Goal: Task Accomplishment & Management: Use online tool/utility

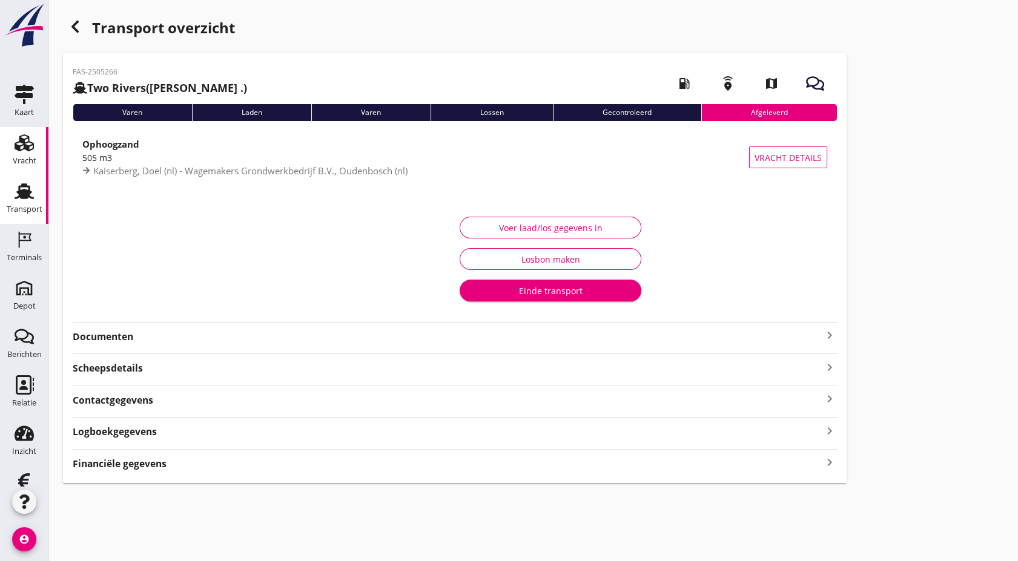
click at [19, 162] on div "Vracht" at bounding box center [25, 161] width 24 height 8
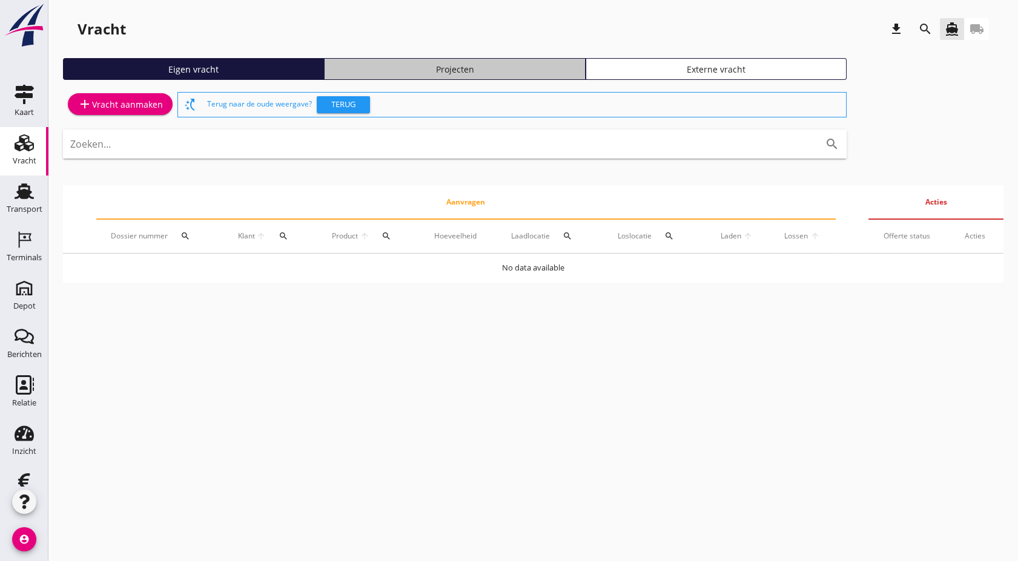
click at [529, 75] on div "Projecten" at bounding box center [454, 69] width 250 height 13
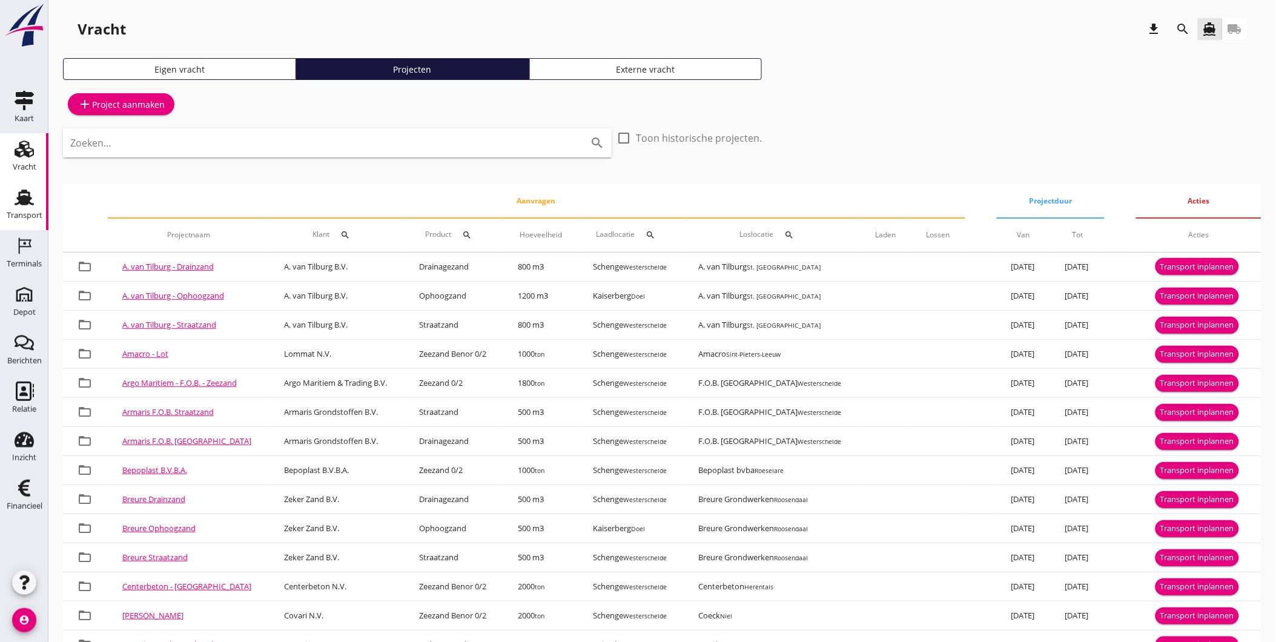
click at [34, 213] on div "Transport" at bounding box center [25, 215] width 36 height 8
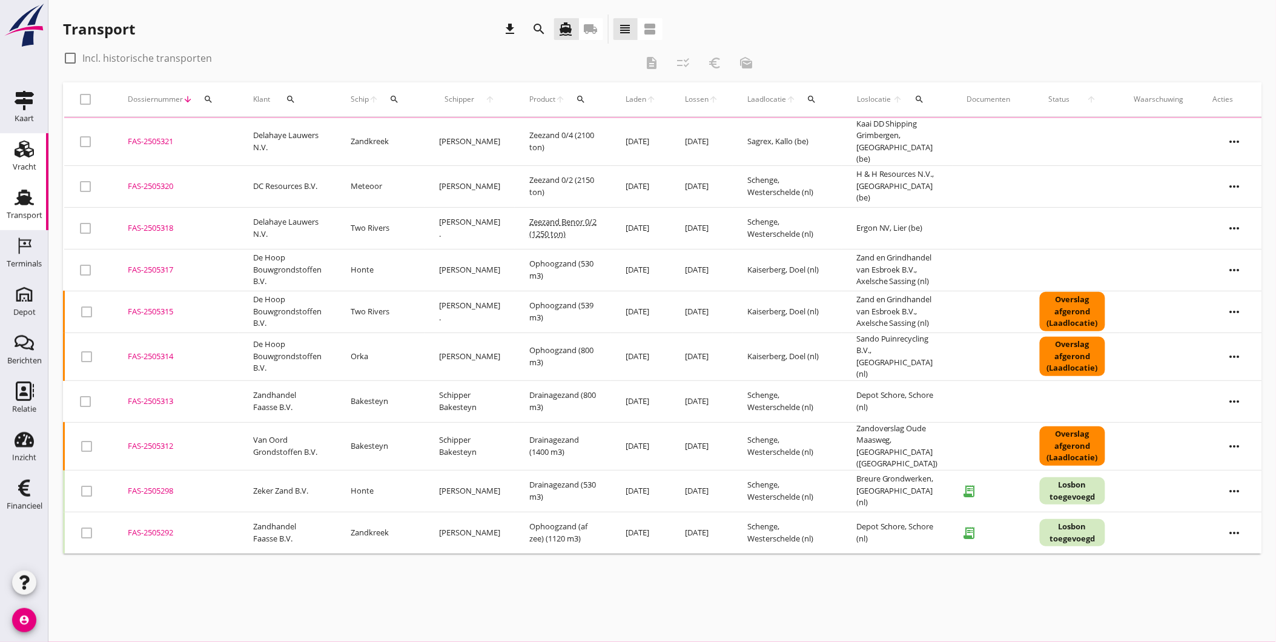
click at [20, 154] on use at bounding box center [24, 148] width 19 height 17
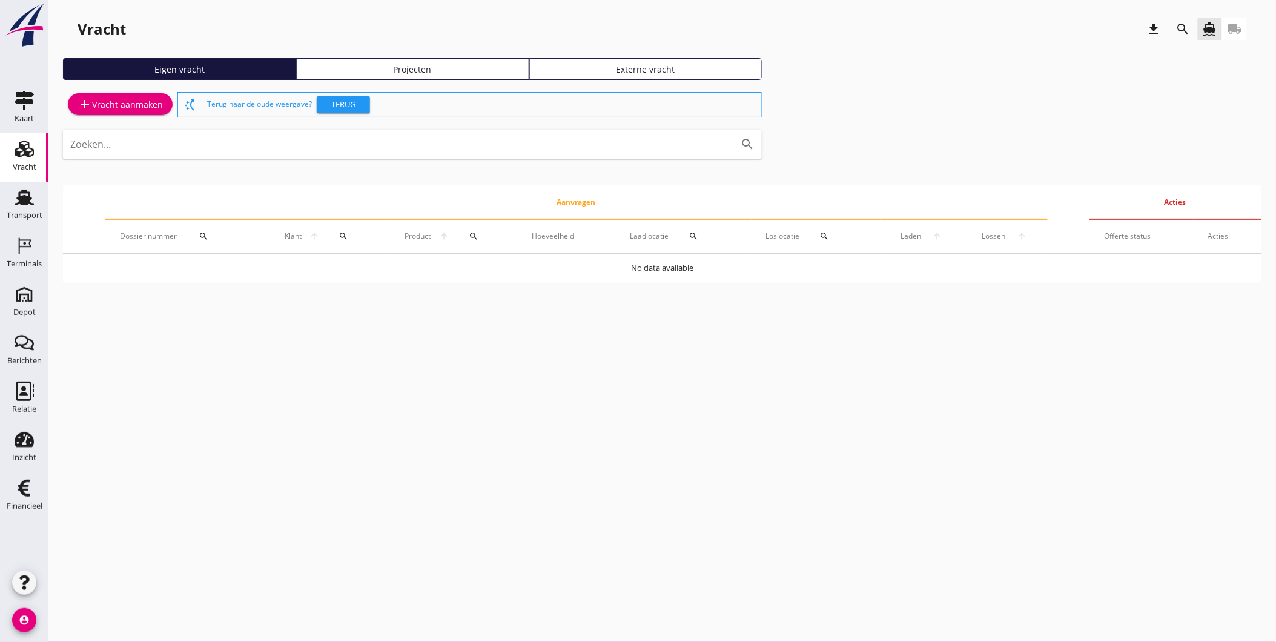
click at [330, 70] on div "Projecten" at bounding box center [413, 69] width 222 height 13
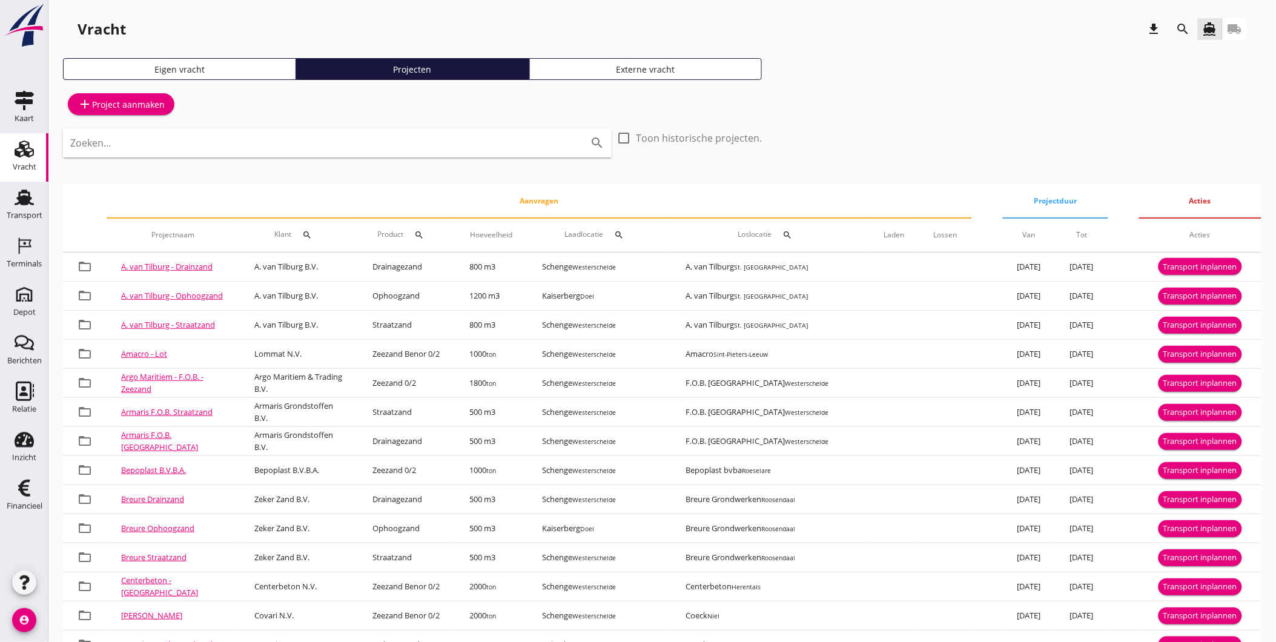
click at [312, 233] on icon "search" at bounding box center [308, 235] width 10 height 10
click at [388, 273] on input "Zoeken op opdrachtgever..." at bounding box center [373, 269] width 126 height 19
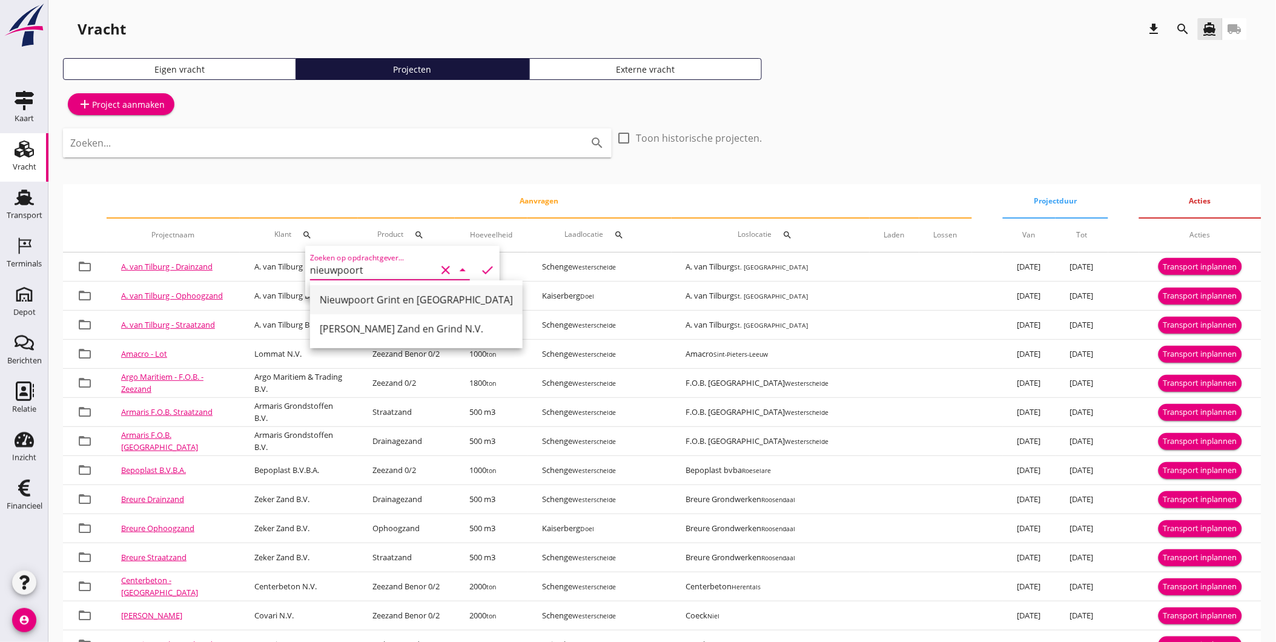
click at [391, 305] on div "Nieuwpoort Grint en [GEOGRAPHIC_DATA]" at bounding box center [416, 299] width 193 height 15
type input "Nieuwpoort Grint en [GEOGRAPHIC_DATA]"
click at [480, 267] on icon "check" at bounding box center [487, 270] width 15 height 15
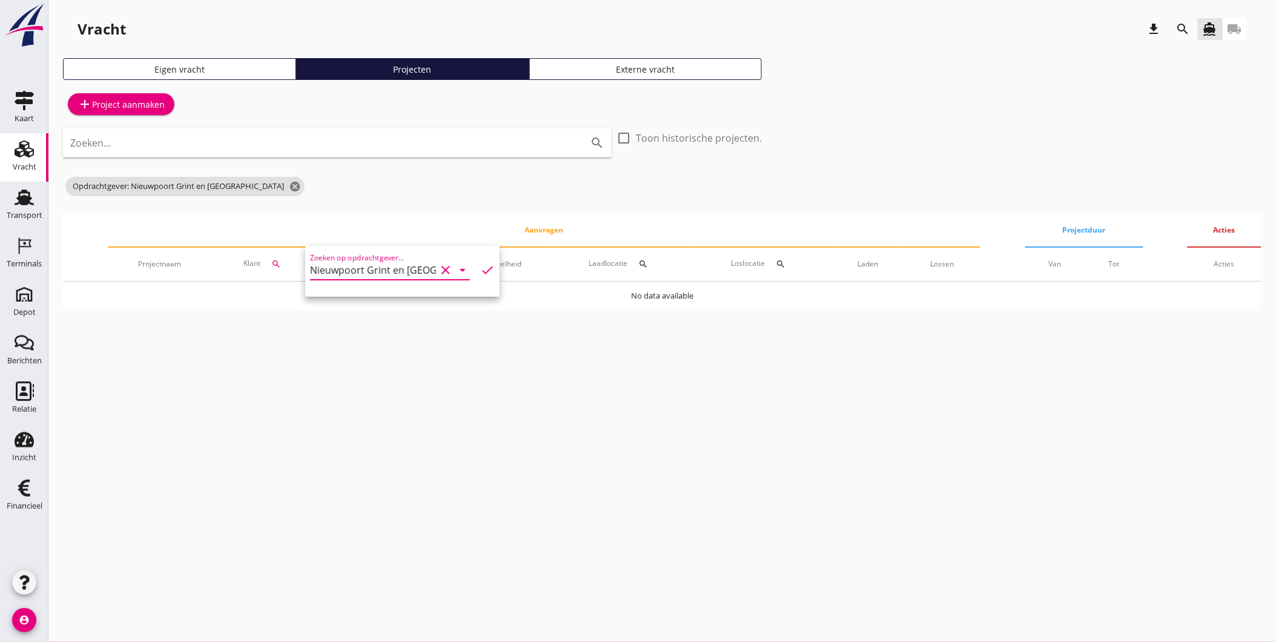
click at [444, 269] on icon "clear" at bounding box center [445, 270] width 15 height 15
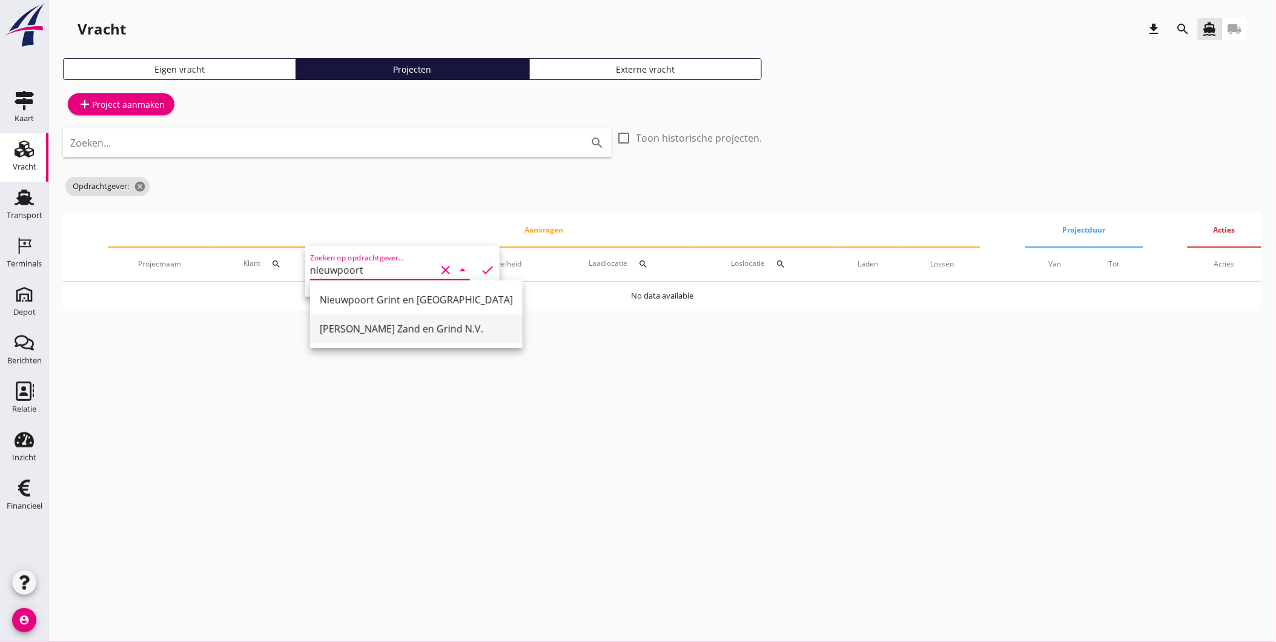
click at [392, 330] on div "[PERSON_NAME] Zand en Grind N.V." at bounding box center [416, 329] width 193 height 15
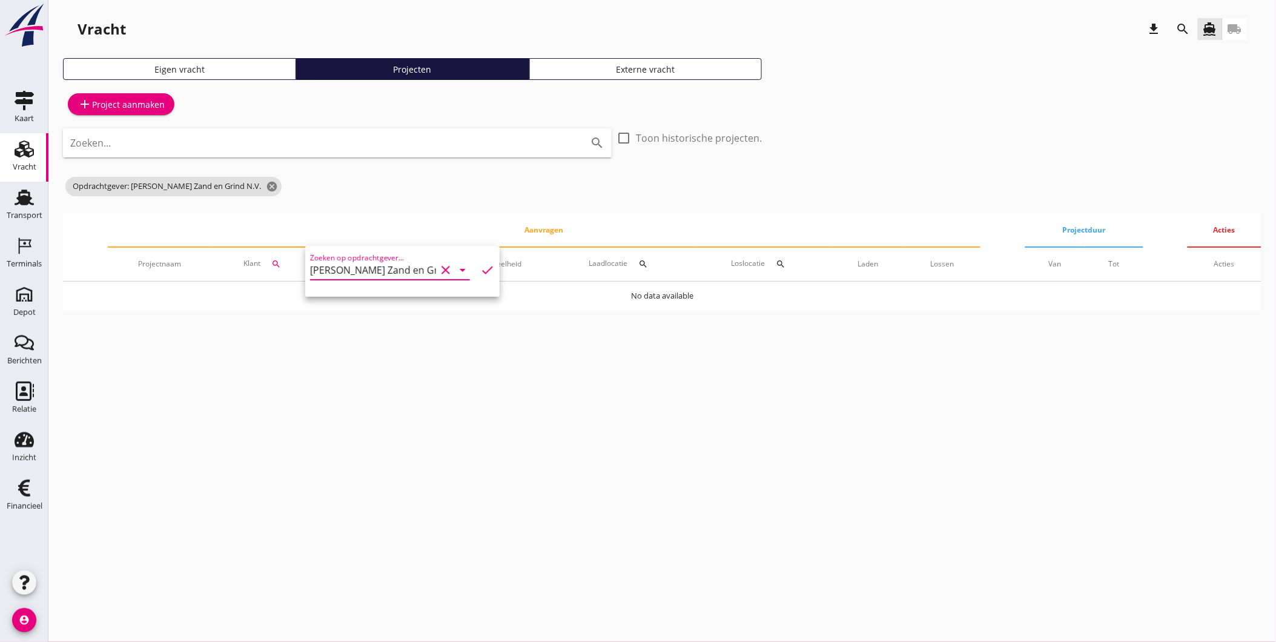
type input "[PERSON_NAME] Zand en Grind N.V."
click at [480, 263] on icon "check" at bounding box center [487, 270] width 15 height 15
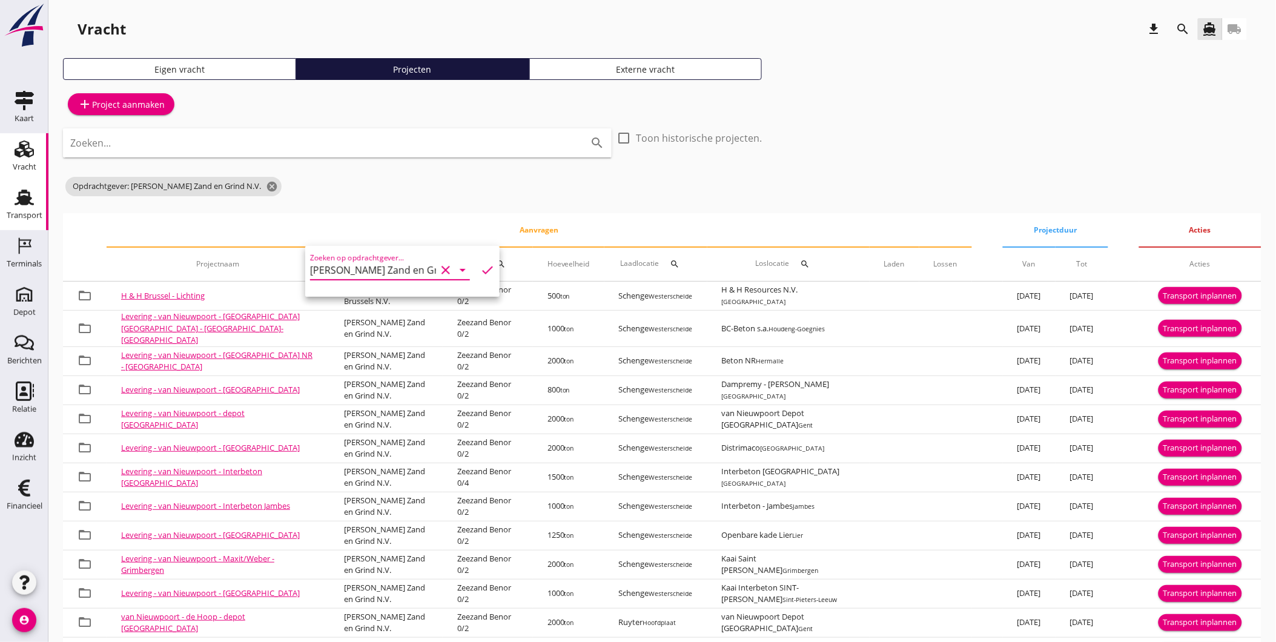
click at [38, 202] on div "Transport" at bounding box center [24, 197] width 29 height 19
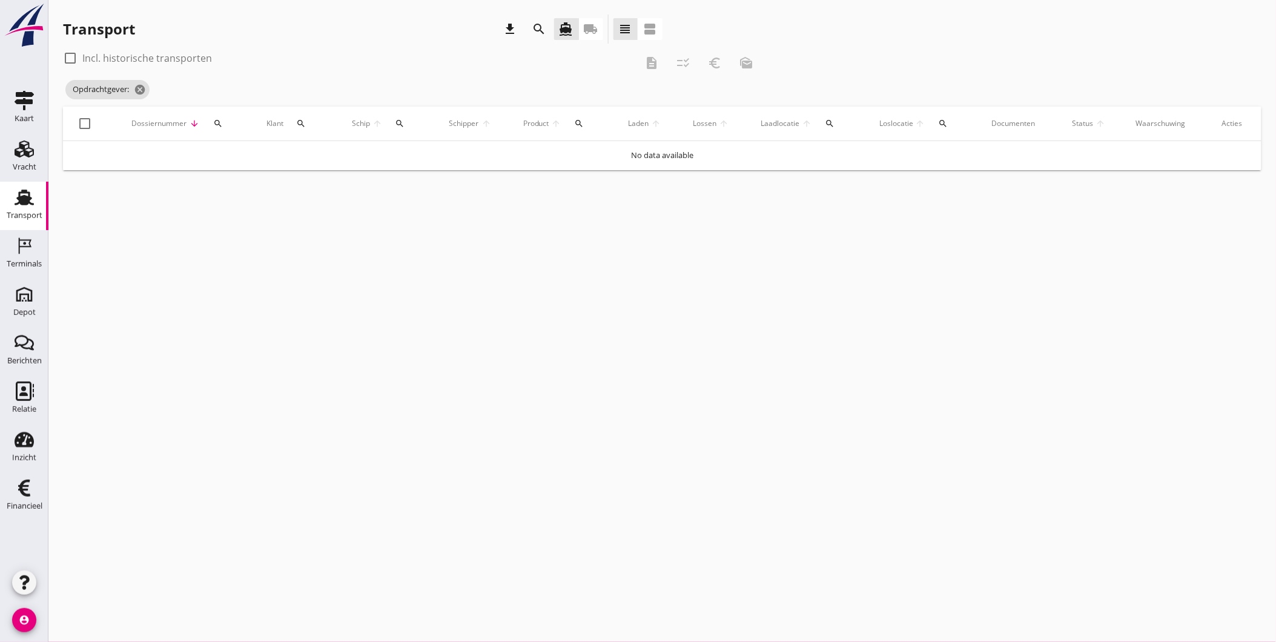
drag, startPoint x: 186, startPoint y: 118, endPoint x: 197, endPoint y: 120, distance: 11.0
click at [188, 119] on div "Dossiernummer arrow_downward search" at bounding box center [183, 123] width 107 height 29
click at [213, 121] on icon "search" at bounding box center [218, 124] width 10 height 10
click at [143, 88] on icon "cancel" at bounding box center [140, 90] width 12 height 12
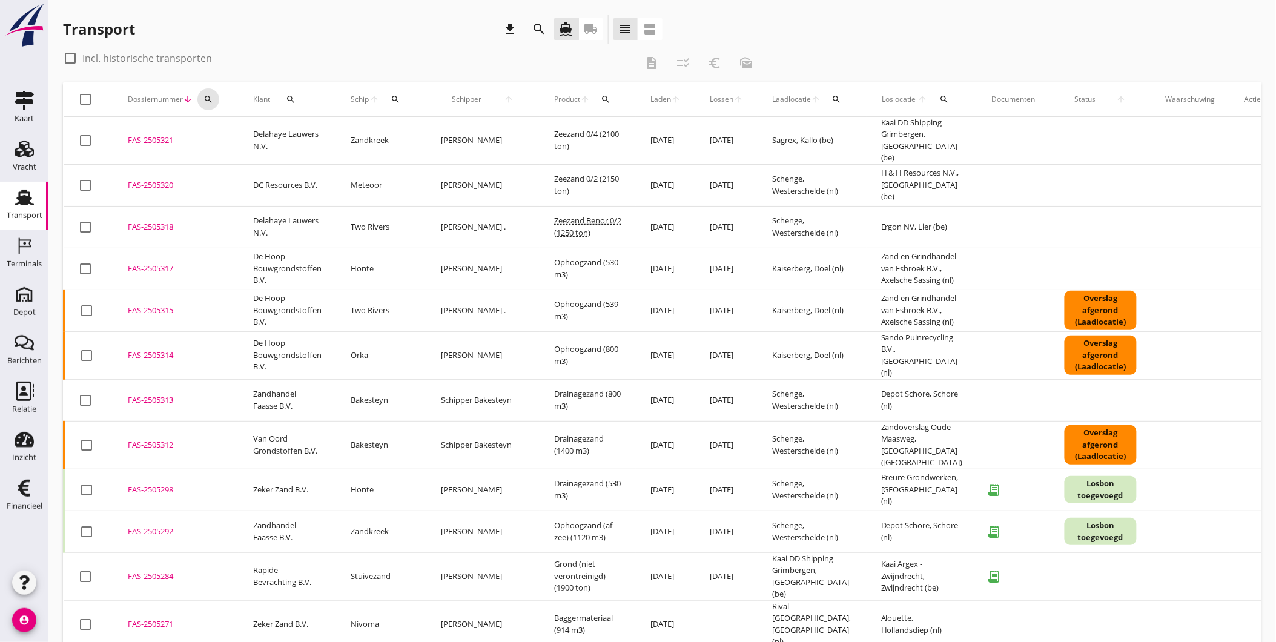
click at [205, 108] on button "search" at bounding box center [208, 99] width 22 height 22
click at [251, 137] on input "Zoeken op dossiernummer..." at bounding box center [265, 134] width 126 height 19
click at [204, 97] on icon "search" at bounding box center [208, 99] width 10 height 10
click at [203, 93] on button "search" at bounding box center [208, 99] width 22 height 22
click at [213, 134] on input "Zoeken op dossiernummer..." at bounding box center [265, 134] width 126 height 19
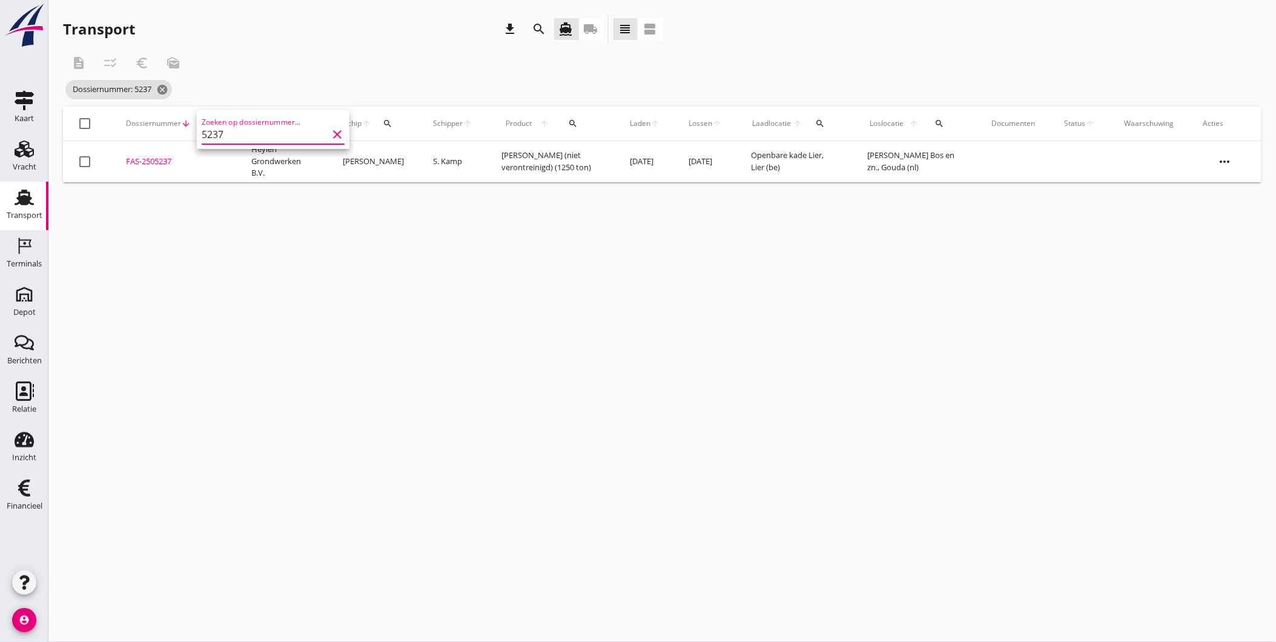
type input "5237"
click at [150, 164] on div "FAS-2505237" at bounding box center [174, 162] width 96 height 12
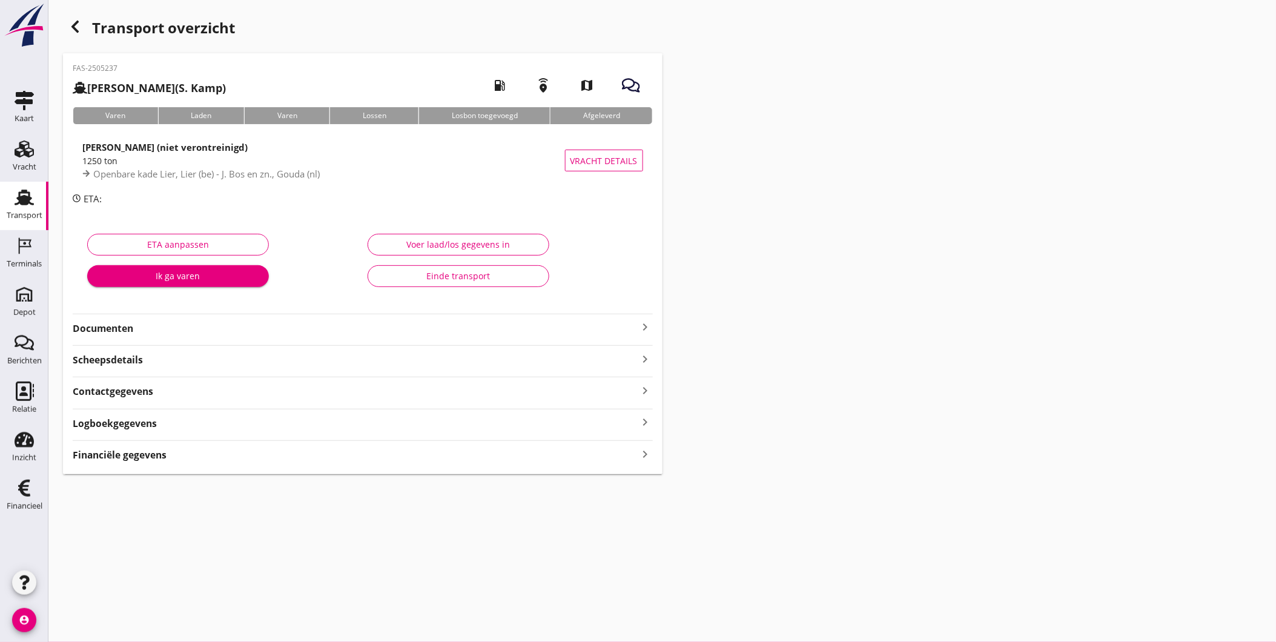
click at [78, 23] on icon "button" at bounding box center [75, 26] width 15 height 15
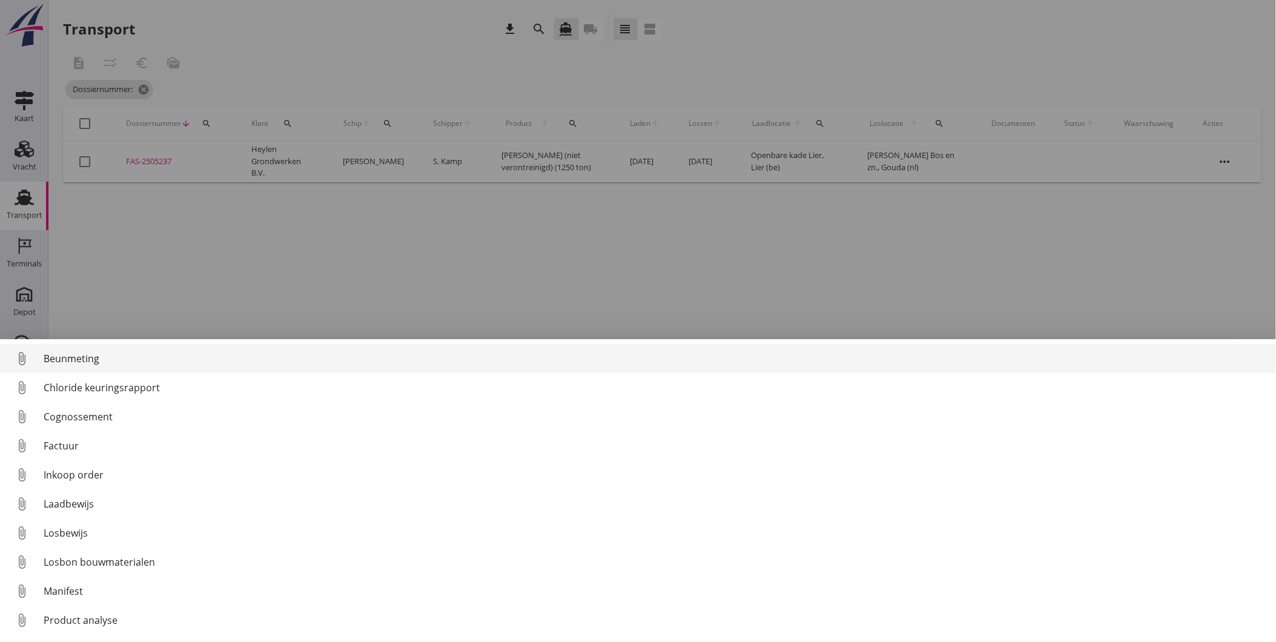
click at [97, 359] on div "Beunmeting" at bounding box center [655, 358] width 1223 height 15
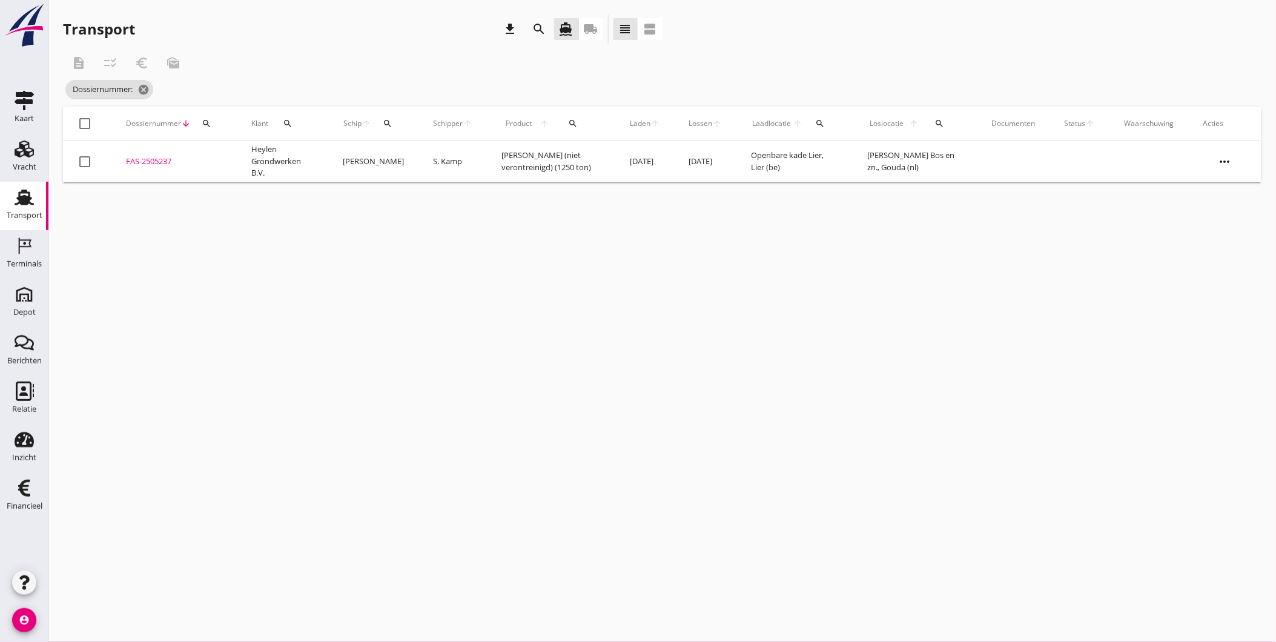
click at [166, 160] on div "FAS-2505237" at bounding box center [174, 162] width 96 height 12
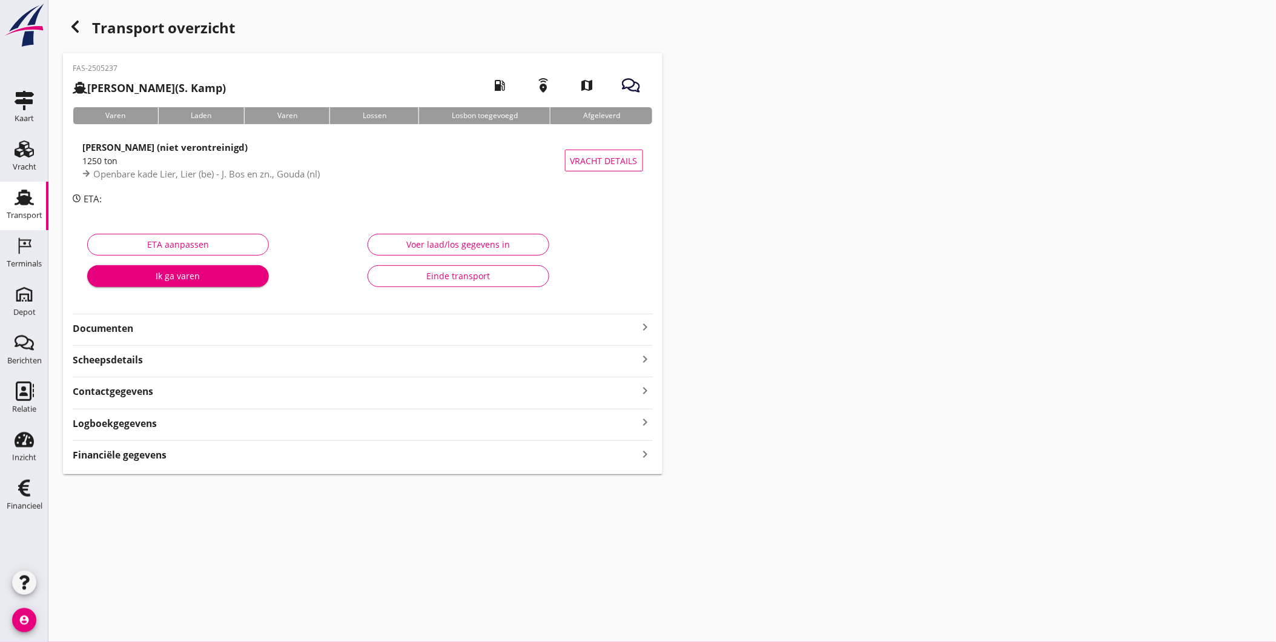
click at [150, 327] on strong "Documenten" at bounding box center [356, 329] width 566 height 14
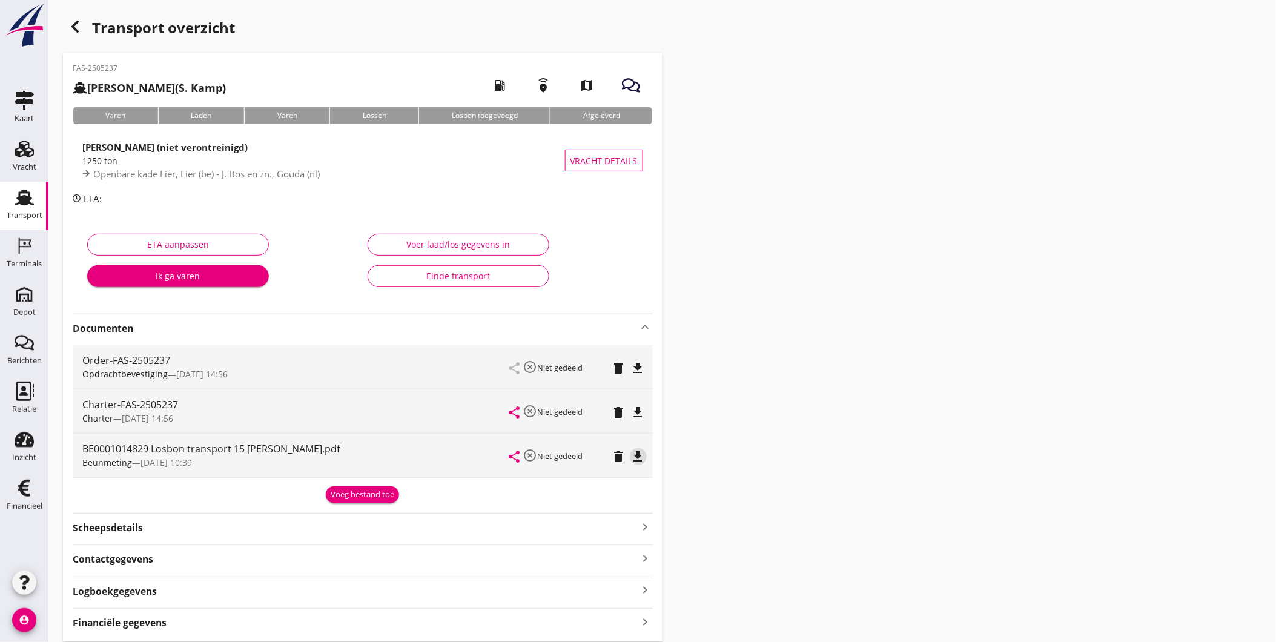
click at [639, 459] on icon "file_download" at bounding box center [638, 456] width 15 height 15
click at [434, 245] on div "Voer laad/los gegevens in" at bounding box center [458, 244] width 161 height 13
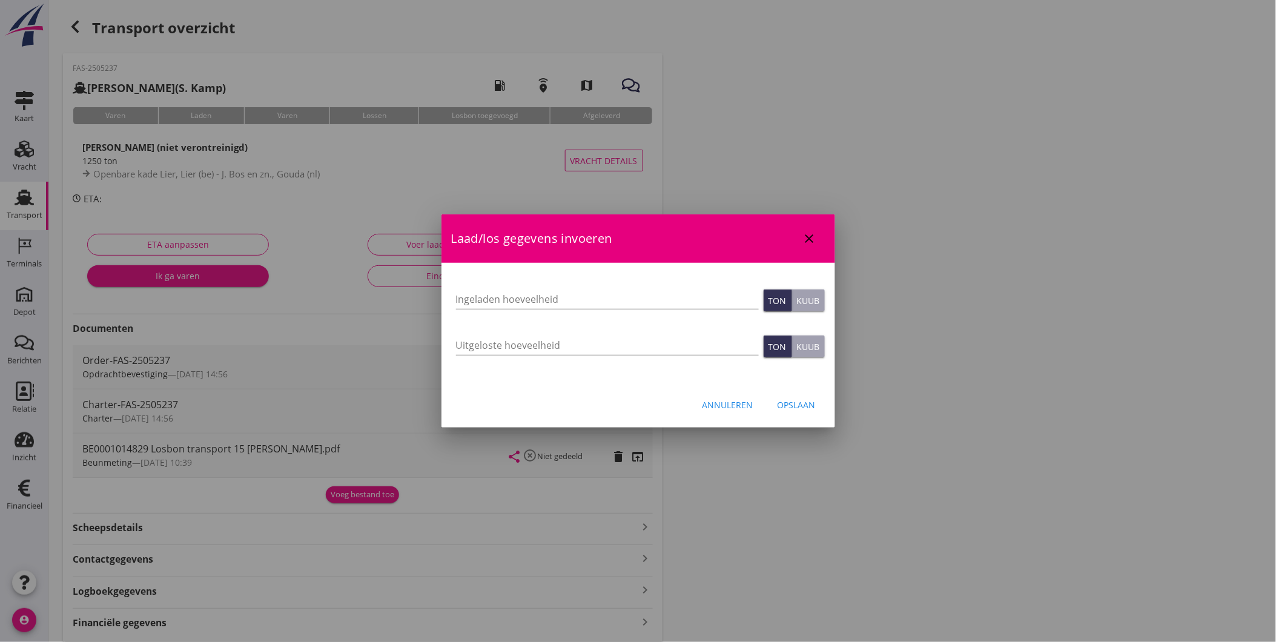
click at [620, 309] on div "Ingeladen hoeveelheid" at bounding box center [607, 304] width 303 height 31
click at [613, 300] on input "Ingeladen hoeveelheid" at bounding box center [607, 298] width 303 height 19
click at [610, 289] on input "Ingeladen hoeveelheid" at bounding box center [607, 298] width 303 height 19
type input "1274"
drag, startPoint x: 590, startPoint y: 300, endPoint x: 303, endPoint y: 301, distance: 286.4
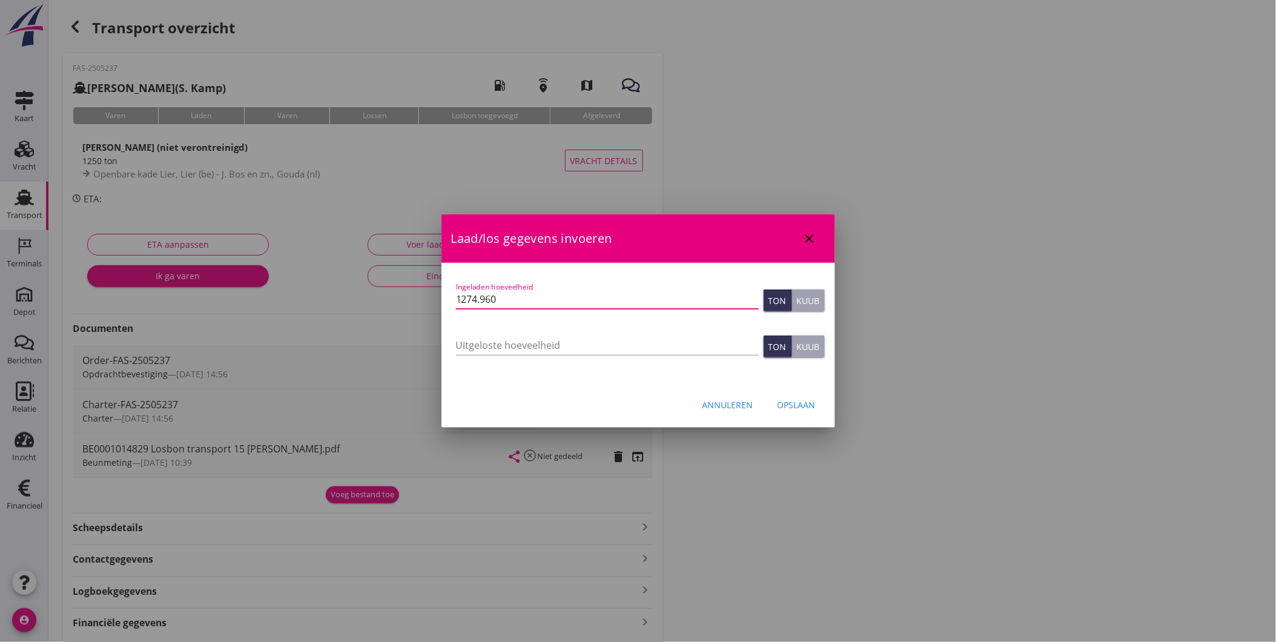
click at [303, 301] on div "Weet je zeker dat je het document wilt verwijderen? Annuleren Verwijder Documen…" at bounding box center [638, 342] width 1276 height 685
type input "1274.960"
click at [486, 340] on input "Uitgeloste hoeveelheid" at bounding box center [607, 344] width 303 height 19
paste input "1274.960"
type input "1274.960"
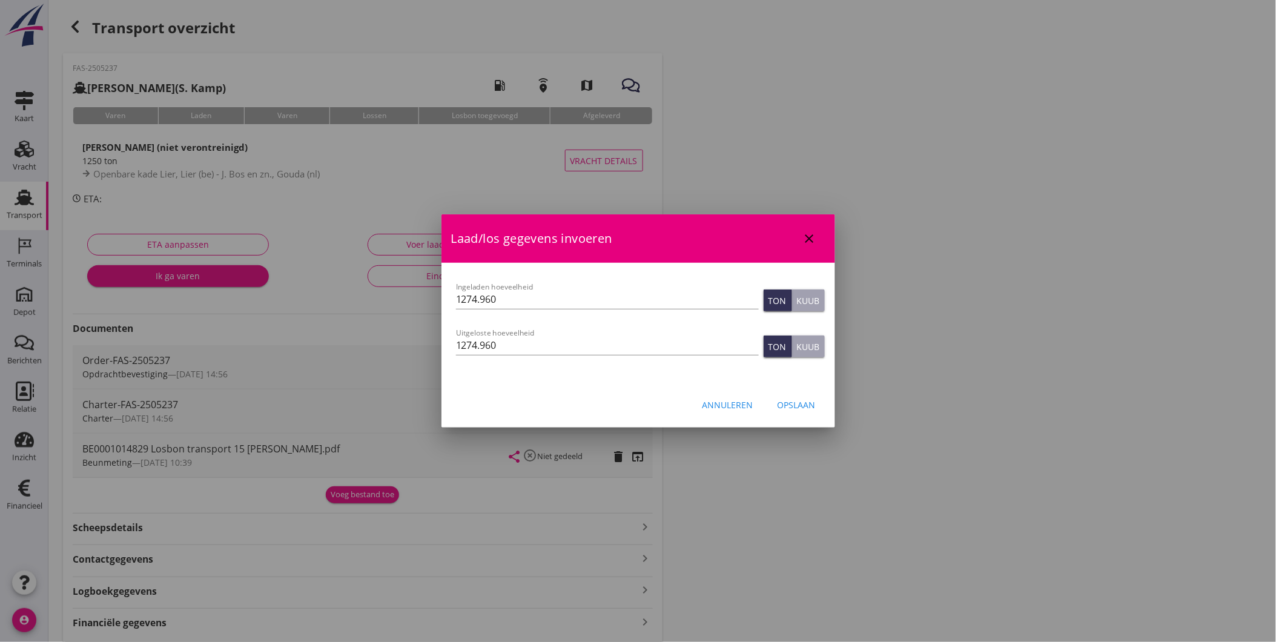
click at [791, 400] on div "Opslaan" at bounding box center [797, 404] width 38 height 13
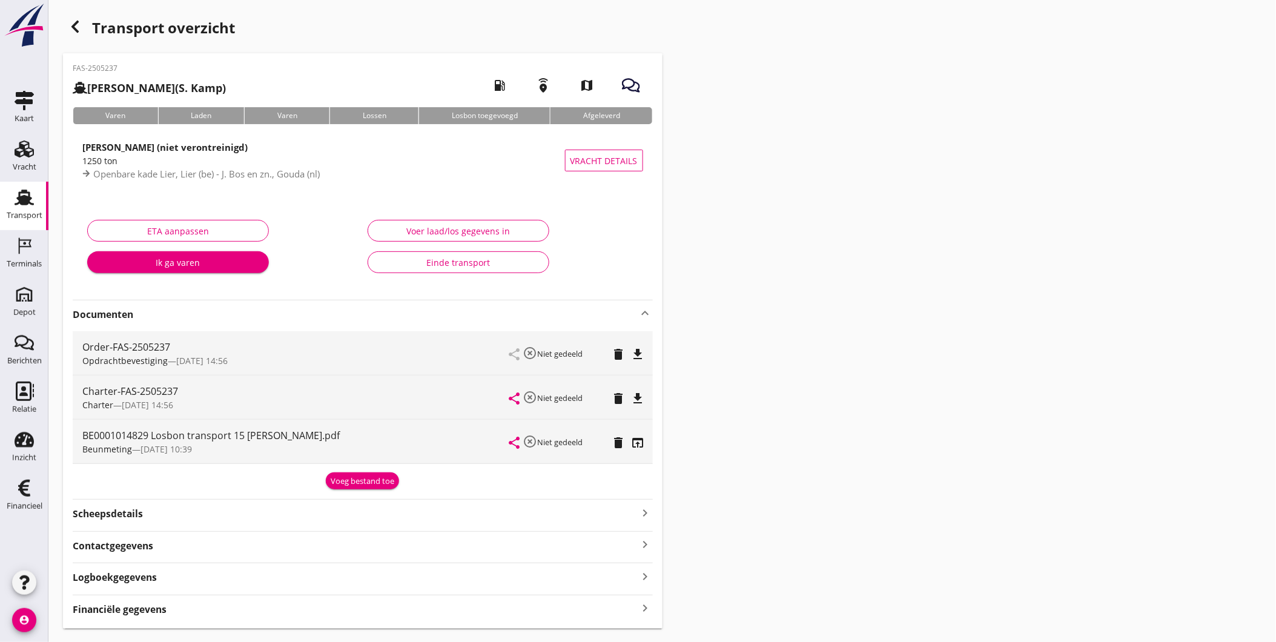
click at [641, 438] on icon "open_in_browser" at bounding box center [638, 442] width 15 height 15
click at [454, 231] on div "Voer laad/los gegevens in" at bounding box center [458, 231] width 161 height 13
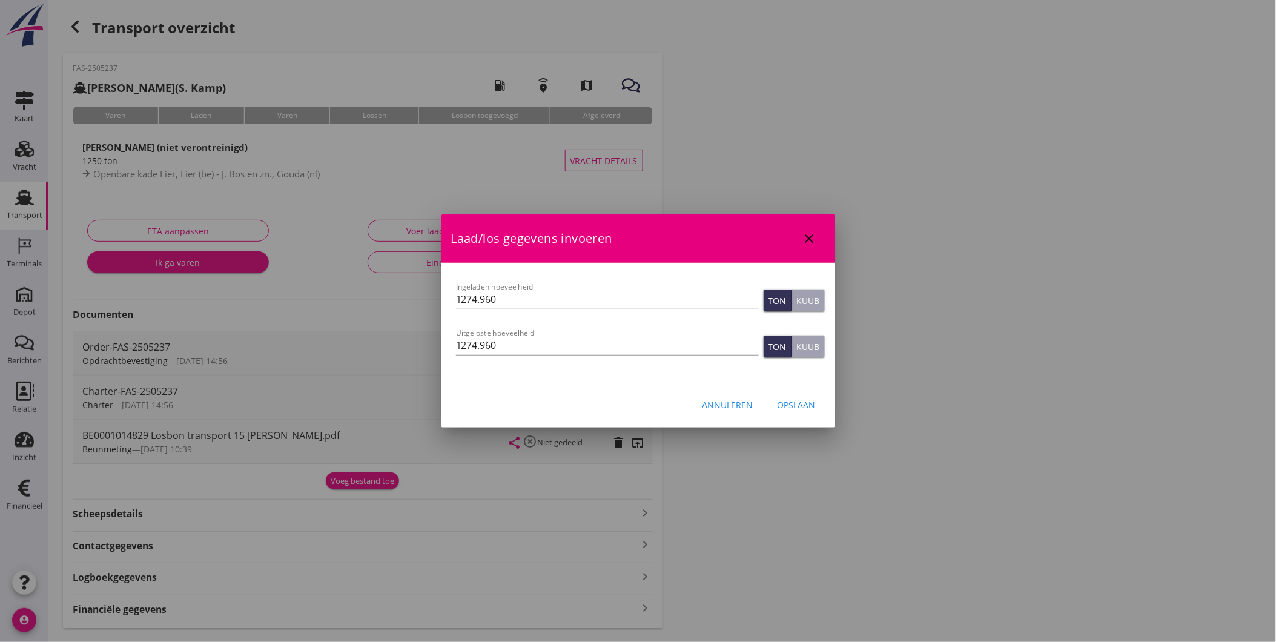
click at [810, 406] on div "Opslaan" at bounding box center [797, 404] width 38 height 13
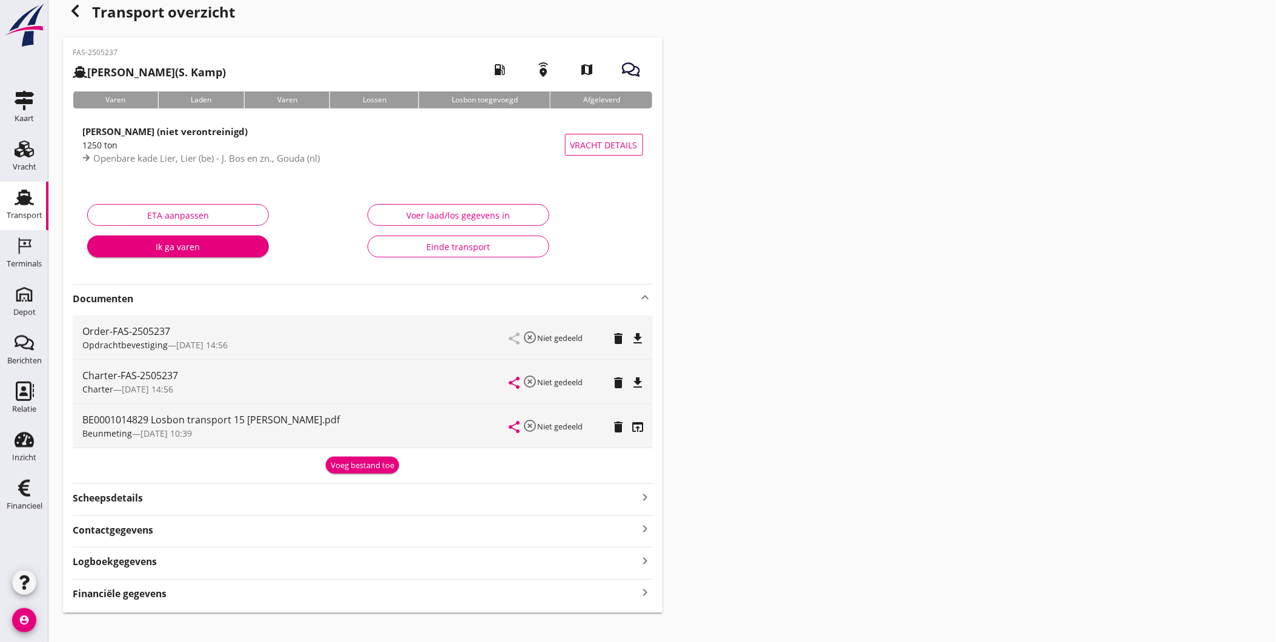
scroll to position [30, 0]
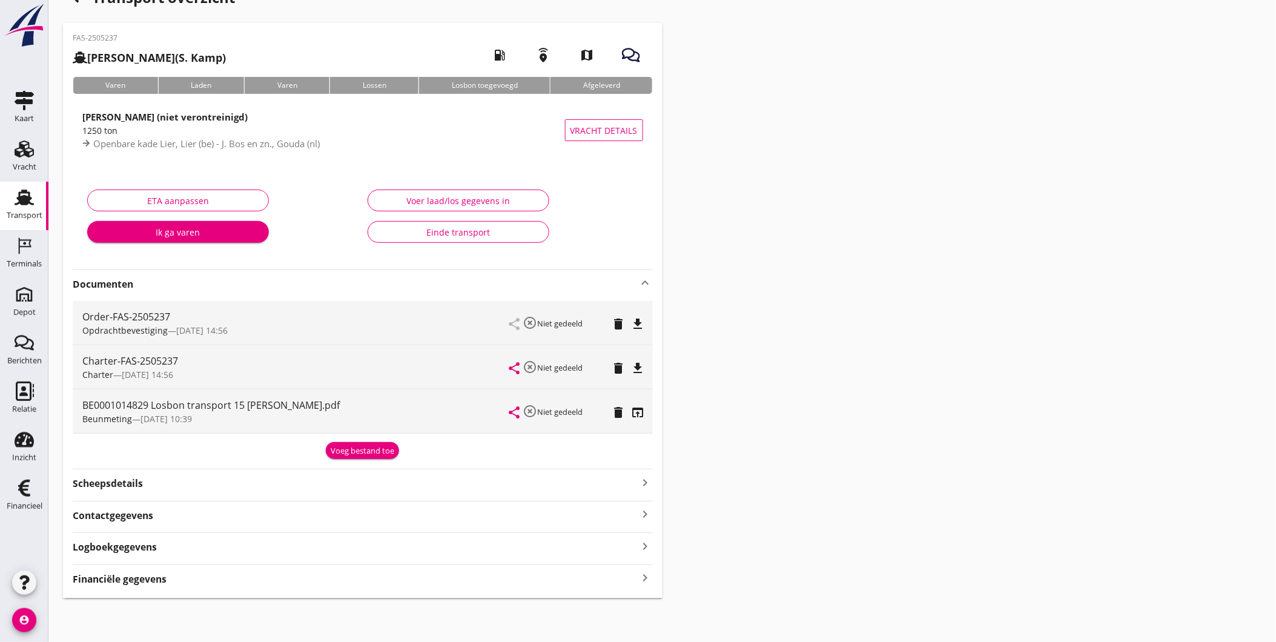
click at [39, 202] on link "Transport Transport" at bounding box center [24, 206] width 48 height 48
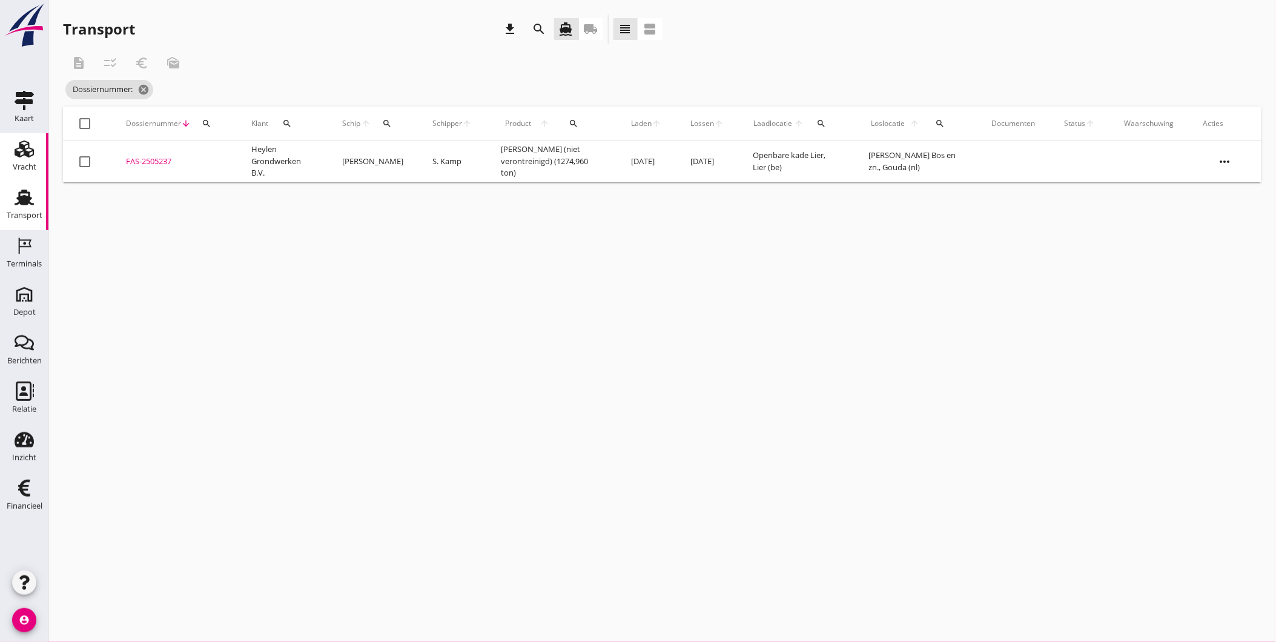
click at [25, 163] on div "Vracht" at bounding box center [25, 167] width 24 height 8
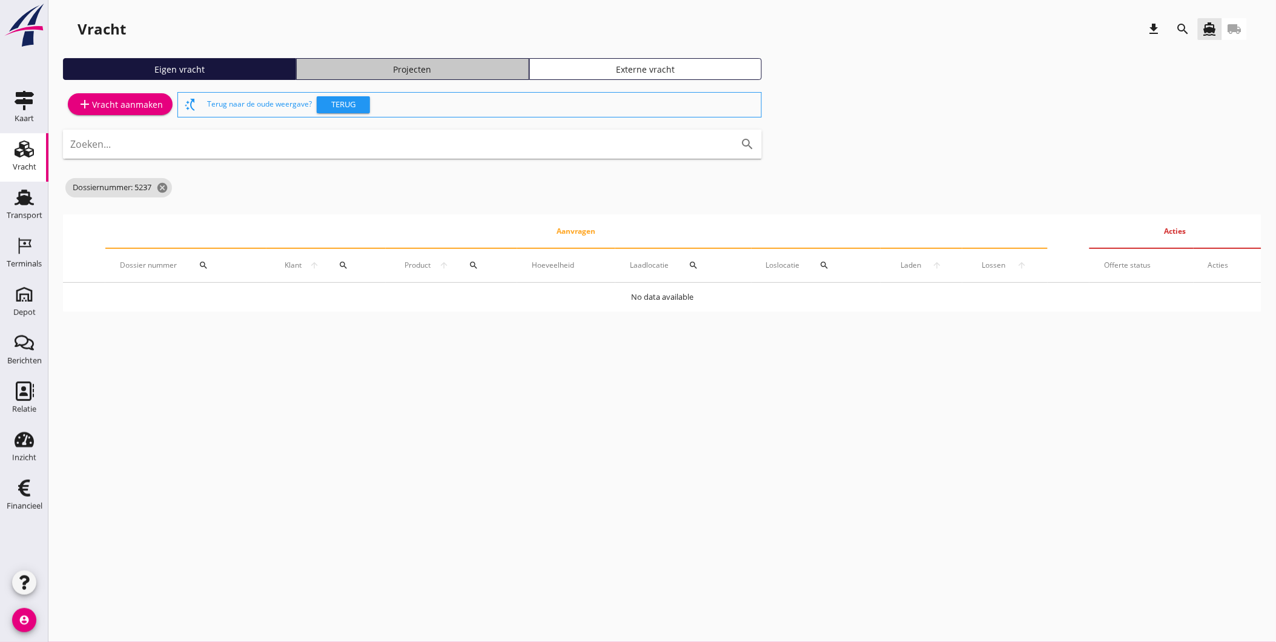
click at [383, 64] on div "Projecten" at bounding box center [413, 69] width 222 height 13
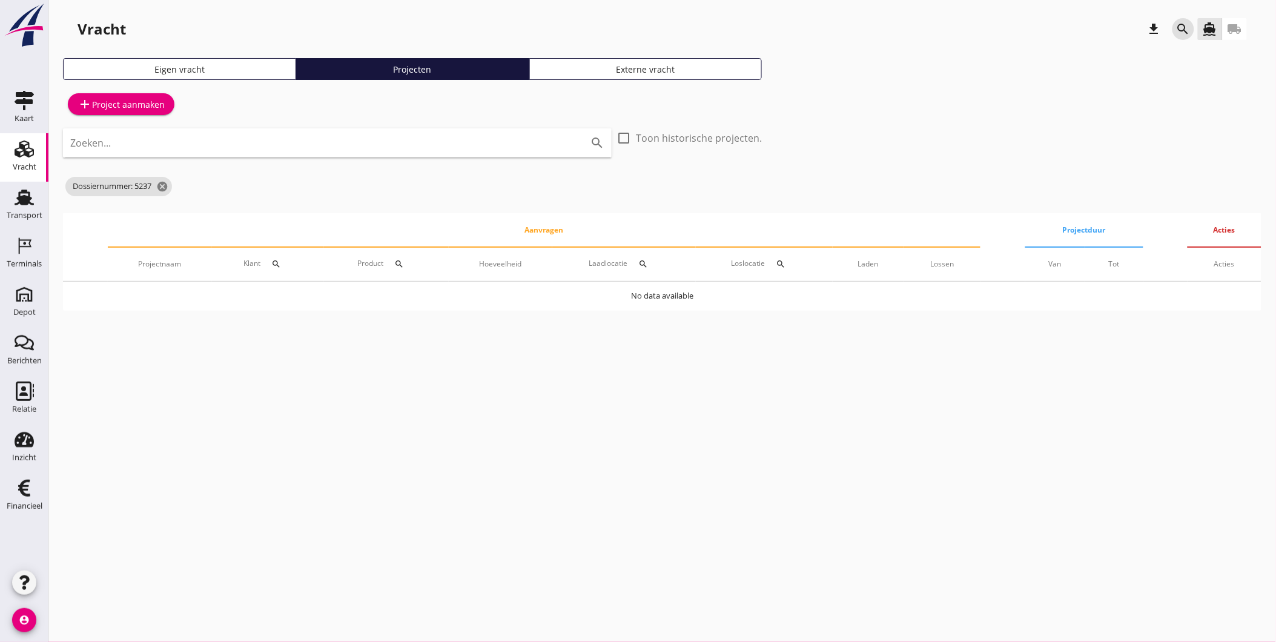
drag, startPoint x: 1189, startPoint y: 33, endPoint x: 394, endPoint y: 270, distance: 829.6
click at [394, 270] on div "Vracht download search directions_boat local_shipping Eigen vracht Projecten Ex…" at bounding box center [661, 167] width 1227 height 335
click at [160, 185] on icon "cancel" at bounding box center [162, 186] width 12 height 12
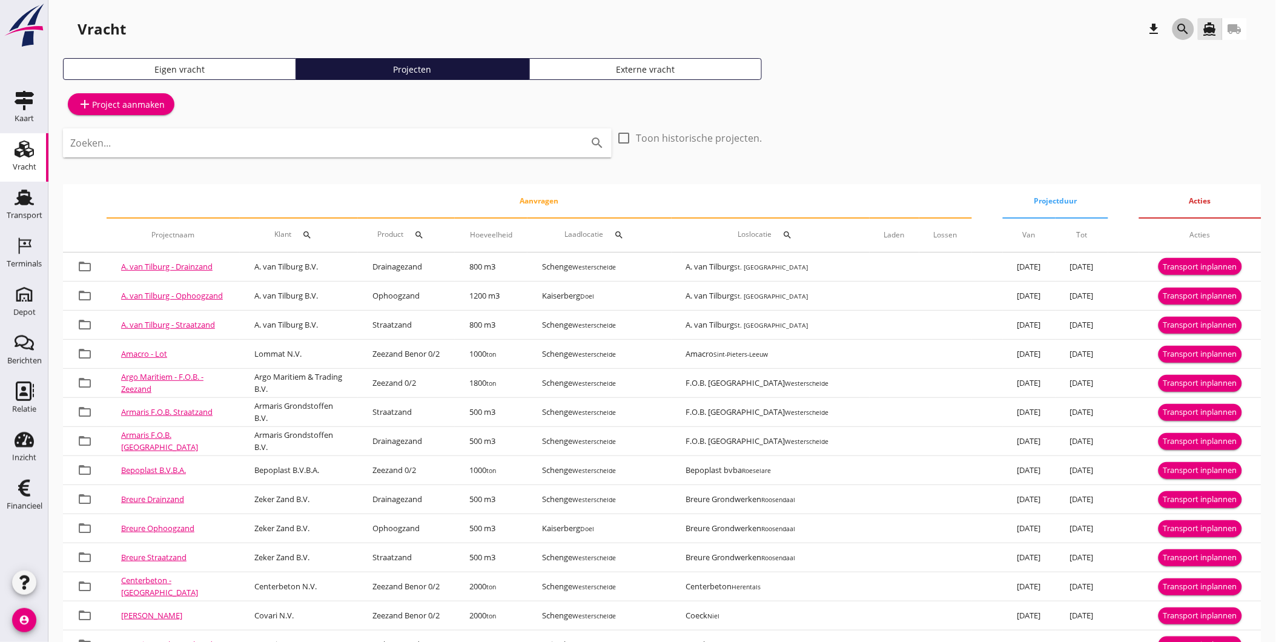
click at [1017, 31] on icon "search" at bounding box center [1183, 29] width 15 height 15
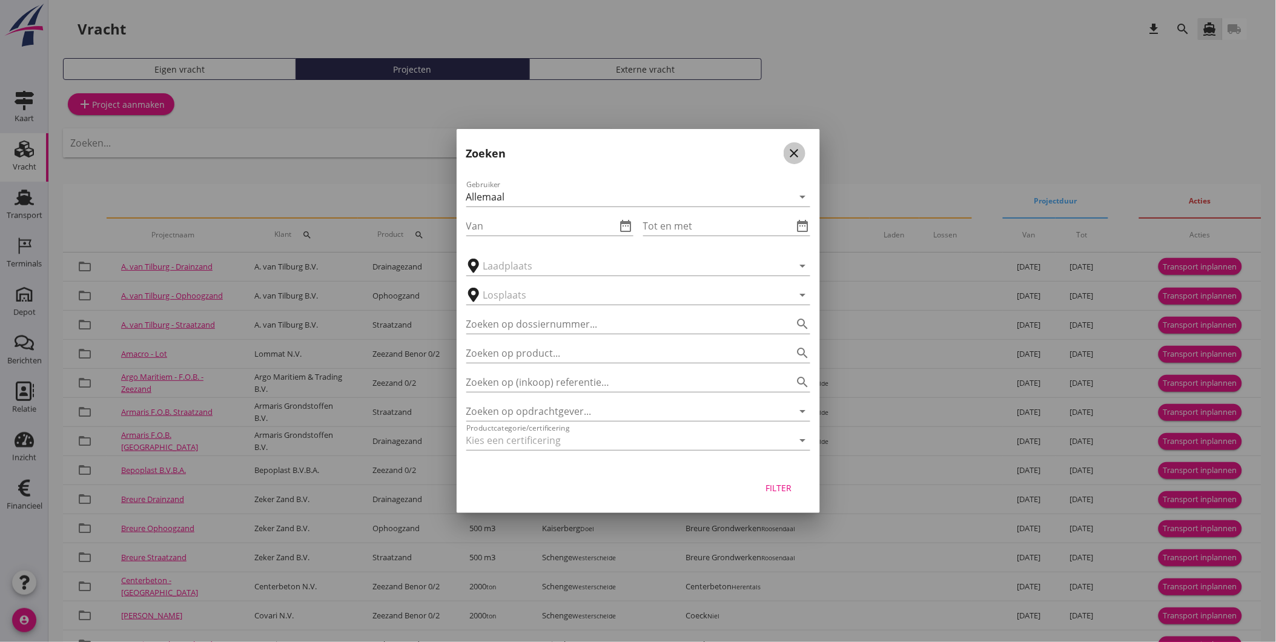
click at [797, 153] on icon "close" at bounding box center [794, 153] width 15 height 15
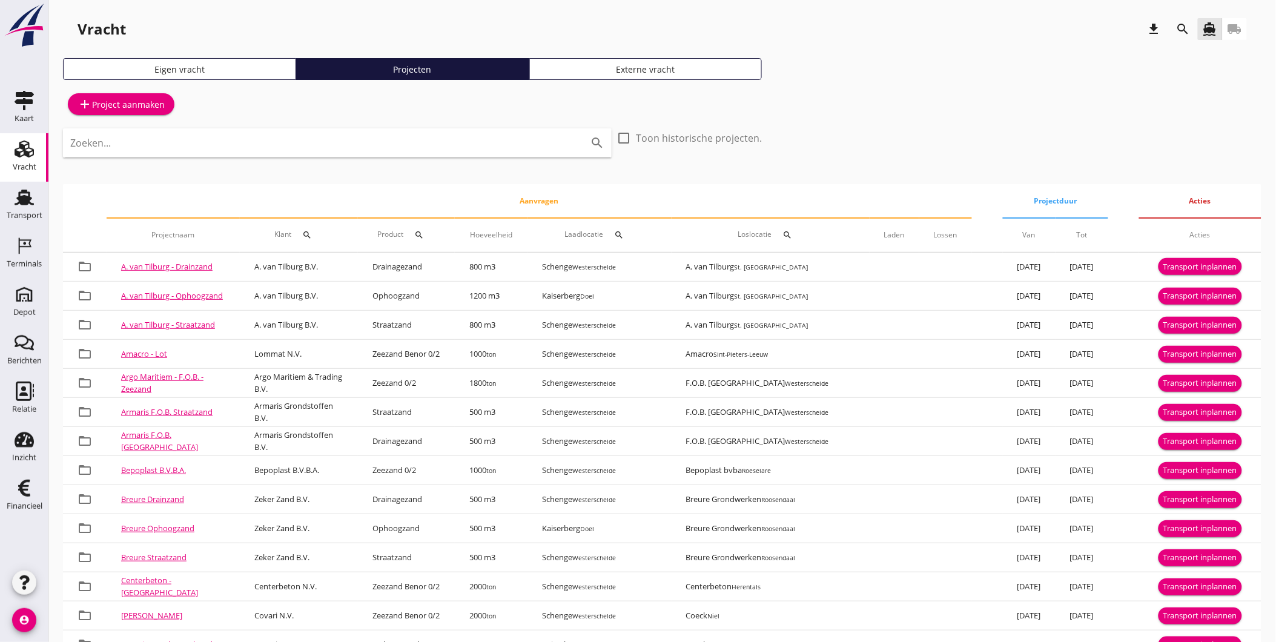
click at [311, 234] on icon "search" at bounding box center [308, 235] width 10 height 10
click at [355, 274] on input "Zoeken op opdrachtgever..." at bounding box center [373, 269] width 126 height 19
type input "H&H"
click at [486, 269] on icon "check" at bounding box center [487, 270] width 15 height 15
click at [480, 268] on icon "check" at bounding box center [487, 270] width 15 height 15
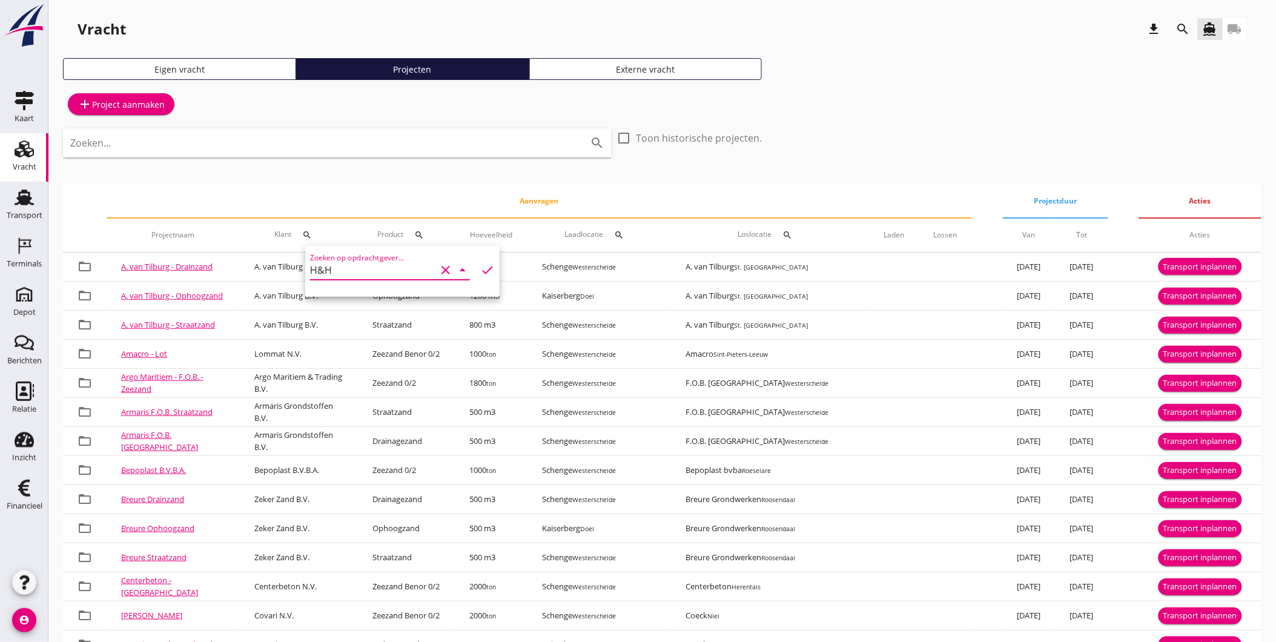
click at [483, 271] on icon "check" at bounding box center [487, 270] width 15 height 15
click at [378, 271] on input "H&H" at bounding box center [373, 269] width 126 height 19
click at [480, 271] on icon "check" at bounding box center [487, 270] width 15 height 15
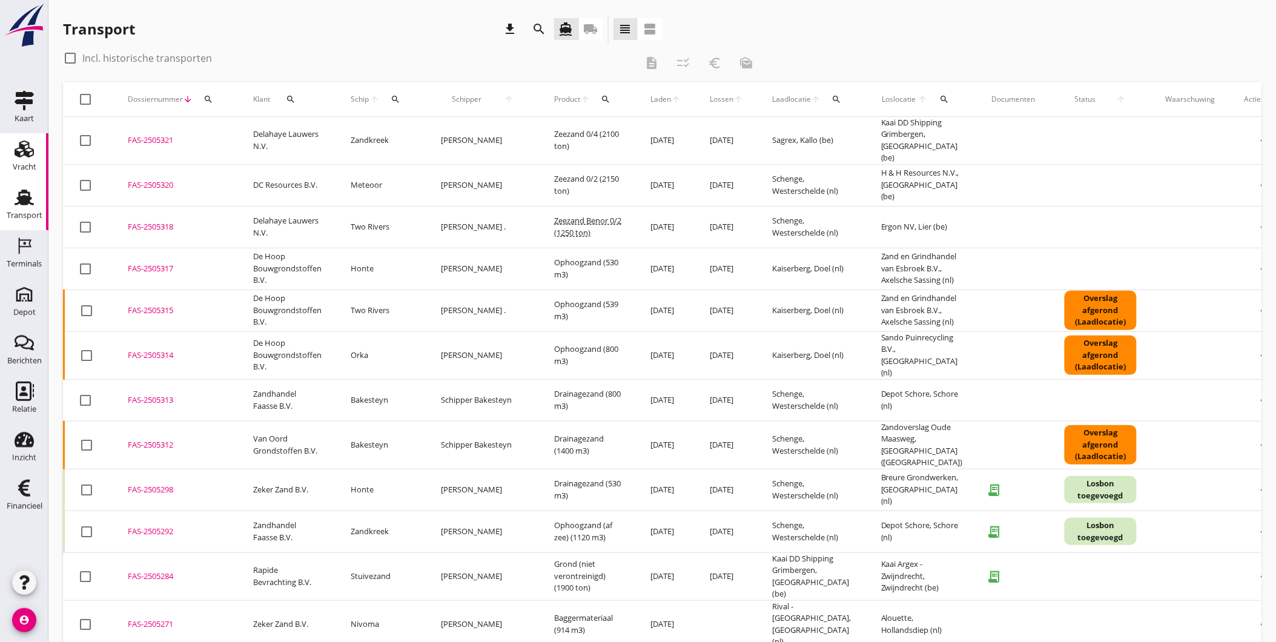
click at [16, 160] on div "Vracht" at bounding box center [25, 167] width 24 height 17
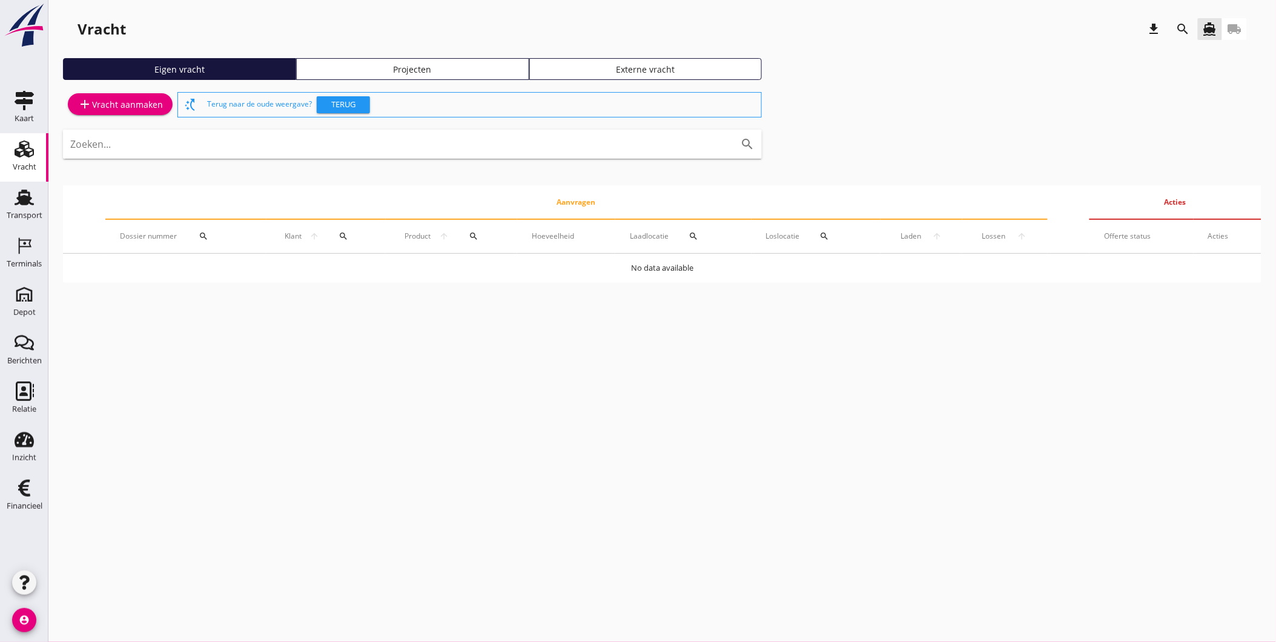
click at [438, 68] on div "Projecten" at bounding box center [413, 69] width 222 height 13
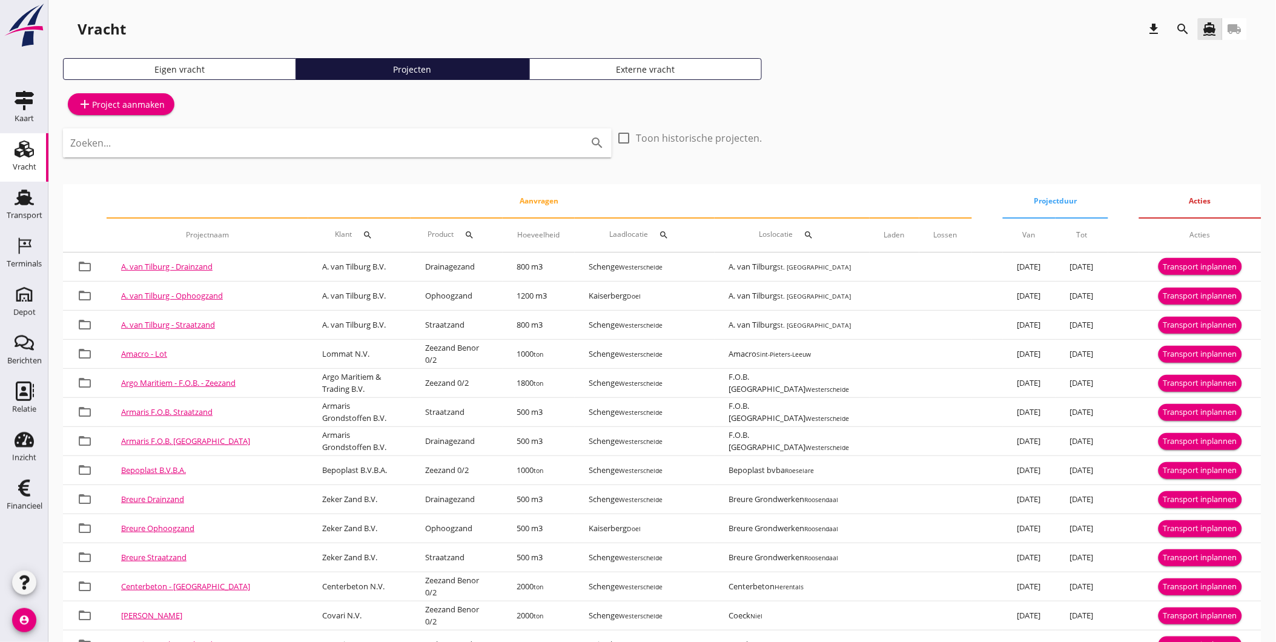
click at [1186, 25] on icon "search" at bounding box center [1183, 29] width 15 height 15
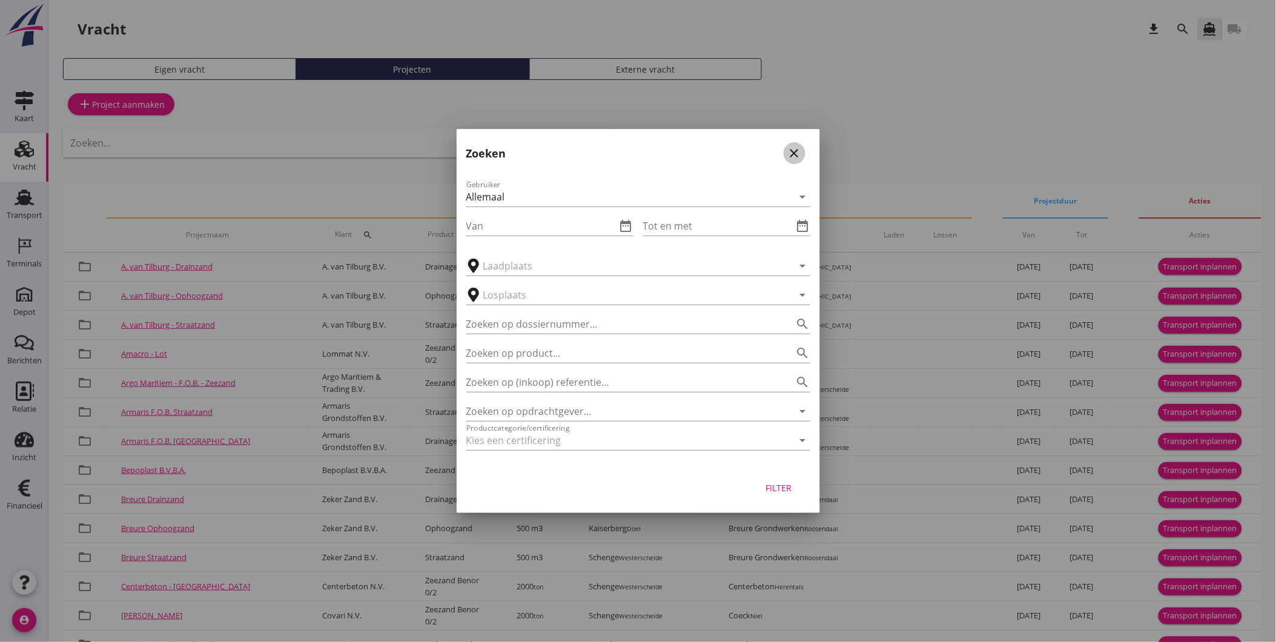
click at [792, 153] on icon "close" at bounding box center [794, 153] width 15 height 15
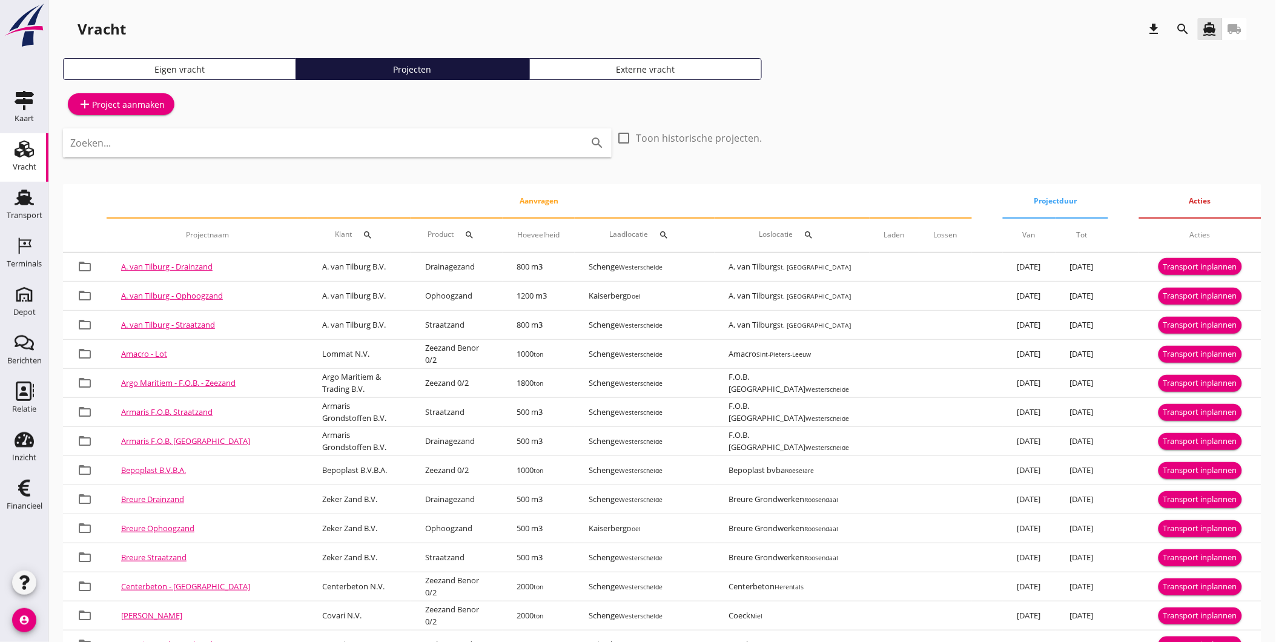
click at [142, 153] on div "Zoeken... search" at bounding box center [337, 142] width 549 height 29
click at [363, 231] on icon "search" at bounding box center [368, 235] width 10 height 10
click at [346, 274] on input "Zoeken op opdrachtgever..." at bounding box center [386, 269] width 126 height 19
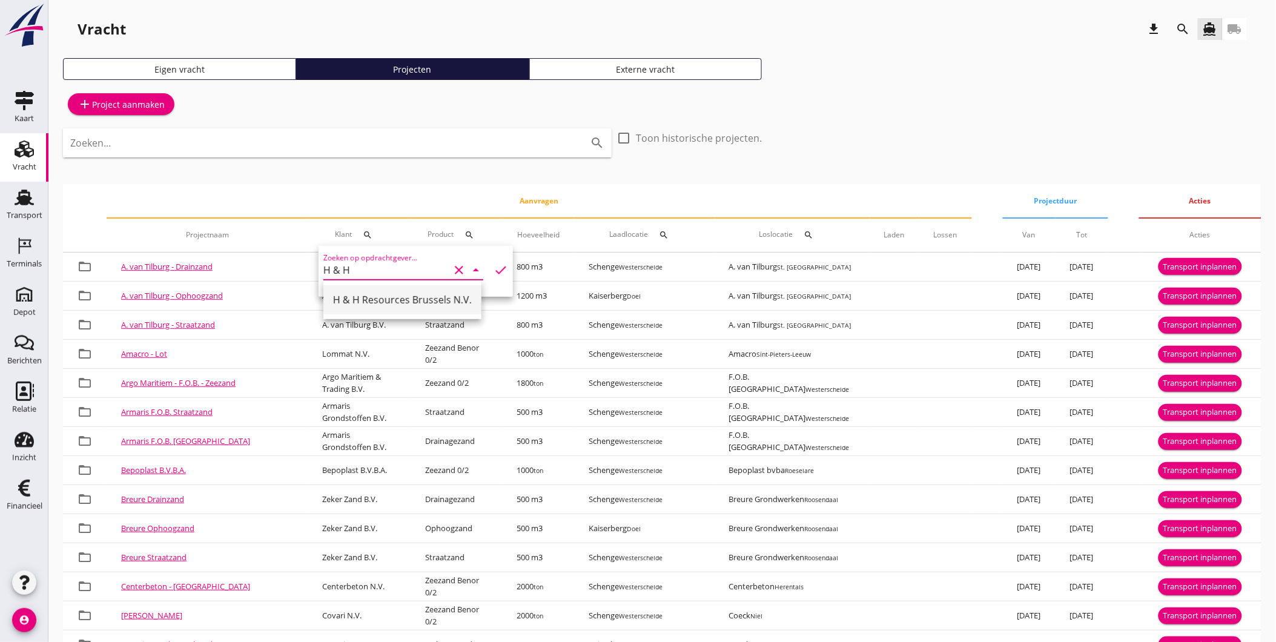
click at [368, 299] on div "H & H Resources Brussels N.V." at bounding box center [402, 299] width 139 height 15
type input "H & H Resources Brussels N.V."
click at [494, 269] on icon "check" at bounding box center [501, 270] width 15 height 15
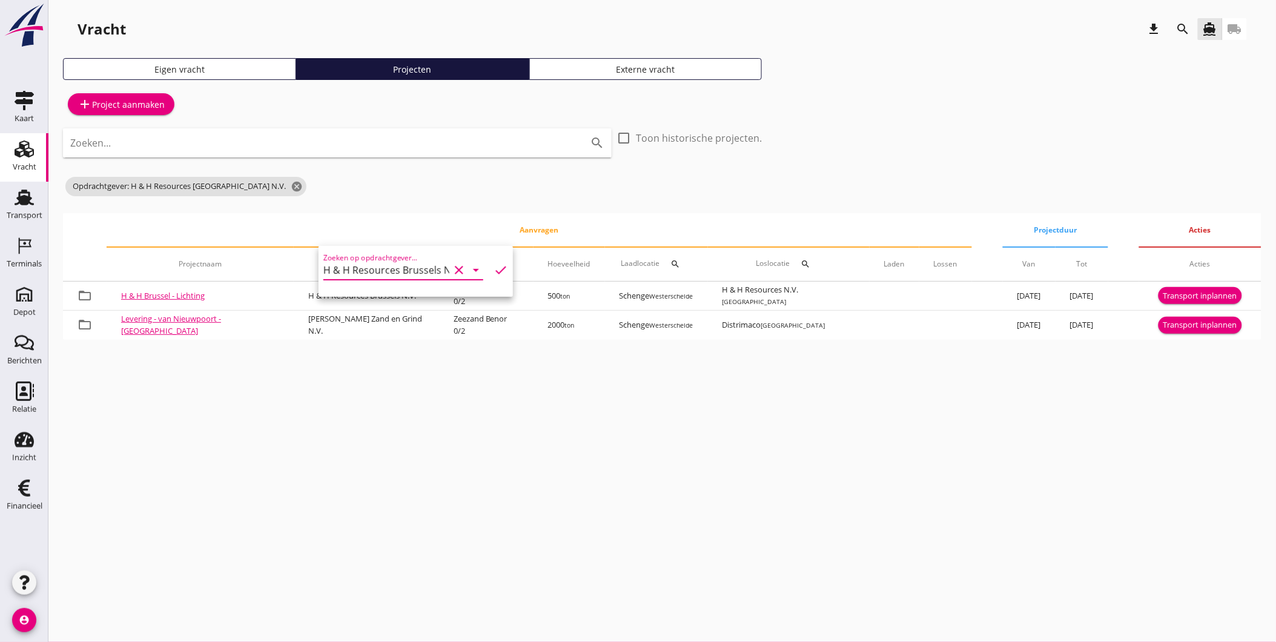
click at [328, 481] on div "cancel You are impersonating another user. Vracht download search directions_bo…" at bounding box center [661, 321] width 1227 height 642
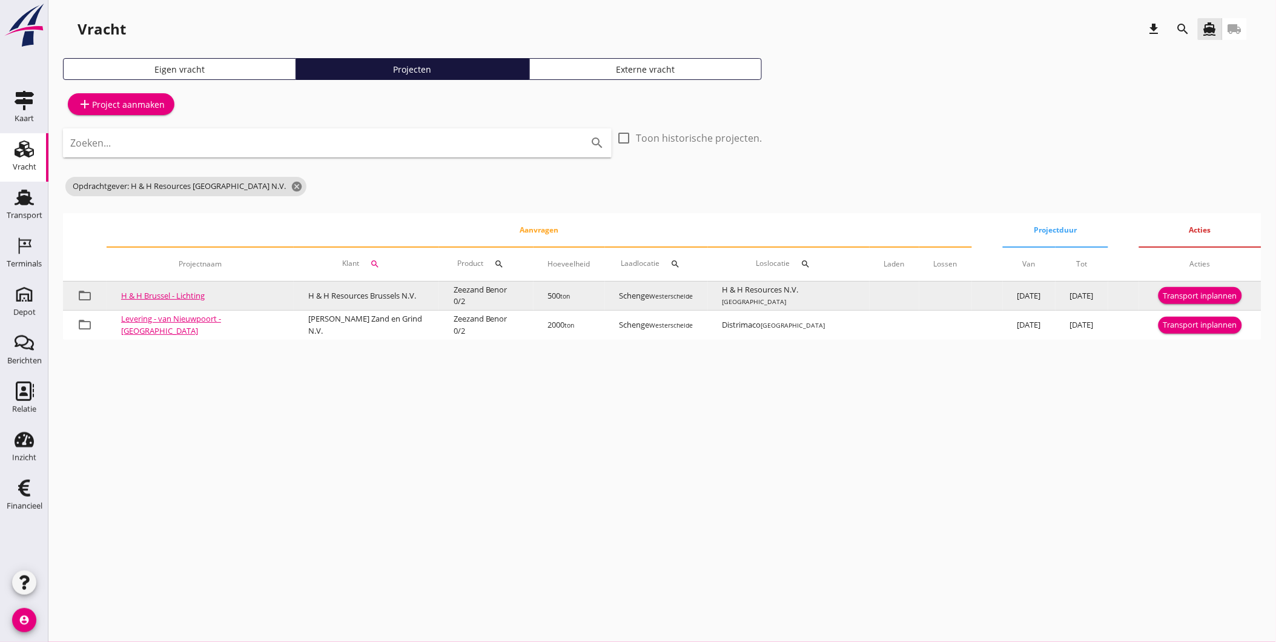
click at [176, 297] on link "H & H Brussel - Lichting" at bounding box center [163, 295] width 84 height 11
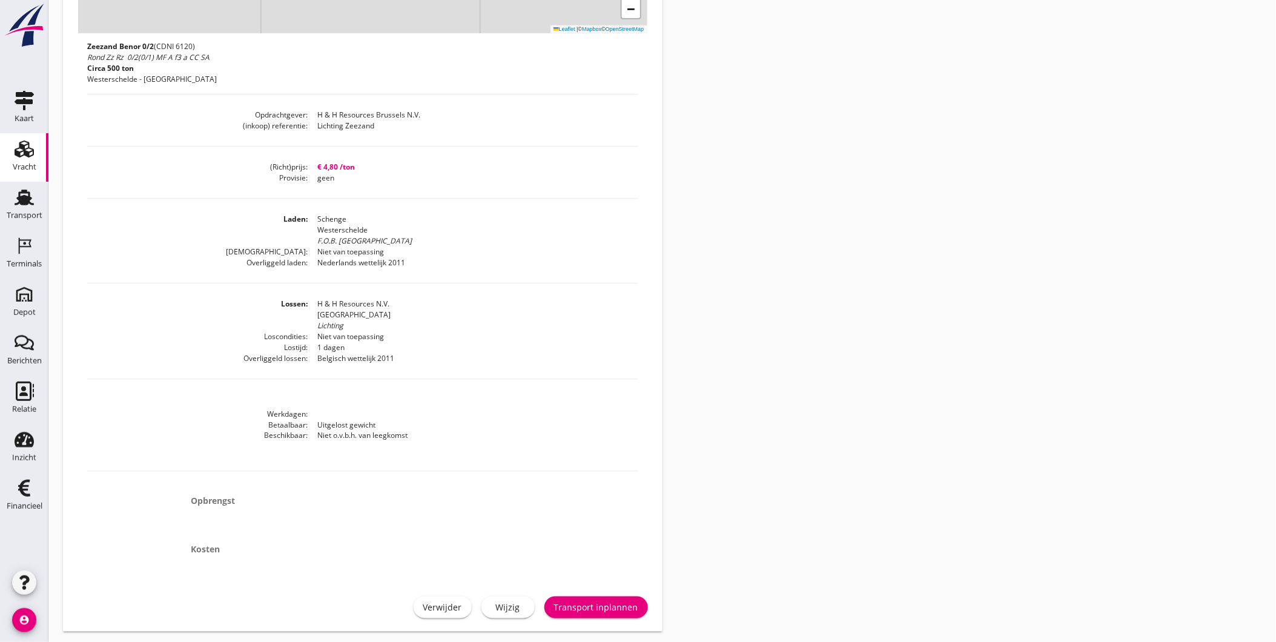
scroll to position [426, 0]
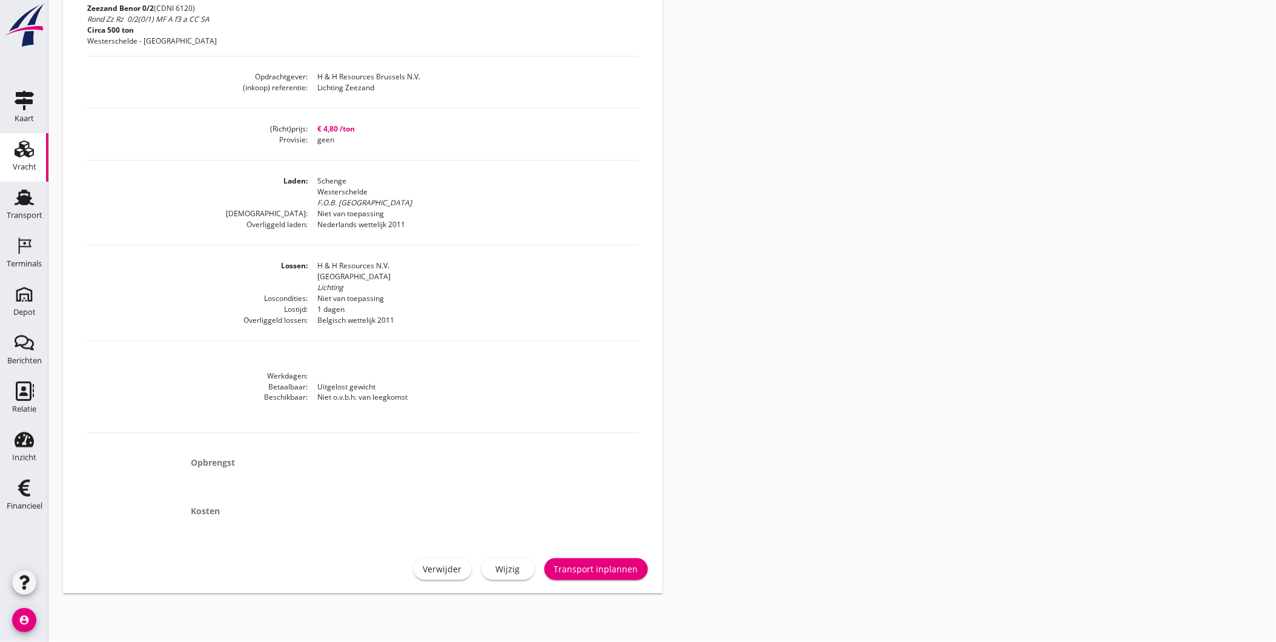
click at [613, 563] on div "Transport inplannen" at bounding box center [596, 569] width 84 height 13
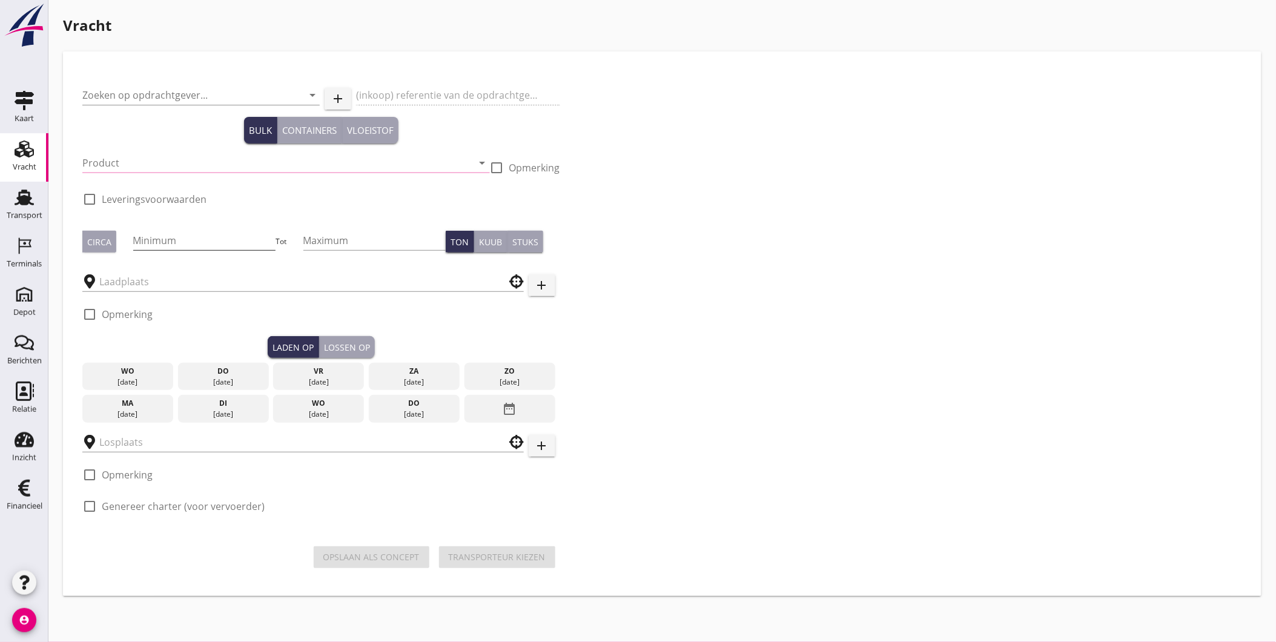
type input "H & H Resources Brussels N.V."
type input "Lichting Zeezand"
type input "Zeezand Benor 0/2 (6120)"
checkbox input "true"
type input "500"
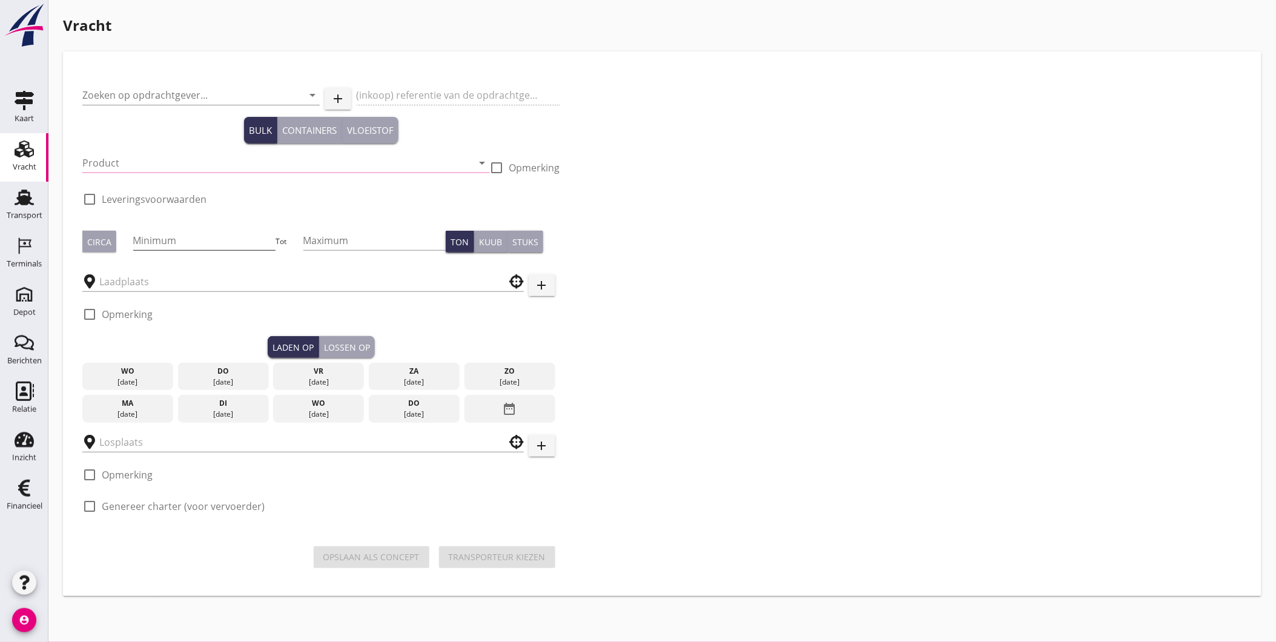
checkbox input "true"
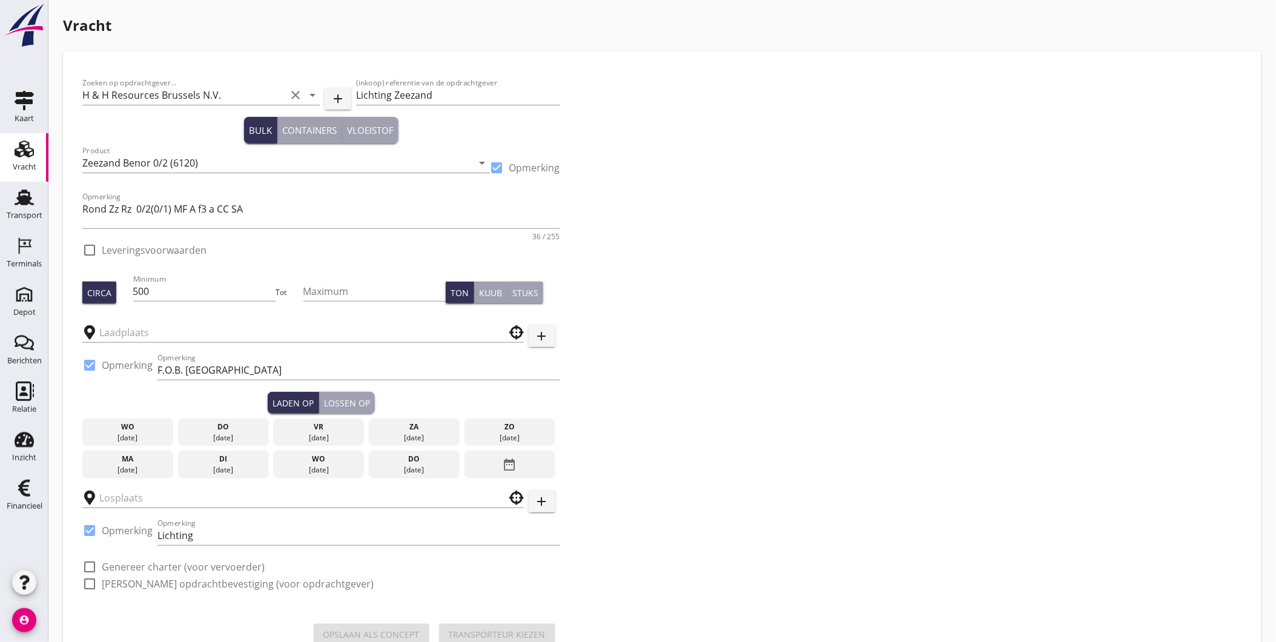
checkbox input "true"
type input "Schenge"
type input "H & H Resources N.V."
checkbox input "true"
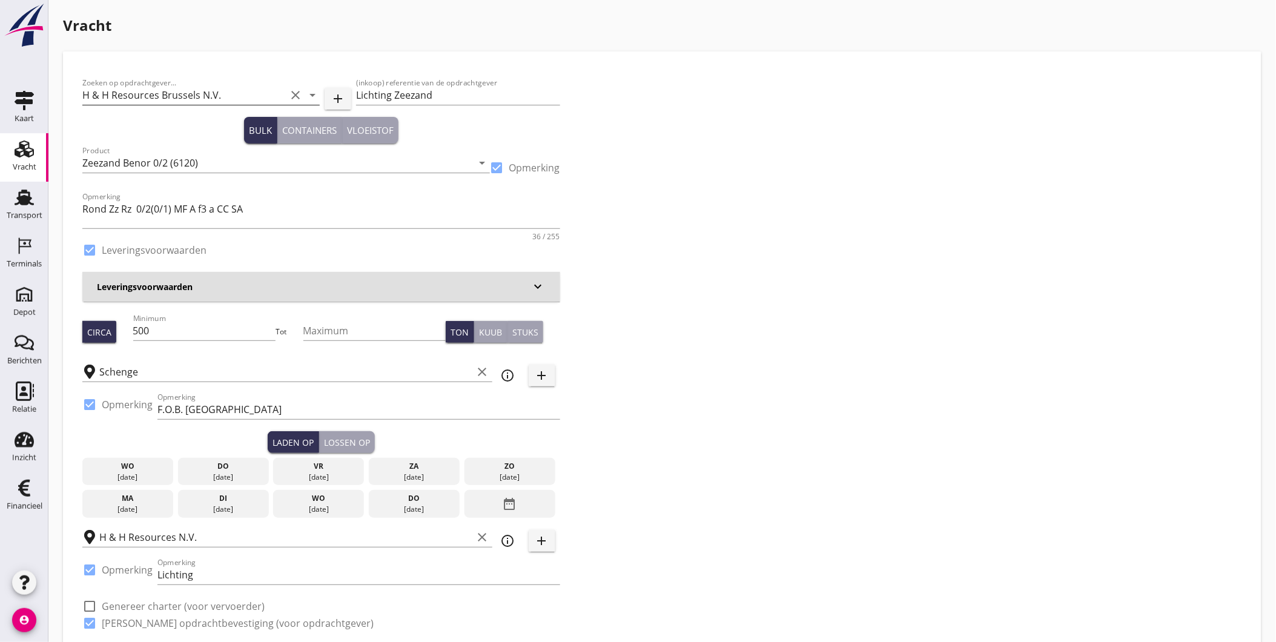
type input "4.8"
checkbox input "false"
radio input "false"
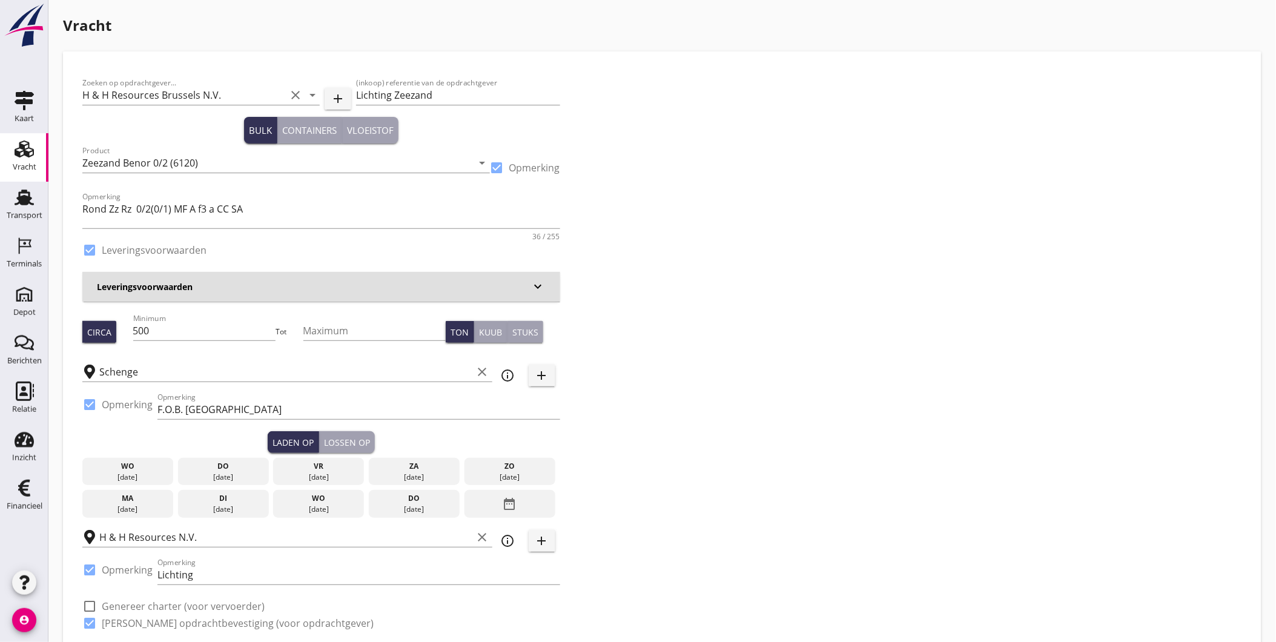
scroll to position [67, 0]
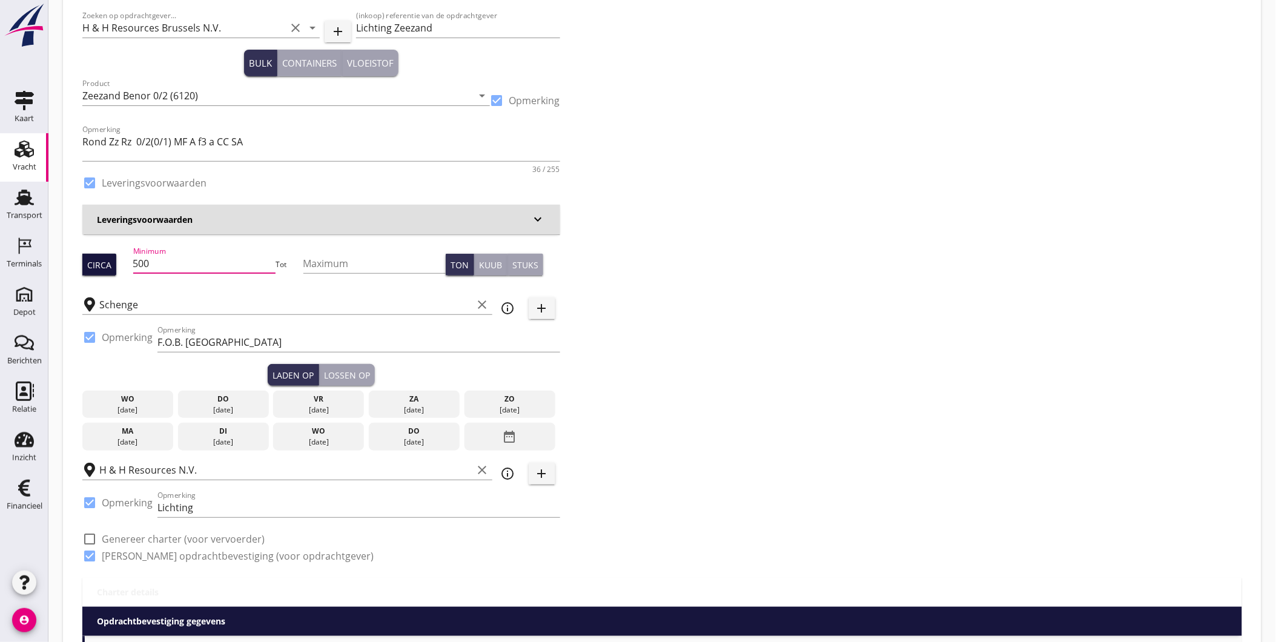
drag, startPoint x: 196, startPoint y: 267, endPoint x: 105, endPoint y: 271, distance: 91.5
click at [109, 271] on div "Circa Minimum 500 Tot Maximum Ton Kuub Stuks" at bounding box center [321, 264] width 478 height 41
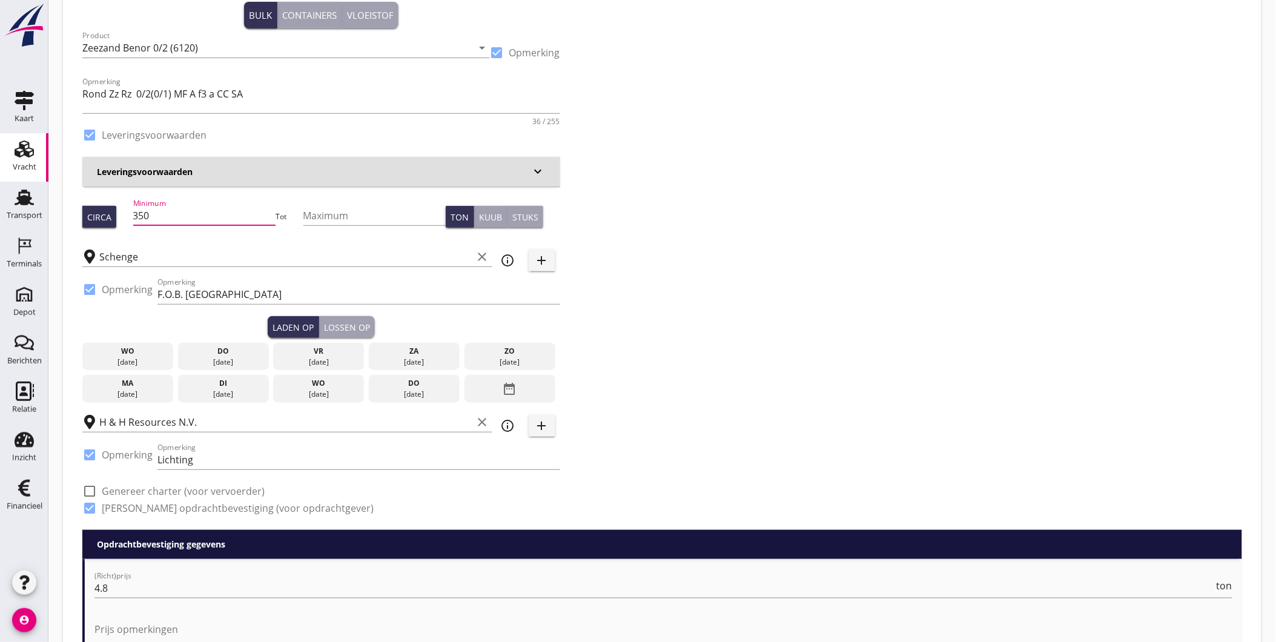
scroll to position [134, 0]
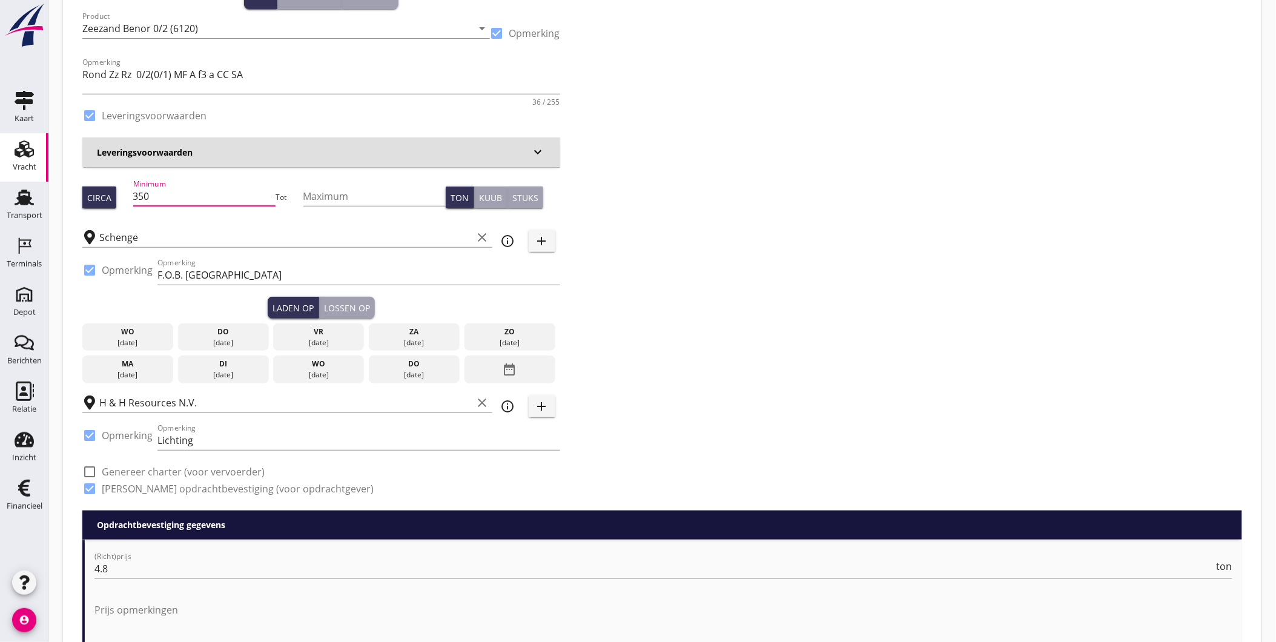
type input "350"
drag, startPoint x: 136, startPoint y: 335, endPoint x: 203, endPoint y: 325, distance: 67.9
click at [136, 334] on div "wo" at bounding box center [127, 331] width 85 height 11
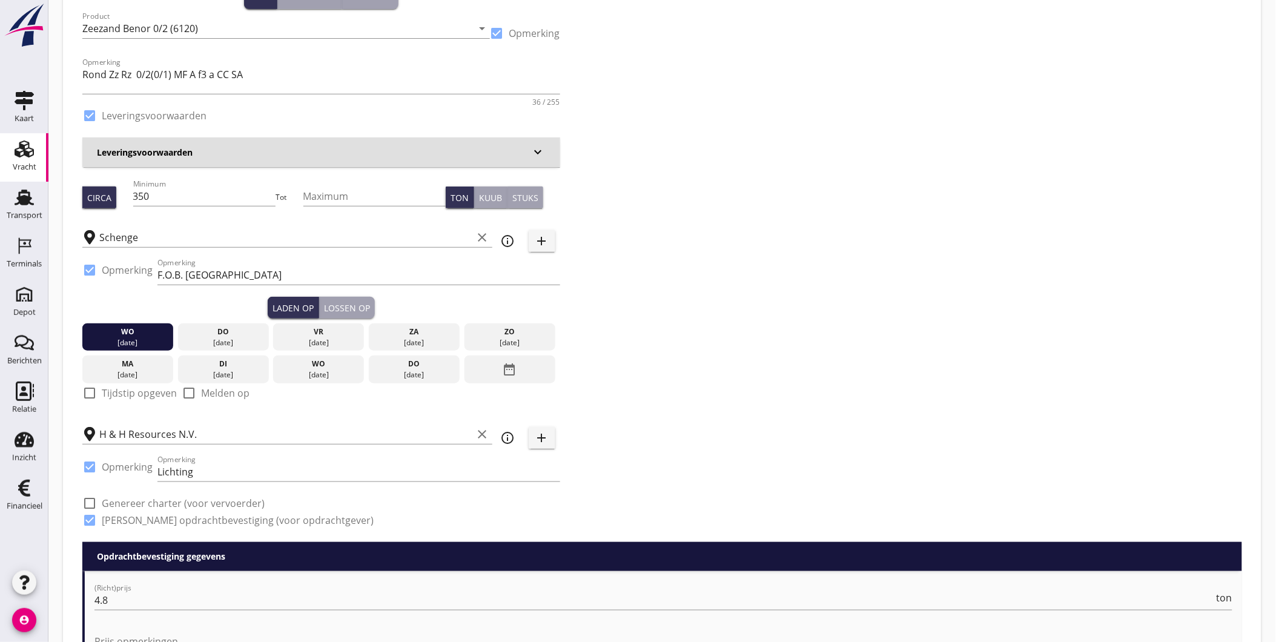
click at [355, 302] on div "Lossen op" at bounding box center [347, 308] width 46 height 13
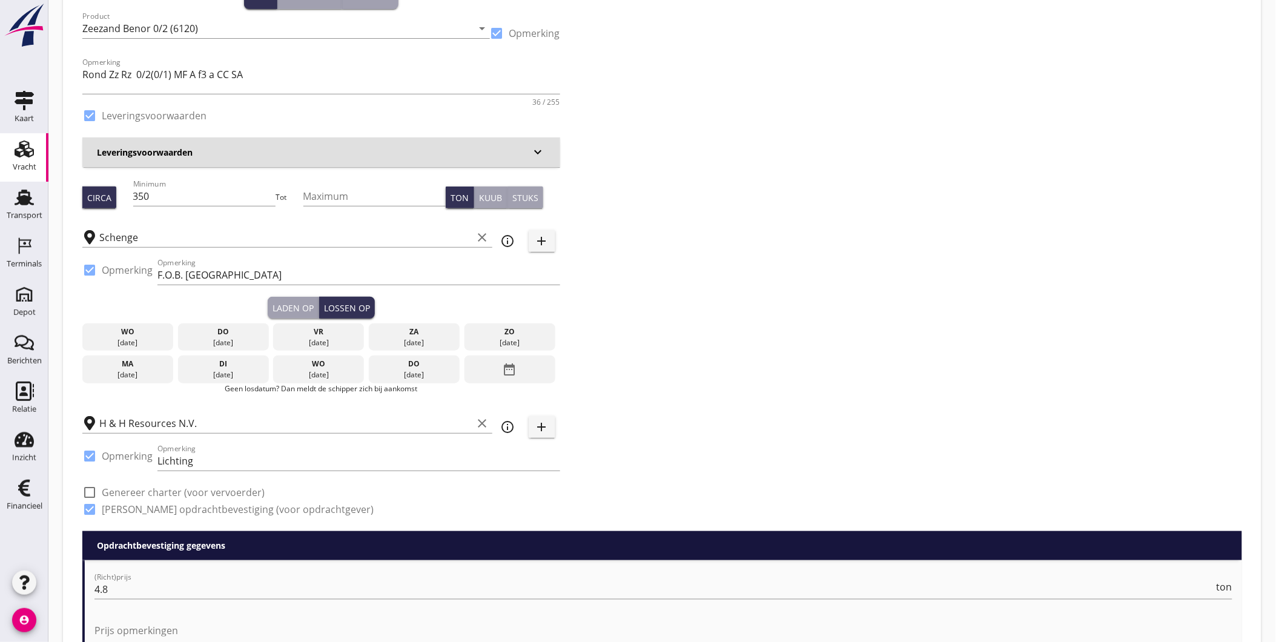
click at [232, 330] on div "do" at bounding box center [223, 331] width 85 height 11
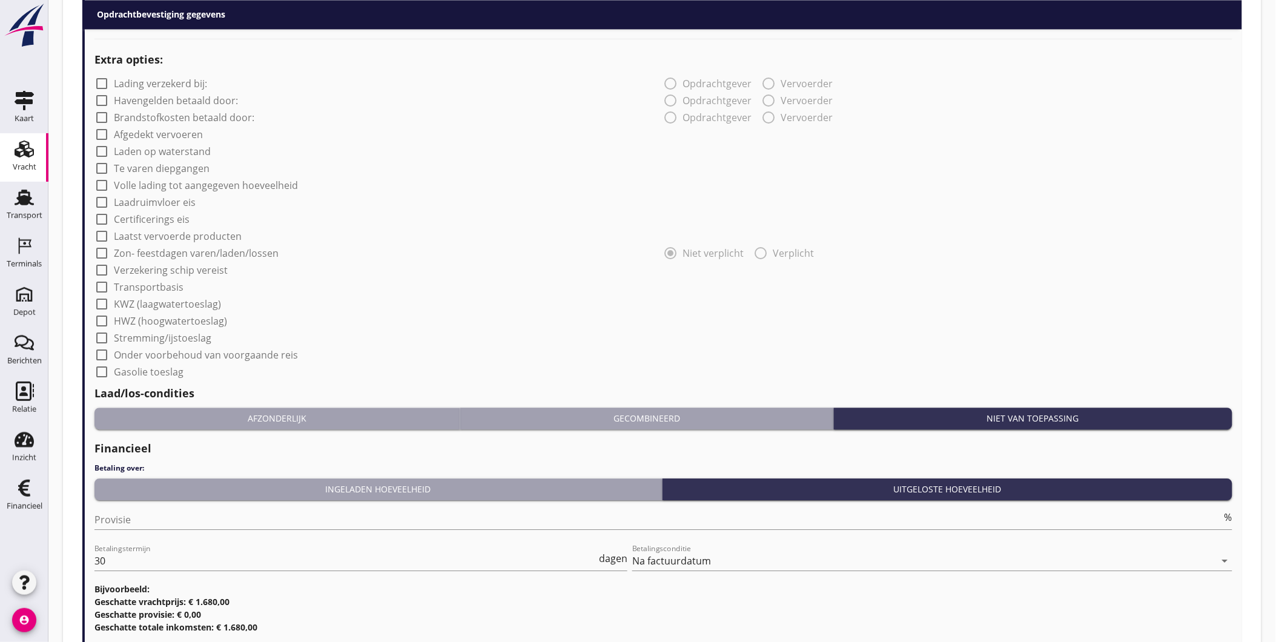
scroll to position [1045, 0]
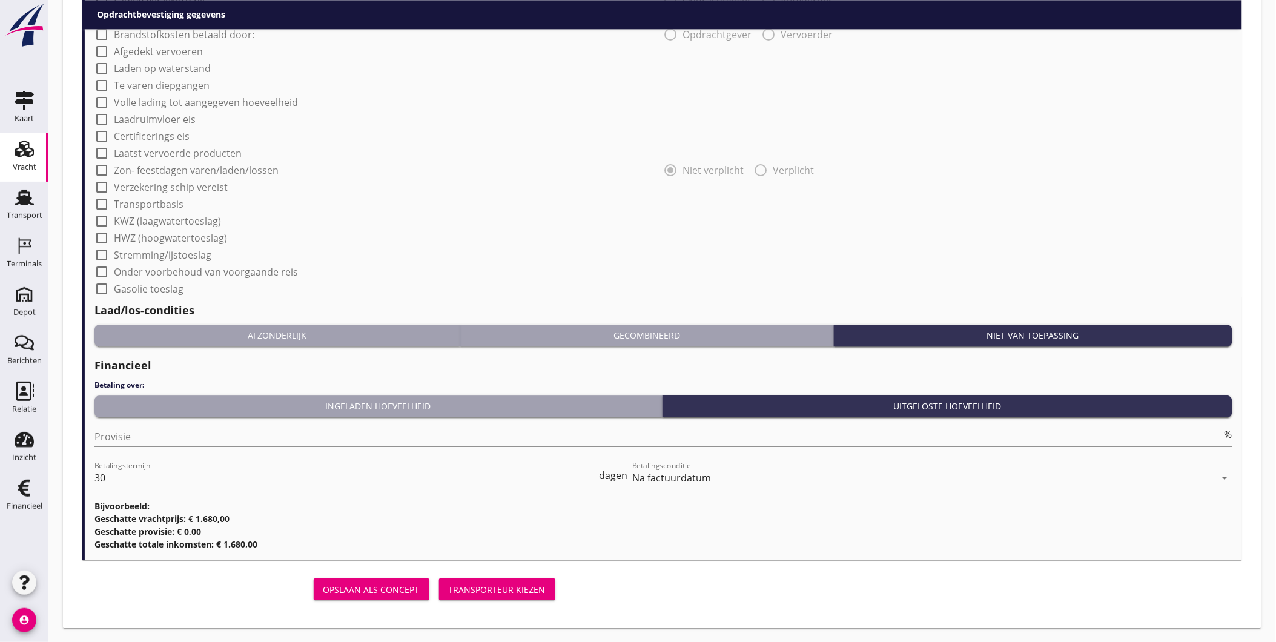
click at [520, 589] on div "Transporteur kiezen" at bounding box center [497, 589] width 97 height 13
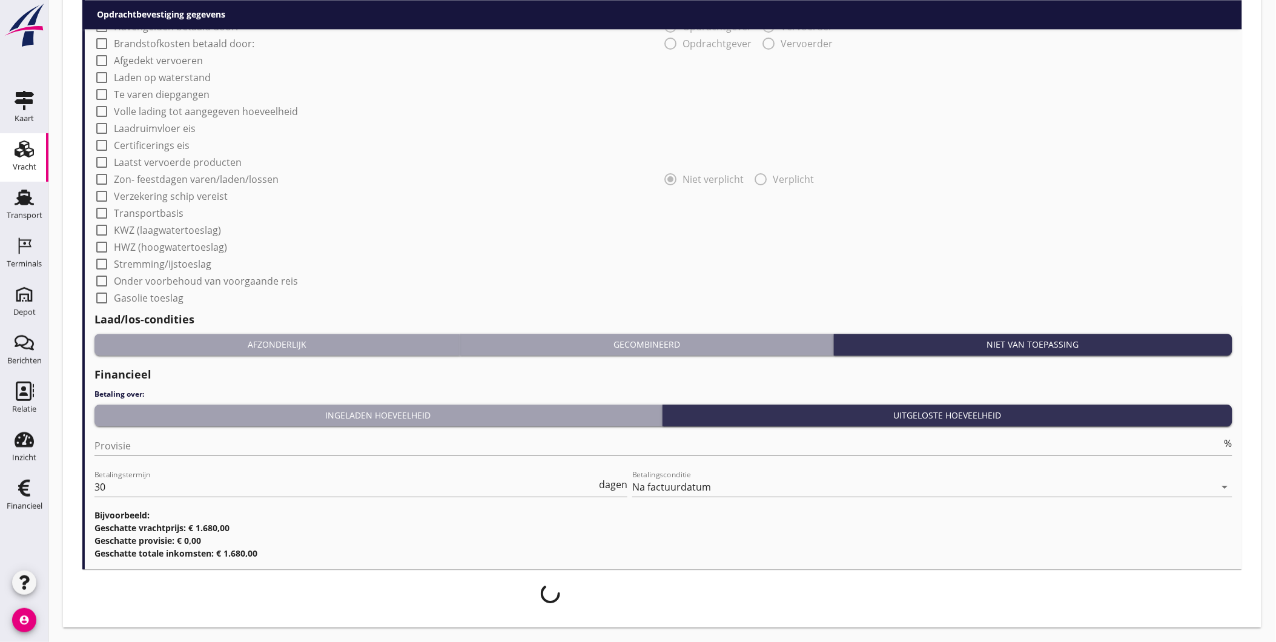
scroll to position [1034, 0]
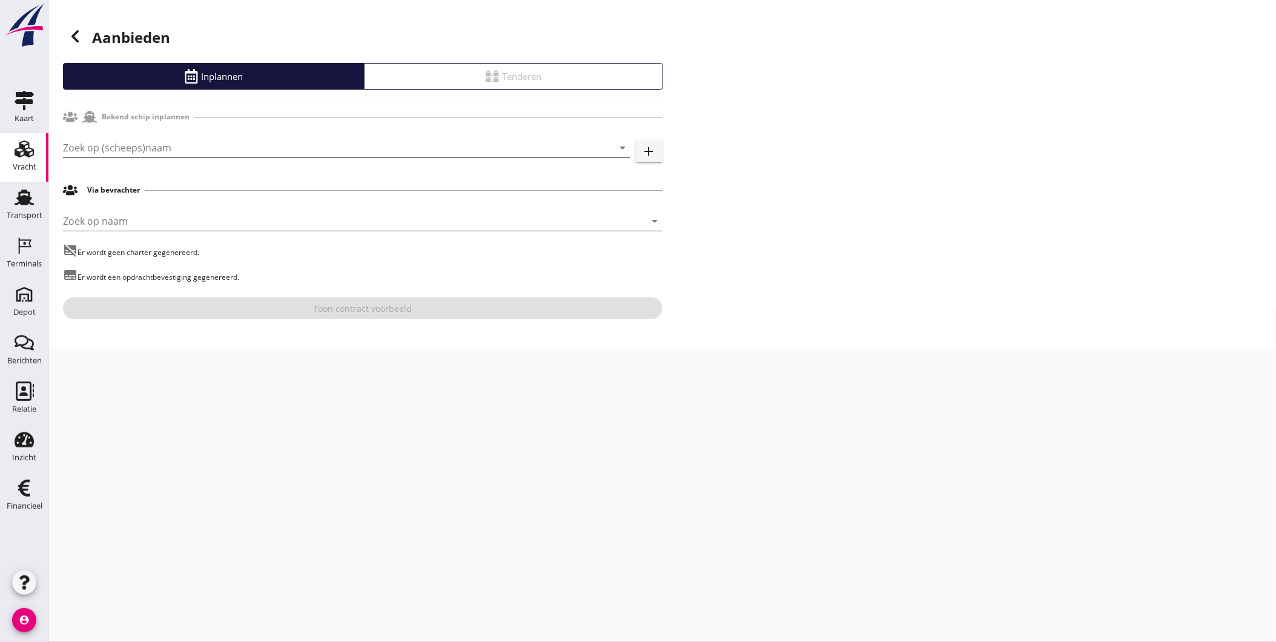
click at [192, 153] on input "Zoek op (scheeps)naam" at bounding box center [329, 147] width 533 height 19
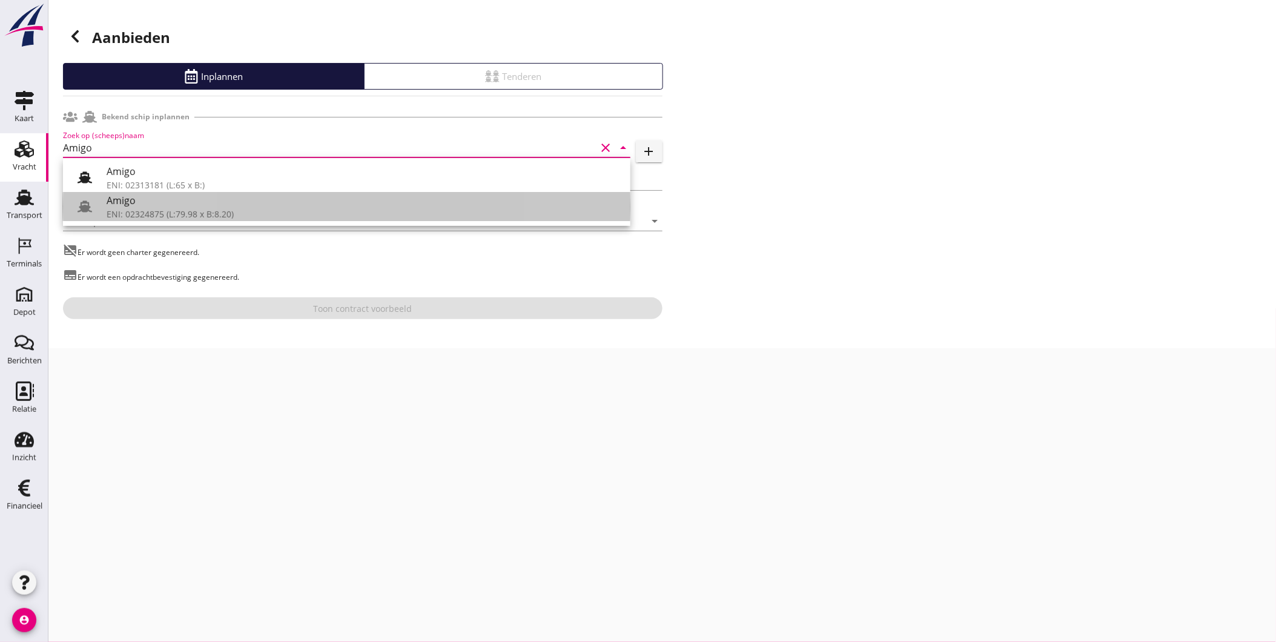
click at [147, 210] on div "ENI: 02324875 (L:79.98 x B:8.20)" at bounding box center [364, 214] width 514 height 13
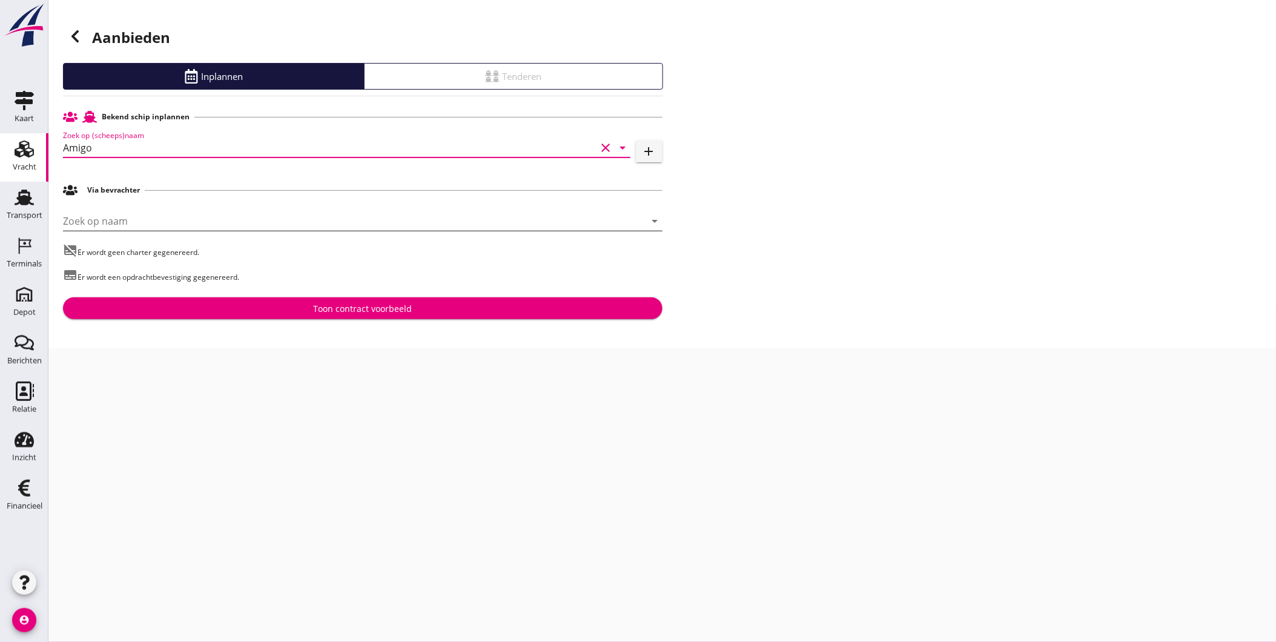
type input "Amigo"
click at [108, 228] on input "Zoek op naam" at bounding box center [346, 220] width 566 height 19
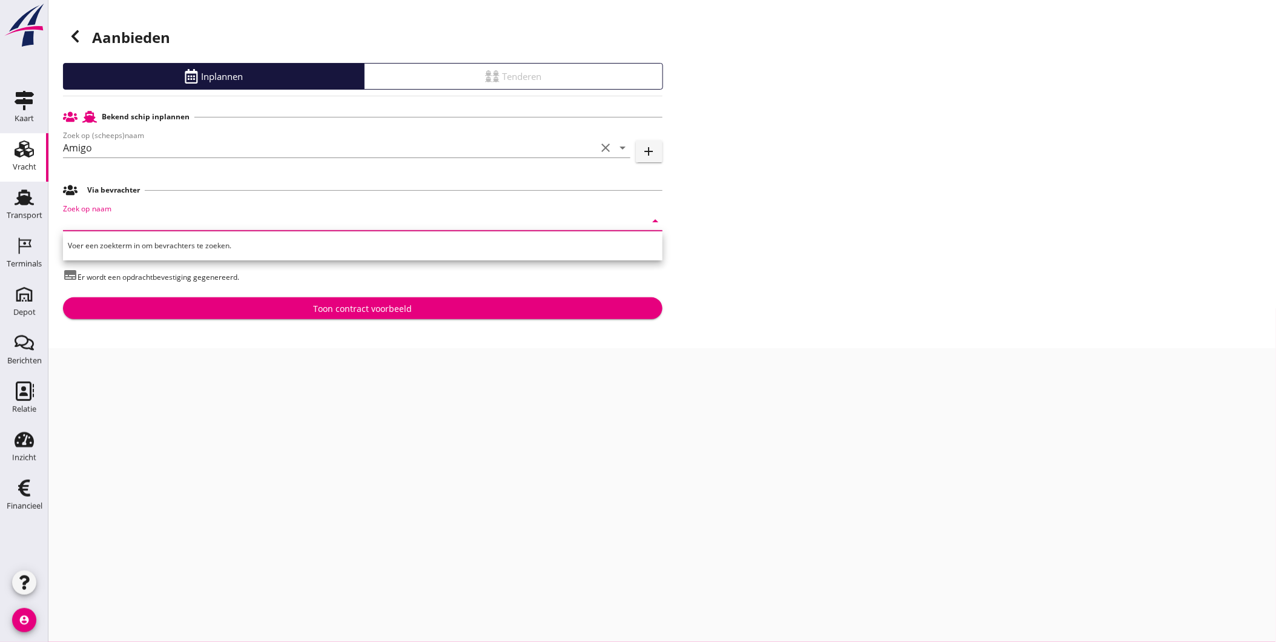
click at [253, 354] on div "cancel You are impersonating another user. Aanbieden Inplannen Tenderen Bekend …" at bounding box center [661, 321] width 1227 height 642
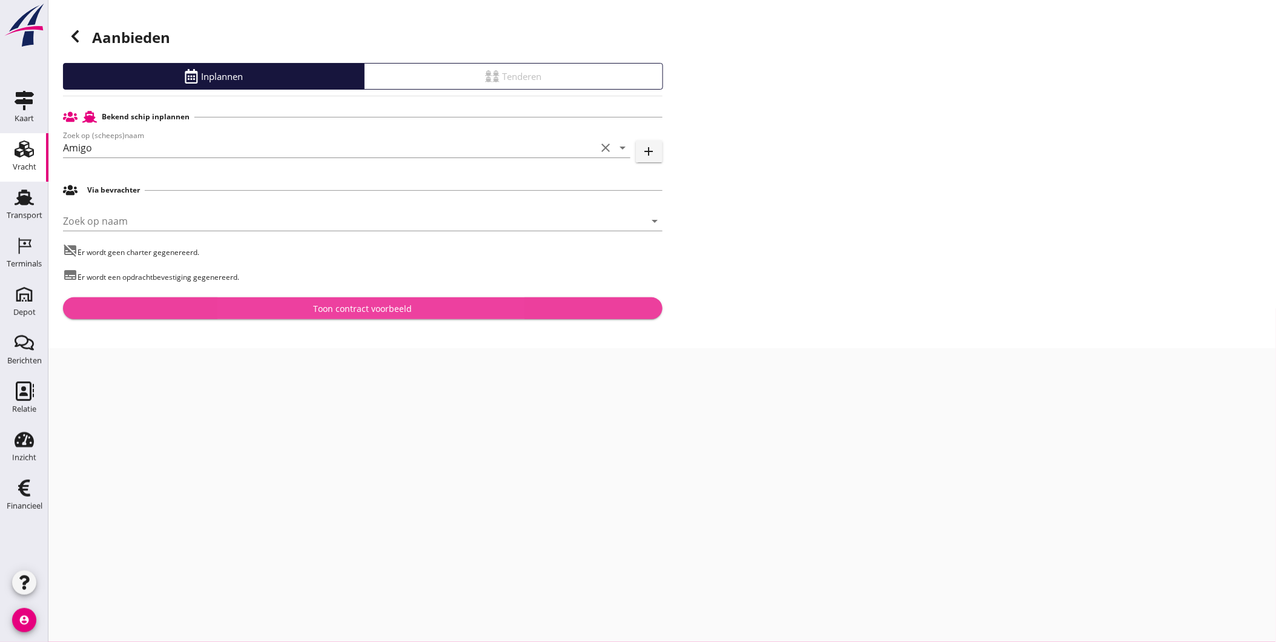
click at [267, 309] on div "Toon contract voorbeeld" at bounding box center [363, 308] width 580 height 13
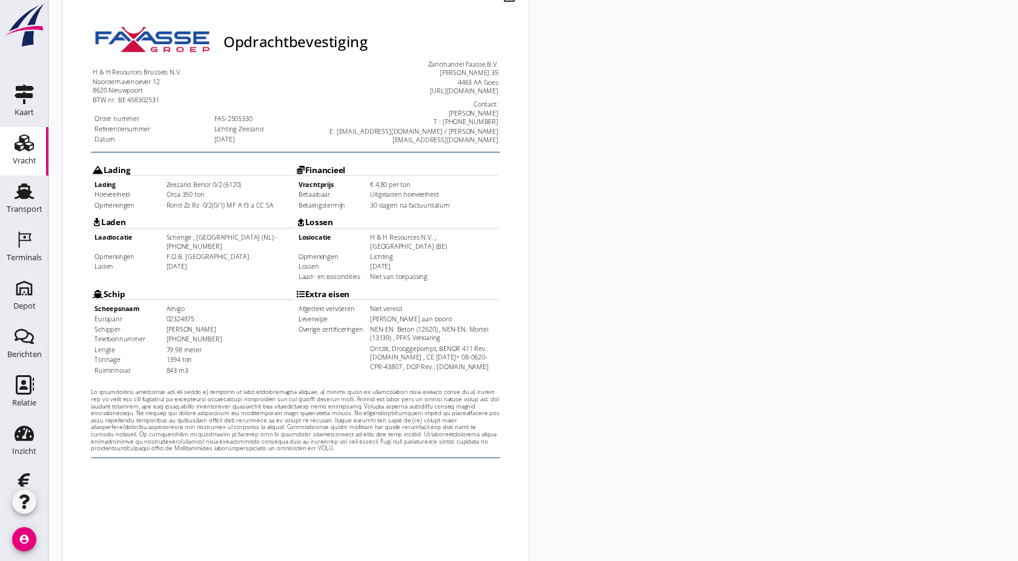
scroll to position [313, 0]
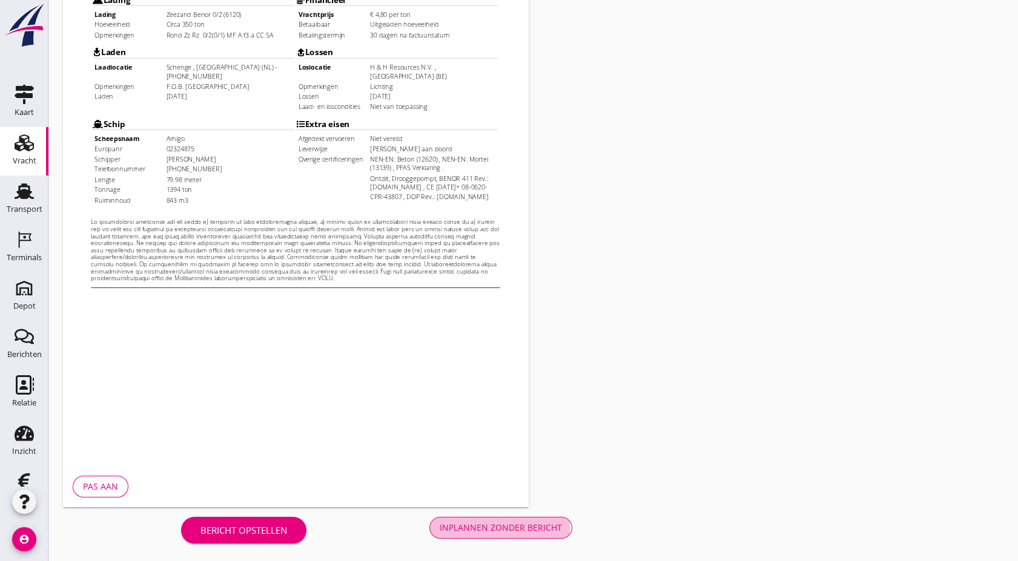
click at [498, 535] on button "Inplannen zonder bericht" at bounding box center [500, 528] width 143 height 22
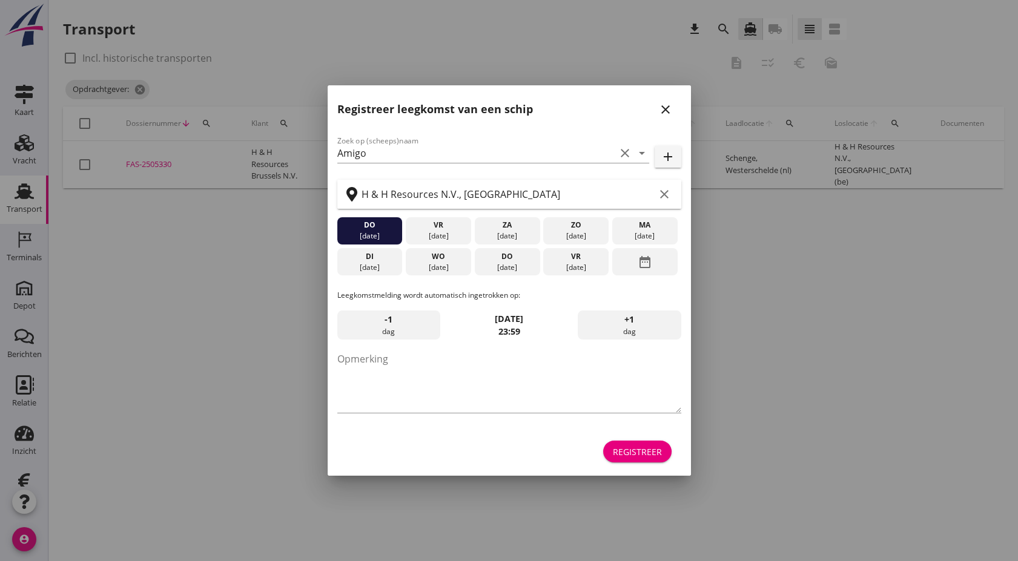
click at [669, 108] on icon "close" at bounding box center [665, 109] width 15 height 15
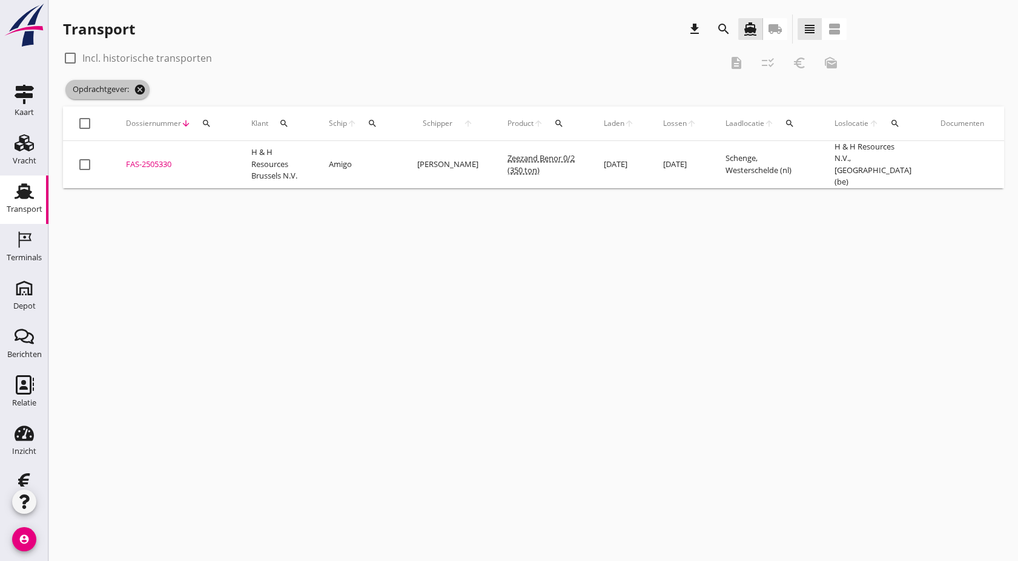
click at [145, 90] on icon "cancel" at bounding box center [140, 90] width 12 height 12
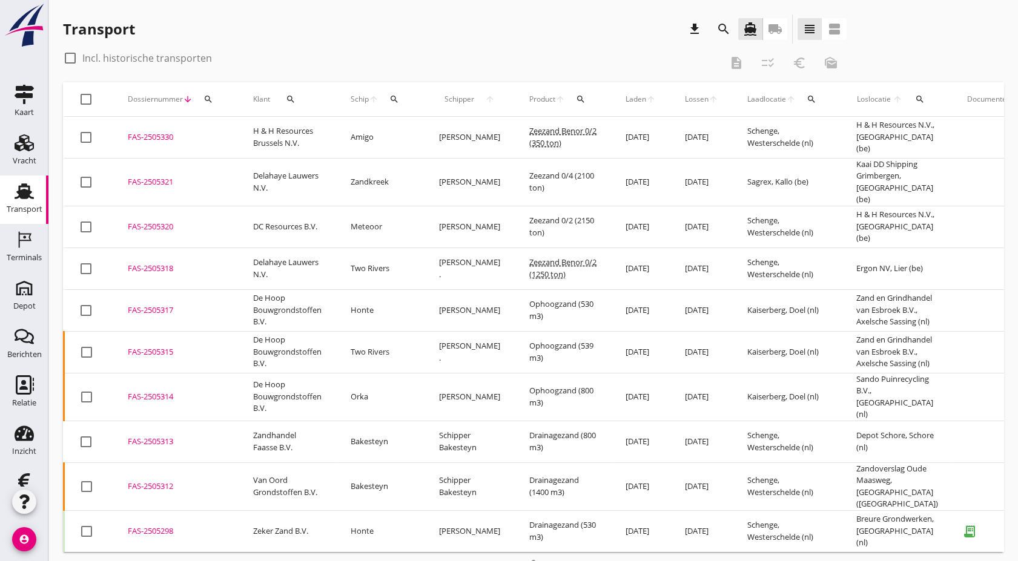
click at [371, 103] on icon "arrow_upward" at bounding box center [374, 99] width 10 height 10
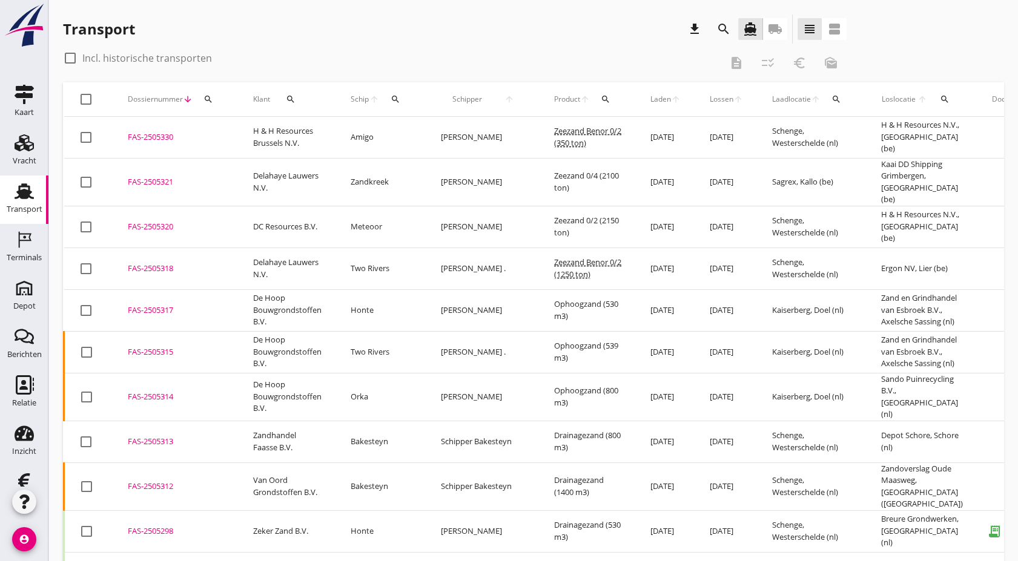
click at [396, 95] on icon "search" at bounding box center [396, 99] width 10 height 10
click at [446, 145] on div "Zoek op (scheeps)naam arrow_drop_down" at bounding box center [468, 140] width 160 height 31
click at [465, 133] on input "Zoek op (scheeps)naam" at bounding box center [451, 134] width 126 height 19
type input "holcim"
click at [553, 134] on icon "check" at bounding box center [560, 133] width 15 height 15
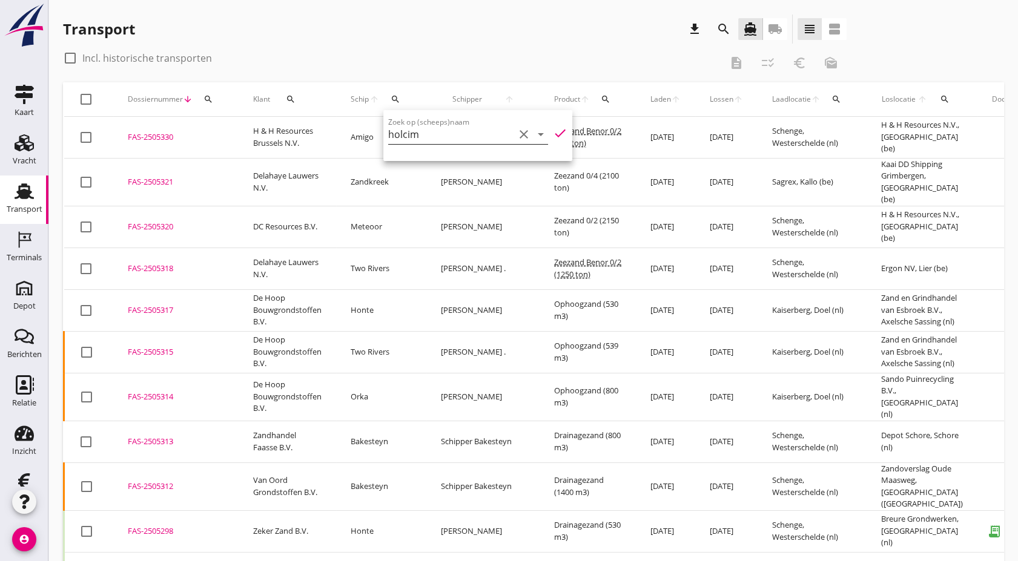
click at [517, 138] on icon "clear" at bounding box center [524, 134] width 15 height 15
click at [292, 101] on icon "search" at bounding box center [291, 99] width 10 height 10
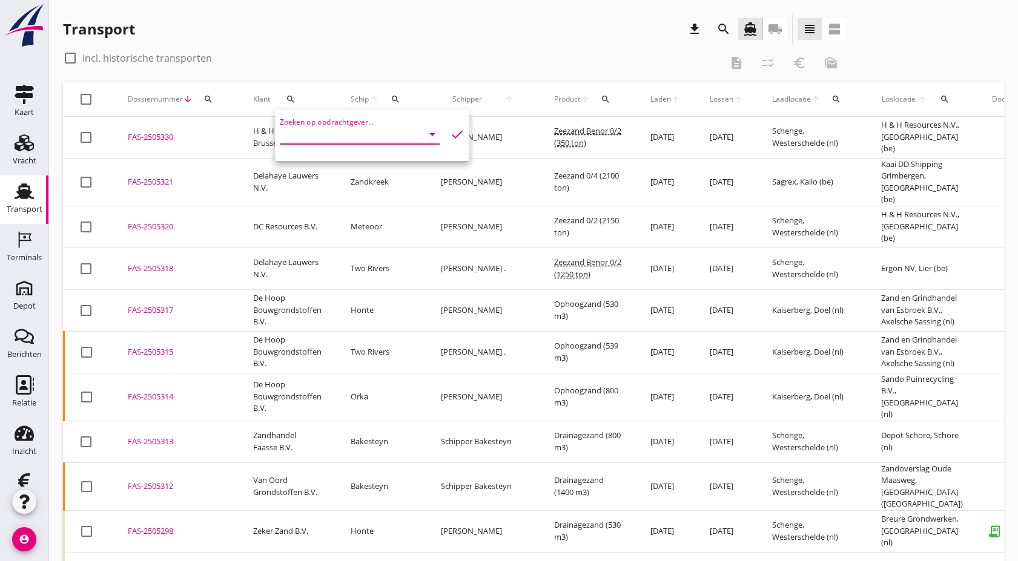
click at [331, 140] on input "Zoeken op opdrachtgever..." at bounding box center [343, 134] width 126 height 19
type input "holcim"
click at [450, 136] on icon "check" at bounding box center [457, 134] width 15 height 15
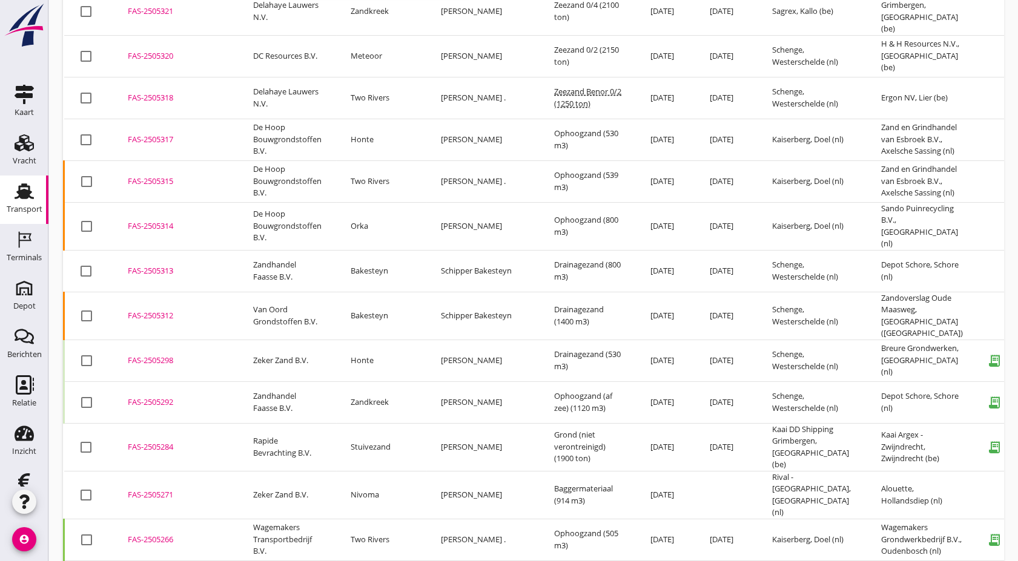
scroll to position [155, 0]
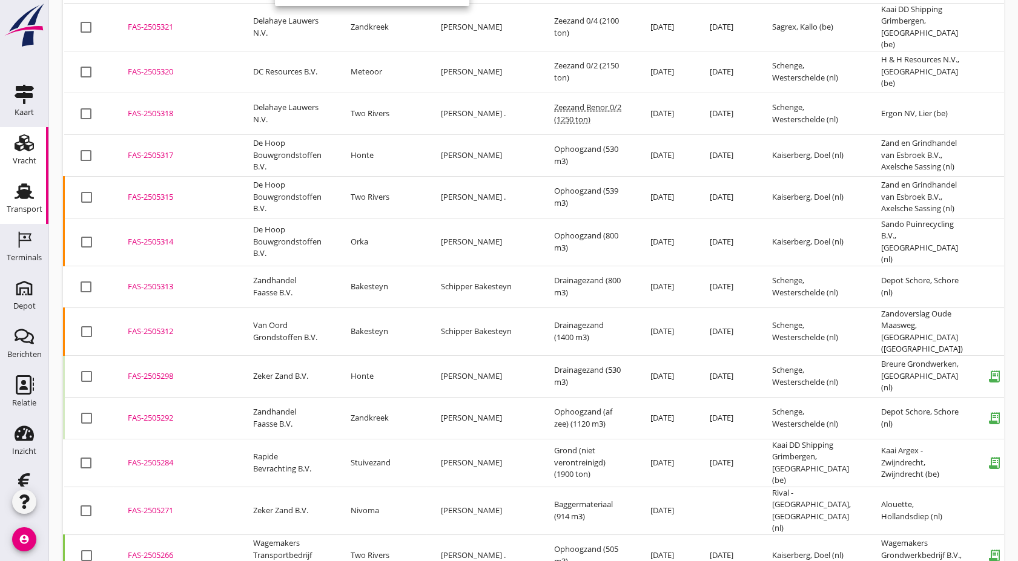
click at [16, 148] on icon "Vracht" at bounding box center [24, 142] width 19 height 19
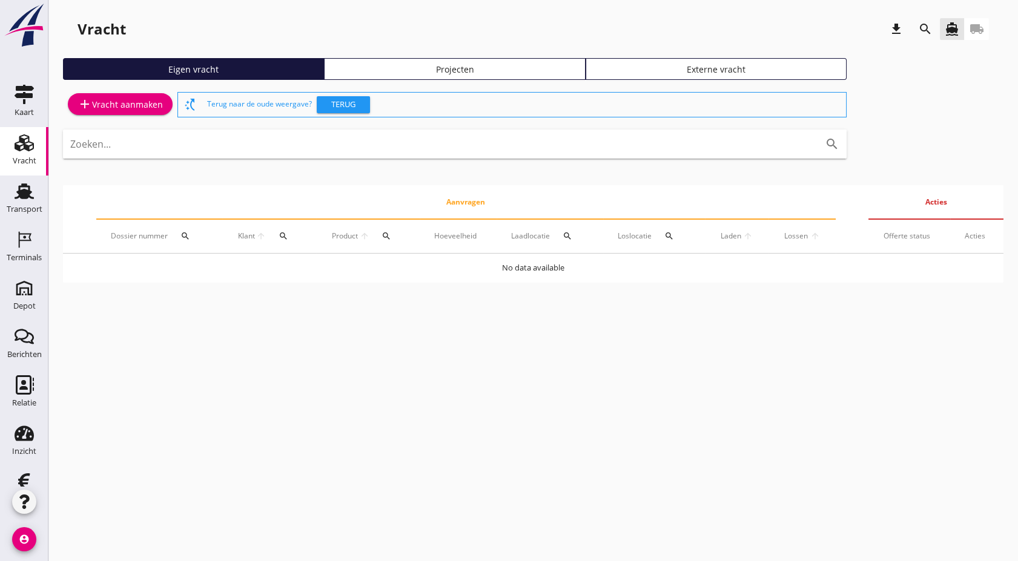
click at [375, 64] on div "Projecten" at bounding box center [454, 69] width 250 height 13
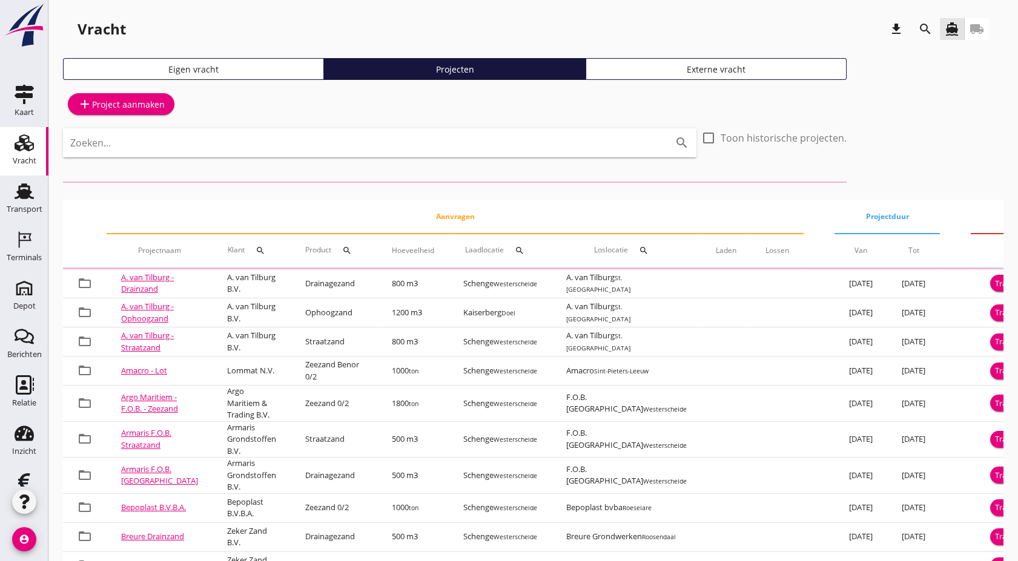
click at [320, 142] on input "Zoeken..." at bounding box center [362, 142] width 585 height 19
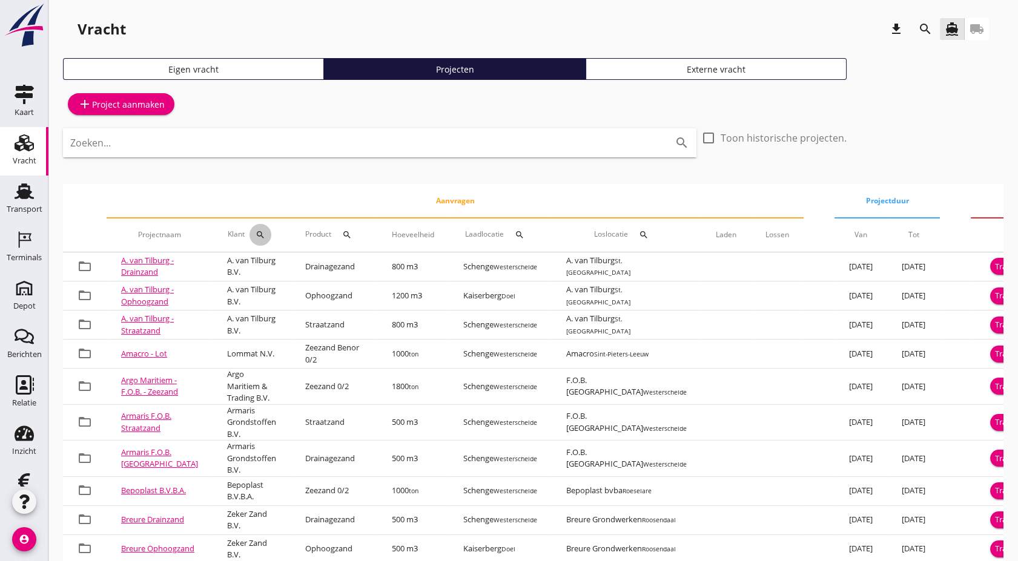
click at [249, 241] on button "search" at bounding box center [260, 235] width 22 height 22
click at [265, 262] on input "Zoeken op opdrachtgever..." at bounding box center [289, 269] width 126 height 19
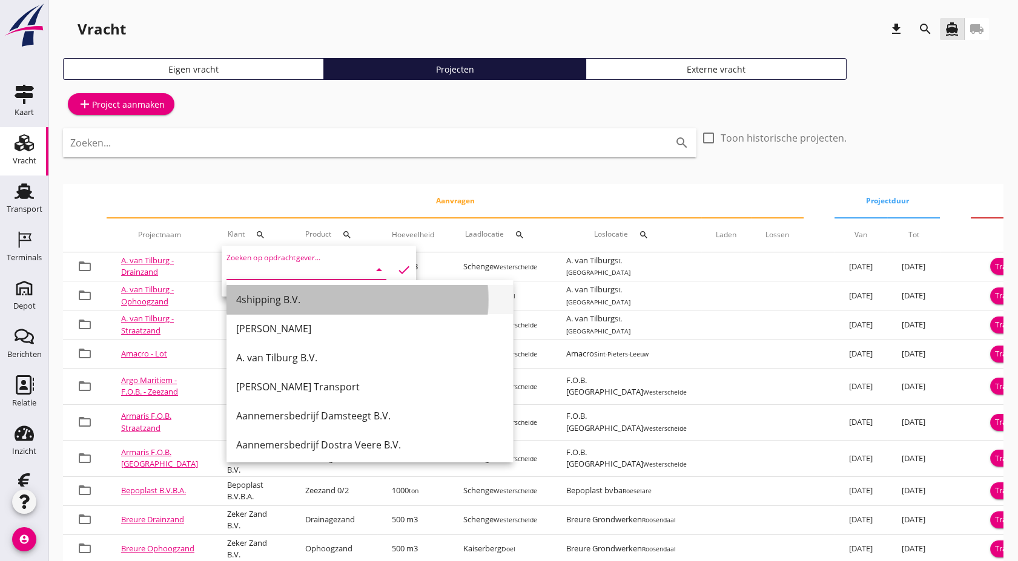
click at [255, 288] on div "4shipping B.V." at bounding box center [369, 299] width 267 height 29
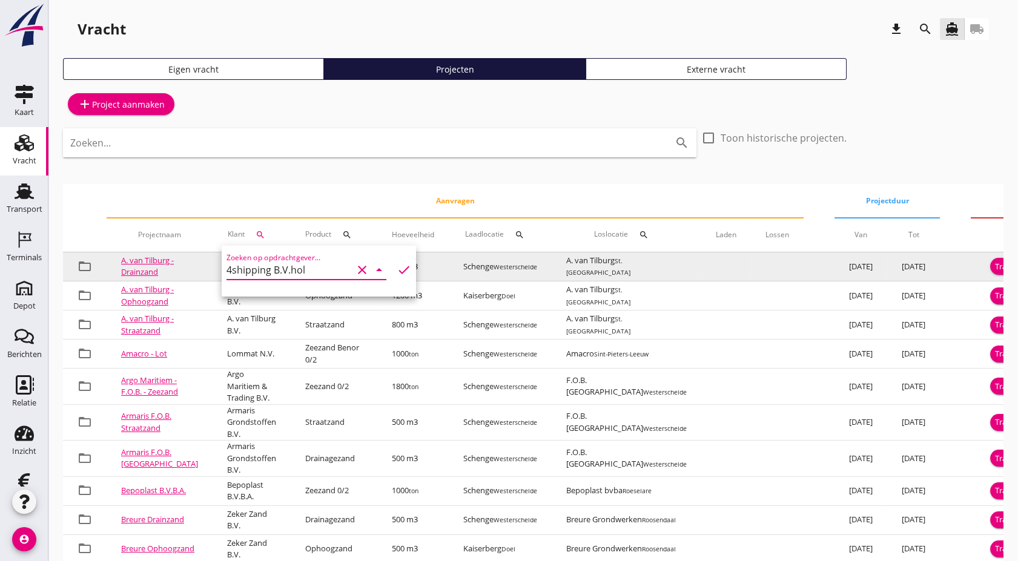
drag, startPoint x: 314, startPoint y: 275, endPoint x: 66, endPoint y: 285, distance: 248.5
click at [66, 285] on div "arrow_drop_down check Schenge, Westerschelde Kaiserberg, Doel arrow_drop_down c…" at bounding box center [509, 370] width 1018 height 740
type input "4shipping B.V.hol"
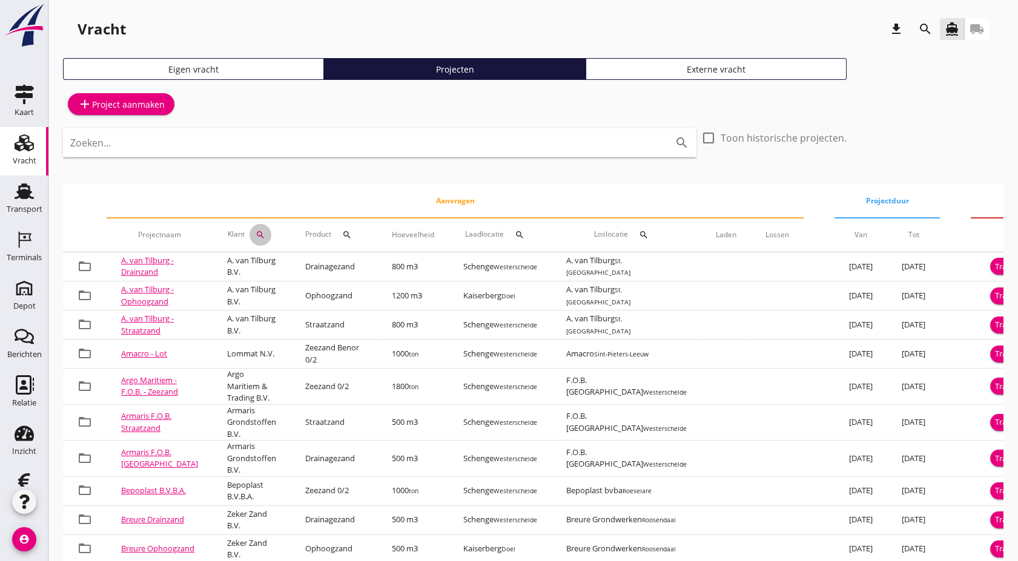
click at [256, 238] on icon "search" at bounding box center [261, 235] width 10 height 10
click at [355, 274] on icon "clear" at bounding box center [362, 270] width 15 height 15
type input "h"
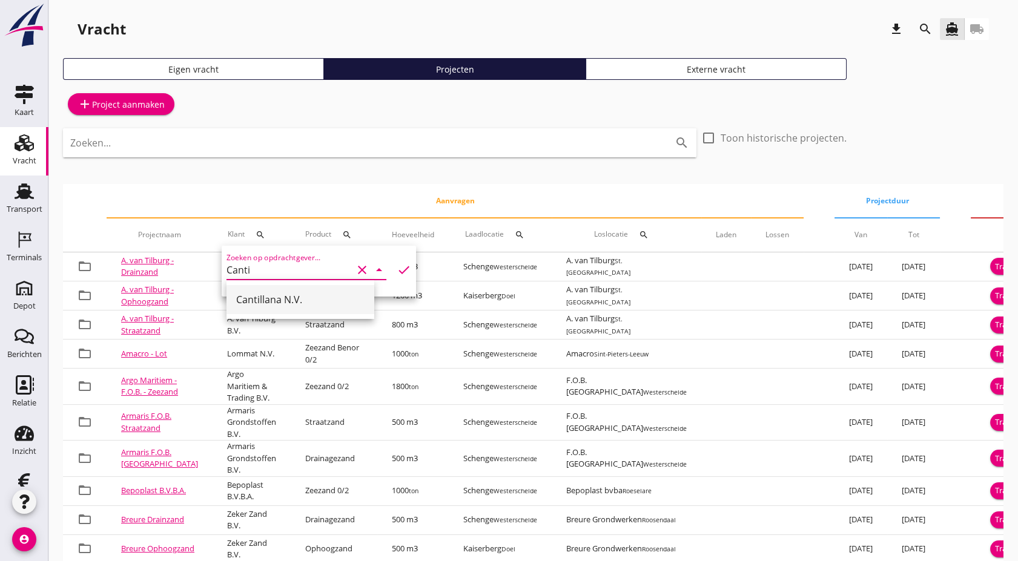
click at [311, 300] on div "Cantillana N.V." at bounding box center [300, 299] width 128 height 15
type input "Cantillana N.V."
click at [397, 273] on icon "check" at bounding box center [404, 270] width 15 height 15
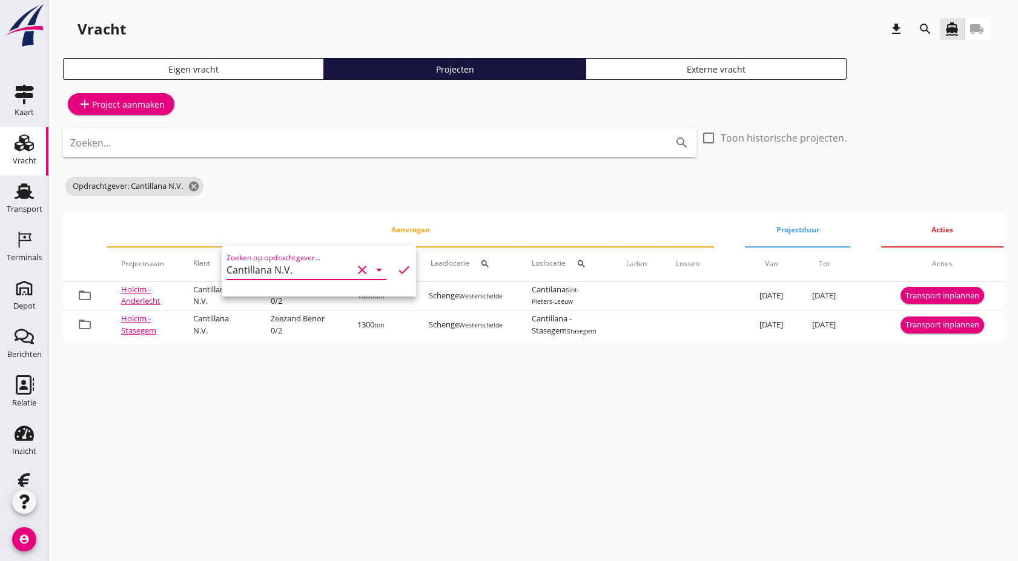
click at [251, 392] on div "cancel You are impersonating another user. Vracht download search directions_bo…" at bounding box center [532, 280] width 969 height 561
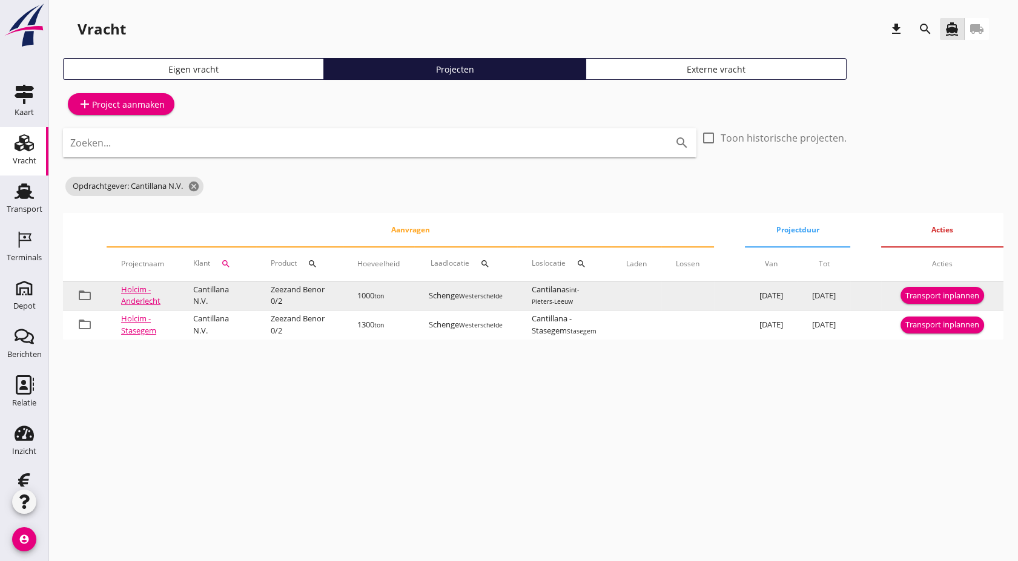
click at [139, 288] on link "Holcim - Anderlecht" at bounding box center [140, 295] width 39 height 23
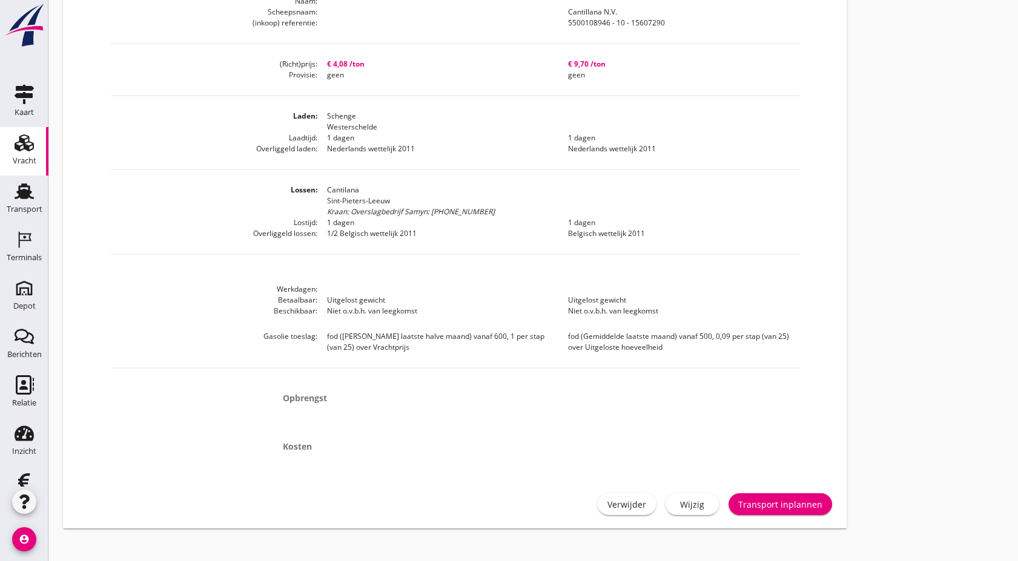
scroll to position [497, 0]
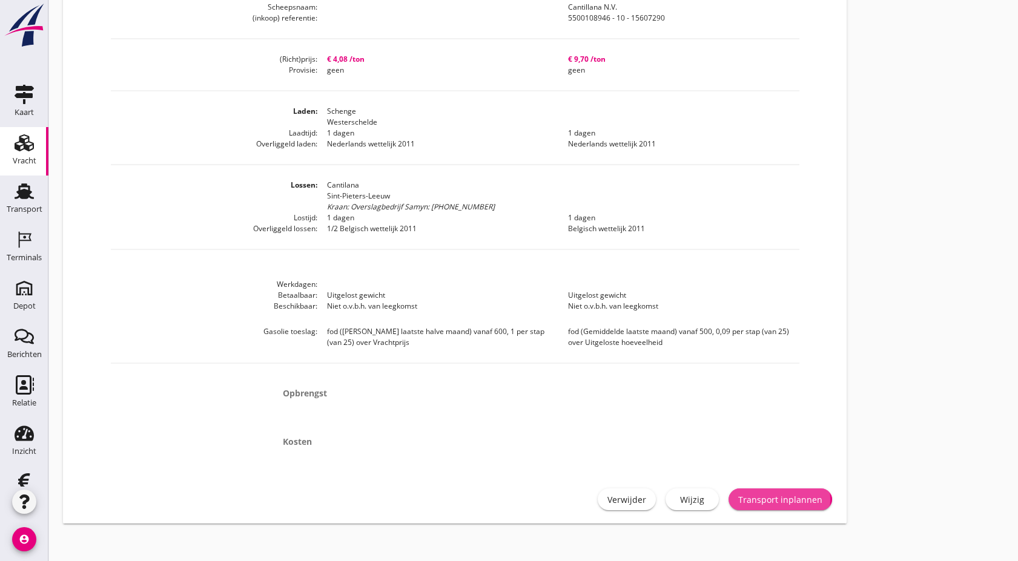
click at [789, 496] on div "Transport inplannen" at bounding box center [780, 500] width 84 height 13
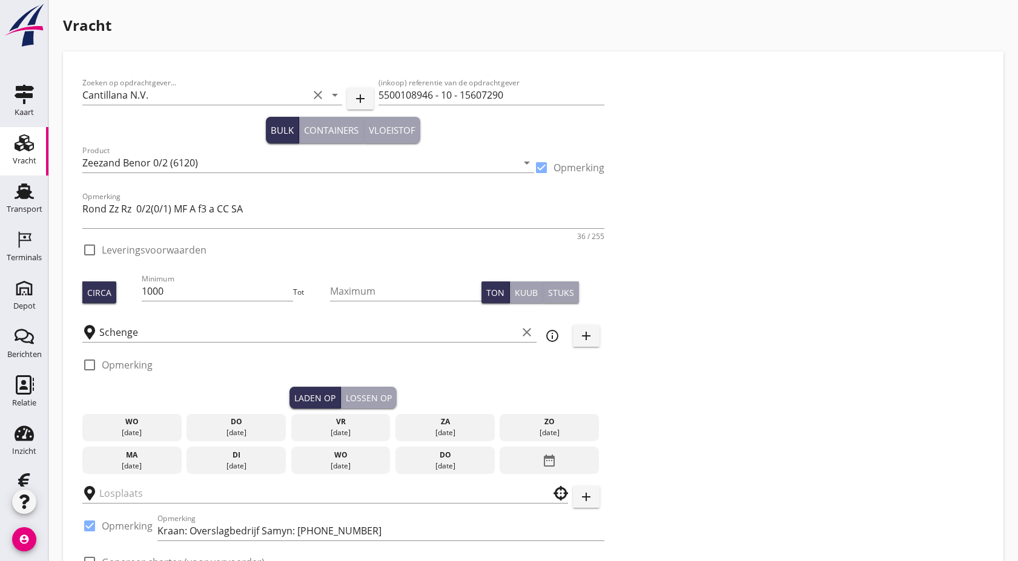
checkbox input "true"
type input "Cantilana"
checkbox input "true"
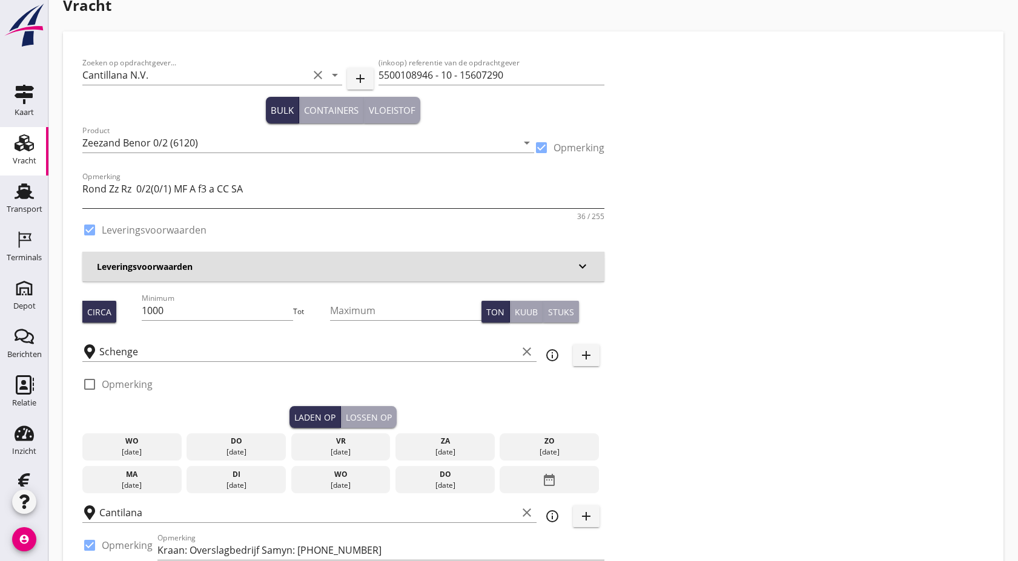
scroll to position [21, 0]
click at [190, 308] on input "1000" at bounding box center [217, 309] width 151 height 19
type input "1050"
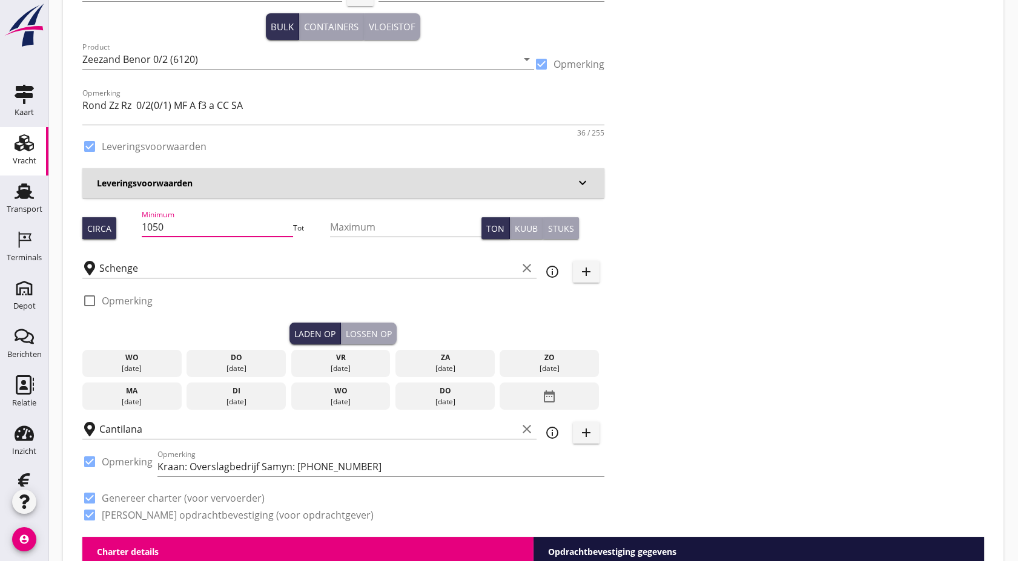
scroll to position [110, 0]
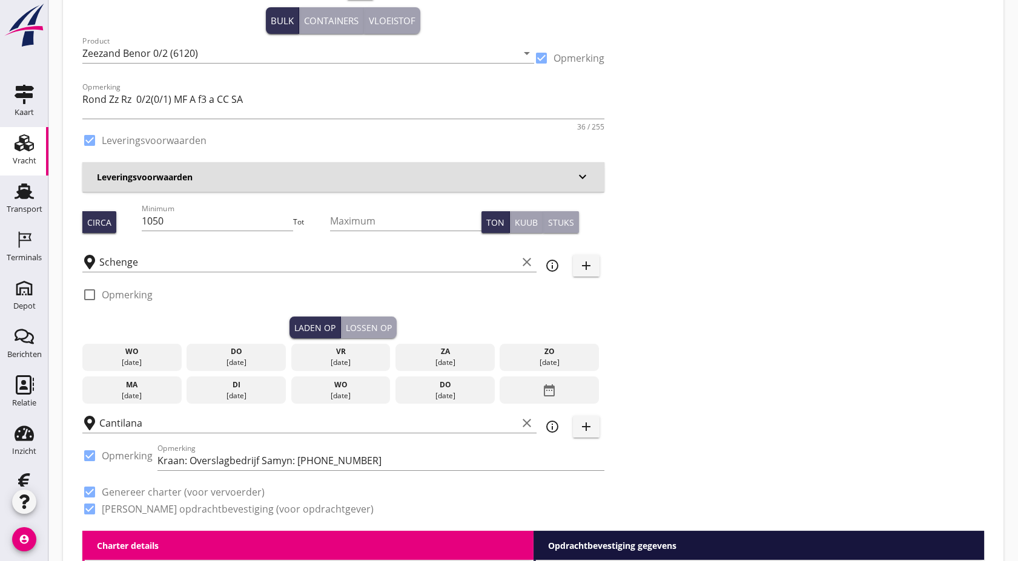
click at [149, 353] on div "wo" at bounding box center [131, 351] width 93 height 11
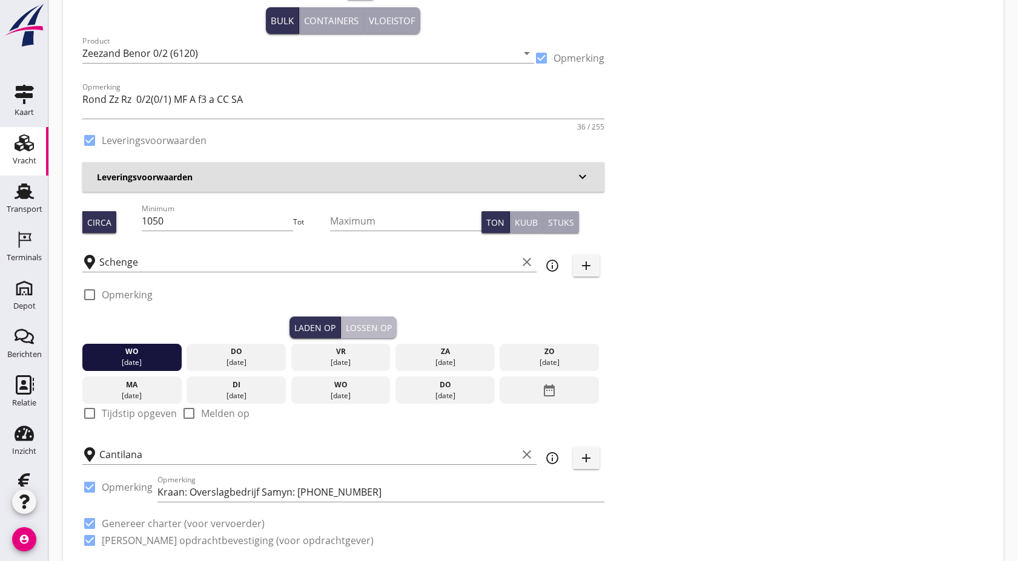
click at [368, 325] on div "Lossen op" at bounding box center [369, 328] width 46 height 13
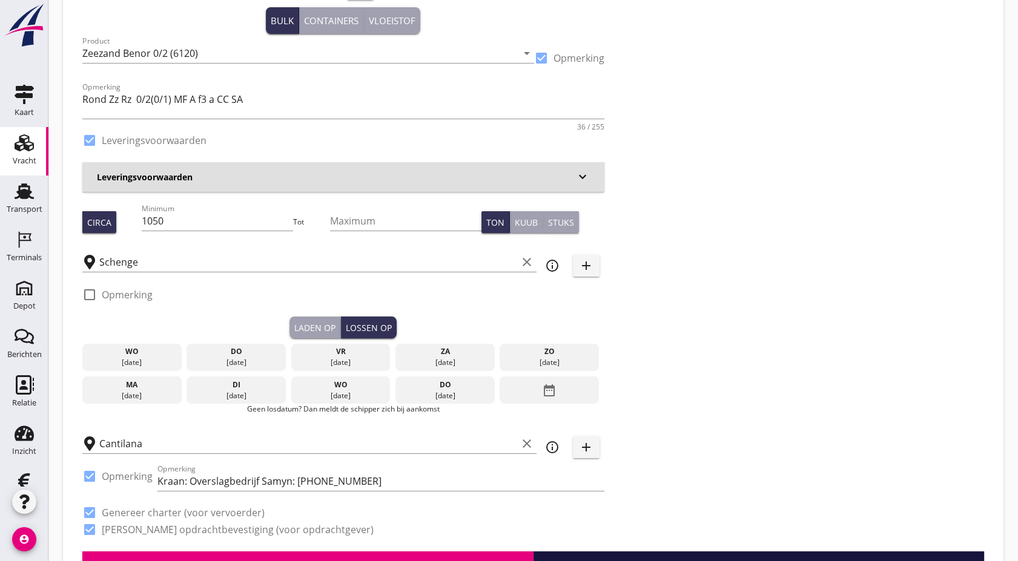
click at [240, 358] on div "[DATE]" at bounding box center [236, 362] width 93 height 11
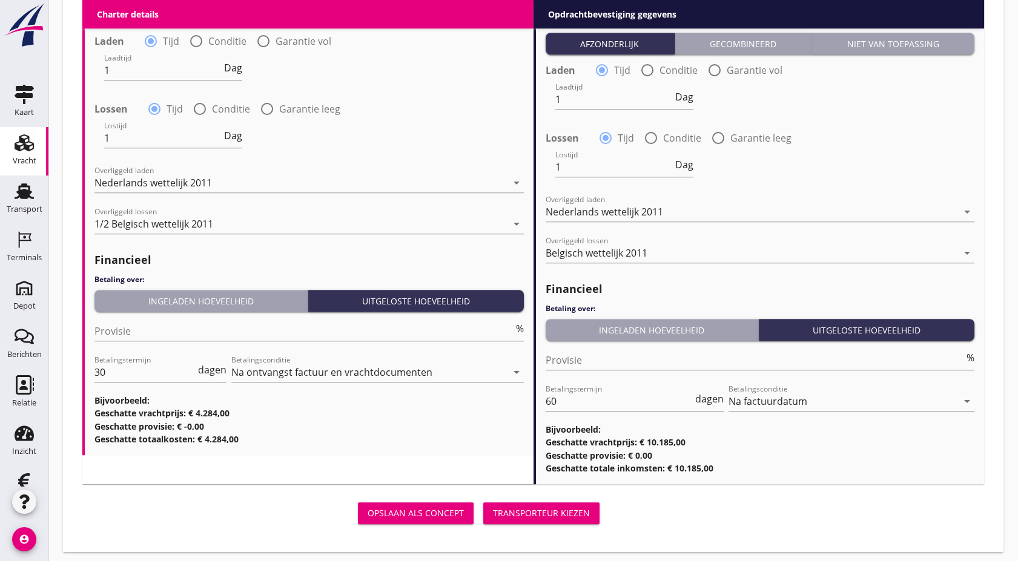
scroll to position [1458, 0]
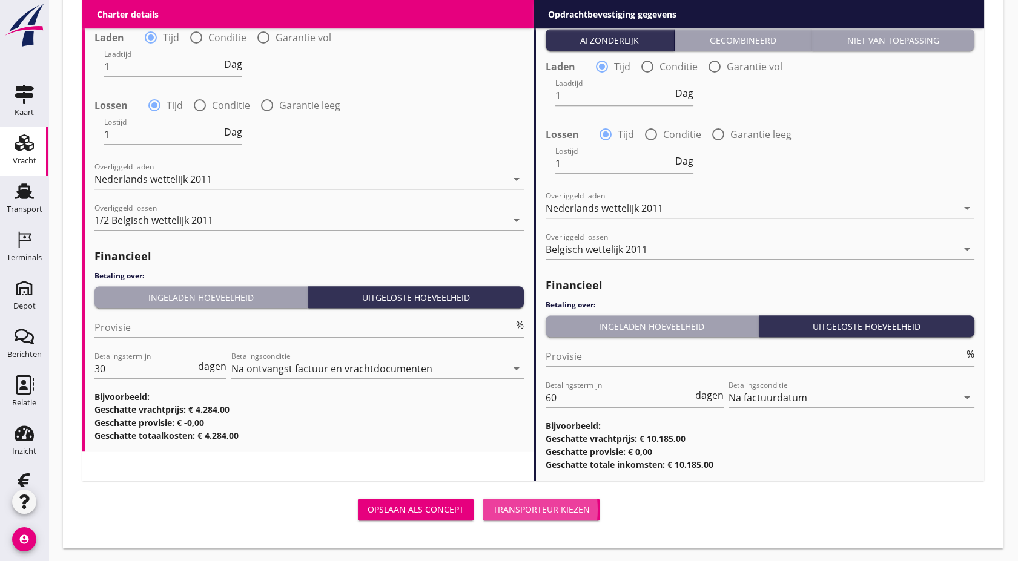
click at [541, 515] on div "Transporteur kiezen" at bounding box center [541, 509] width 97 height 13
click at [541, 515] on div "Opslaan als concept Transporteur kiezen" at bounding box center [343, 509] width 522 height 29
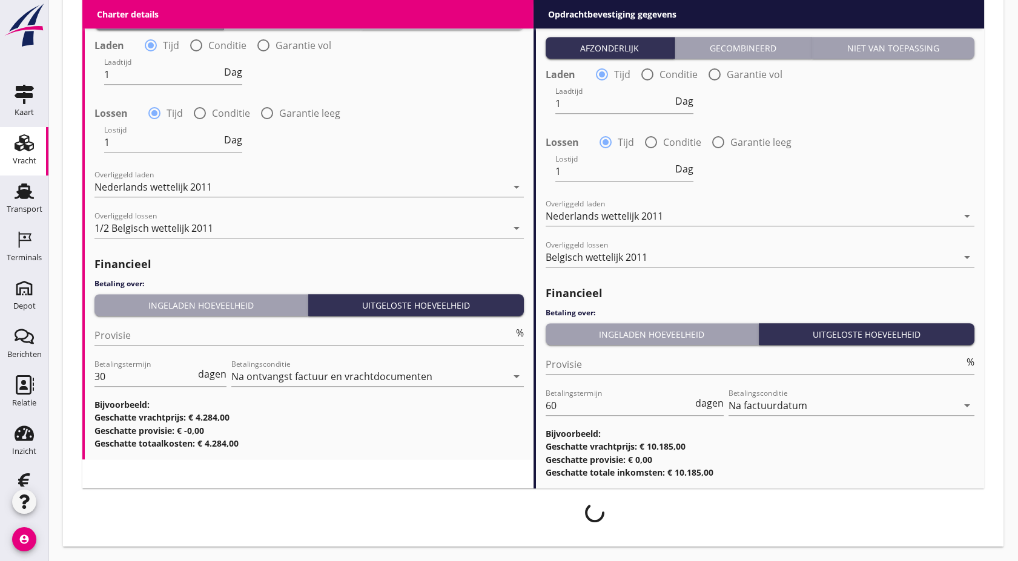
scroll to position [1450, 0]
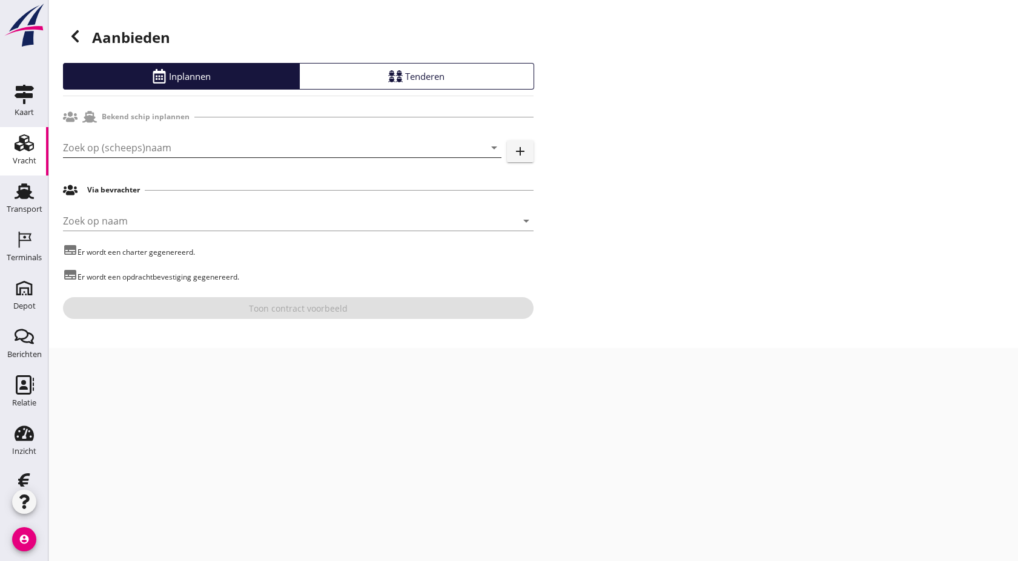
click at [205, 154] on input "Zoek op (scheeps)naam" at bounding box center [265, 147] width 404 height 19
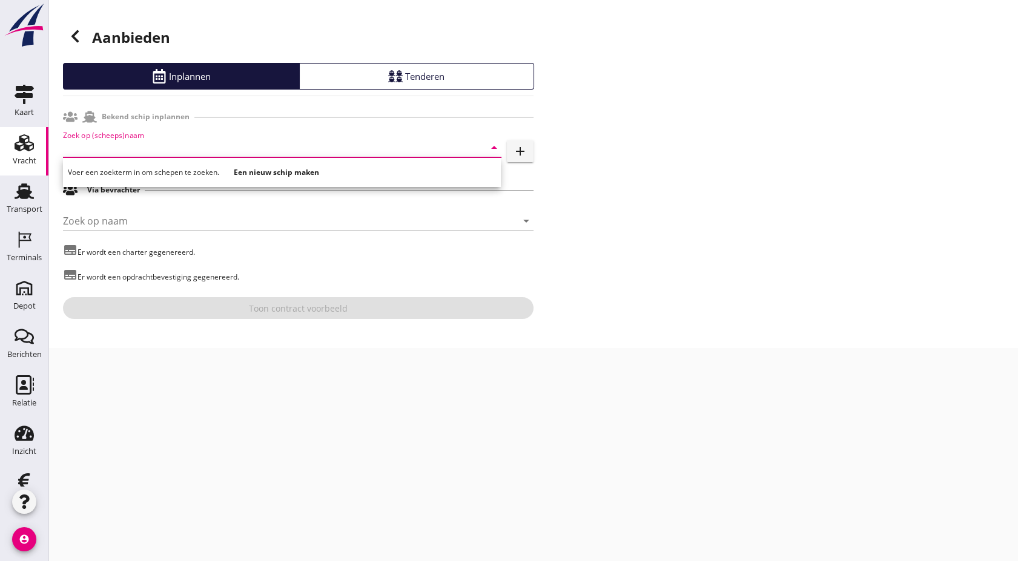
type input "a"
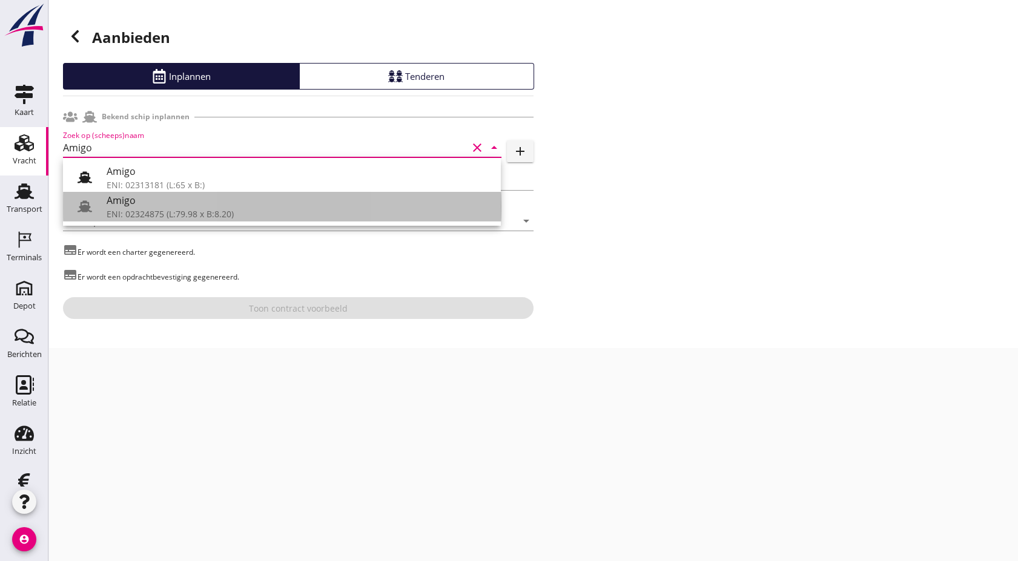
drag, startPoint x: 179, startPoint y: 207, endPoint x: 136, endPoint y: 205, distance: 42.5
click at [136, 205] on div "Amigo" at bounding box center [299, 200] width 385 height 15
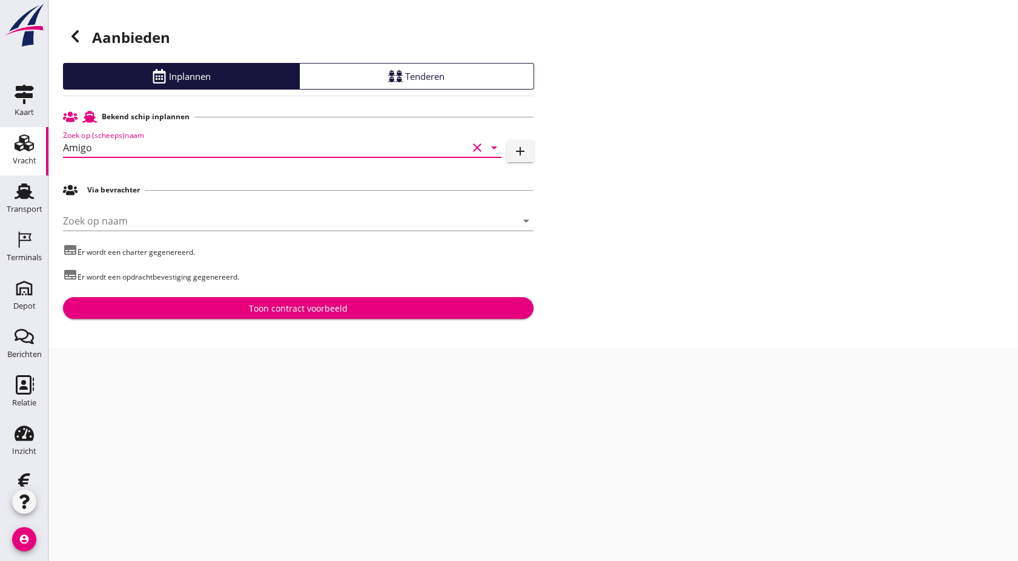
type input "Amigo"
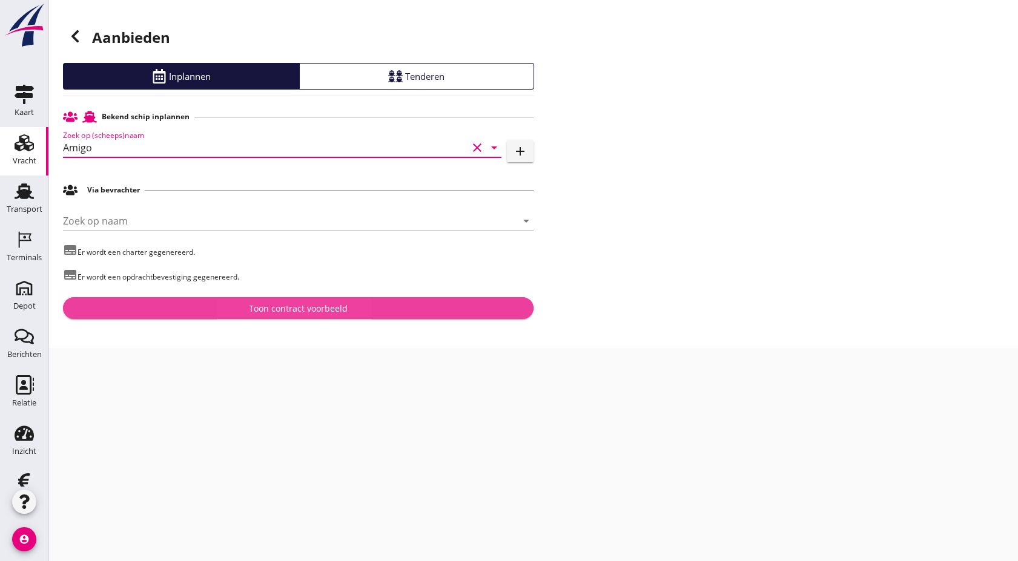
click at [322, 308] on div "Toon contract voorbeeld" at bounding box center [298, 308] width 99 height 13
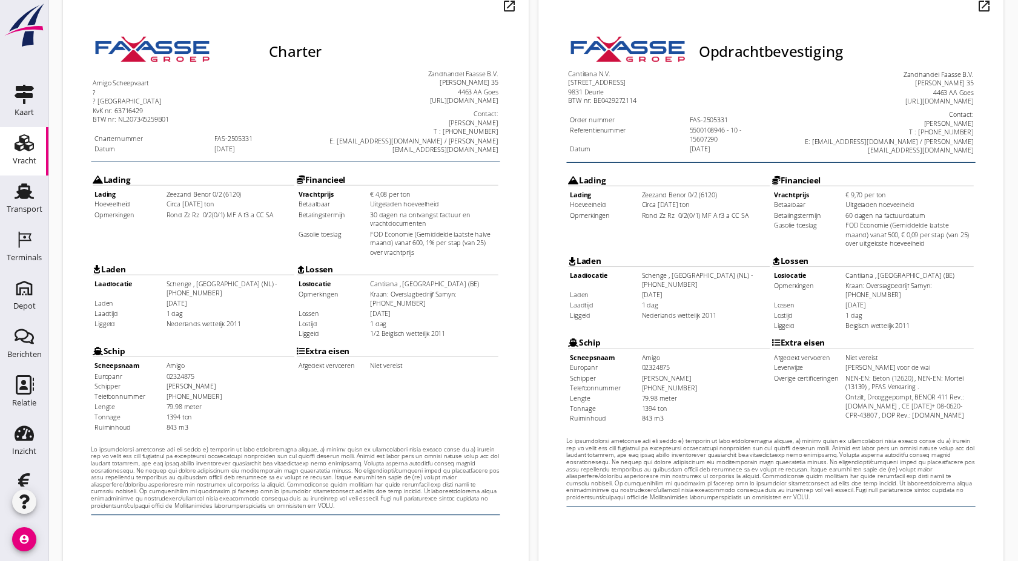
scroll to position [120, 0]
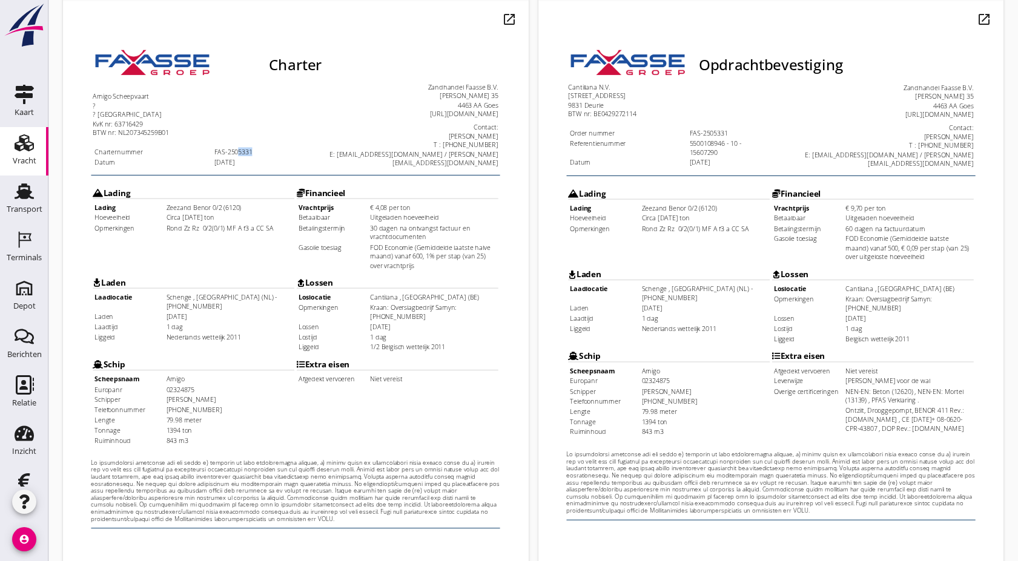
drag, startPoint x: 240, startPoint y: 119, endPoint x: 219, endPoint y: 120, distance: 20.6
click at [219, 122] on td "FAS-2505331" at bounding box center [235, 126] width 82 height 9
click at [21, 151] on icon "Vracht" at bounding box center [24, 142] width 19 height 19
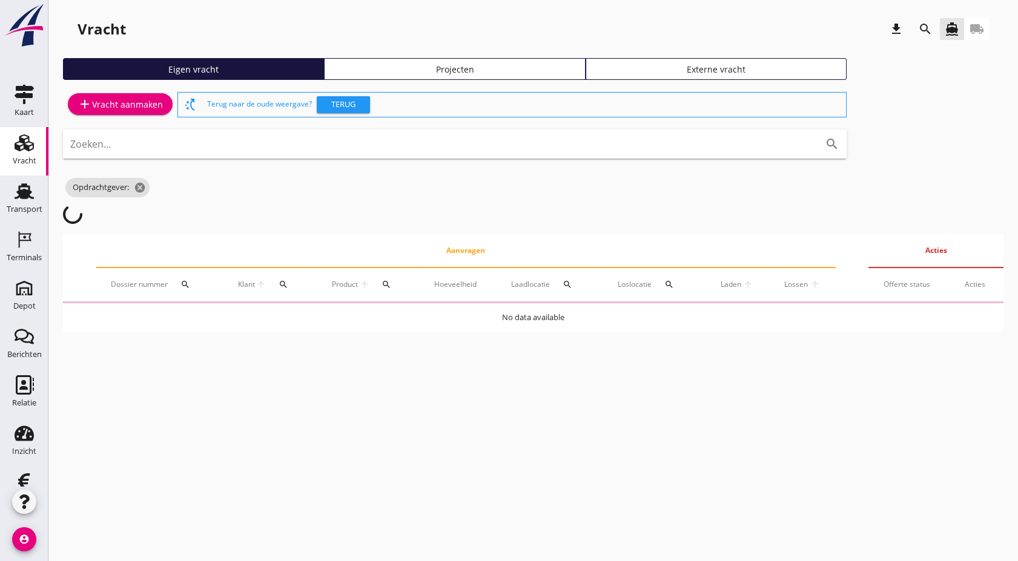
click at [394, 71] on div "Projecten" at bounding box center [454, 69] width 250 height 13
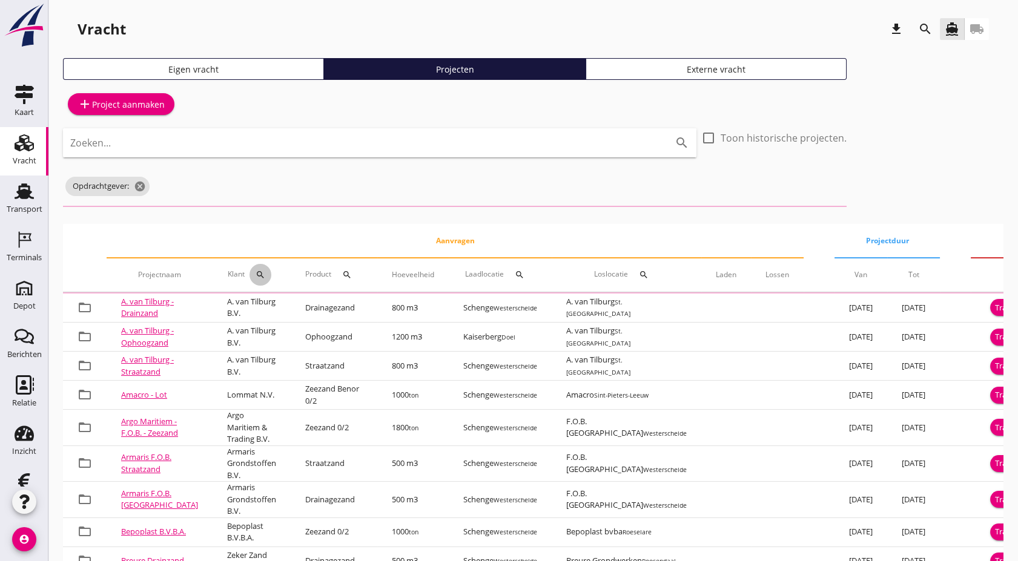
click at [229, 279] on th "Klant search" at bounding box center [252, 275] width 78 height 34
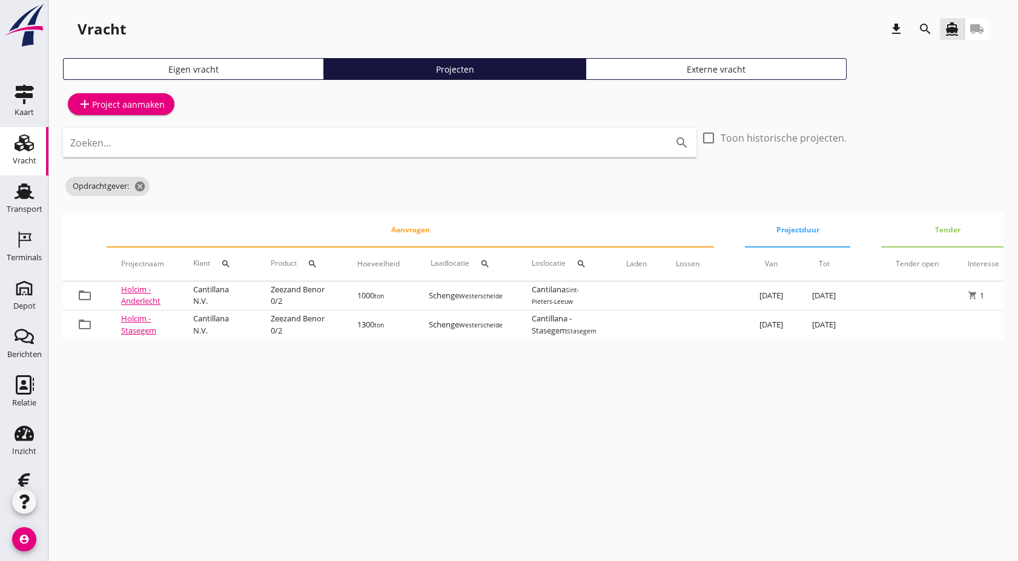
click at [229, 264] on icon "search" at bounding box center [226, 264] width 10 height 10
click at [252, 300] on input "Zoeken op opdrachtgever..." at bounding box center [285, 298] width 126 height 19
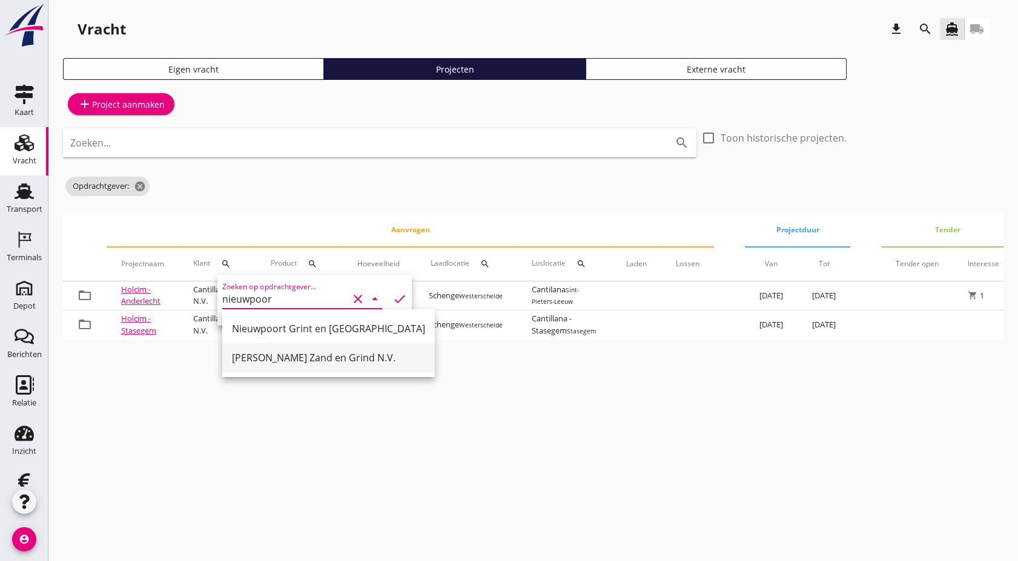
click at [291, 356] on div "[PERSON_NAME] Zand en Grind N.V." at bounding box center [328, 358] width 193 height 15
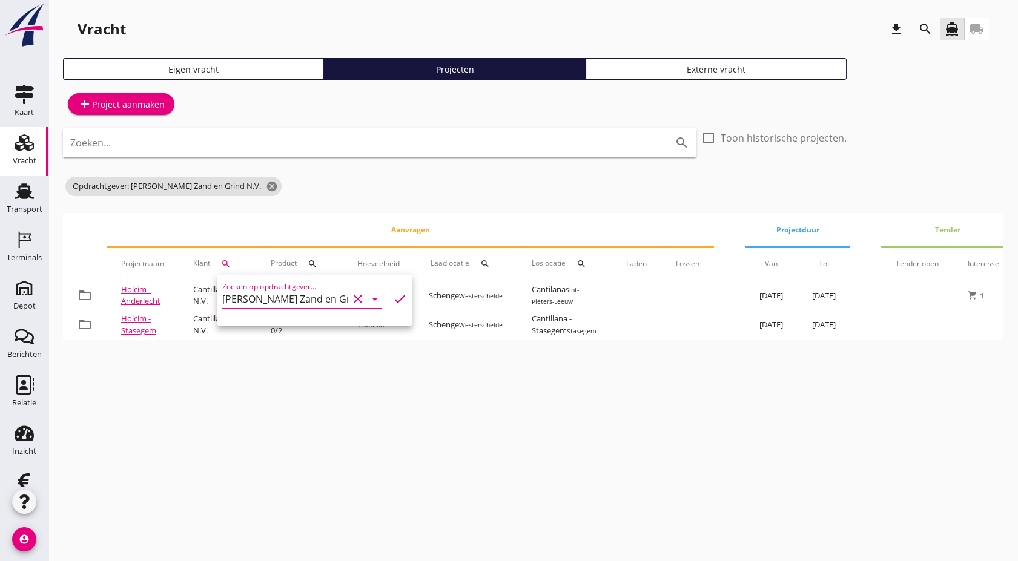
type input "[PERSON_NAME] Zand en Grind N.V."
click at [394, 298] on icon "check" at bounding box center [399, 299] width 15 height 15
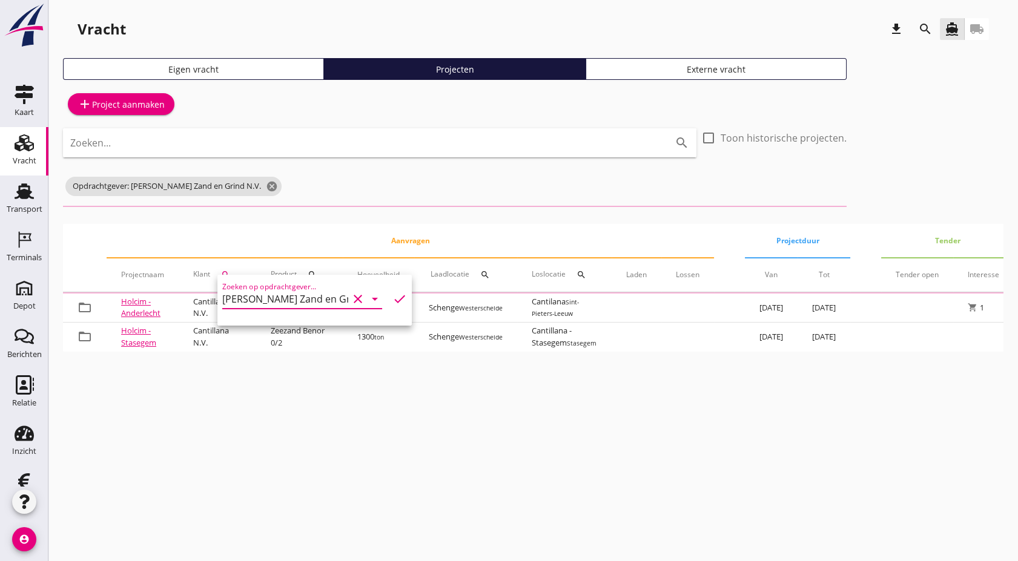
click at [392, 299] on icon "check" at bounding box center [399, 299] width 15 height 15
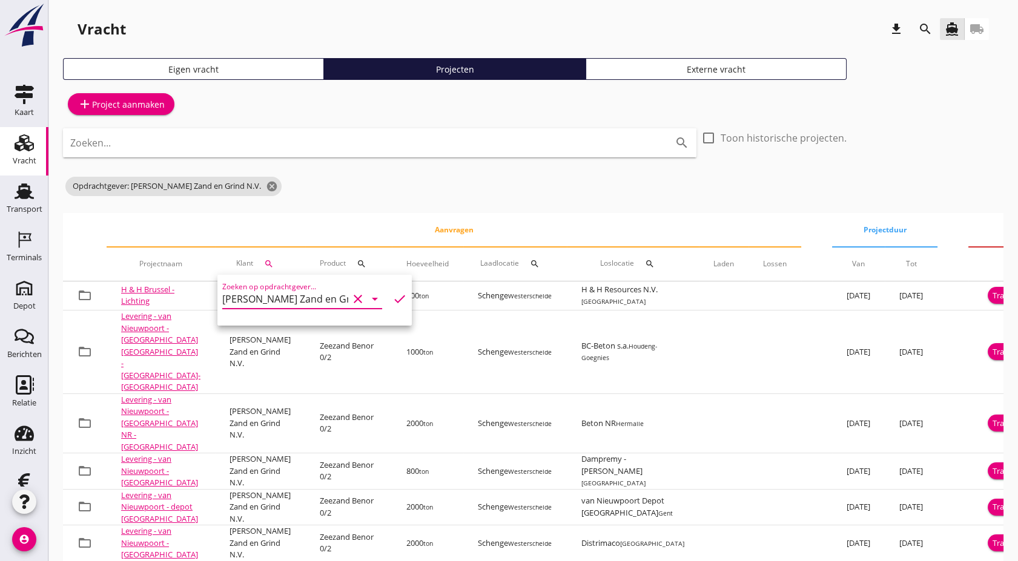
click at [342, 199] on div "Zoeken... search check_box_outline_blank Toon historische projecten. Opdrachtge…" at bounding box center [455, 165] width 784 height 75
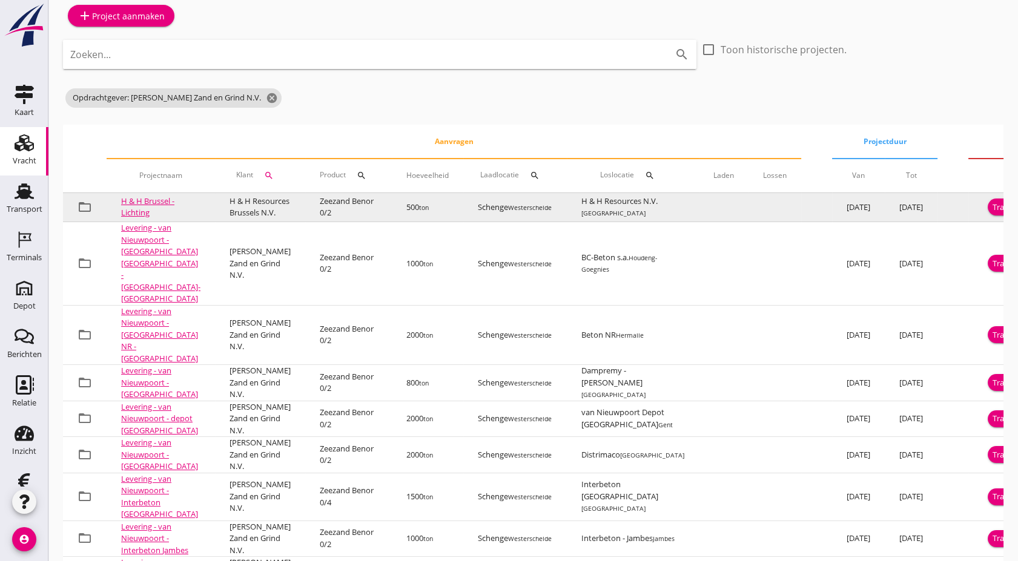
scroll to position [88, 0]
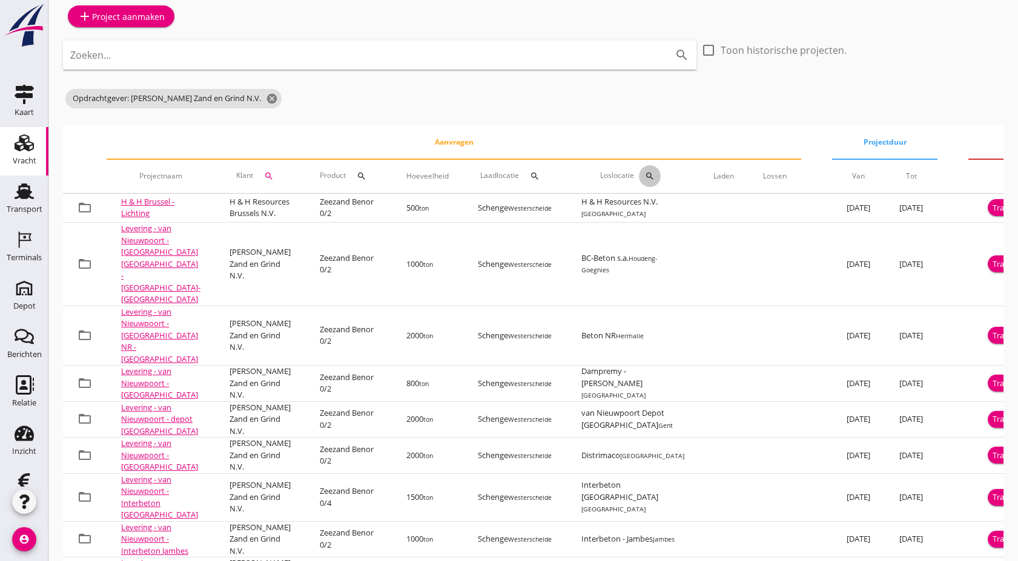
click at [645, 177] on icon "search" at bounding box center [650, 176] width 10 height 10
click at [641, 210] on input "text" at bounding box center [664, 211] width 126 height 19
type input "brussek"
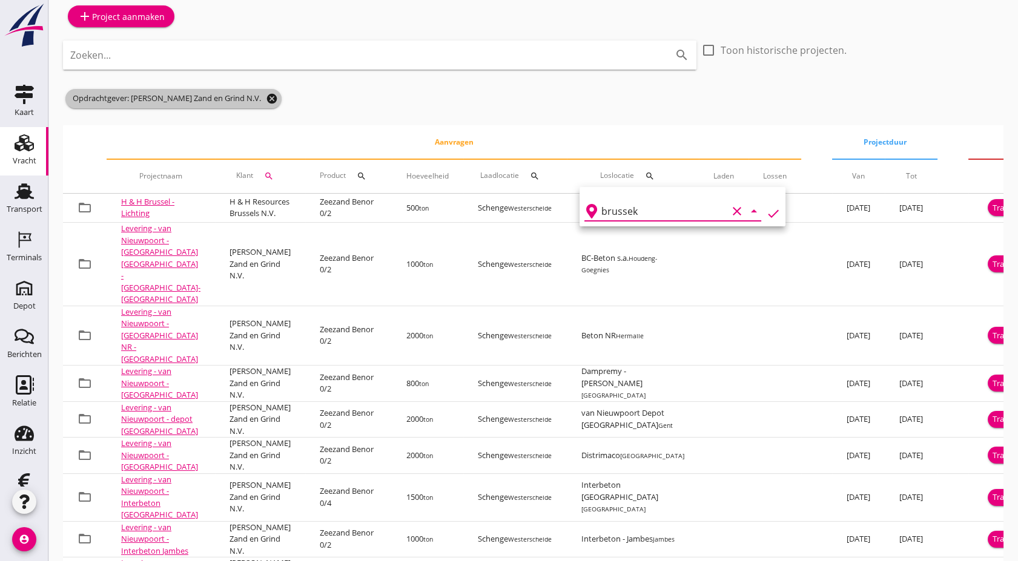
click at [271, 98] on icon "cancel" at bounding box center [272, 99] width 12 height 12
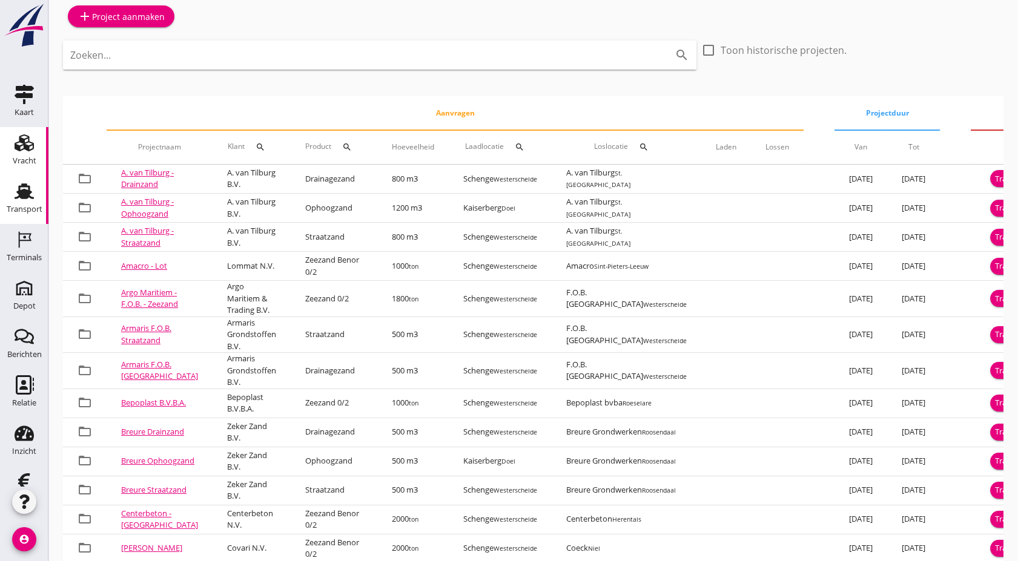
click at [24, 180] on link "Transport Transport" at bounding box center [24, 200] width 48 height 48
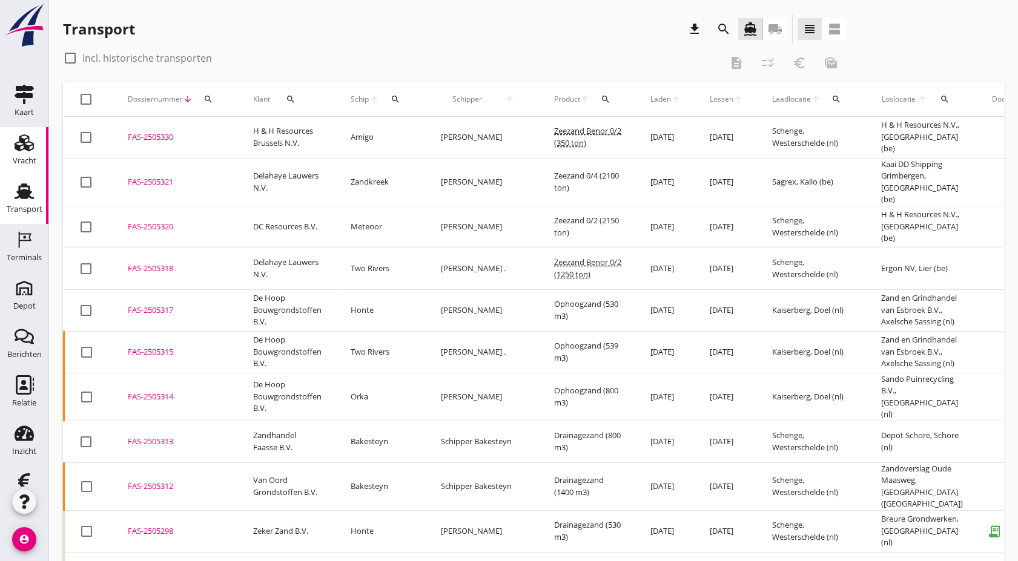
click at [16, 148] on icon "Vracht" at bounding box center [24, 142] width 19 height 19
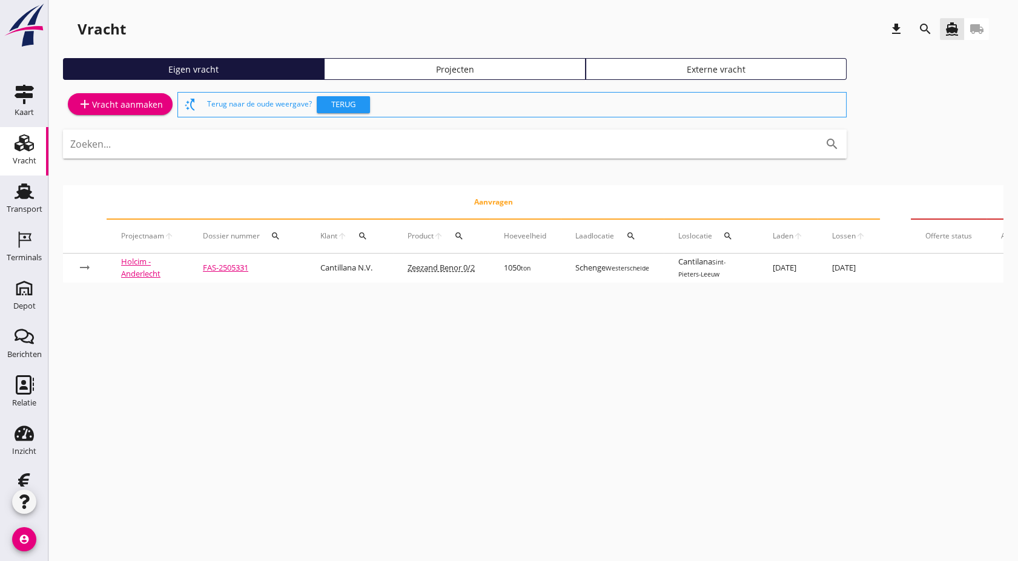
click at [395, 70] on div "Projecten" at bounding box center [454, 69] width 250 height 13
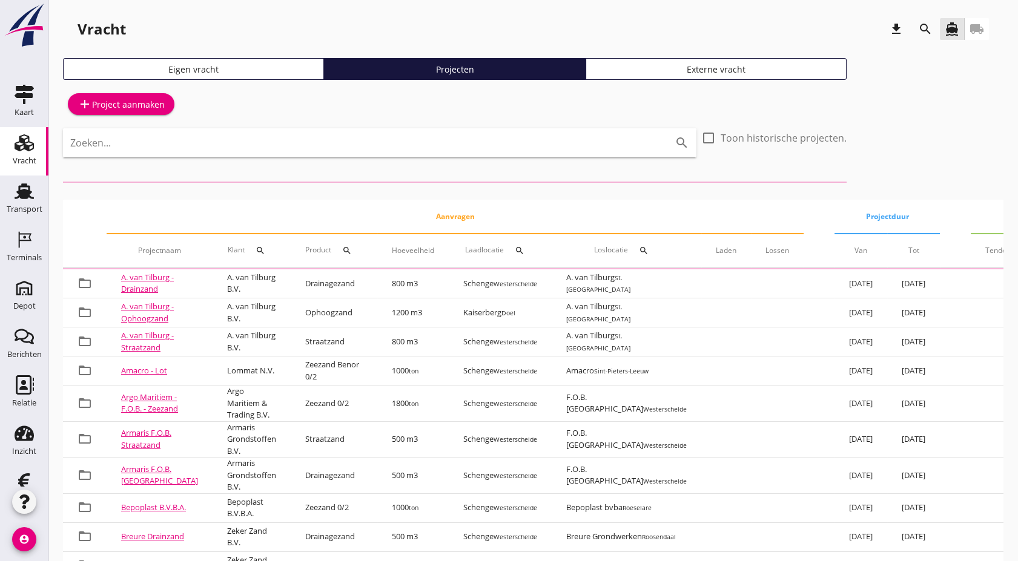
click at [247, 73] on div "Eigen vracht" at bounding box center [193, 69] width 250 height 13
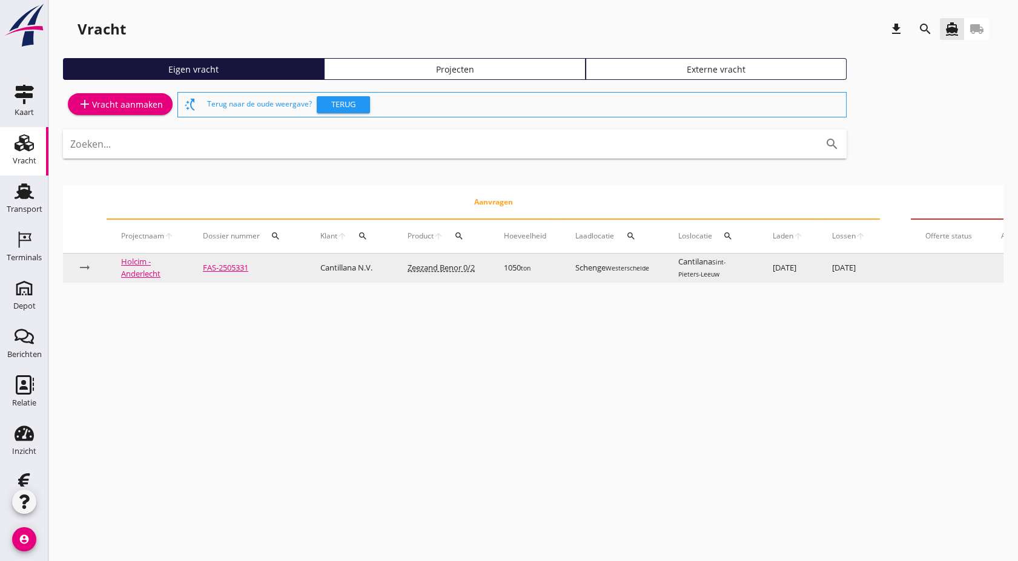
click at [354, 266] on td "Cantillana N.V." at bounding box center [349, 268] width 87 height 29
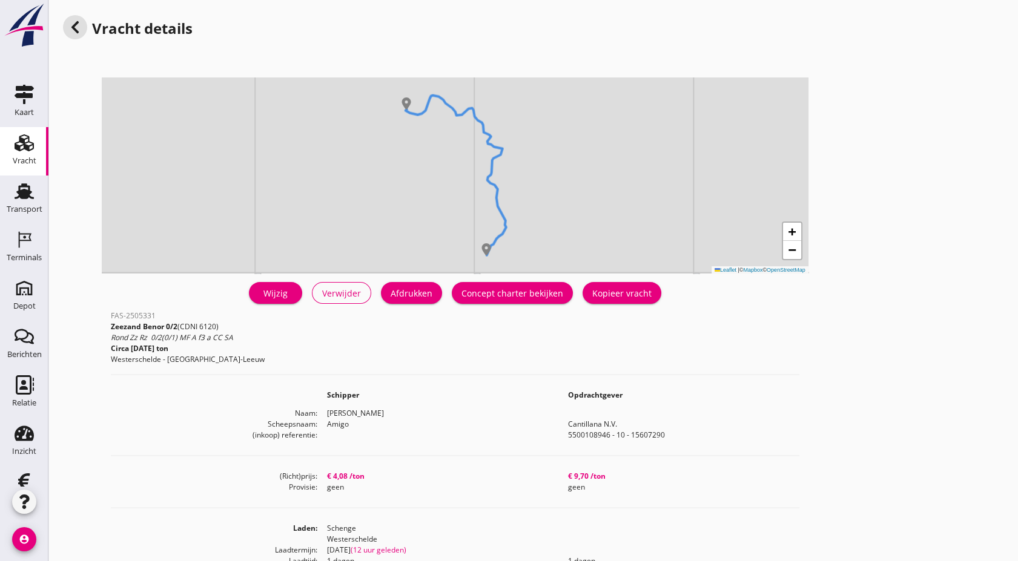
scroll to position [10, 0]
click at [504, 293] on div "Concept charter bekijken" at bounding box center [512, 292] width 102 height 13
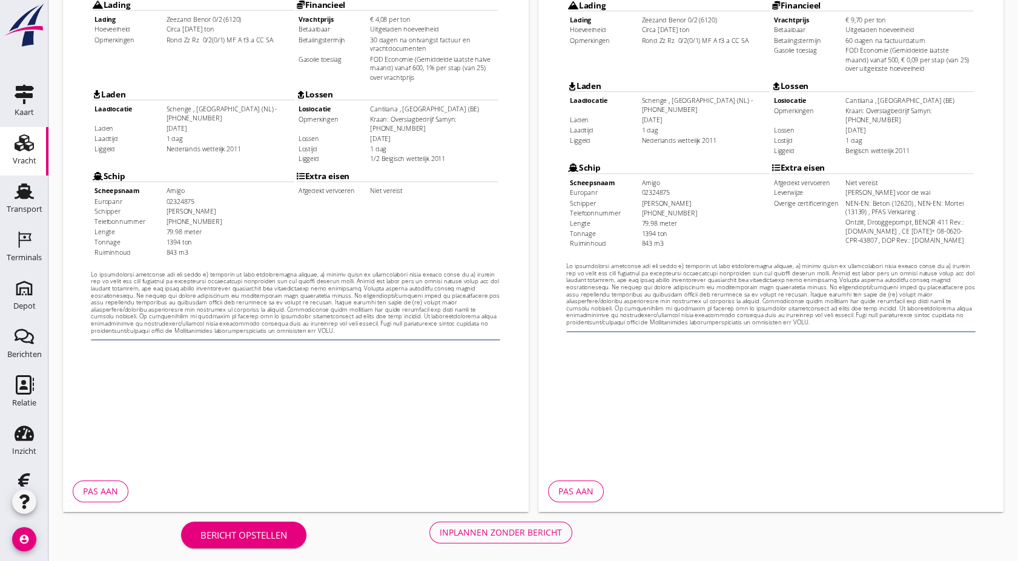
scroll to position [313, 0]
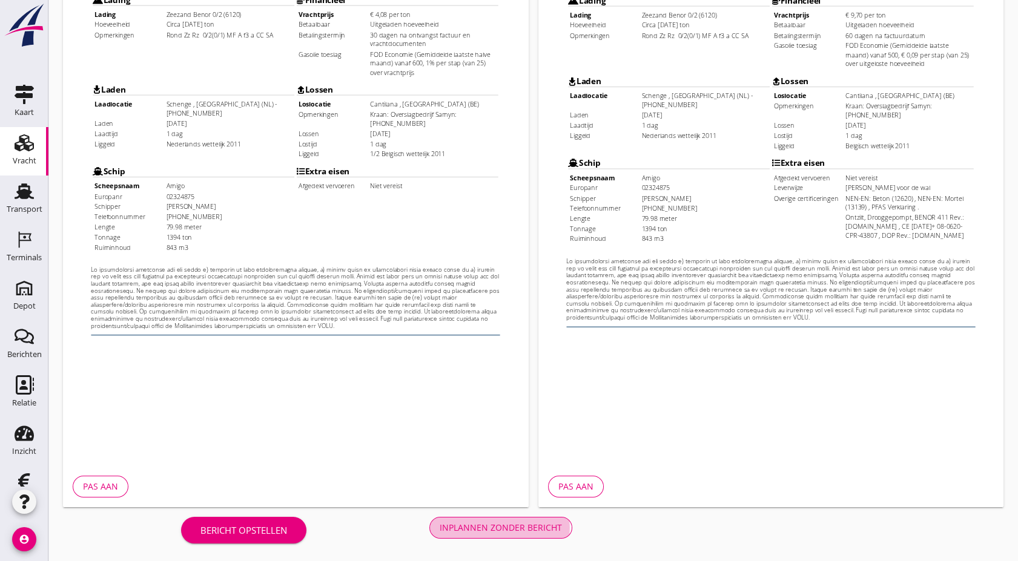
click at [526, 528] on div "Inplannen zonder bericht" at bounding box center [501, 527] width 122 height 13
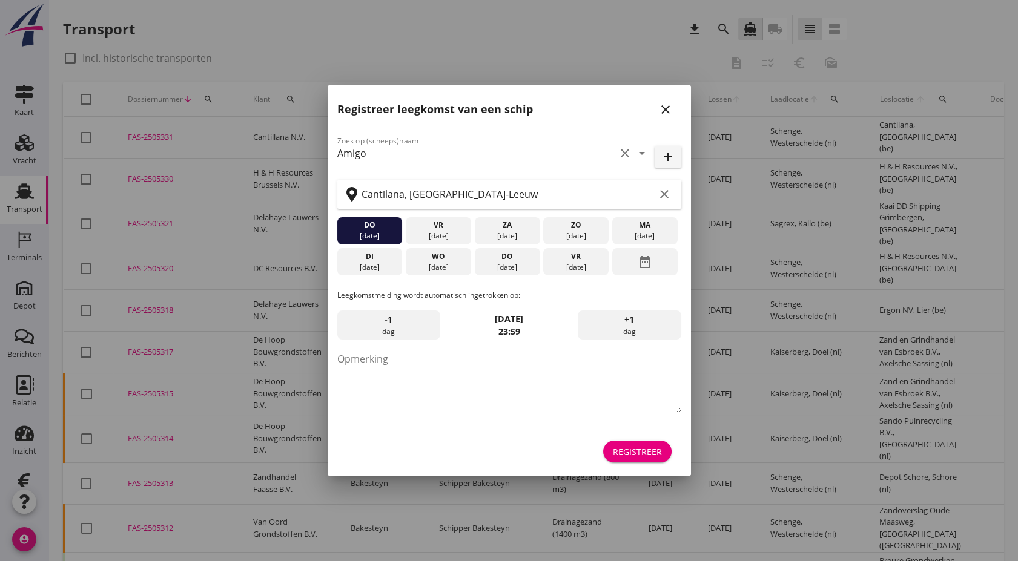
click at [678, 112] on div "Registreer leegkomst van een schip close" at bounding box center [509, 104] width 363 height 39
click at [659, 111] on icon "close" at bounding box center [665, 109] width 15 height 15
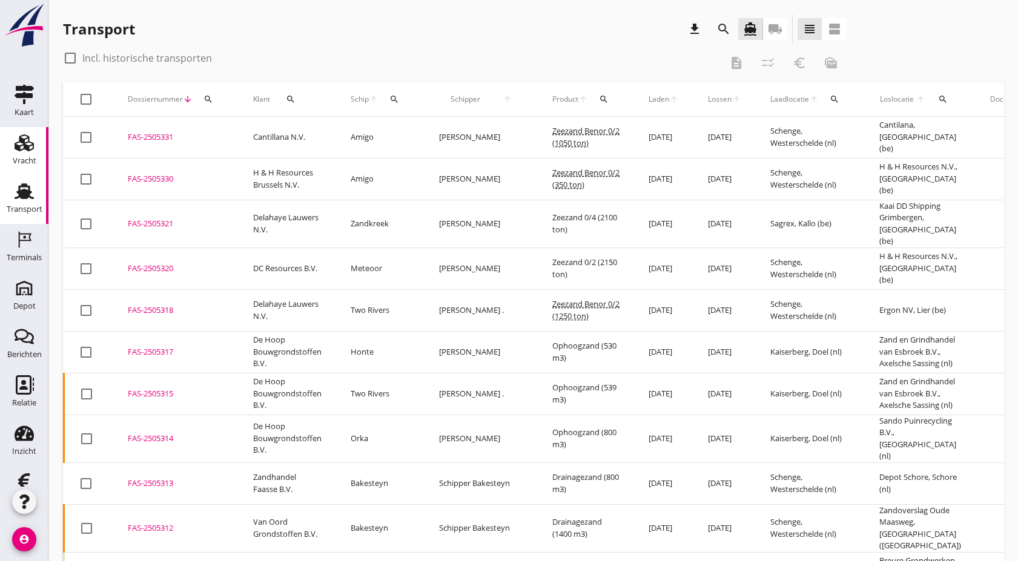
click at [13, 161] on div "Vracht" at bounding box center [25, 161] width 24 height 8
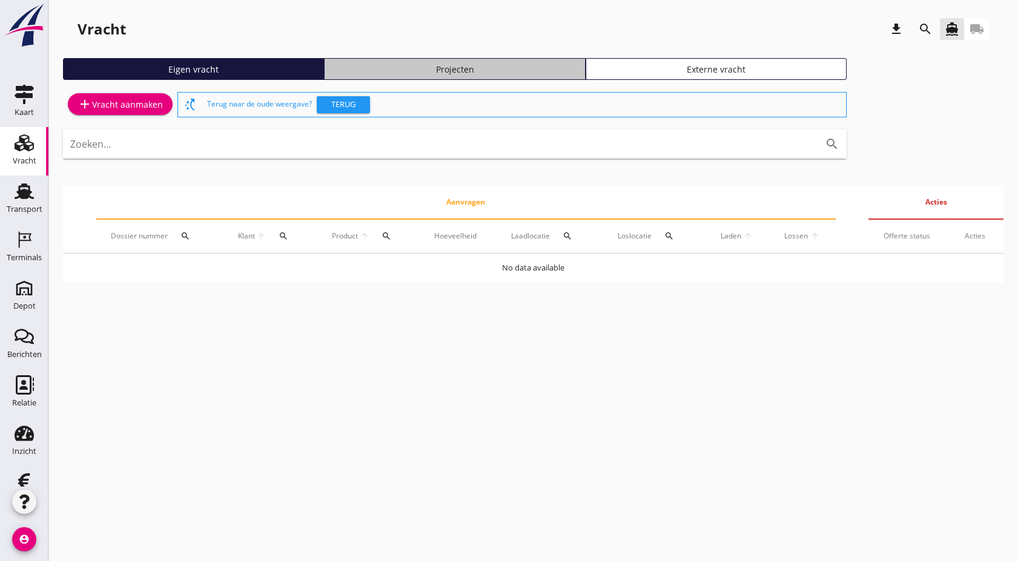
click at [418, 65] on div "Projecten" at bounding box center [454, 69] width 250 height 13
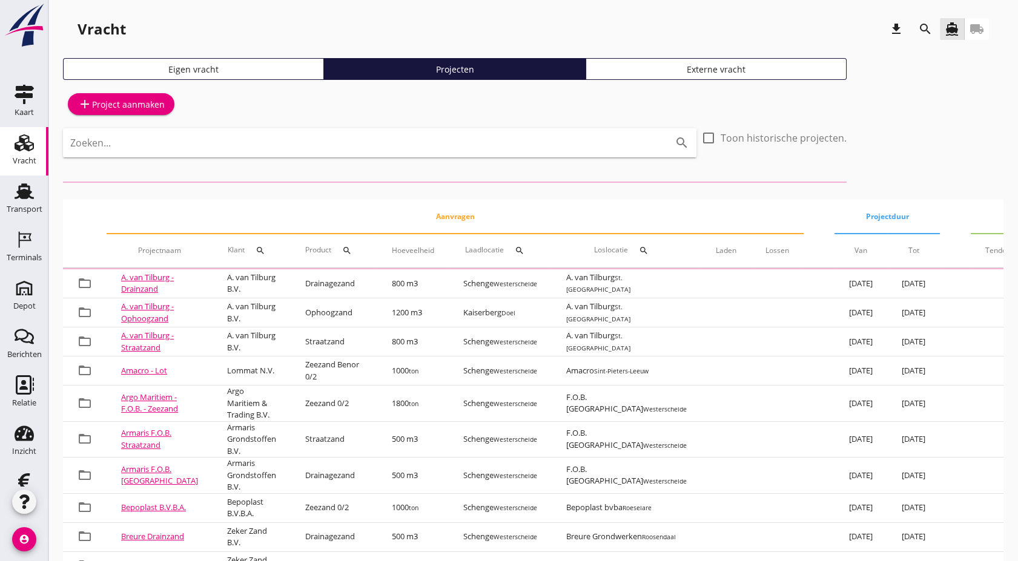
click at [277, 145] on input "Zoeken..." at bounding box center [362, 142] width 585 height 19
type input "[PERSON_NAME]"
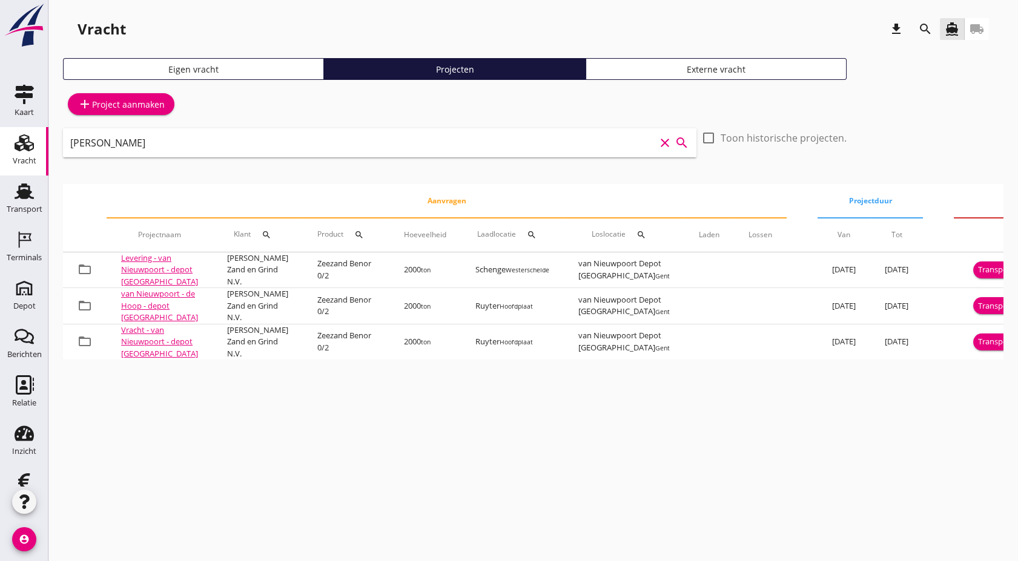
drag, startPoint x: 199, startPoint y: 149, endPoint x: 0, endPoint y: 154, distance: 198.7
click at [0, 154] on html "arrow_drop_down check Schenge, Westerschelde Kaiserberg, Doel arrow_drop_down c…" at bounding box center [509, 280] width 1018 height 561
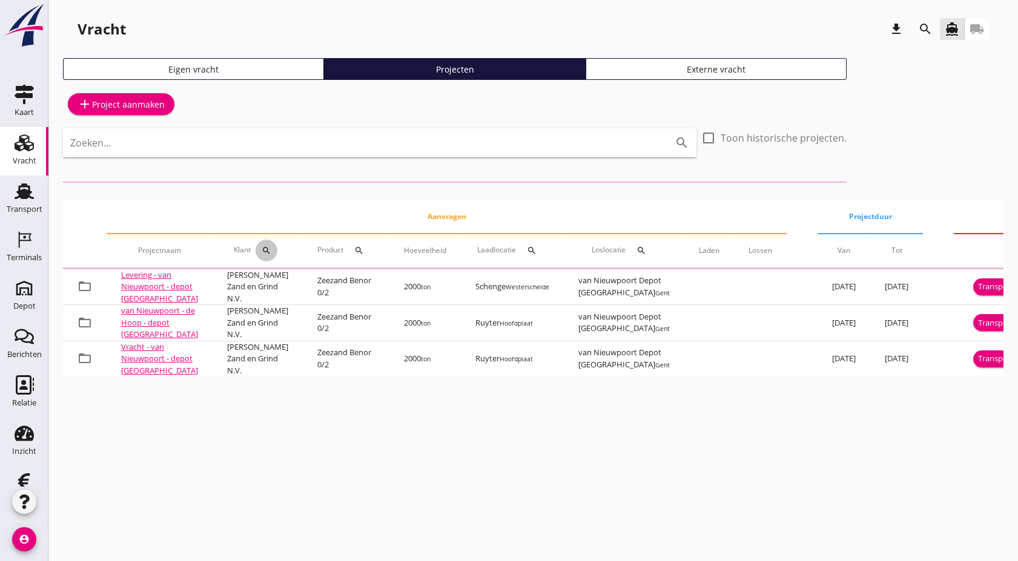
click at [262, 249] on icon "search" at bounding box center [267, 251] width 10 height 10
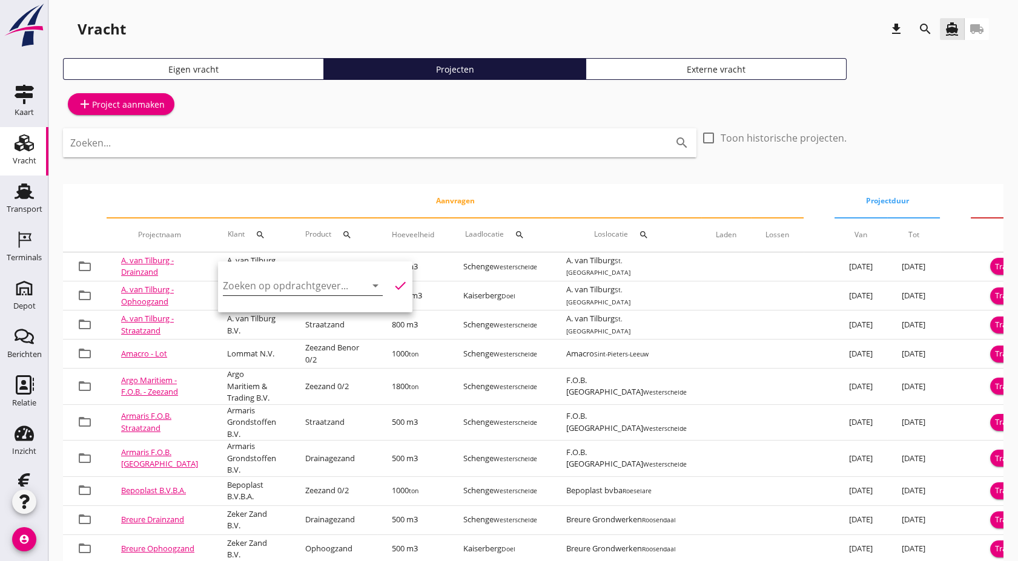
click at [314, 288] on input "Zoeken op opdrachtgever..." at bounding box center [286, 285] width 126 height 19
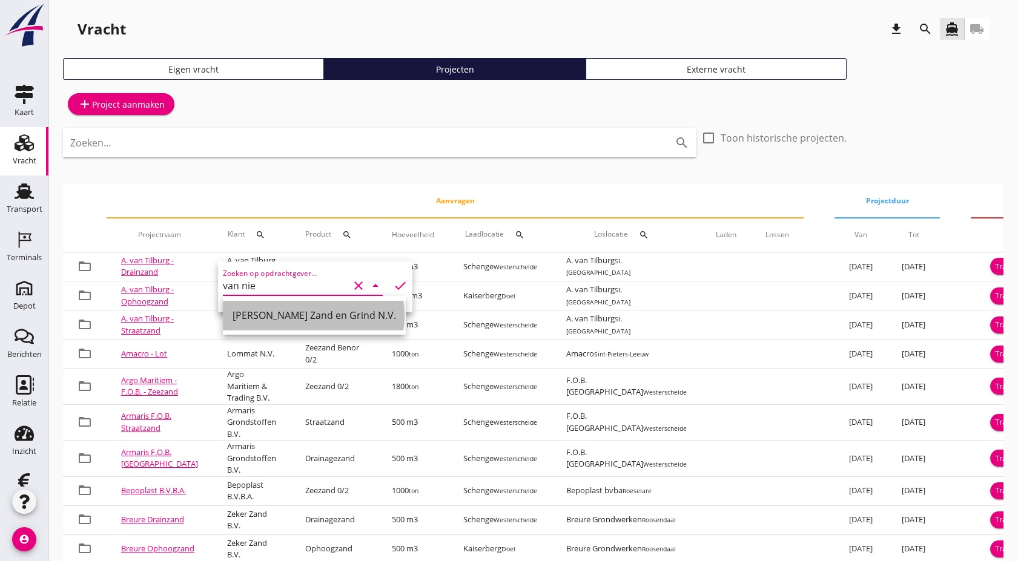
click at [308, 320] on div "[PERSON_NAME] Zand en Grind N.V." at bounding box center [314, 315] width 163 height 15
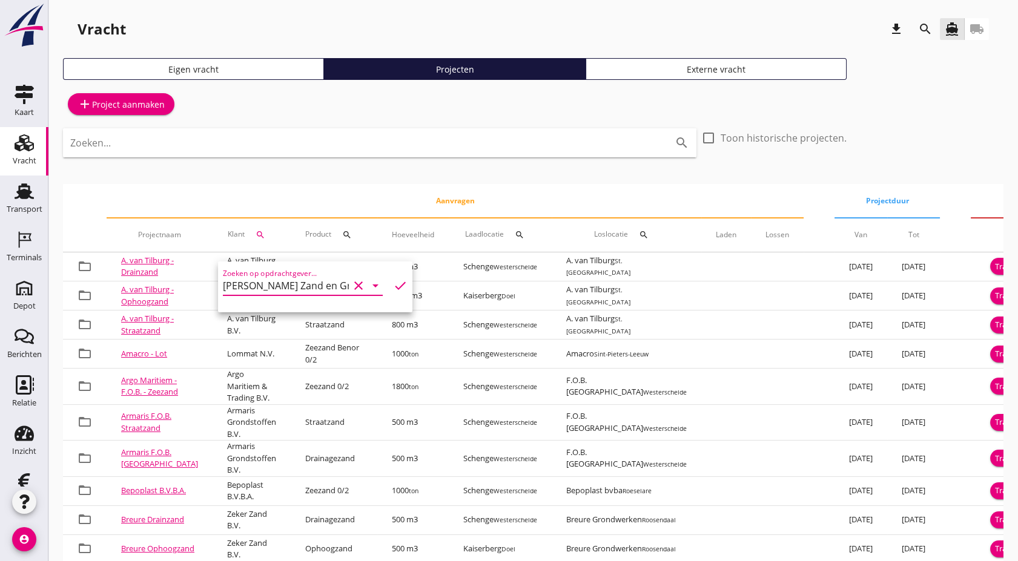
type input "[PERSON_NAME] Zand en Grind N.V."
click at [393, 286] on icon "check" at bounding box center [400, 286] width 15 height 15
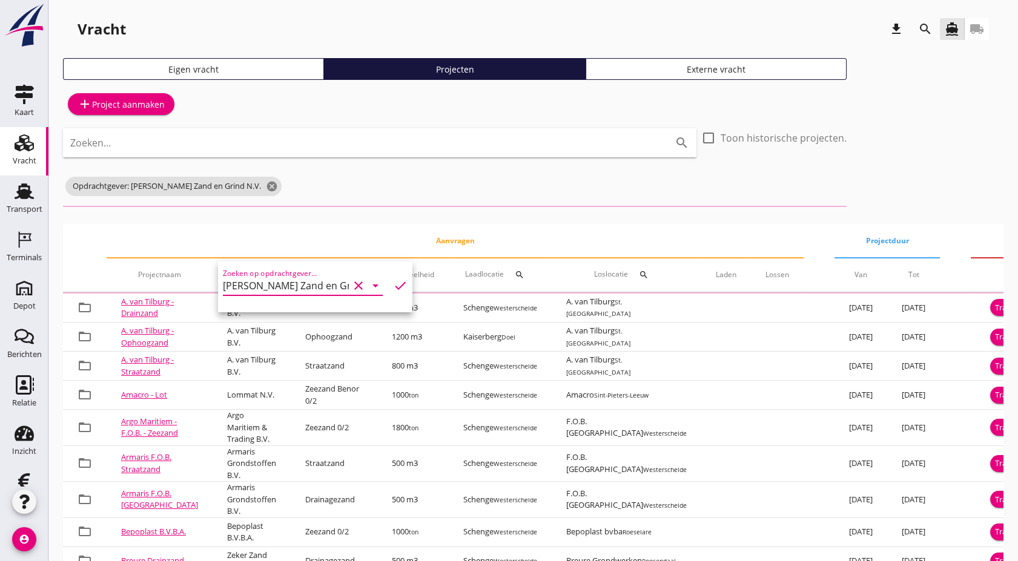
click at [343, 293] on div "Zoeken op opdrachtgever... Van Nieuwpoort Zand en Grind N.V. clear arrow_drop_d…" at bounding box center [303, 285] width 160 height 19
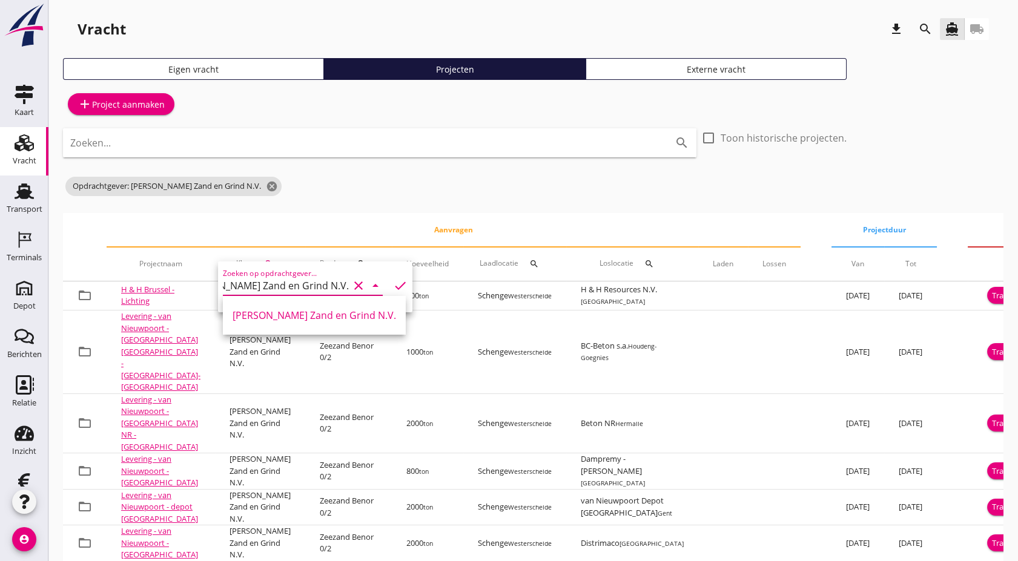
click at [351, 286] on icon "clear" at bounding box center [358, 286] width 15 height 15
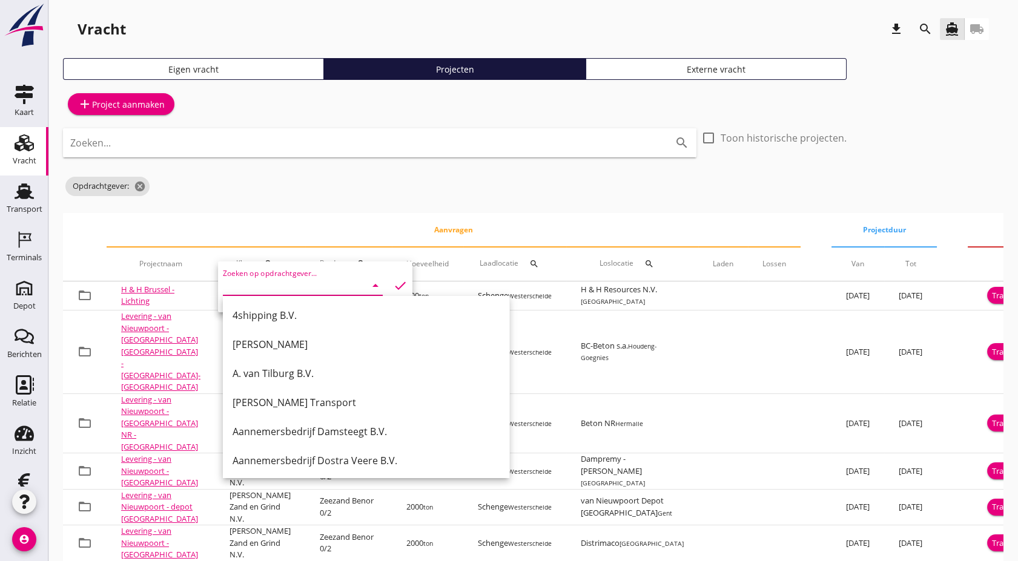
click at [348, 214] on th "Aanvragen" at bounding box center [454, 230] width 694 height 34
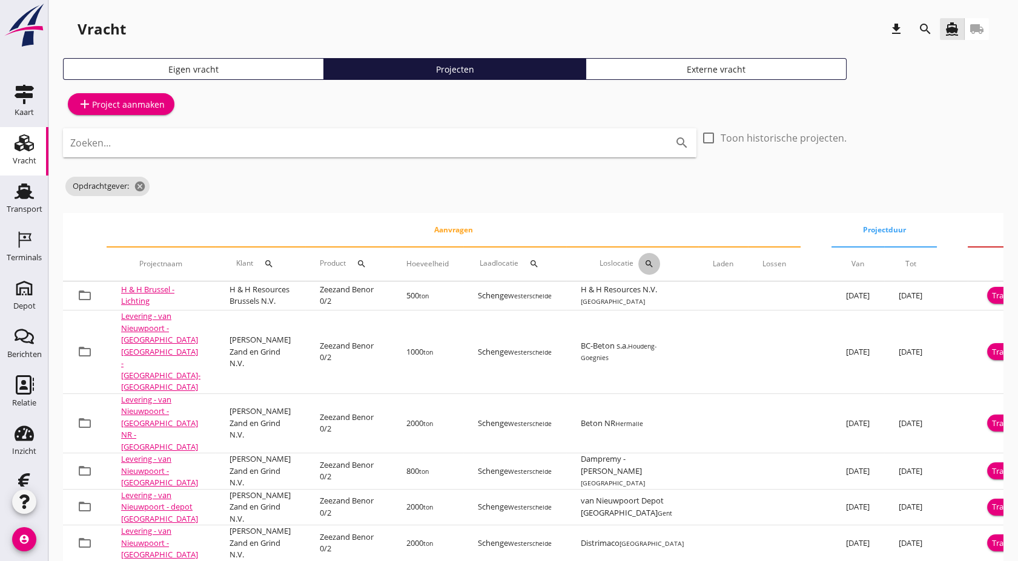
click at [644, 265] on icon "search" at bounding box center [649, 264] width 10 height 10
click at [616, 299] on input "text" at bounding box center [664, 298] width 126 height 19
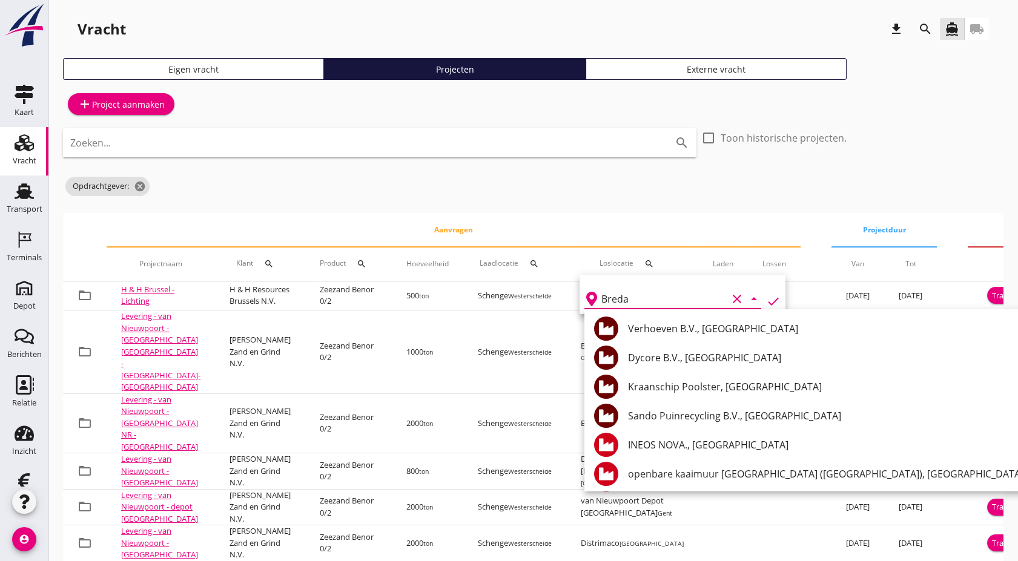
click at [766, 297] on icon "check" at bounding box center [773, 301] width 15 height 15
type input "]"
click at [494, 189] on div "Opdrachtgever: cancel" at bounding box center [455, 186] width 784 height 24
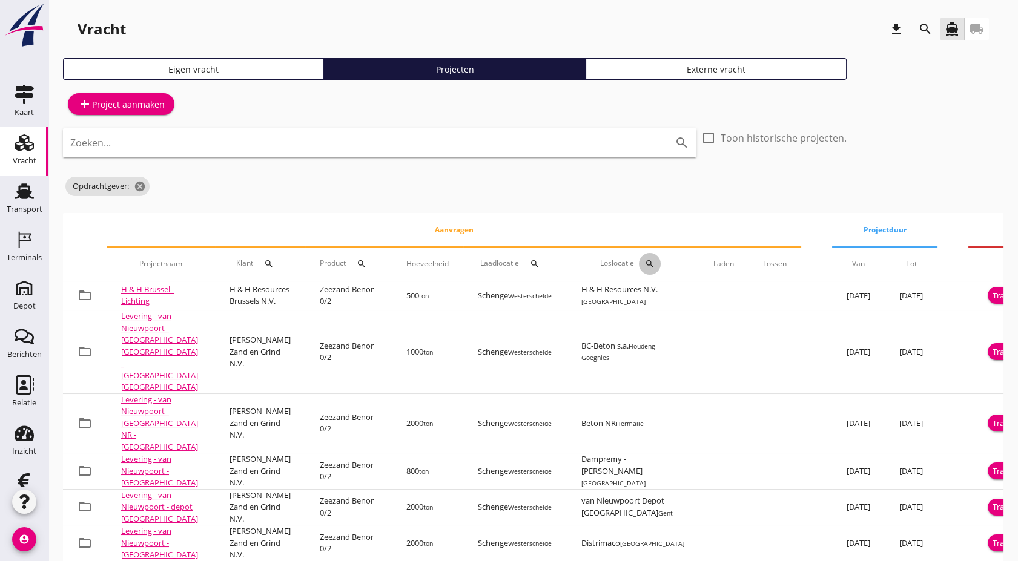
click at [645, 263] on icon "search" at bounding box center [650, 264] width 10 height 10
click at [611, 305] on input "]" at bounding box center [664, 298] width 126 height 19
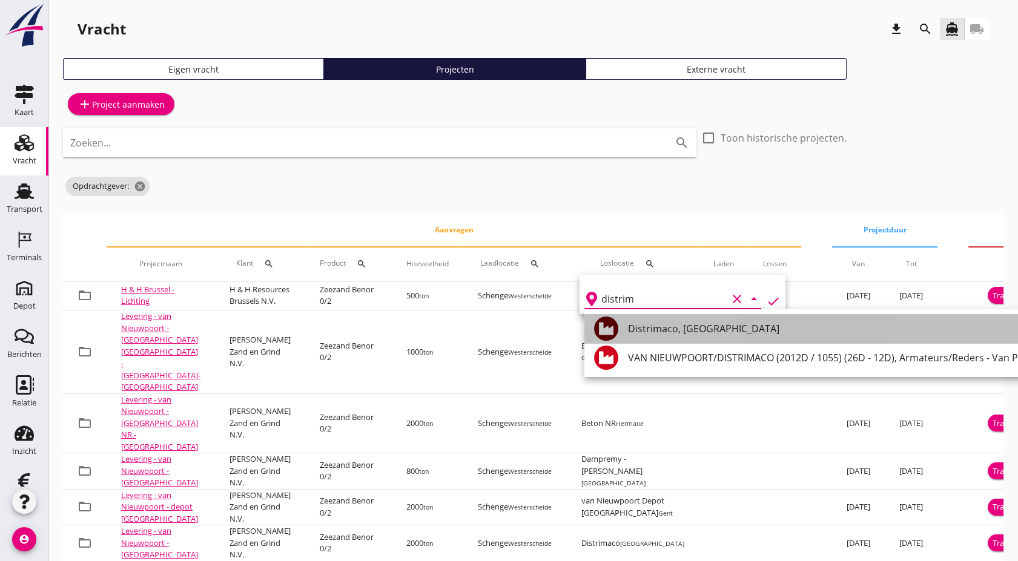
click at [660, 334] on div "Distrimaco, [GEOGRAPHIC_DATA]" at bounding box center [832, 329] width 409 height 15
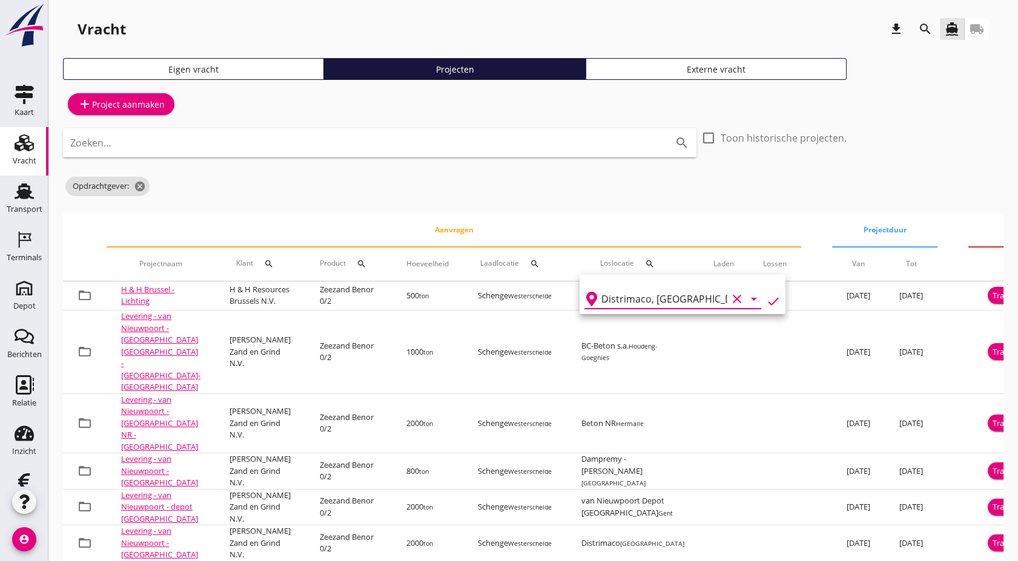
type input "Distrimaco, [GEOGRAPHIC_DATA]"
click at [766, 299] on icon "check" at bounding box center [773, 301] width 15 height 15
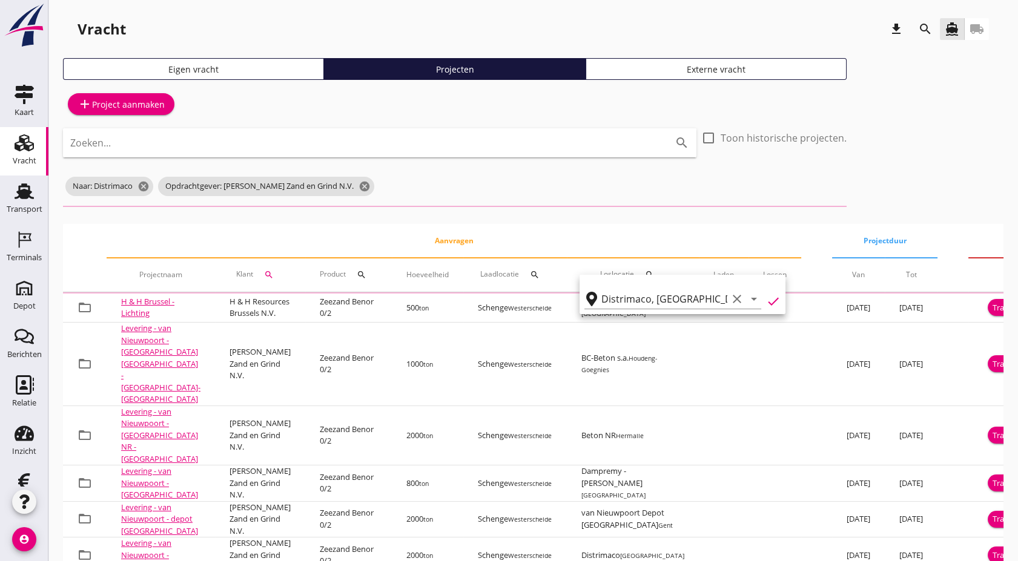
click at [642, 210] on div "Zoeken... search check_box_outline_blank Toon historische projecten. Naar: Dist…" at bounding box center [455, 171] width 784 height 86
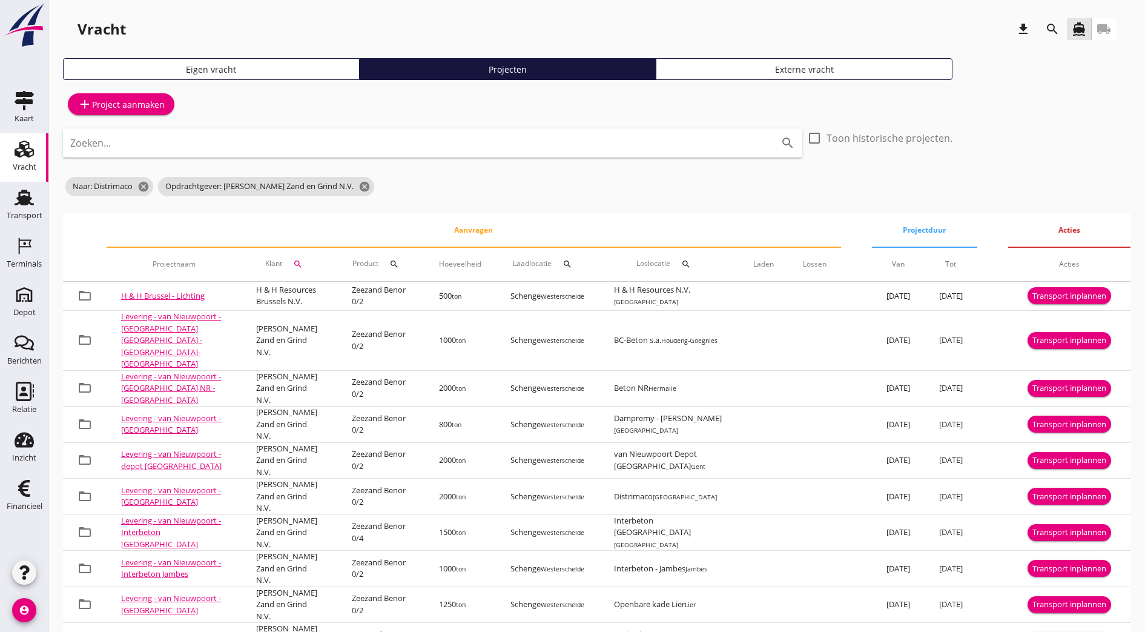
drag, startPoint x: 781, startPoint y: 2, endPoint x: 695, endPoint y: 208, distance: 223.4
click at [695, 208] on div "add Project aanmaken Zoeken... search check_box_outline_blank Toon historische …" at bounding box center [597, 590] width 1068 height 1001
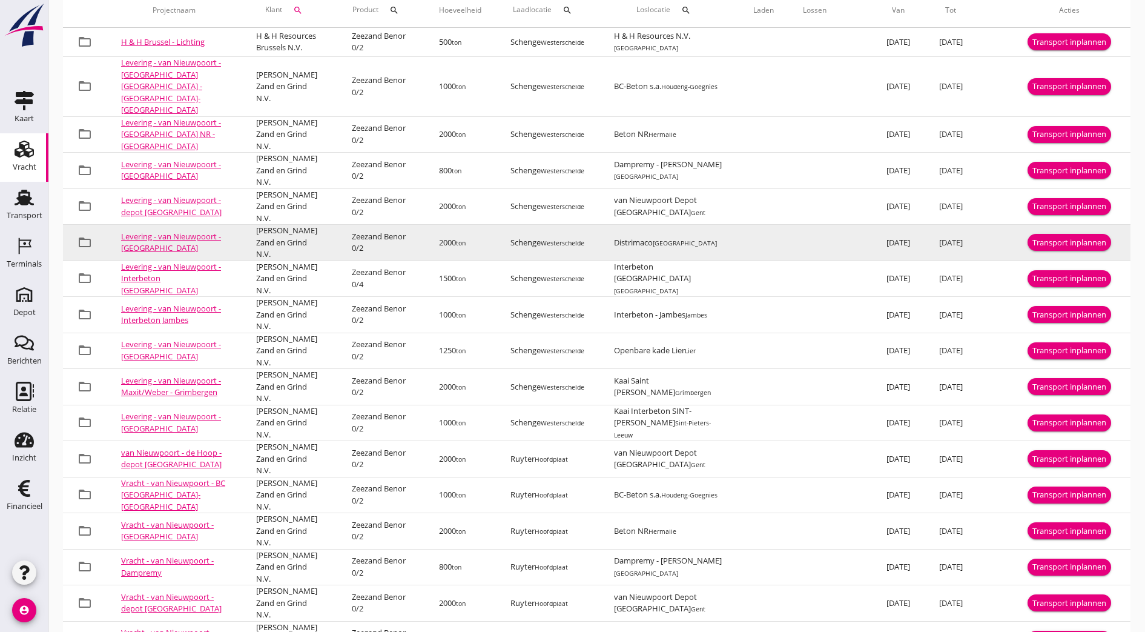
scroll to position [248, 0]
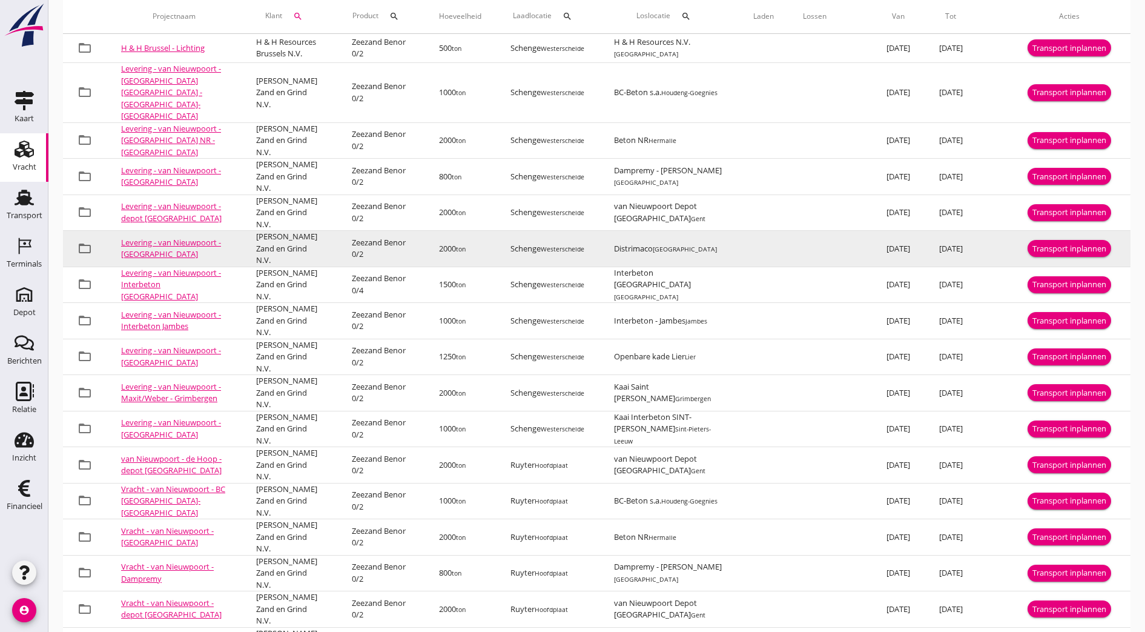
click at [152, 239] on link "Levering - van Nieuwpoort - [GEOGRAPHIC_DATA]" at bounding box center [171, 248] width 100 height 23
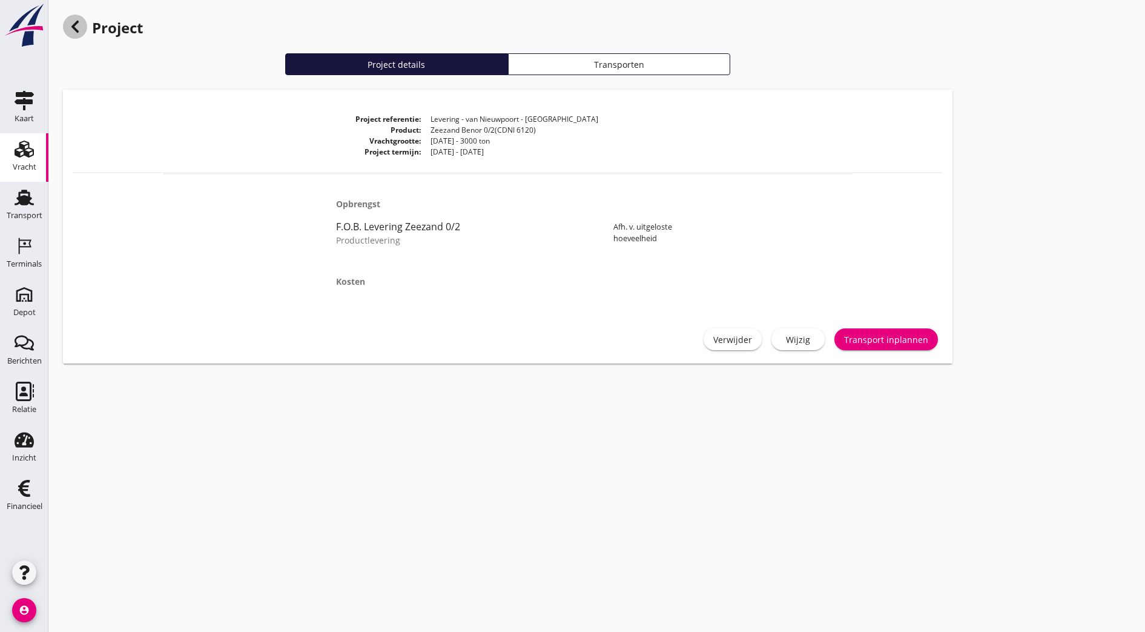
click at [68, 27] on icon at bounding box center [75, 26] width 15 height 15
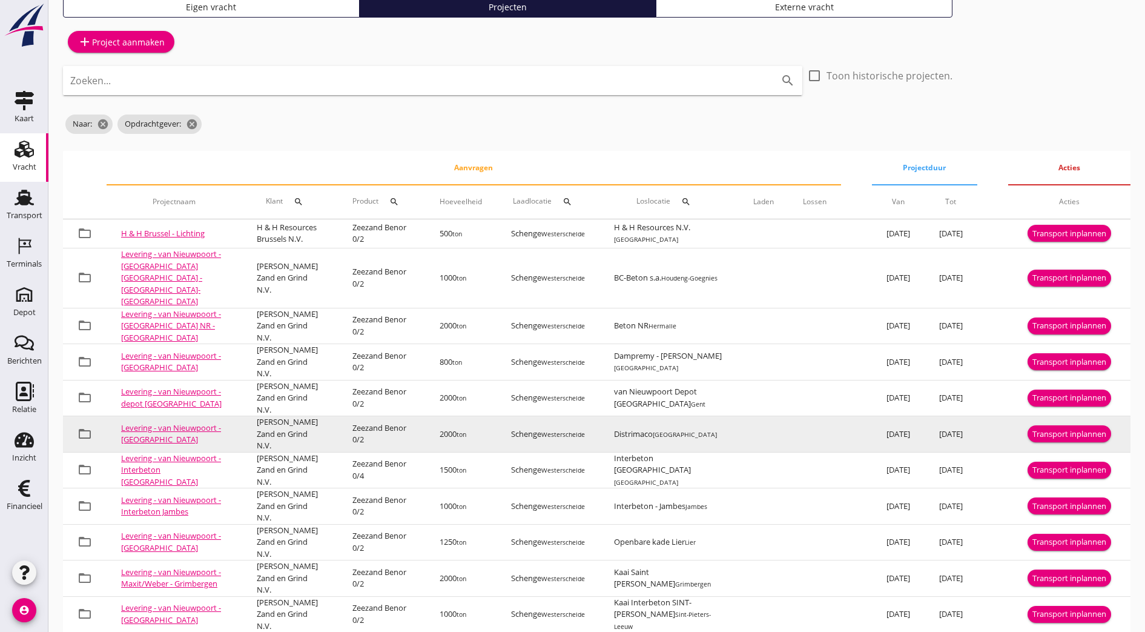
scroll to position [61, 0]
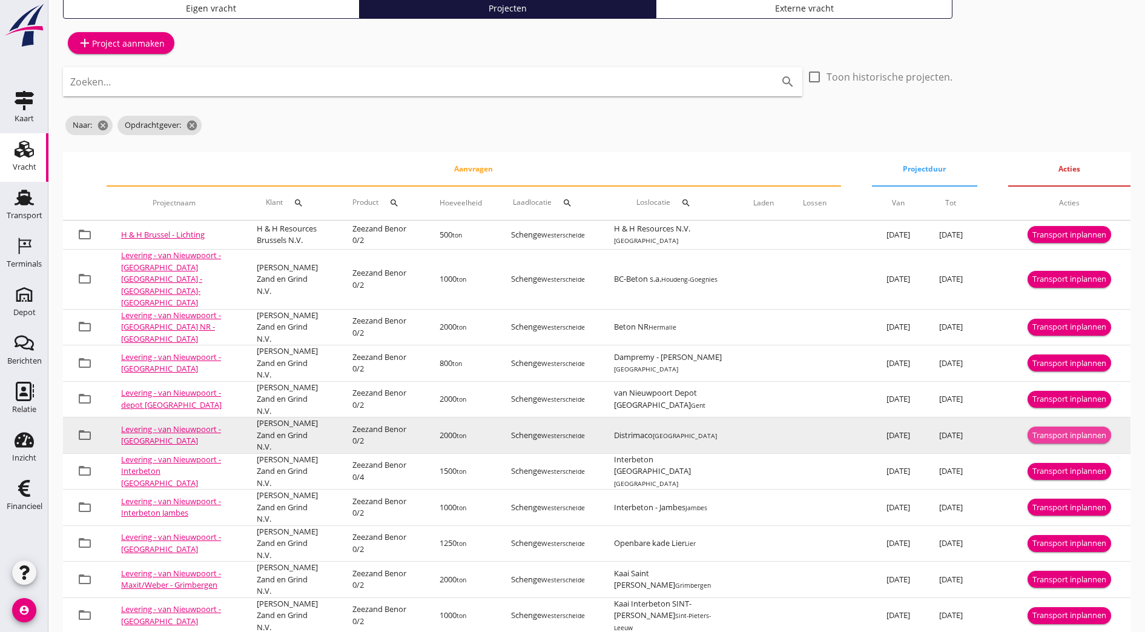
click at [1066, 429] on div "Transport inplannen" at bounding box center [1069, 435] width 74 height 12
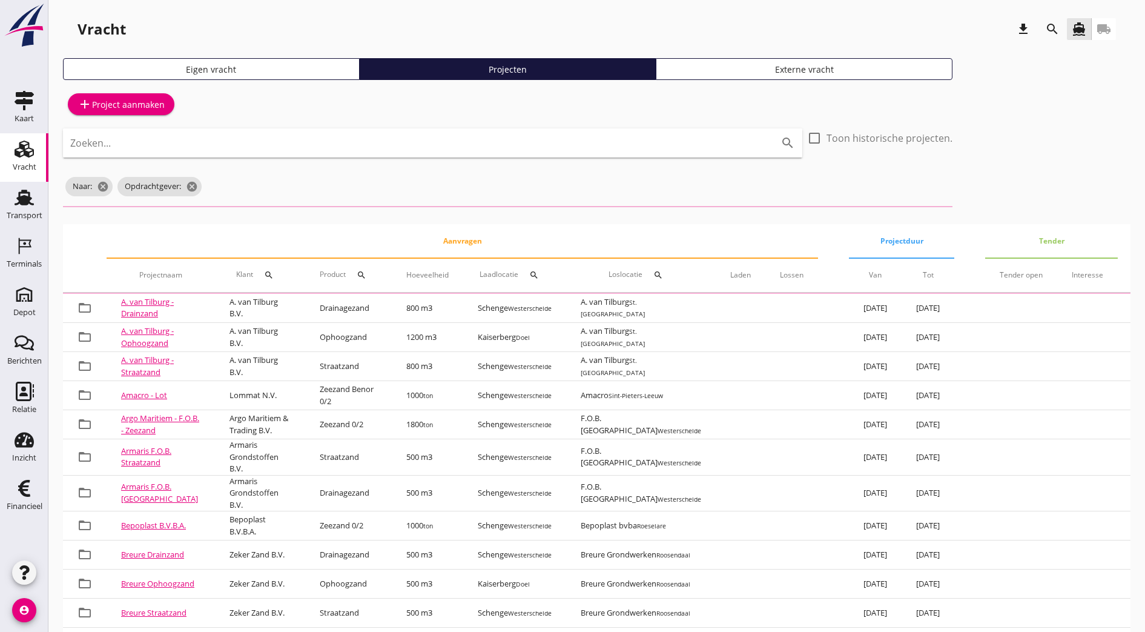
scroll to position [61, 0]
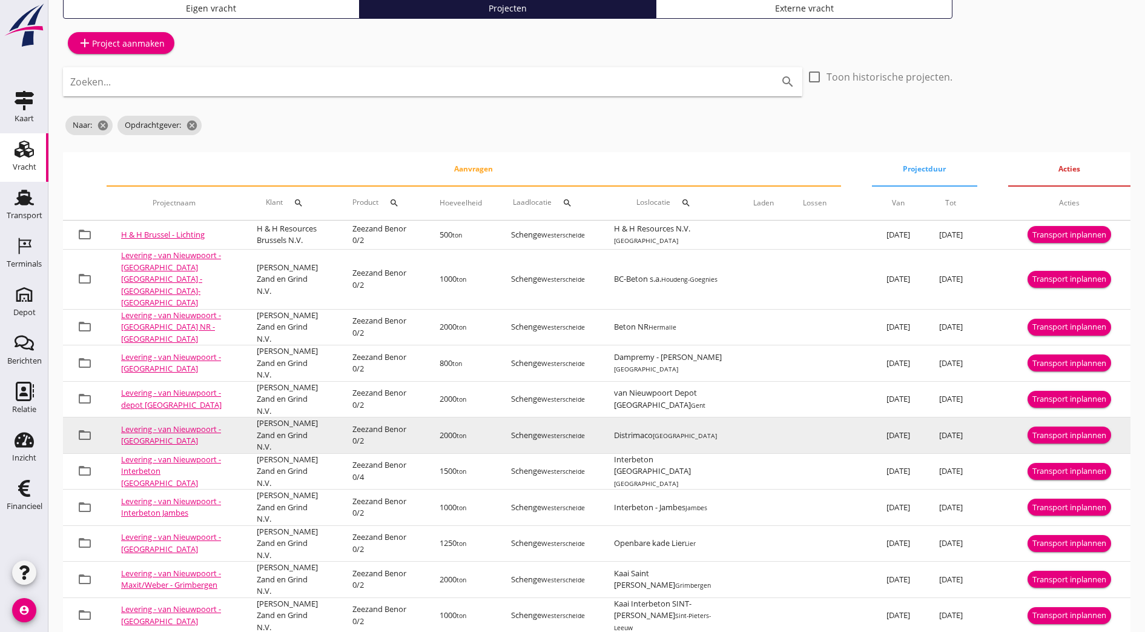
click at [142, 425] on link "Levering - van Nieuwpoort - [GEOGRAPHIC_DATA]" at bounding box center [171, 434] width 100 height 23
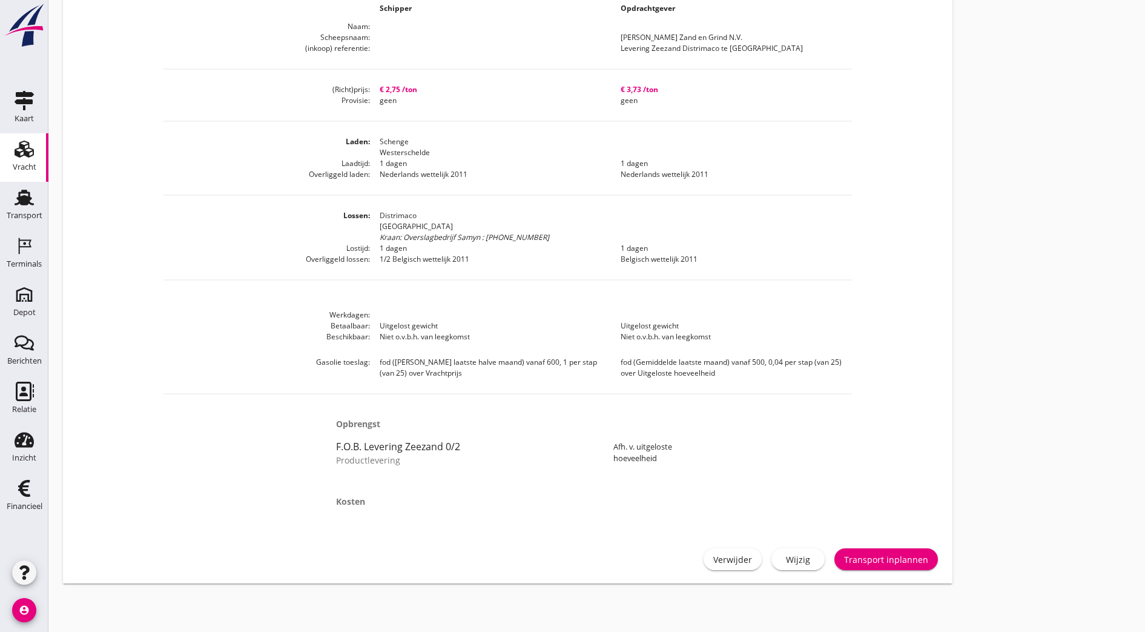
scroll to position [493, 0]
click at [844, 566] on div "Transport inplannen" at bounding box center [886, 559] width 84 height 13
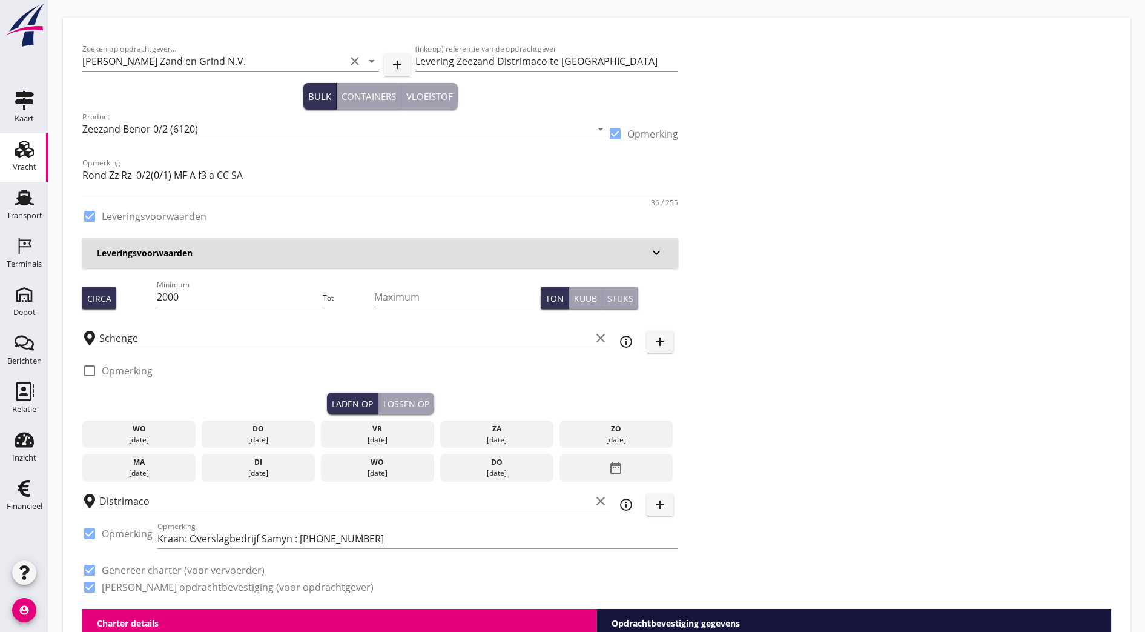
scroll to position [36, 0]
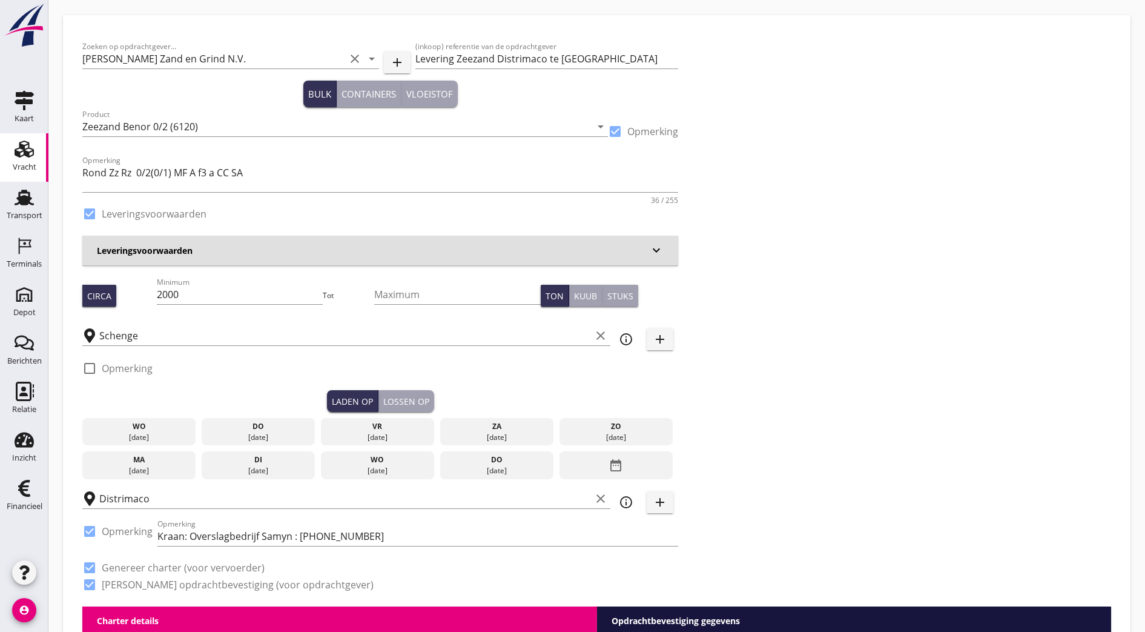
click at [21, 159] on div "Vracht" at bounding box center [25, 167] width 24 height 17
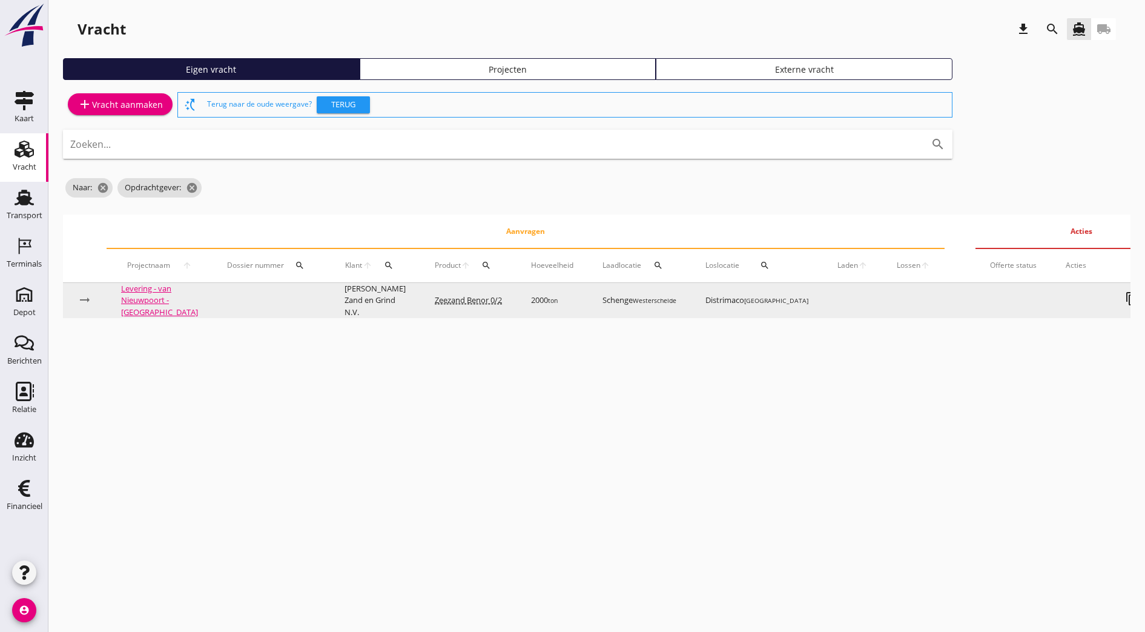
click at [283, 296] on td at bounding box center [271, 301] width 117 height 36
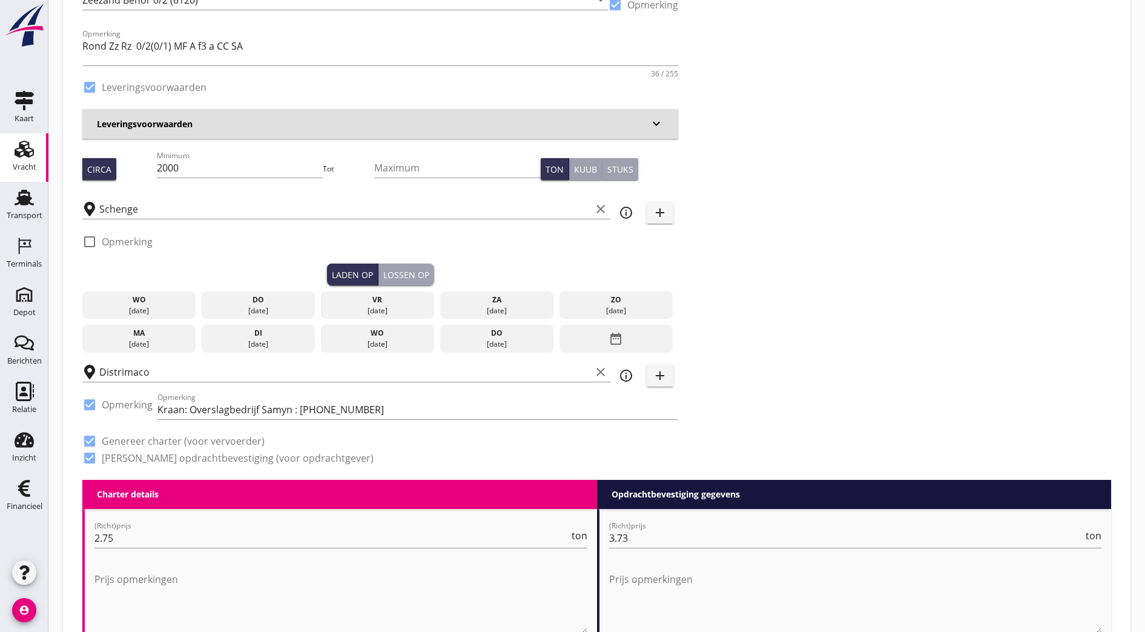
scroll to position [50, 0]
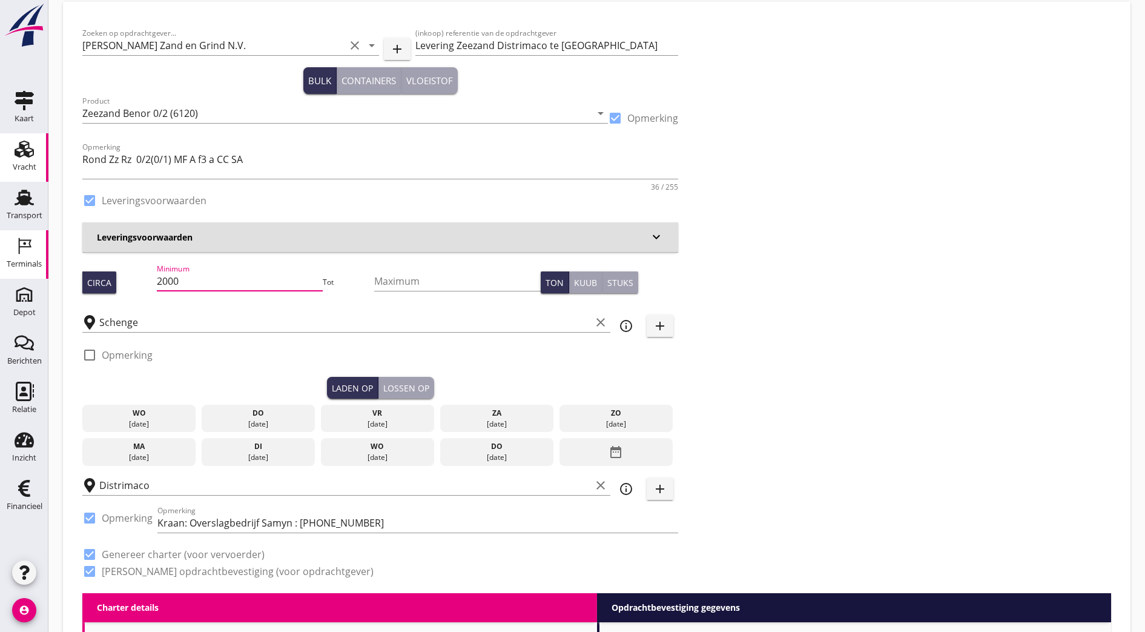
drag, startPoint x: 213, startPoint y: 289, endPoint x: 0, endPoint y: 262, distance: 214.3
type input "1900"
click at [600, 290] on div "Zoeken op opdrachtgever... Van Nieuwpoort Zand en Grind N.V. clear arrow_drop_d…" at bounding box center [597, 307] width 1038 height 572
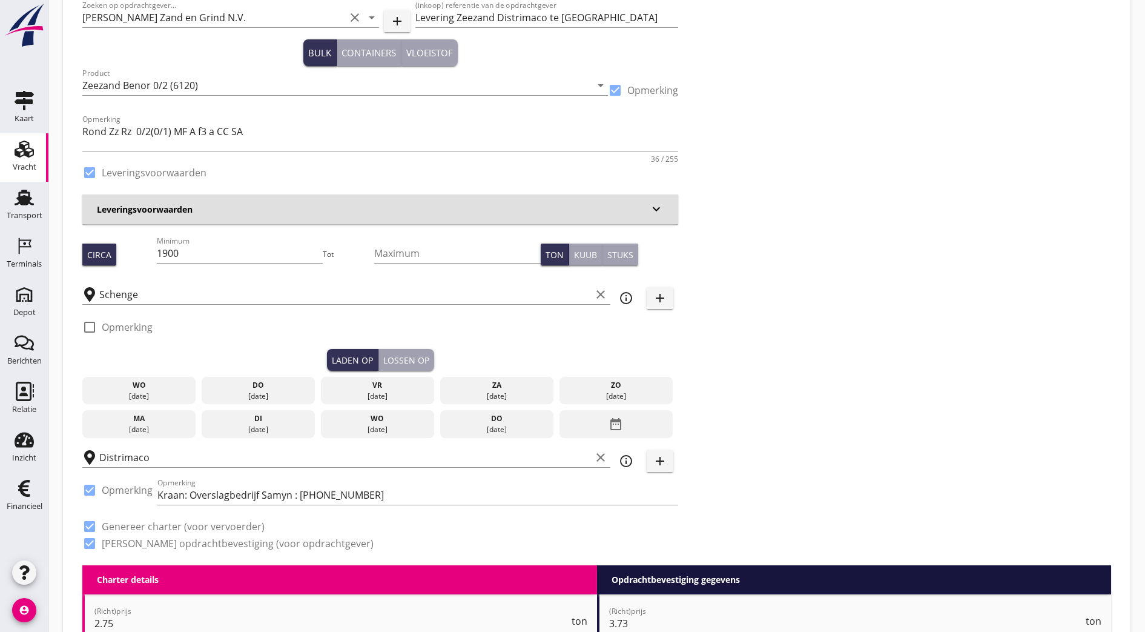
scroll to position [66, 0]
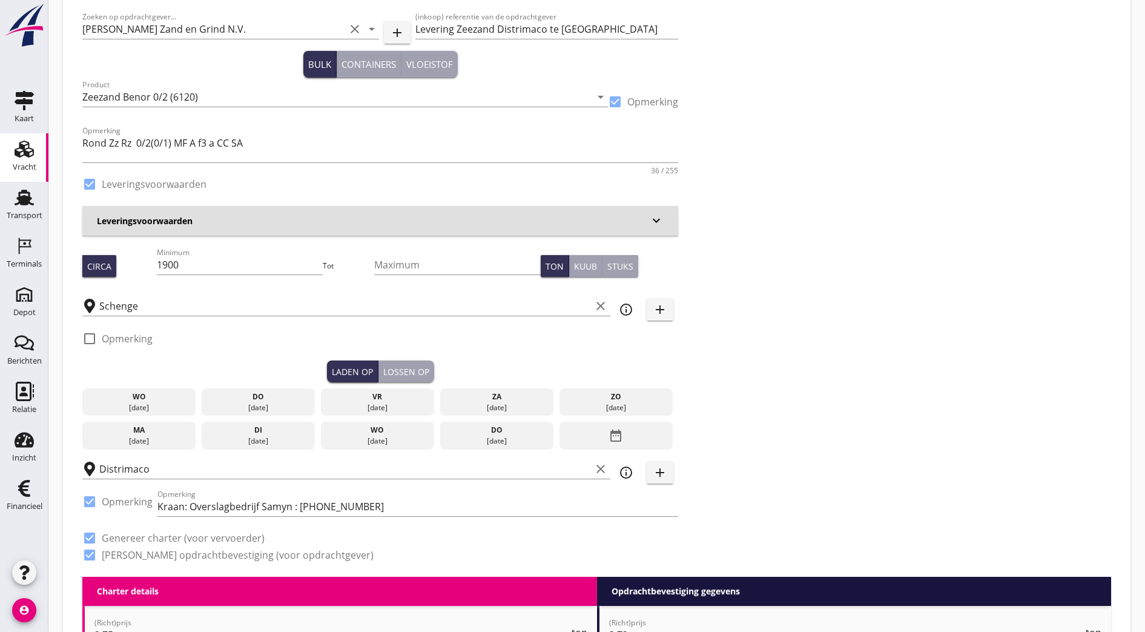
click at [134, 402] on div "[DATE]" at bounding box center [138, 407] width 107 height 11
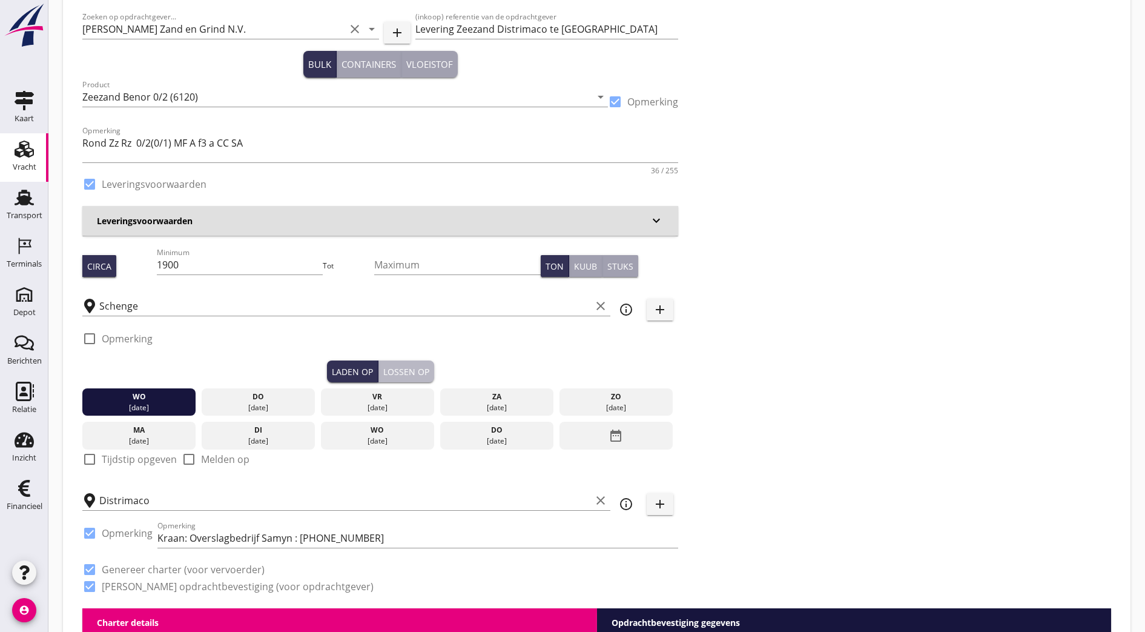
click at [378, 362] on button "Lossen op" at bounding box center [406, 371] width 56 height 22
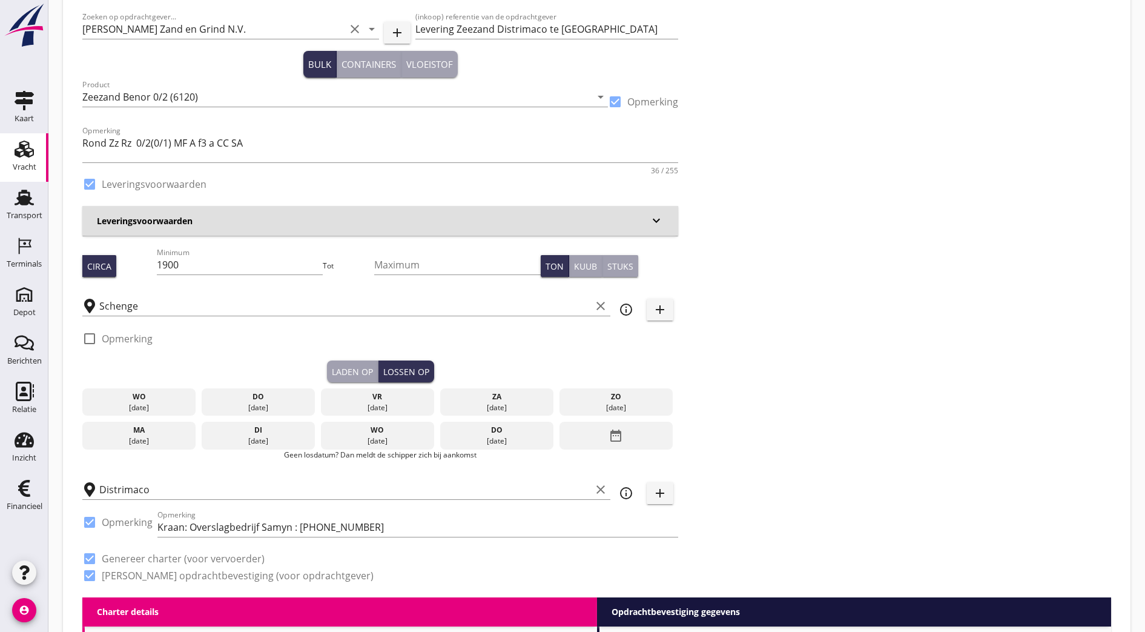
click at [217, 402] on div "[DATE]" at bounding box center [258, 407] width 107 height 11
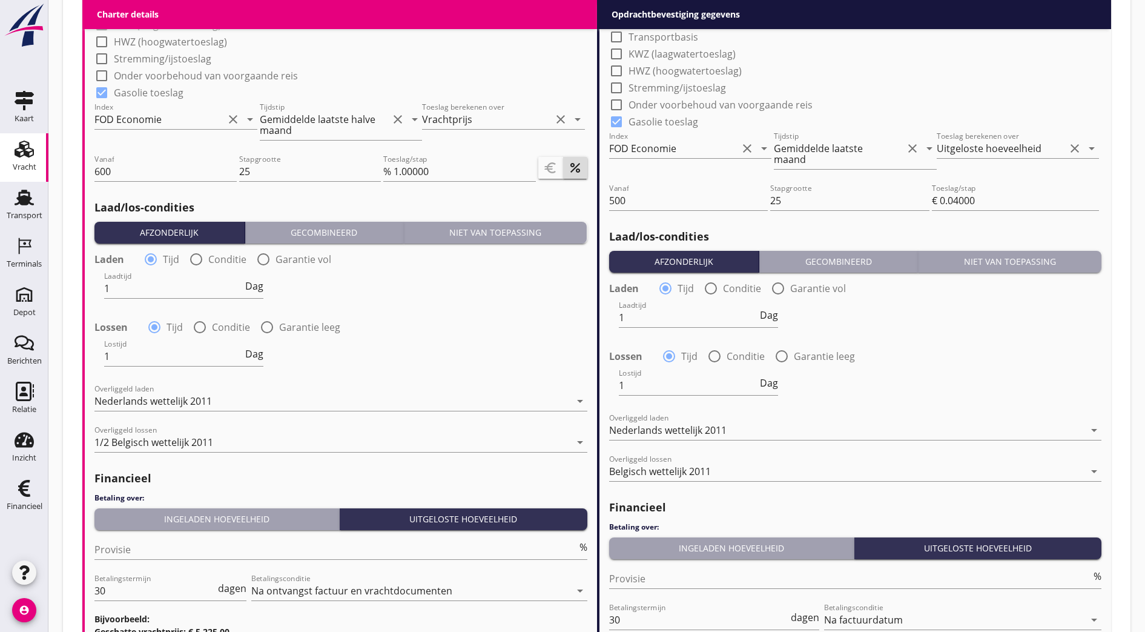
scroll to position [1387, 0]
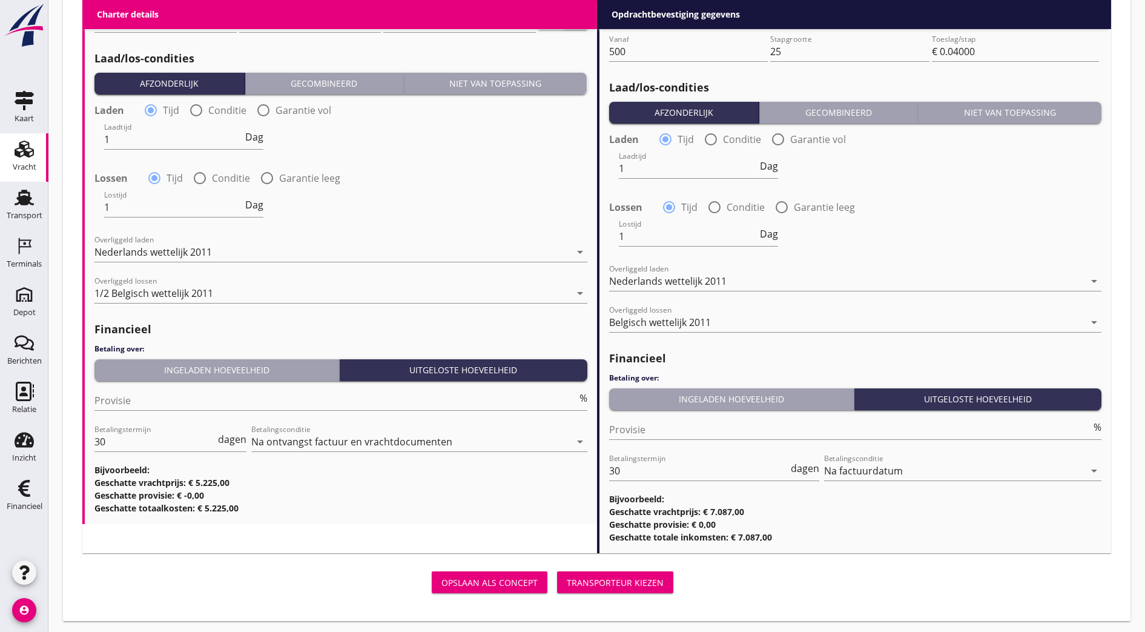
click at [557, 586] on button "Transporteur kiezen" at bounding box center [615, 582] width 116 height 22
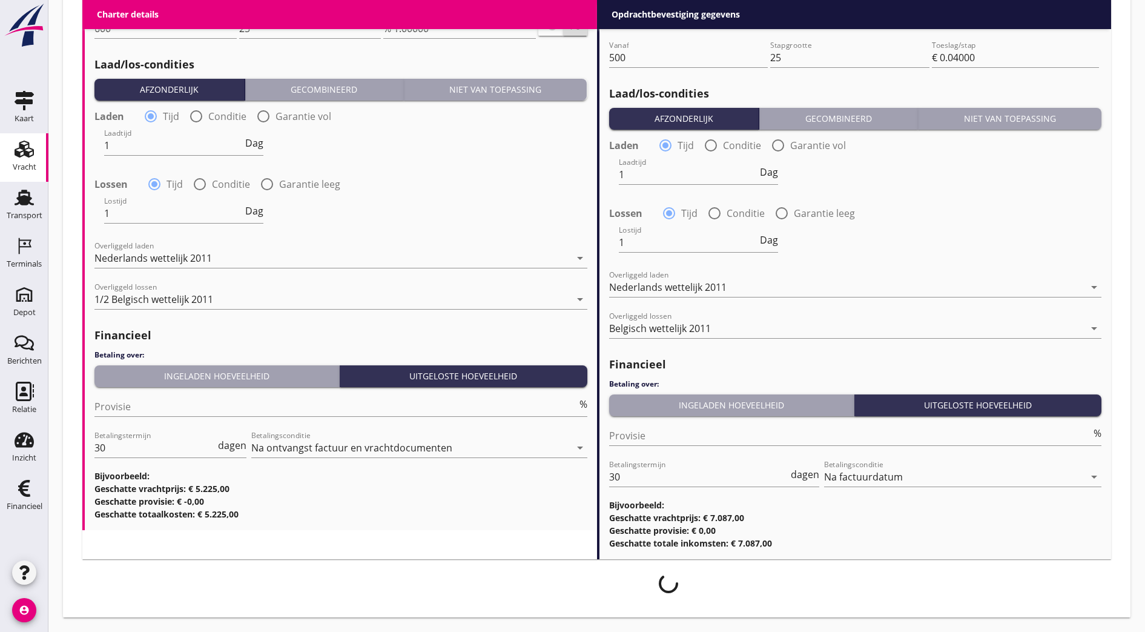
scroll to position [1378, 0]
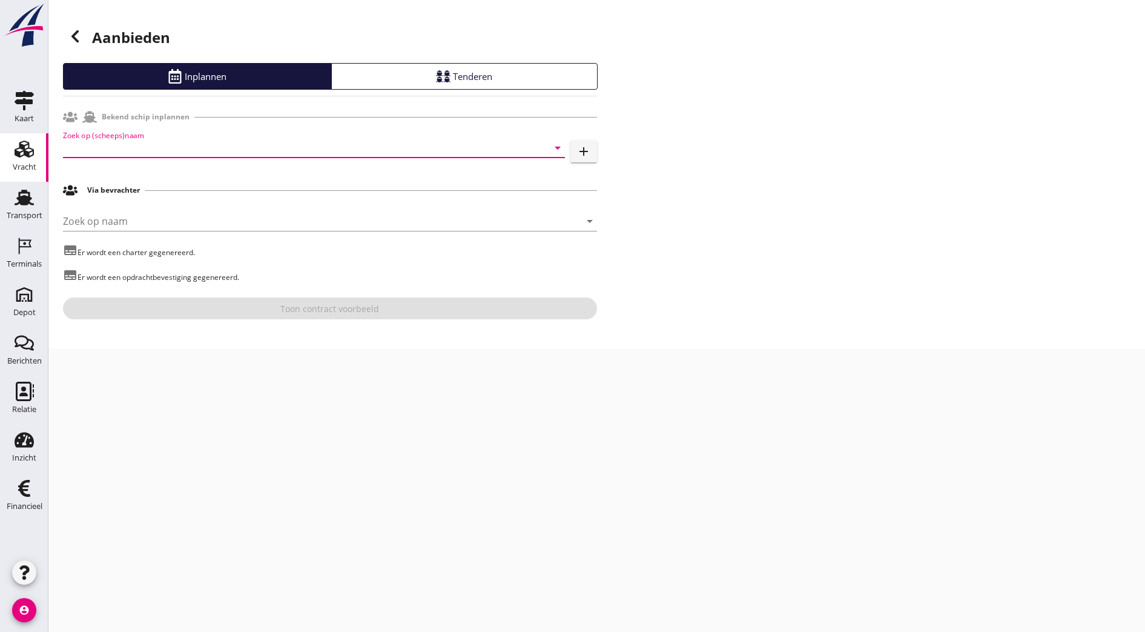
click at [191, 146] on input "Zoek op (scheeps)naam" at bounding box center [297, 147] width 468 height 19
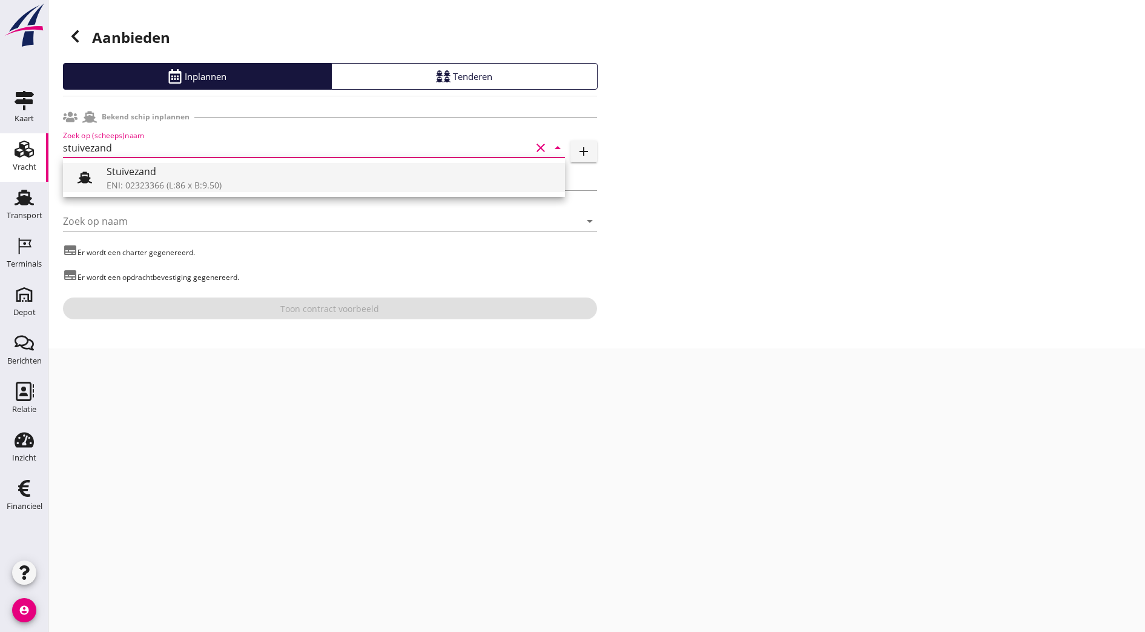
click at [245, 188] on div "ENI: 02323366 (L:86 x B:9.50)" at bounding box center [331, 185] width 449 height 13
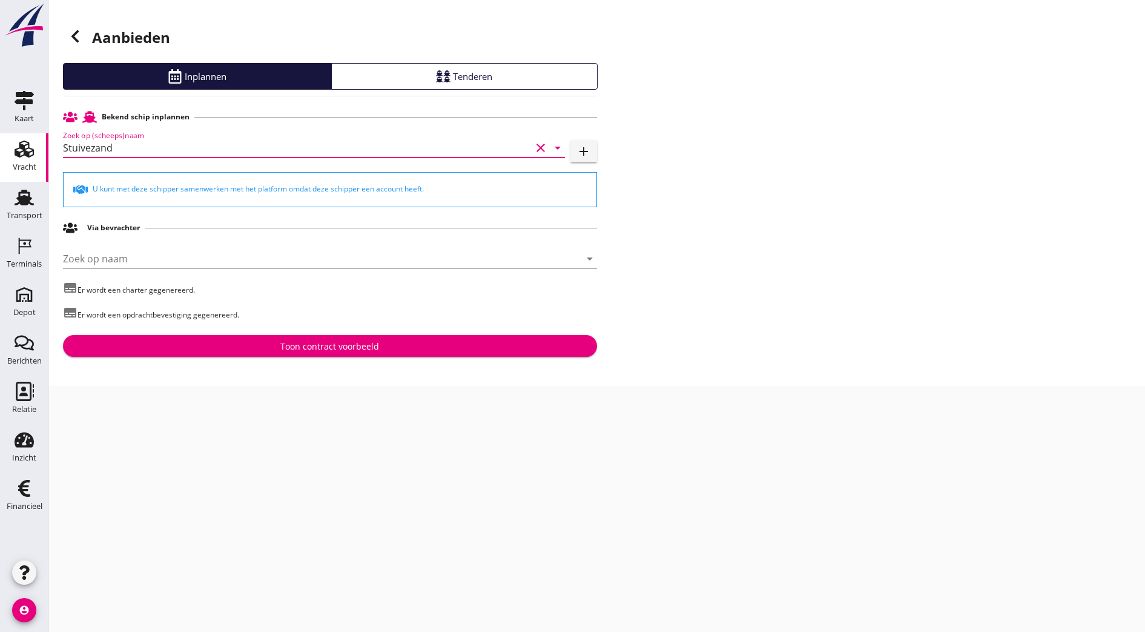
type input "Stuivezand"
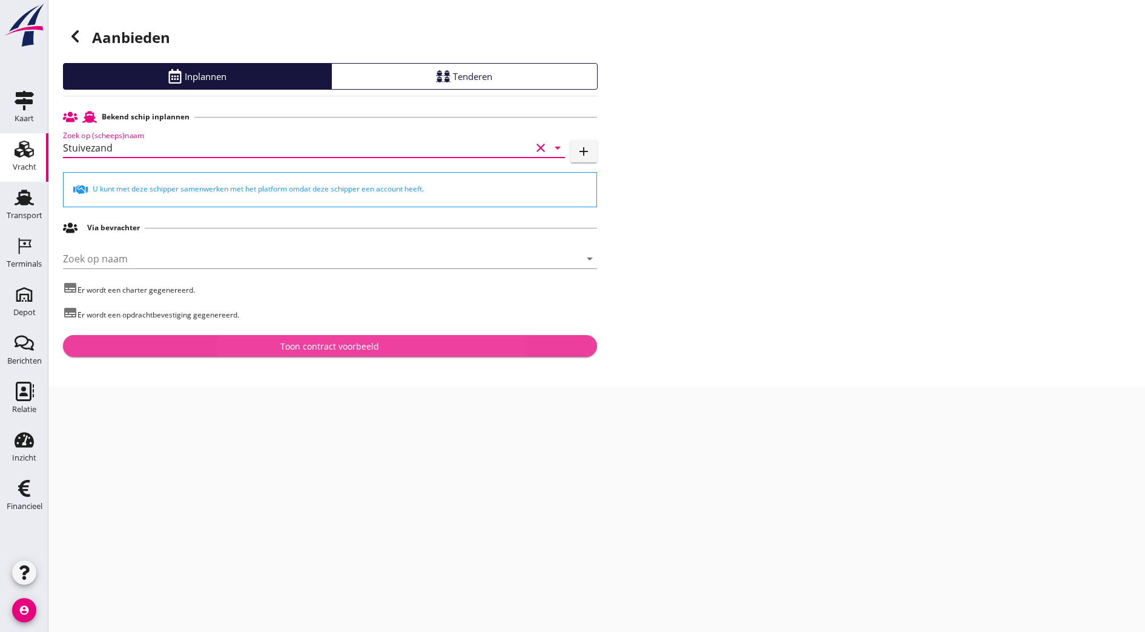
click at [357, 346] on div "Toon contract voorbeeld" at bounding box center [329, 346] width 99 height 13
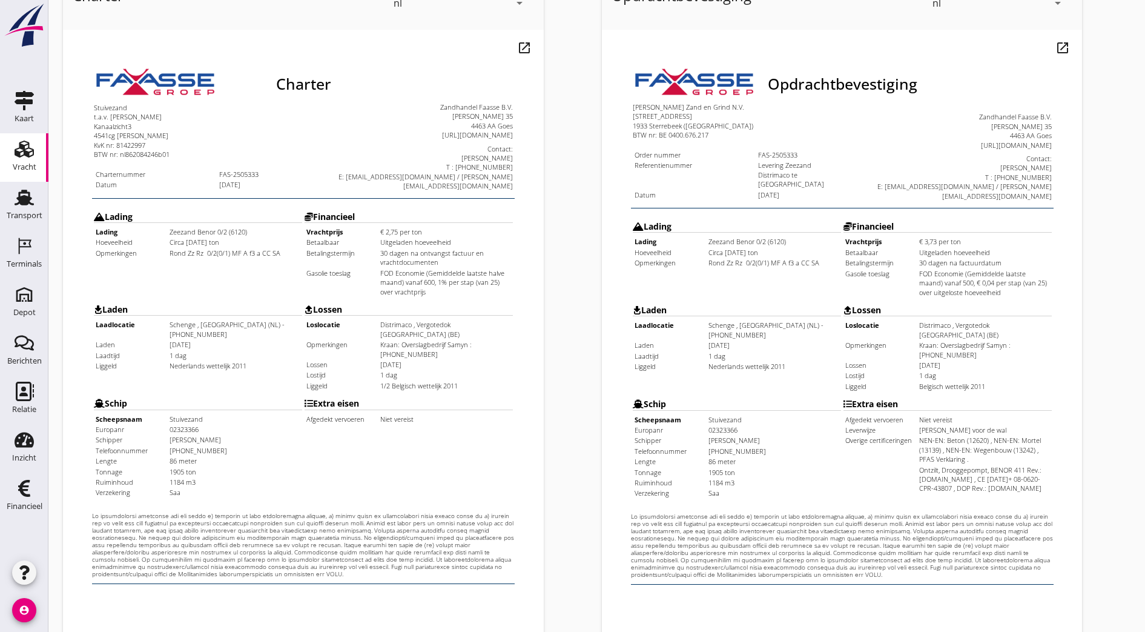
scroll to position [265, 0]
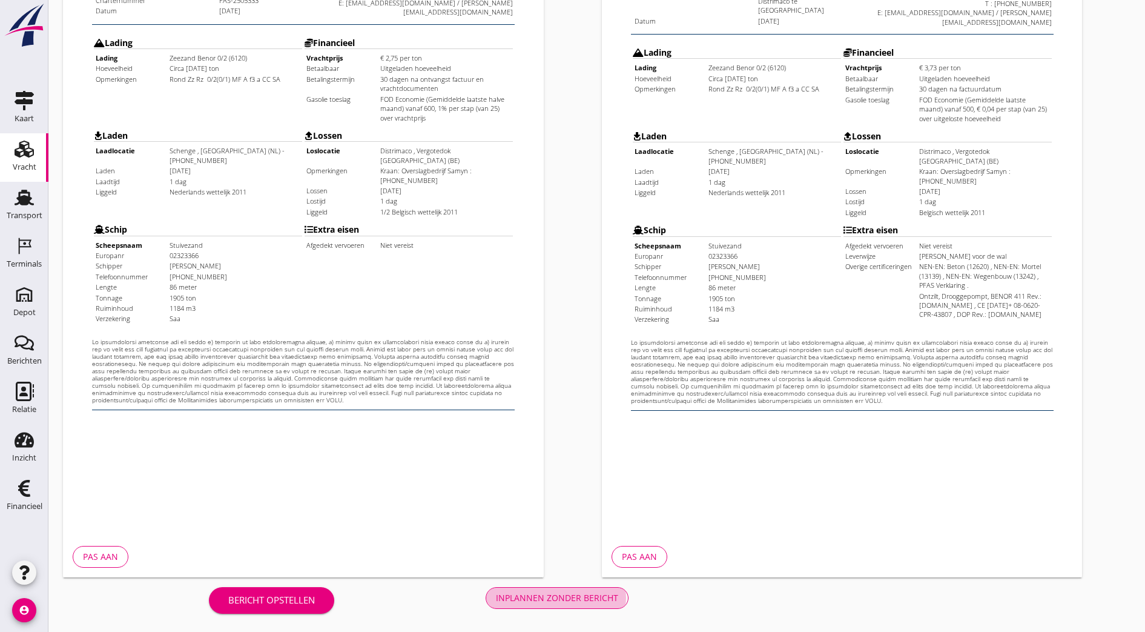
click at [496, 598] on div "Inplannen zonder bericht" at bounding box center [557, 597] width 122 height 13
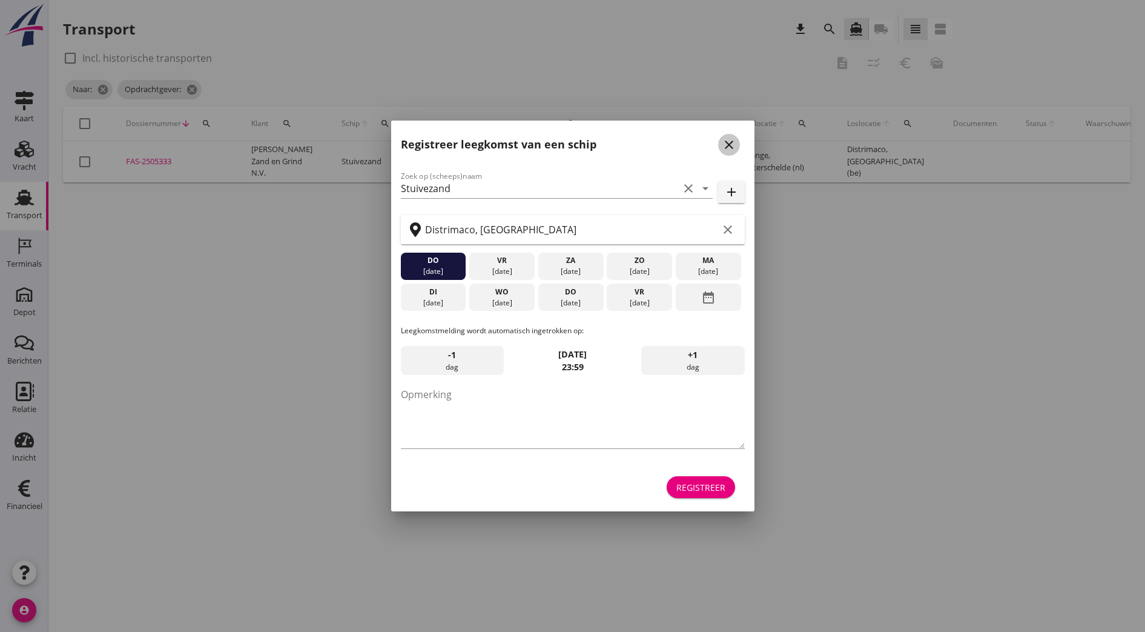
click at [729, 150] on icon "close" at bounding box center [729, 144] width 15 height 15
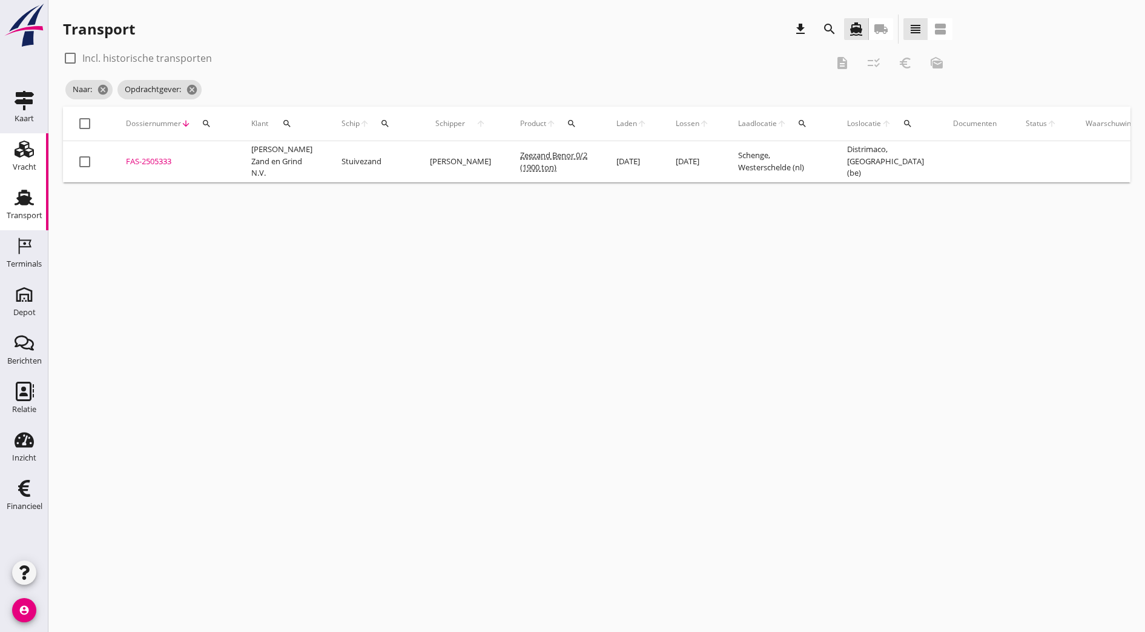
click at [42, 153] on link "Vracht Vracht" at bounding box center [24, 157] width 48 height 48
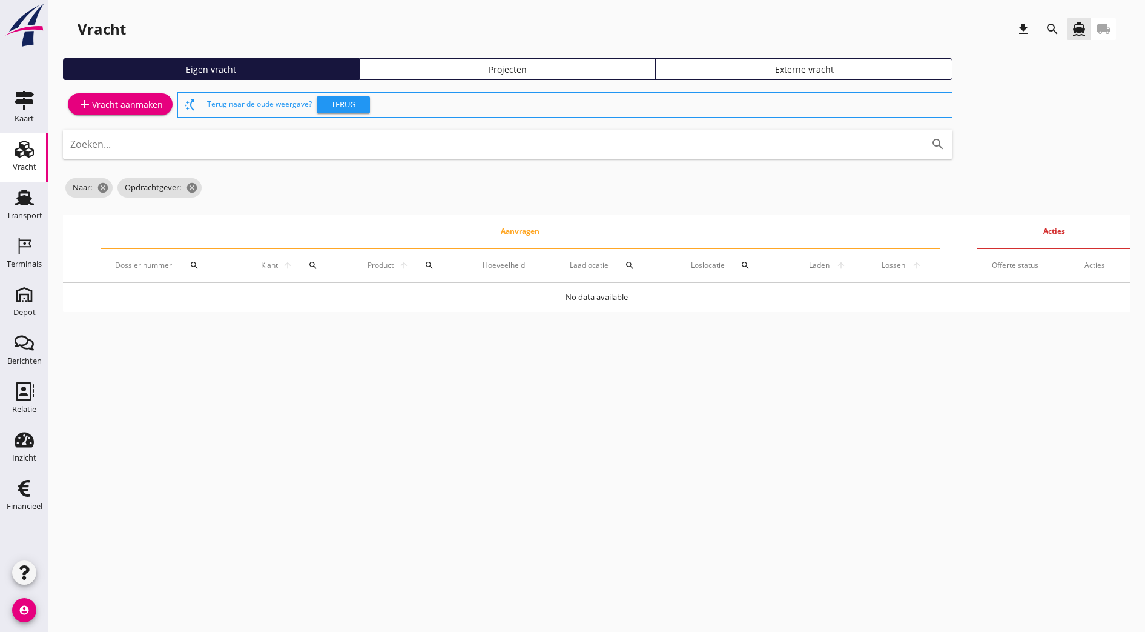
click at [375, 48] on div "Vracht download search directions_boat local_shipping Eigen vracht Projecten Ex…" at bounding box center [596, 168] width 1097 height 336
click at [375, 69] on div "Projecten" at bounding box center [508, 69] width 286 height 13
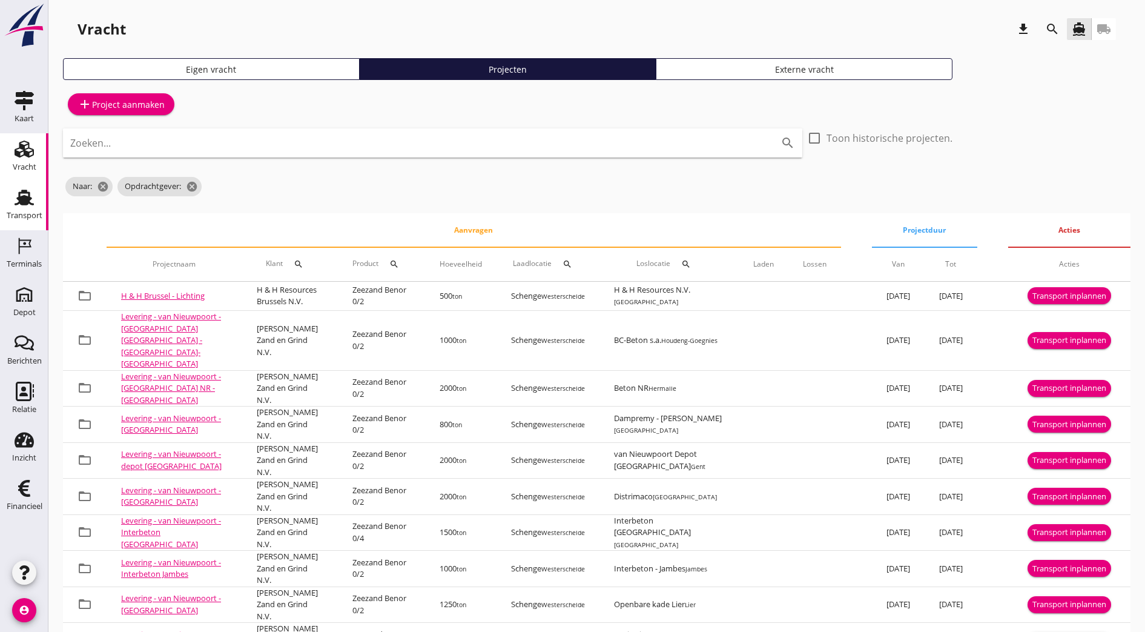
click at [34, 208] on div "Transport" at bounding box center [25, 215] width 36 height 17
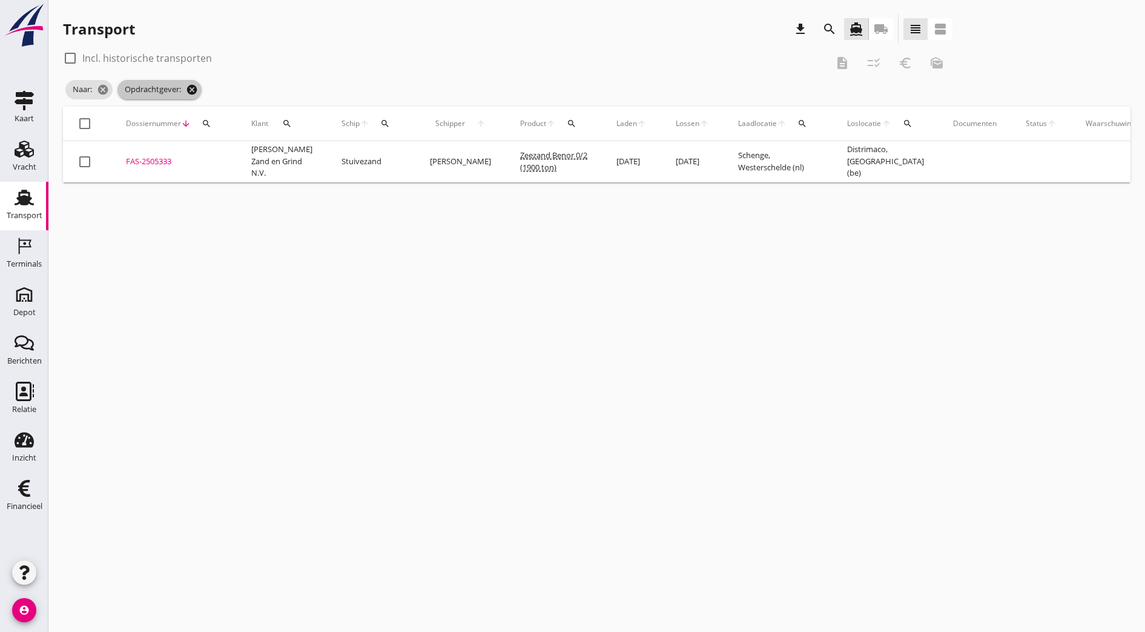
click at [195, 92] on icon "cancel" at bounding box center [192, 90] width 12 height 12
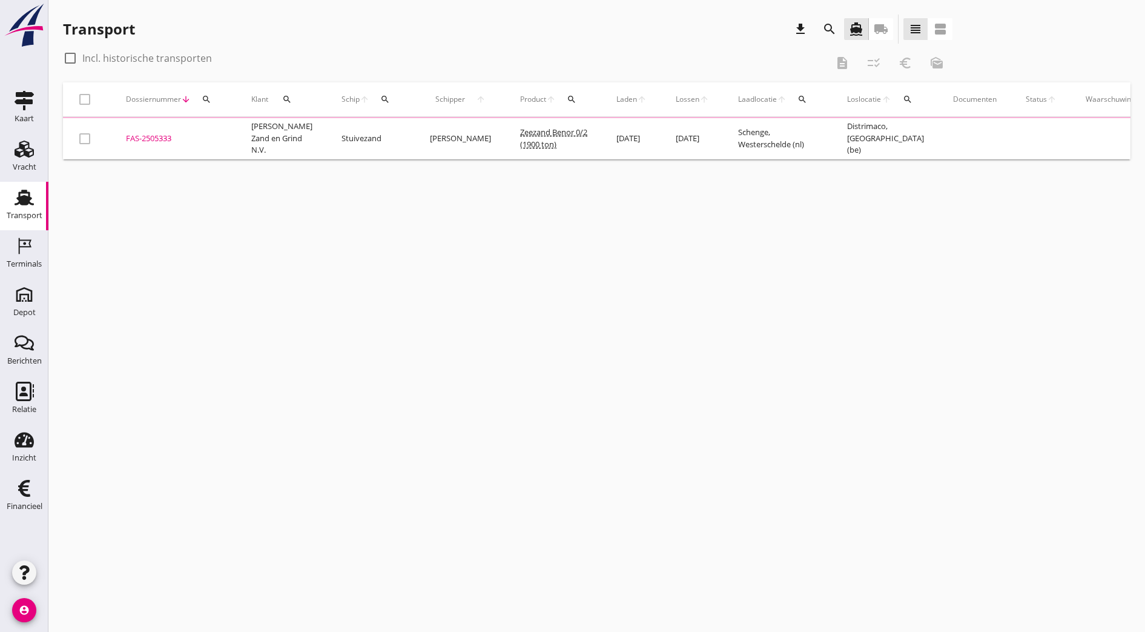
click at [210, 96] on icon "search" at bounding box center [207, 99] width 10 height 10
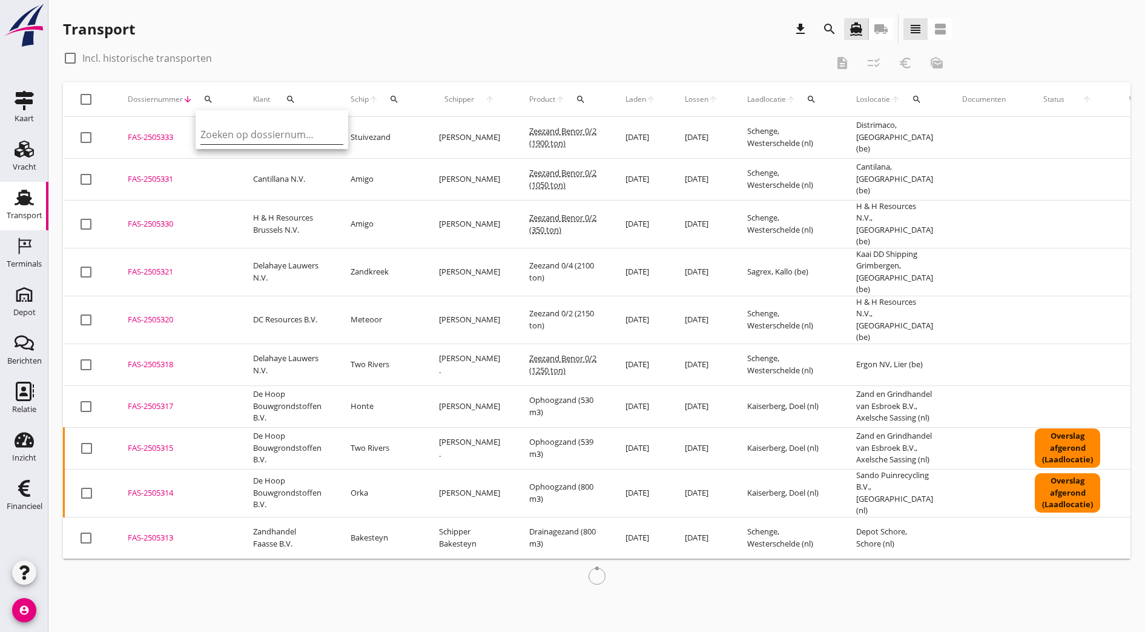
click at [239, 141] on input "Zoeken op dossiernummer..." at bounding box center [263, 134] width 126 height 19
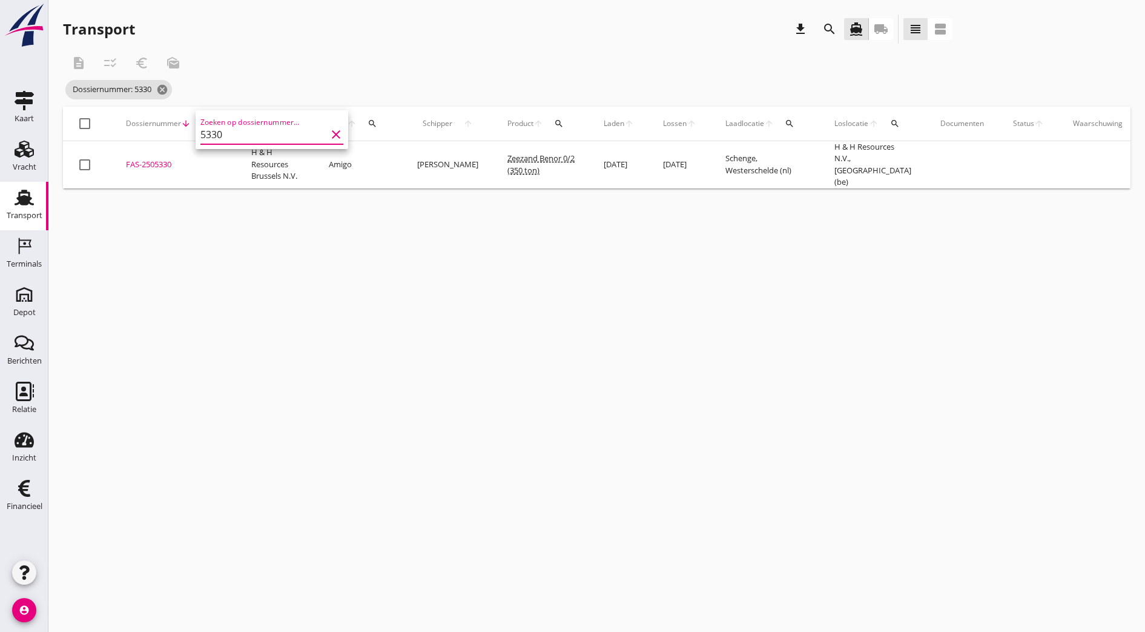
type input "5330"
click at [156, 160] on div "FAS-2505330" at bounding box center [174, 165] width 96 height 12
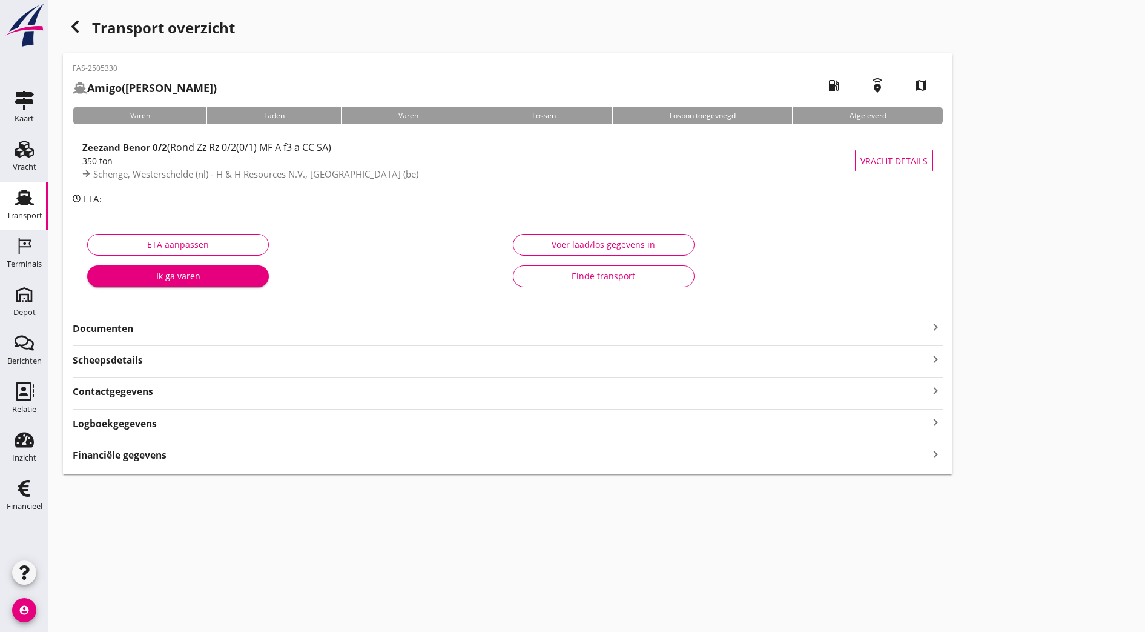
click at [136, 326] on strong "Documenten" at bounding box center [501, 329] width 856 height 14
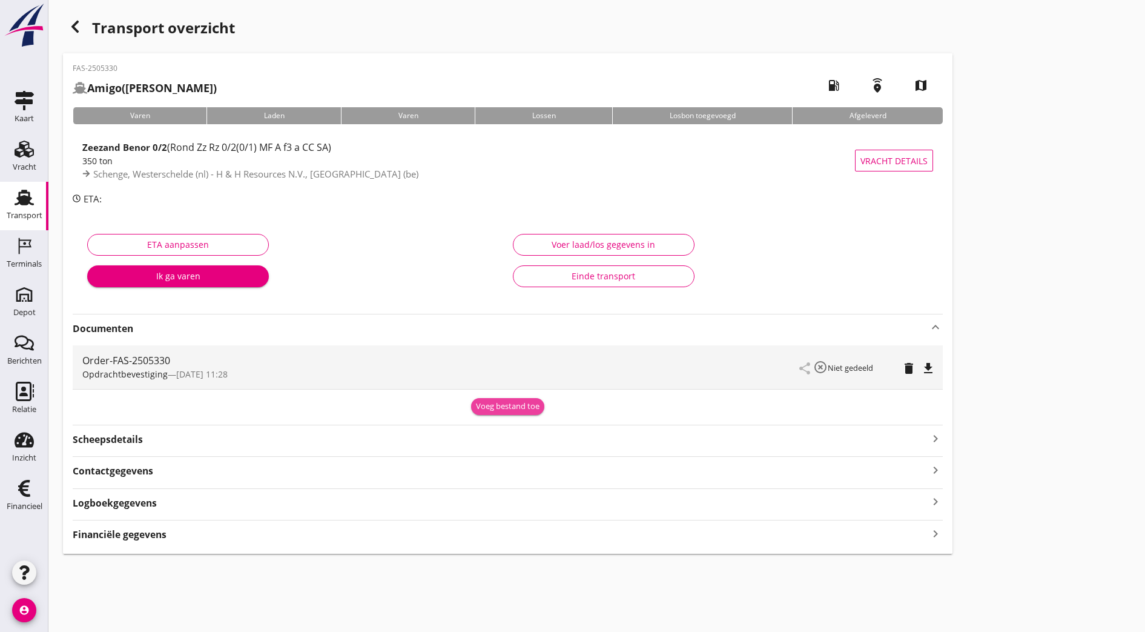
click at [476, 408] on div "Voeg bestand toe" at bounding box center [508, 406] width 64 height 12
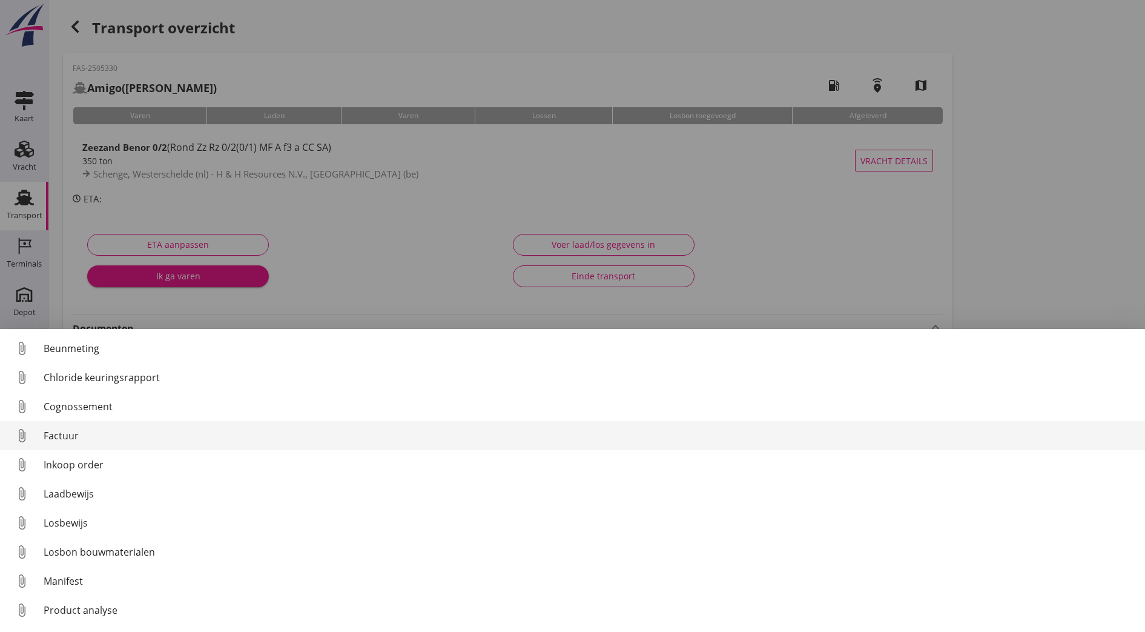
scroll to position [56, 0]
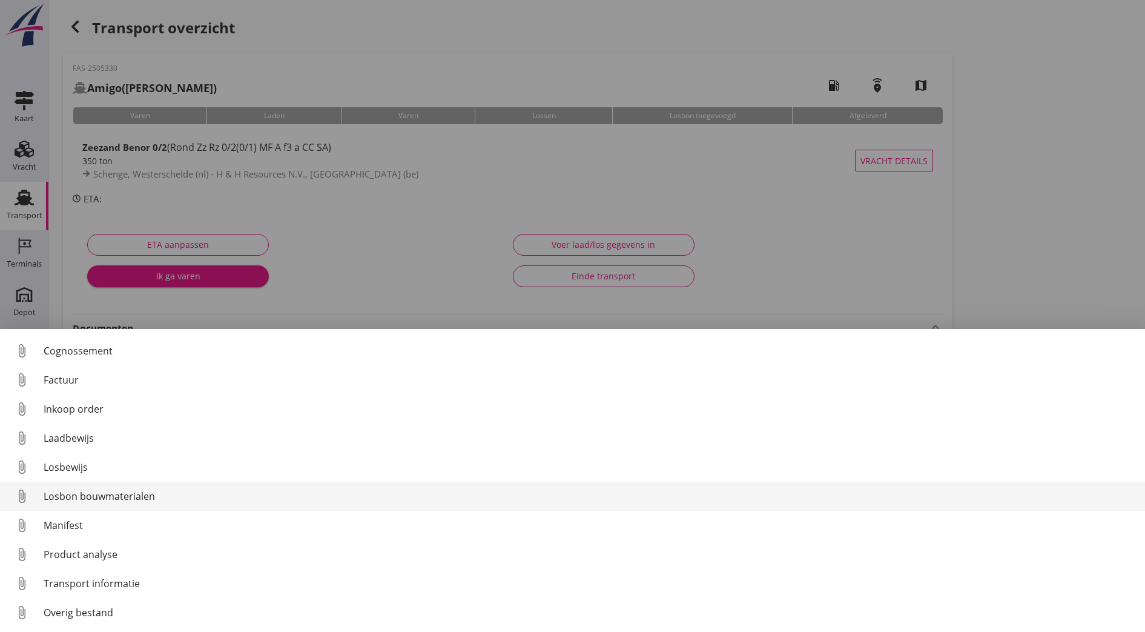
click at [132, 491] on div "Losbon bouwmaterialen" at bounding box center [590, 496] width 1092 height 15
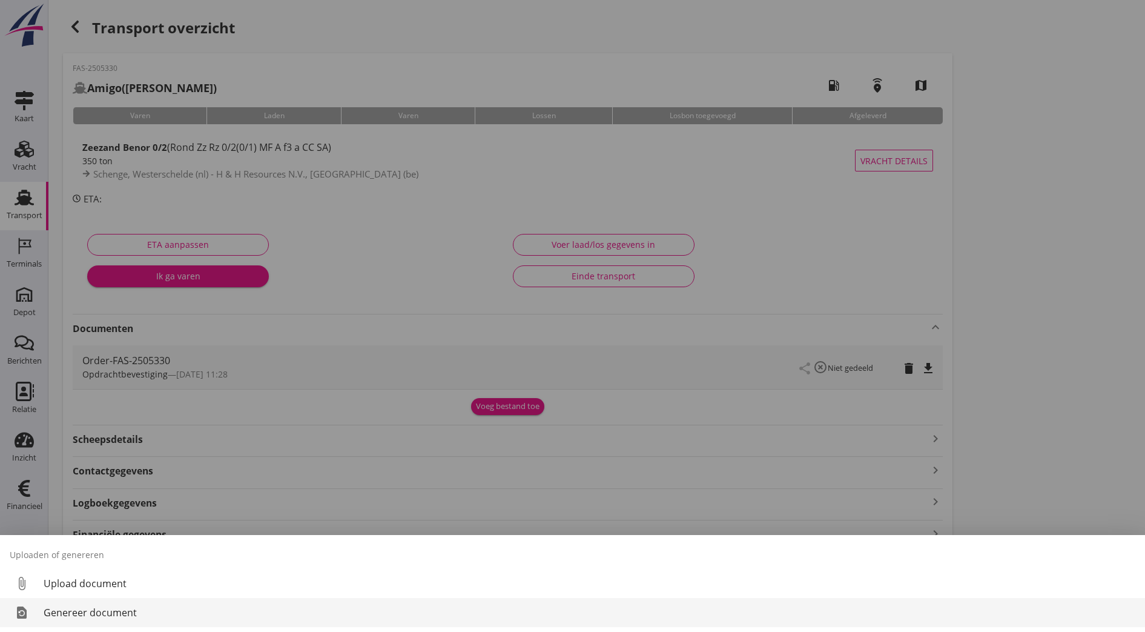
click at [121, 609] on div "Genereer document" at bounding box center [590, 612] width 1092 height 15
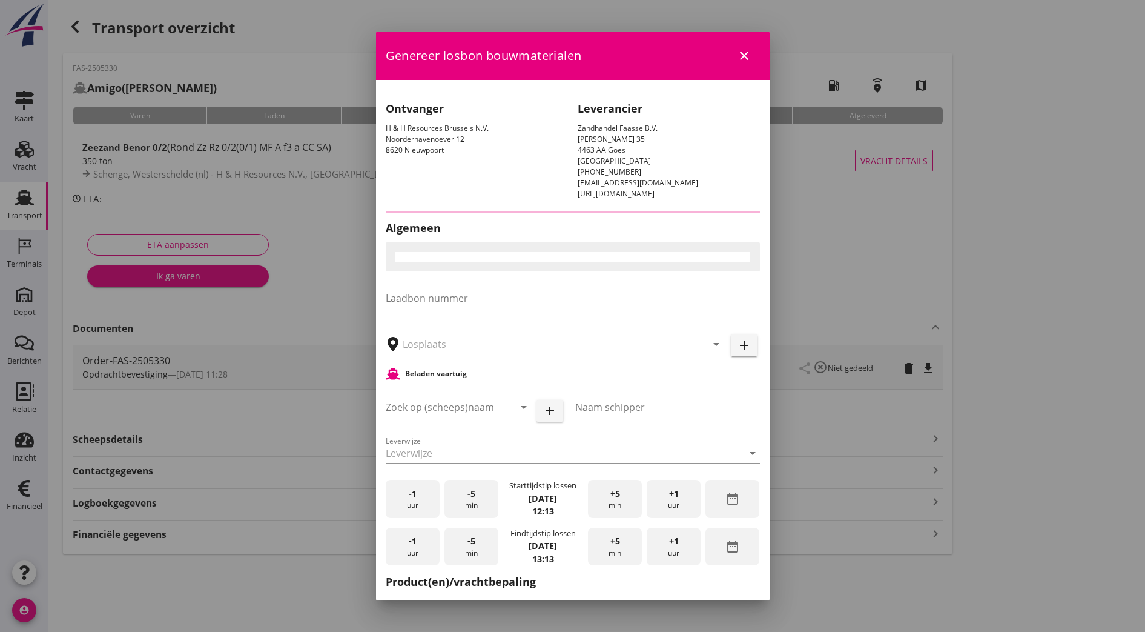
type input "H & H Resources N.V., [GEOGRAPHIC_DATA]"
checkbox input "true"
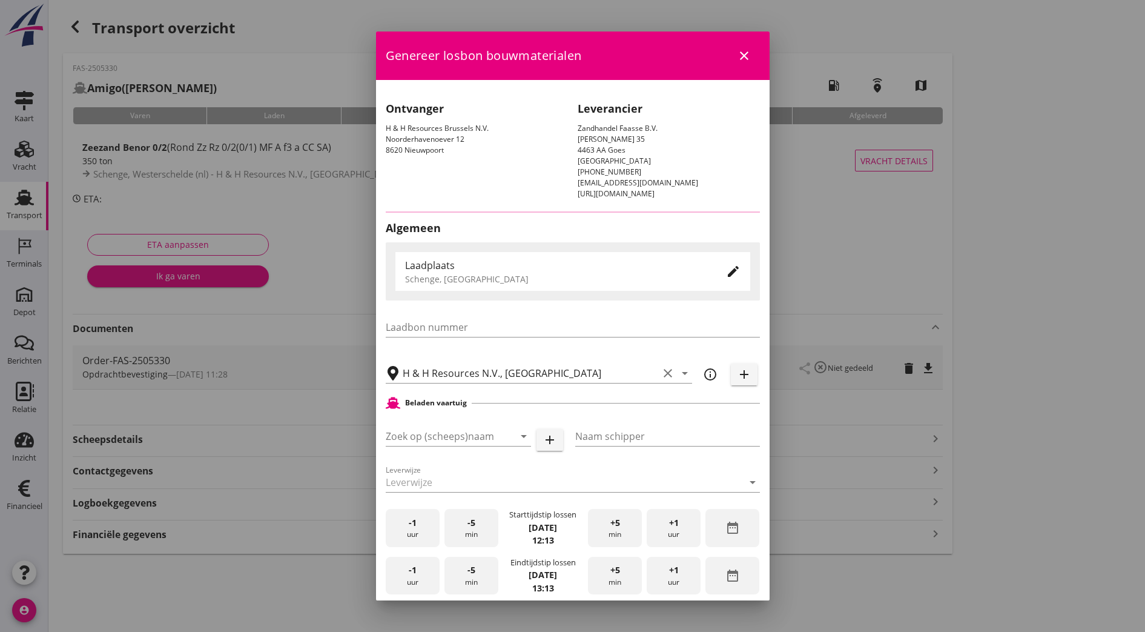
type input "Amigo"
type input "[PERSON_NAME]"
type input "Zeezand Benor 0/2 (6120)"
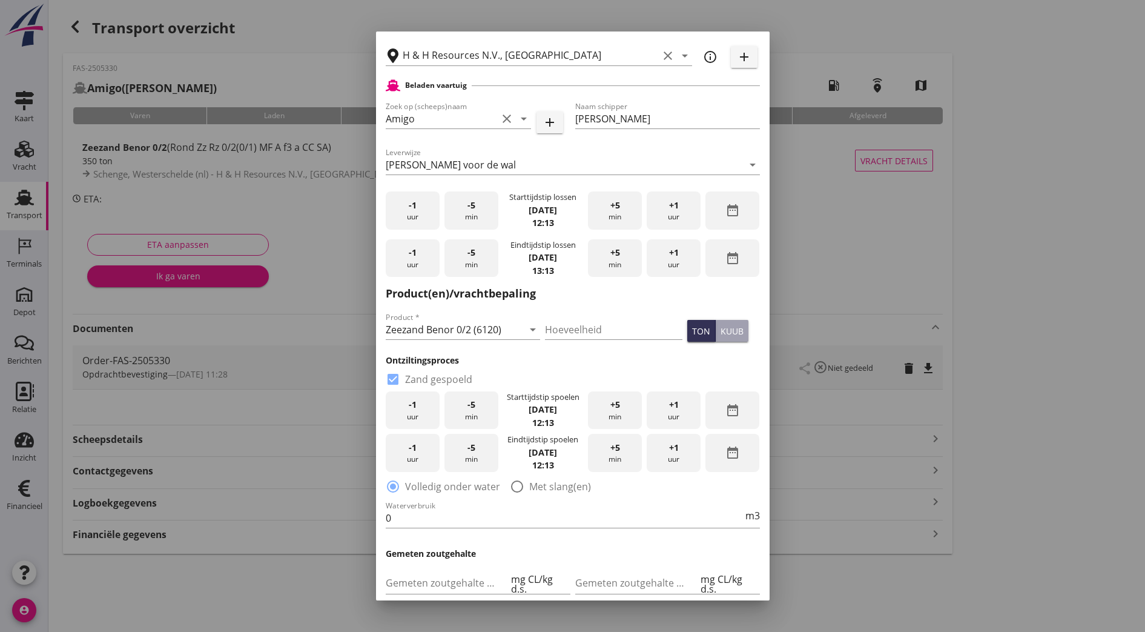
scroll to position [308, 0]
click at [708, 409] on div "date_range" at bounding box center [732, 410] width 54 height 38
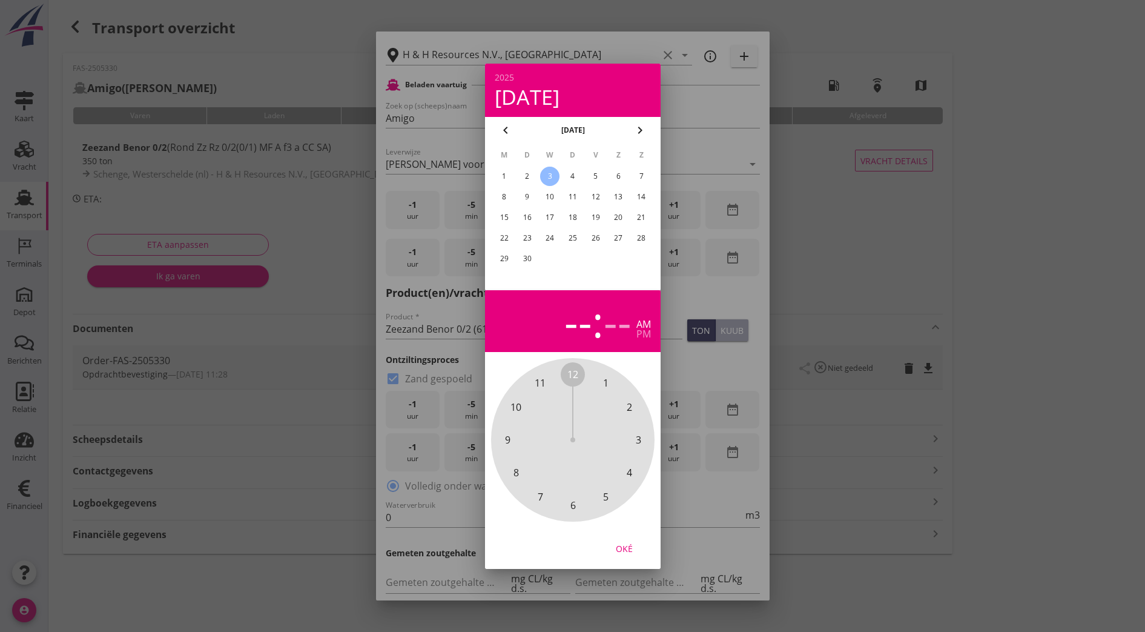
click at [578, 176] on div "4" at bounding box center [572, 176] width 19 height 19
click at [541, 379] on span "11" at bounding box center [540, 382] width 11 height 15
click at [576, 375] on span "00" at bounding box center [572, 374] width 11 height 15
click at [572, 369] on span "00" at bounding box center [572, 374] width 11 height 15
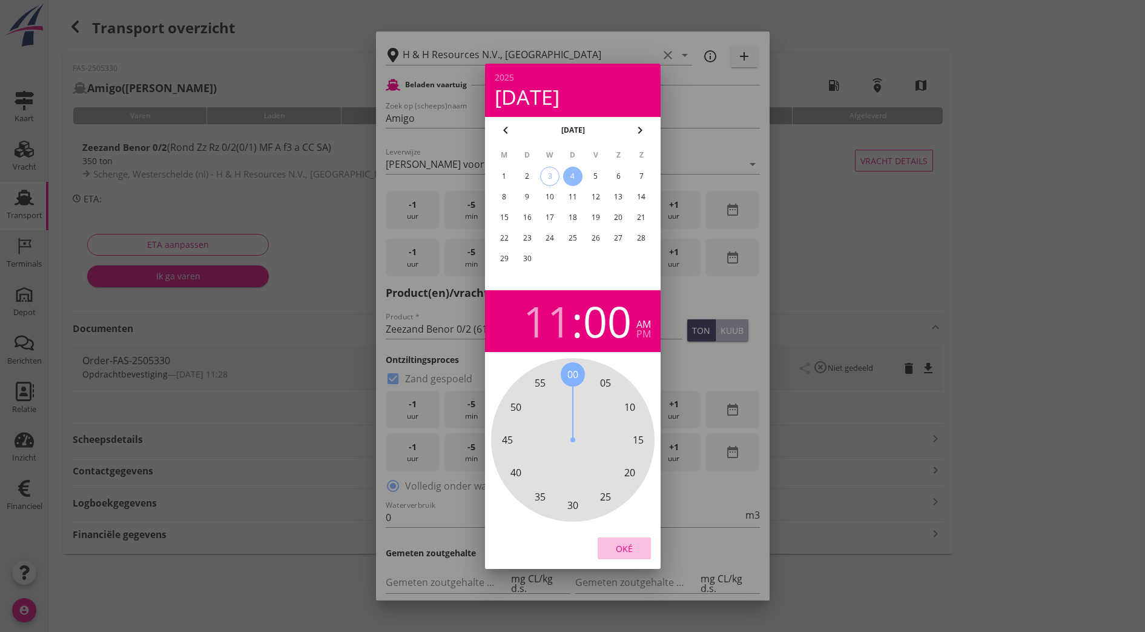
click at [630, 547] on div "Oké" at bounding box center [624, 547] width 34 height 13
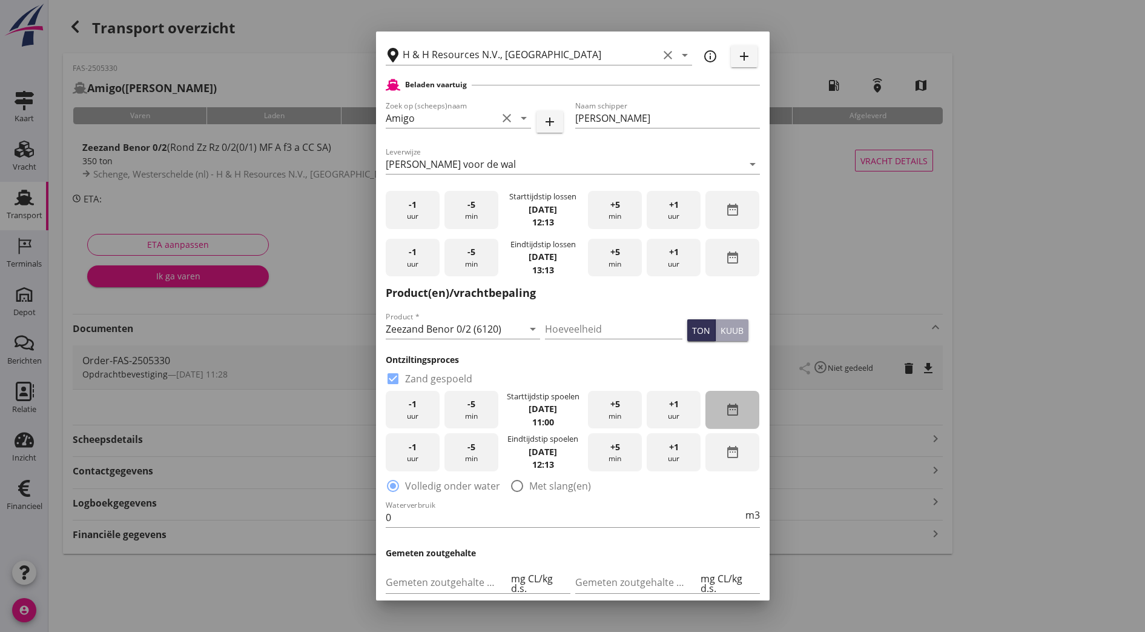
click at [725, 412] on icon "date_range" at bounding box center [732, 409] width 15 height 15
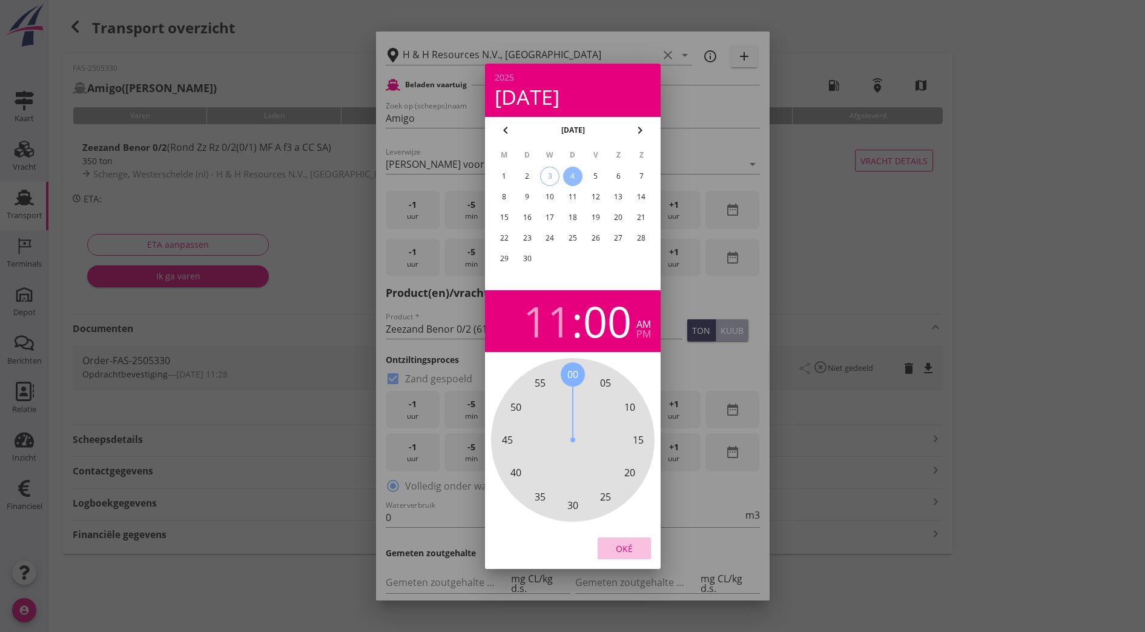
click at [604, 551] on button "Oké" at bounding box center [624, 548] width 53 height 22
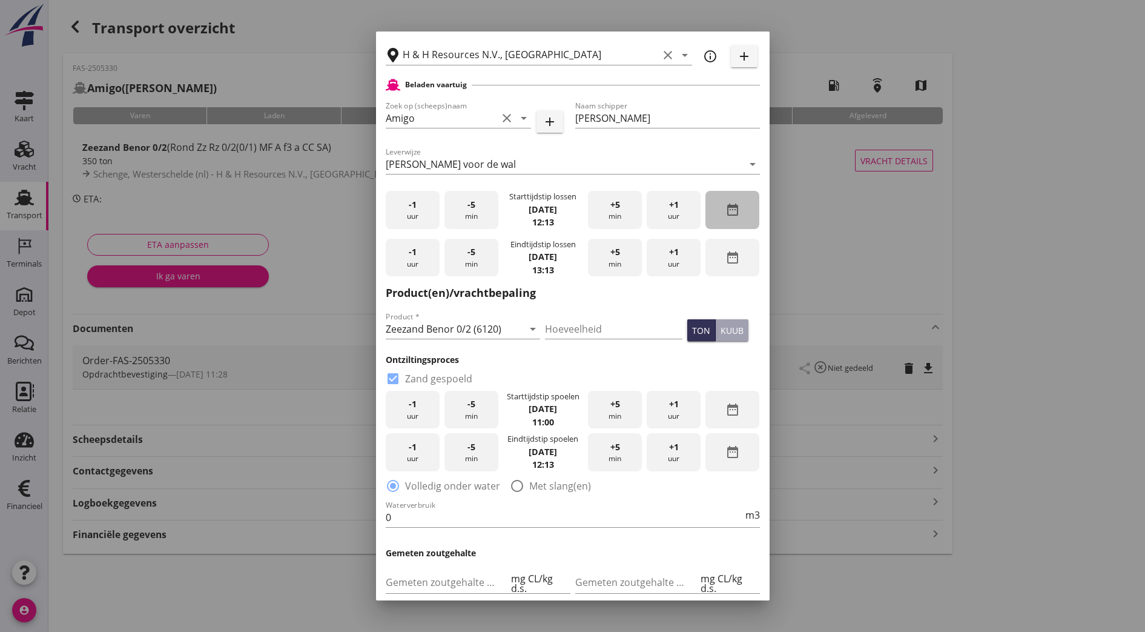
click at [724, 193] on div "date_range" at bounding box center [732, 210] width 54 height 38
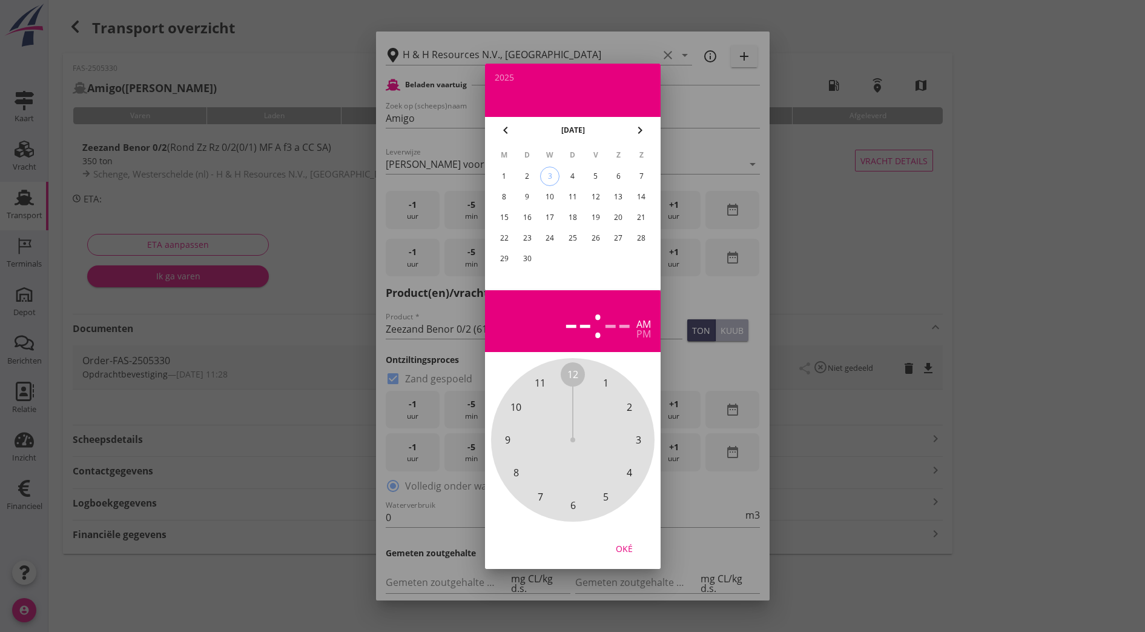
click at [573, 176] on div "4" at bounding box center [572, 176] width 19 height 19
click at [537, 385] on span "11" at bounding box center [540, 382] width 11 height 15
click at [573, 367] on span "00" at bounding box center [572, 374] width 11 height 15
click at [632, 546] on div "Oké" at bounding box center [624, 547] width 34 height 13
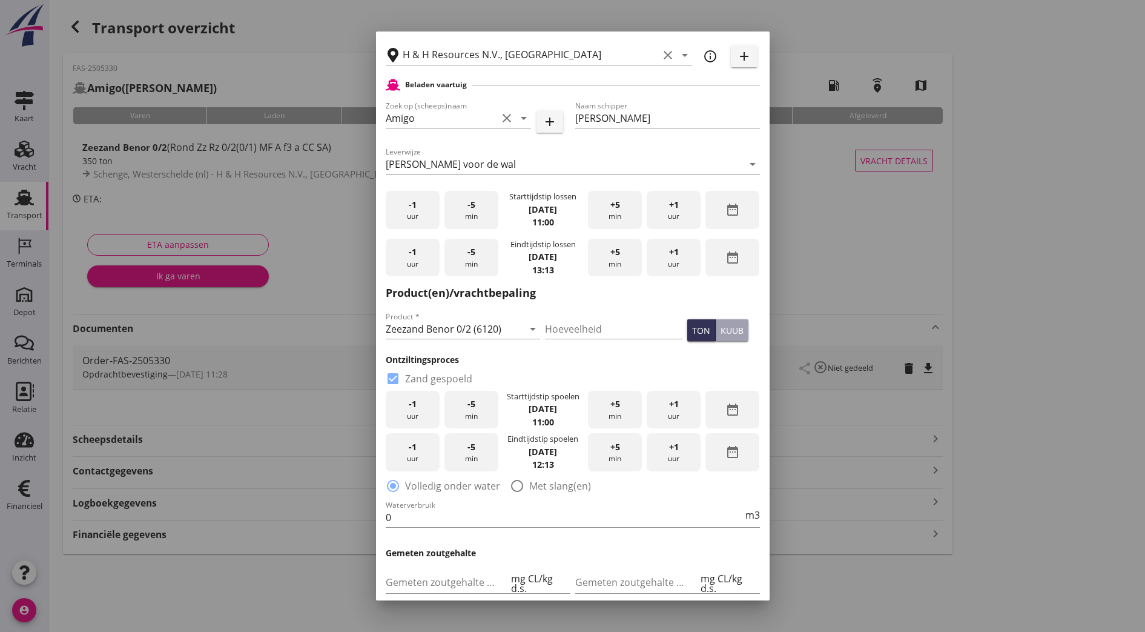
click at [632, 546] on h3 "Gemeten zoutgehalte" at bounding box center [573, 552] width 374 height 13
click at [673, 249] on div "+1 uur" at bounding box center [674, 258] width 54 height 38
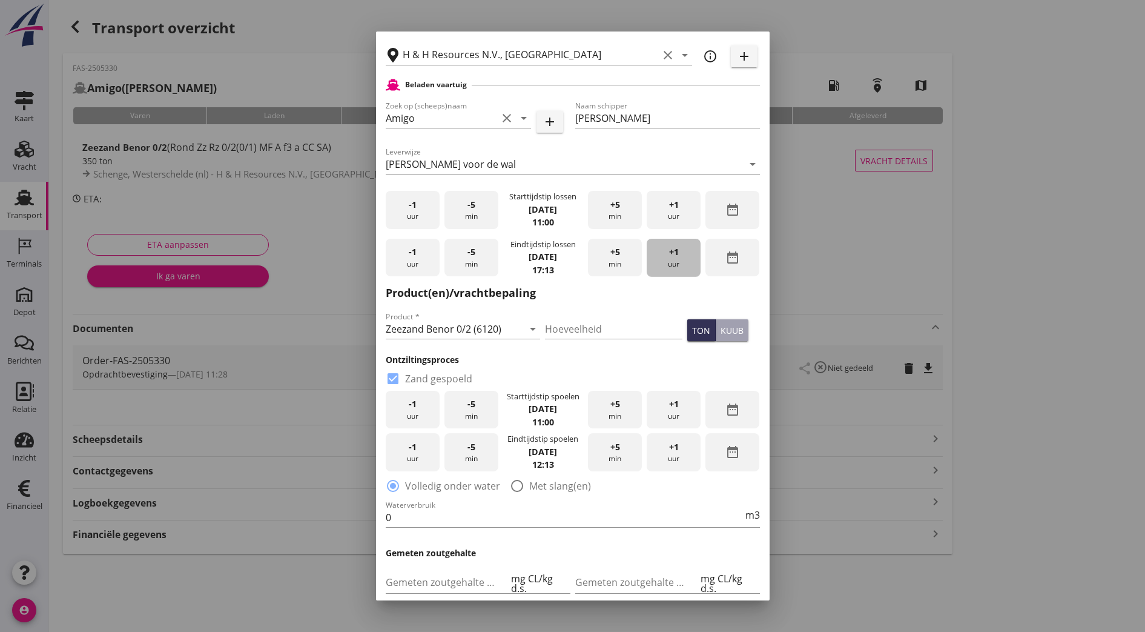
click at [673, 249] on div "+1 uur" at bounding box center [674, 258] width 54 height 38
click at [418, 257] on div "-1 uur" at bounding box center [413, 258] width 54 height 38
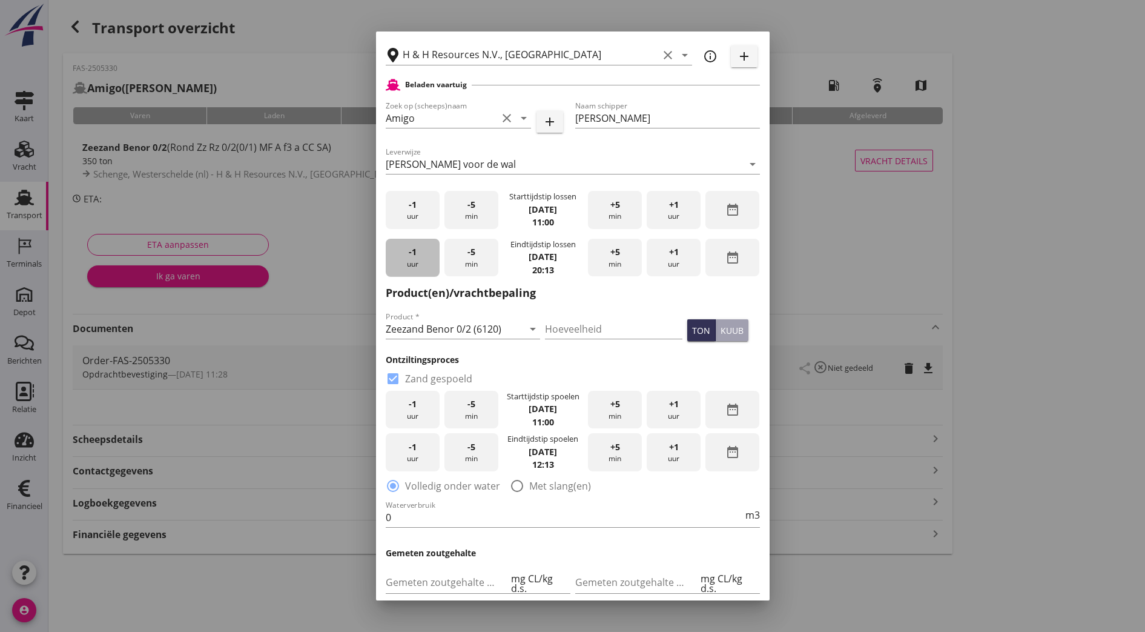
click at [418, 257] on div "-1 uur" at bounding box center [413, 258] width 54 height 38
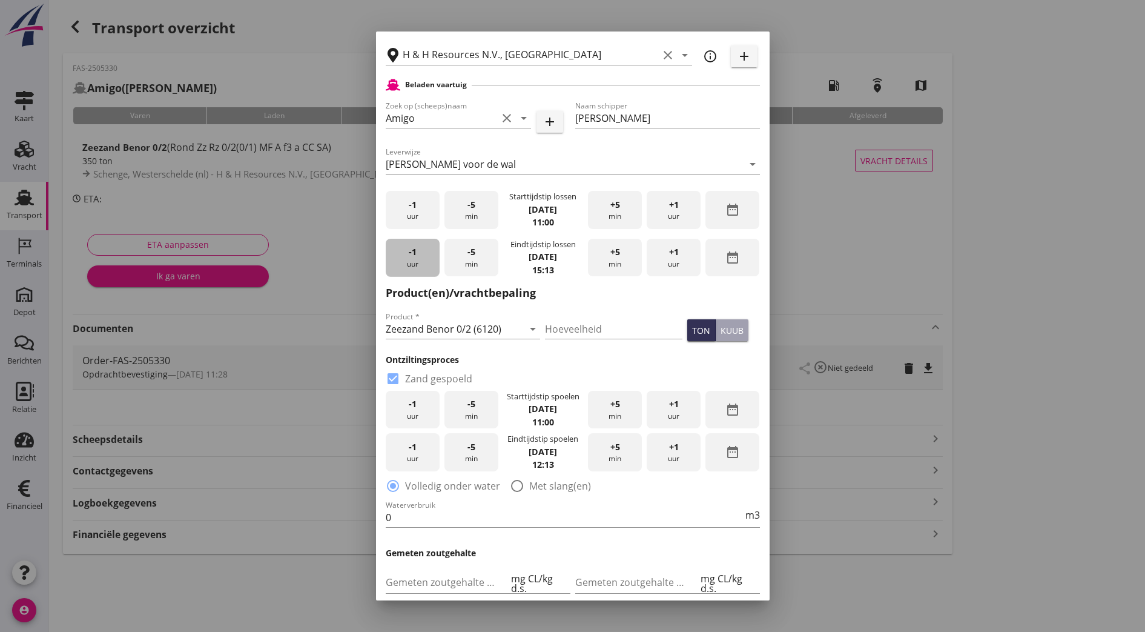
click at [418, 257] on div "-1 uur" at bounding box center [413, 258] width 54 height 38
click at [472, 250] on span "-5" at bounding box center [471, 251] width 8 height 13
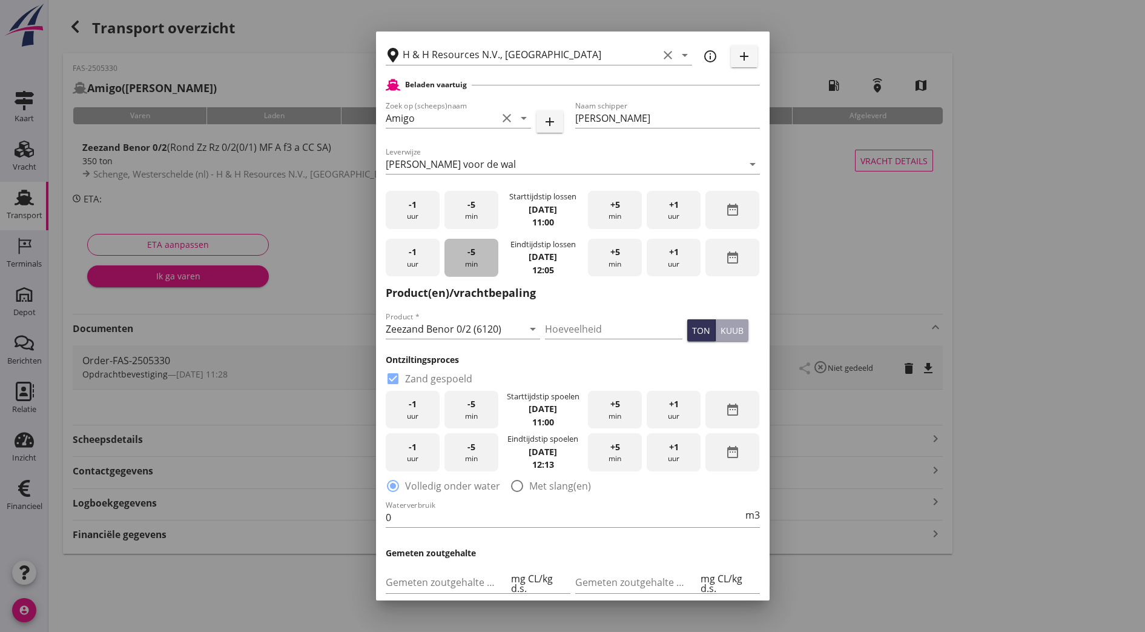
click at [472, 250] on span "-5" at bounding box center [471, 251] width 8 height 13
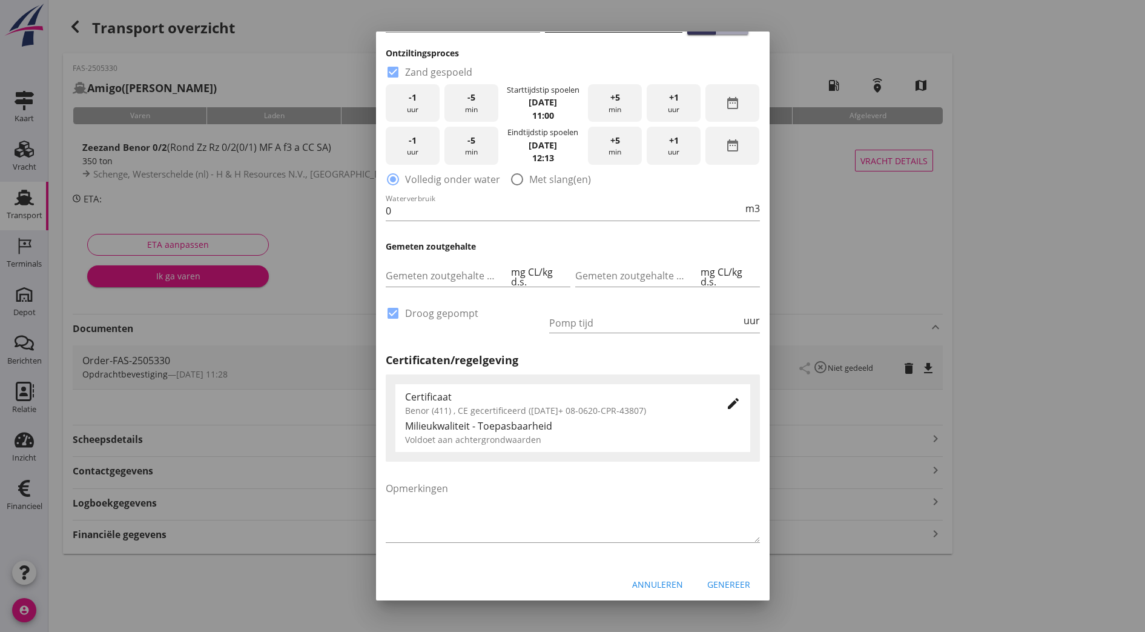
scroll to position [619, 0]
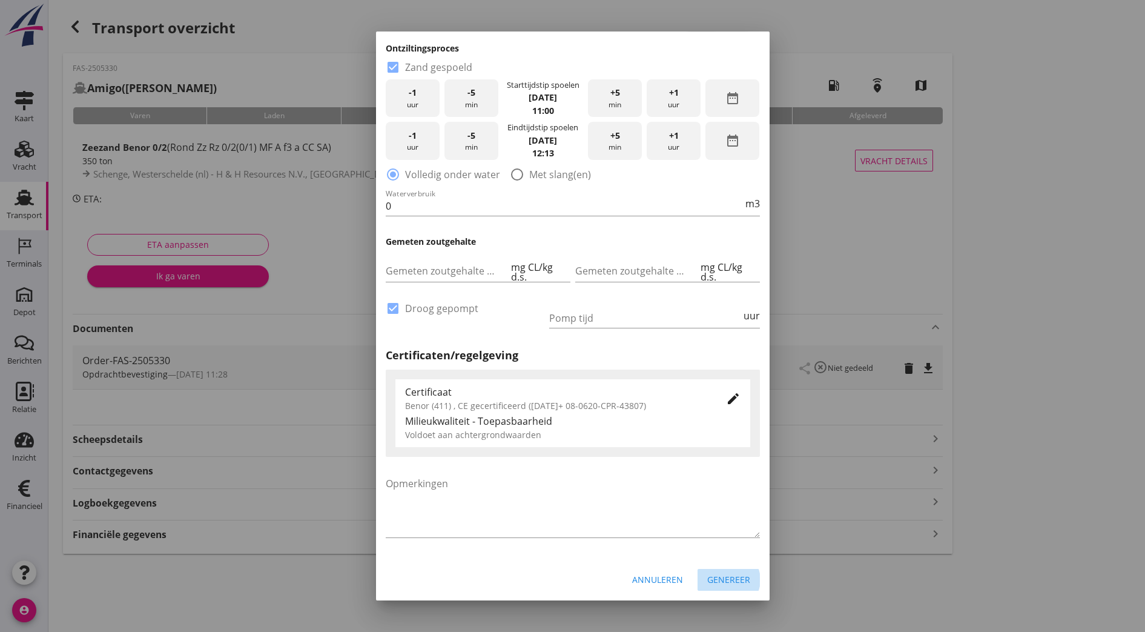
click at [717, 582] on div "Genereer" at bounding box center [728, 579] width 43 height 13
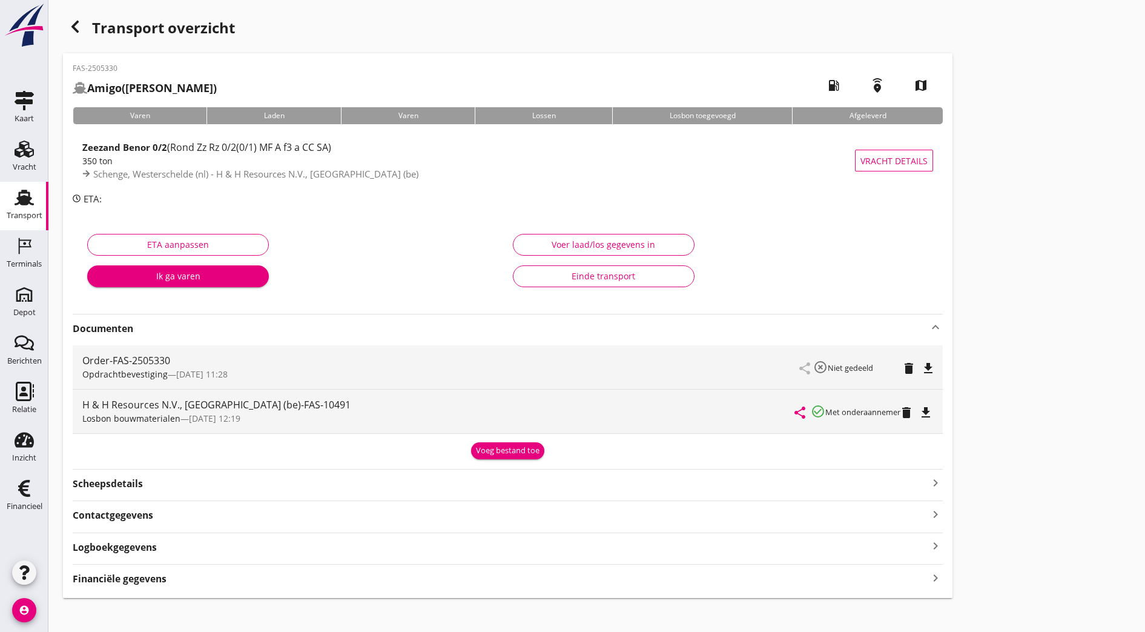
click at [919, 412] on icon "file_download" at bounding box center [926, 412] width 15 height 15
click at [476, 446] on div "Voeg bestand toe" at bounding box center [508, 450] width 64 height 12
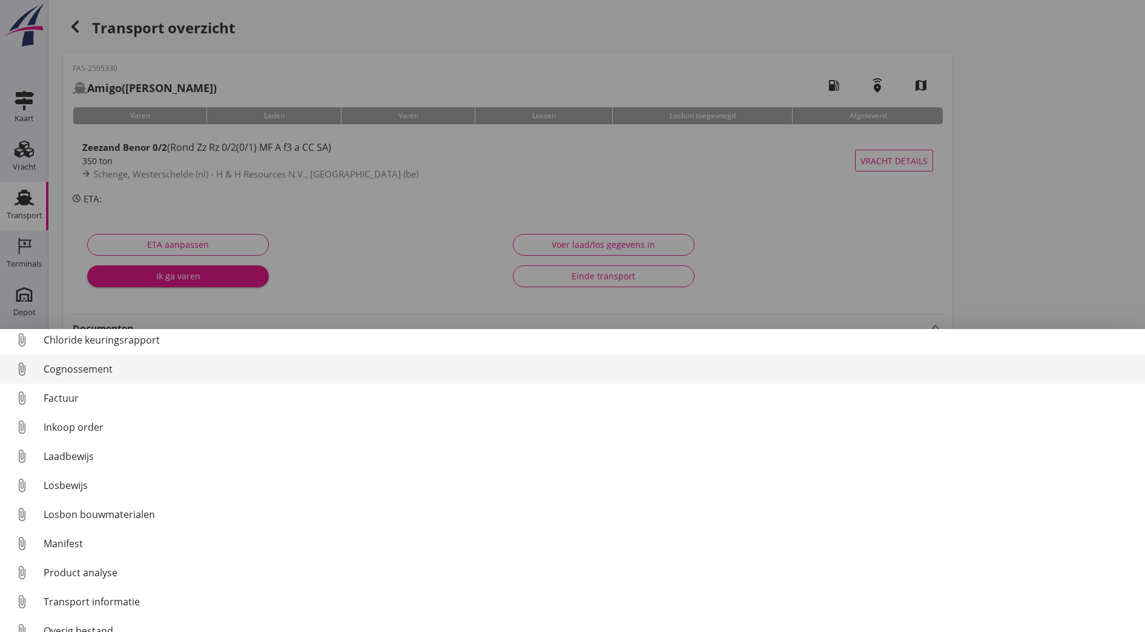
scroll to position [0, 0]
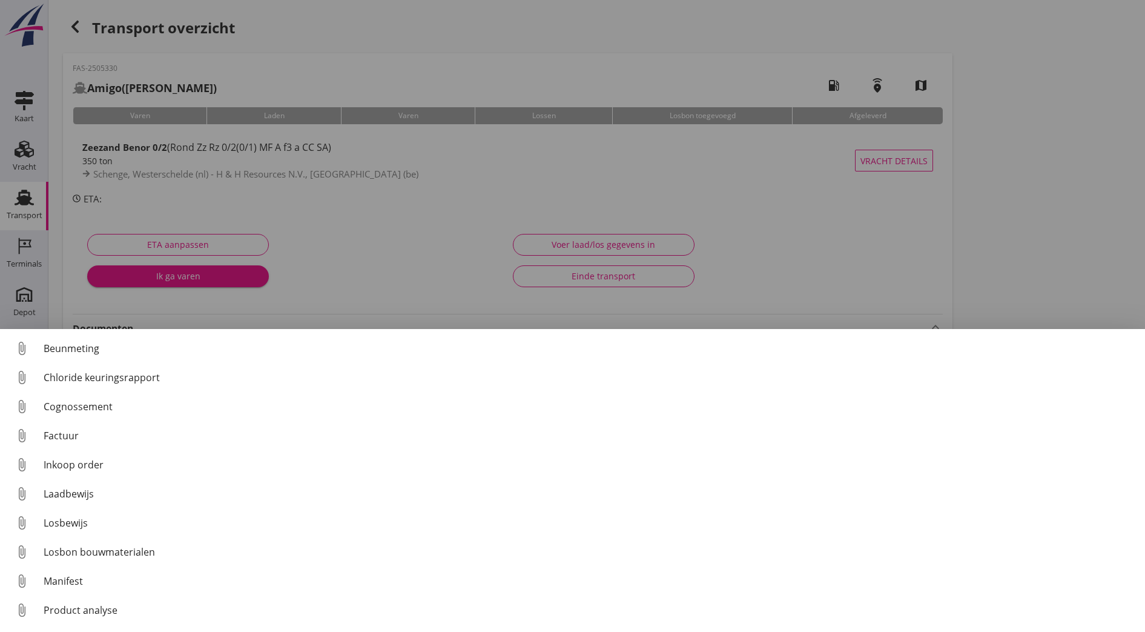
click at [675, 255] on div at bounding box center [572, 316] width 1145 height 632
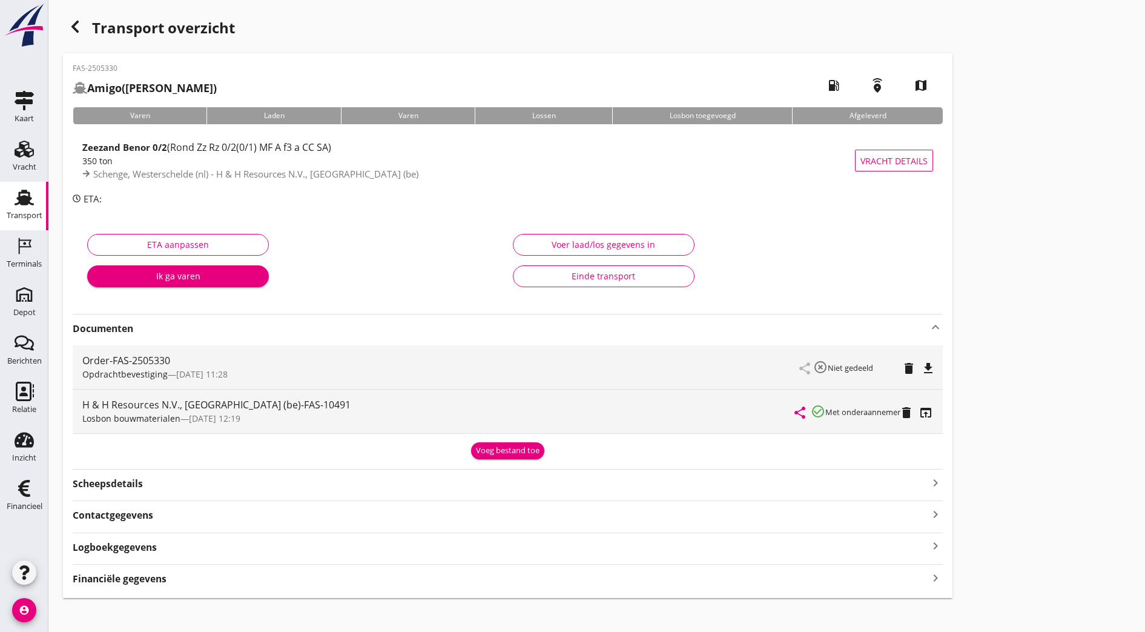
click at [471, 443] on button "Voeg bestand toe" at bounding box center [507, 450] width 73 height 17
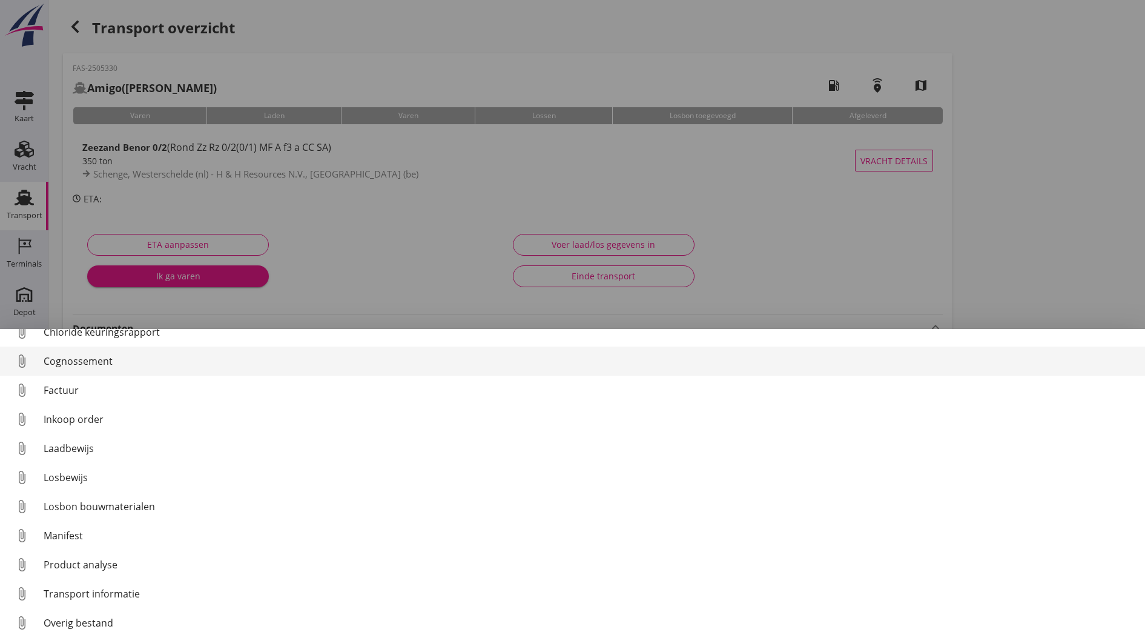
scroll to position [56, 0]
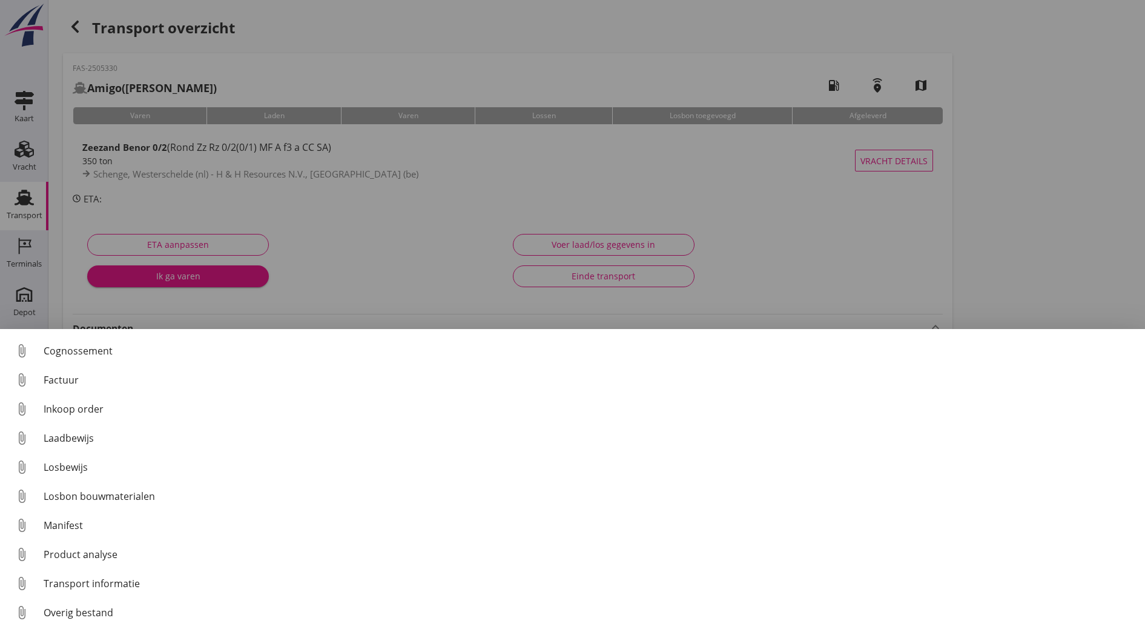
click at [630, 272] on div at bounding box center [572, 316] width 1145 height 632
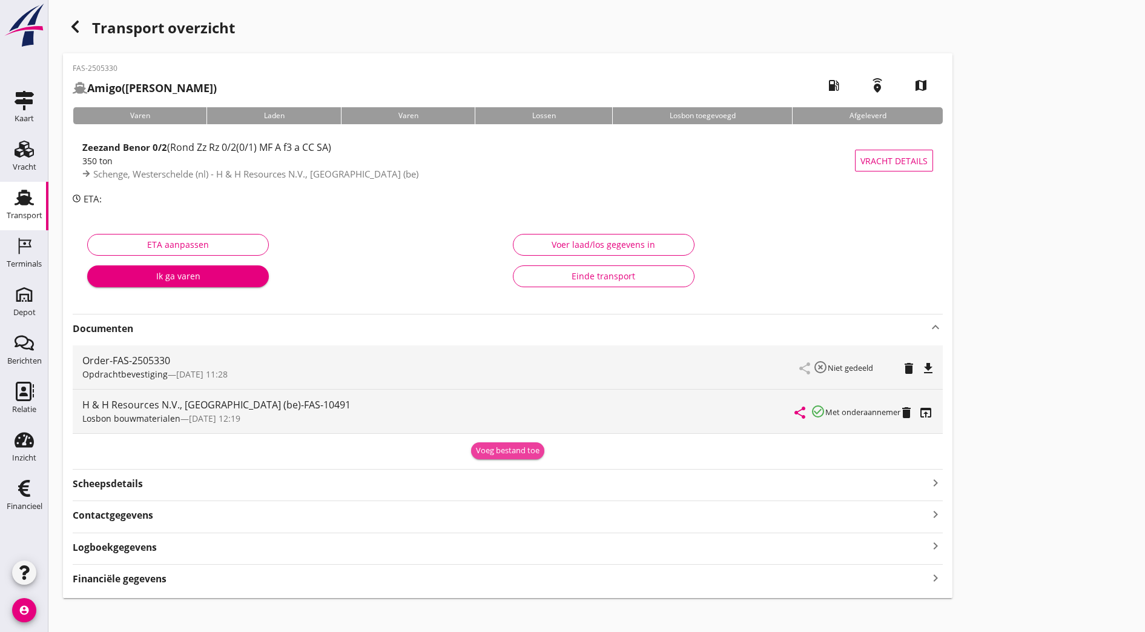
click at [476, 450] on div "Voeg bestand toe" at bounding box center [508, 450] width 64 height 12
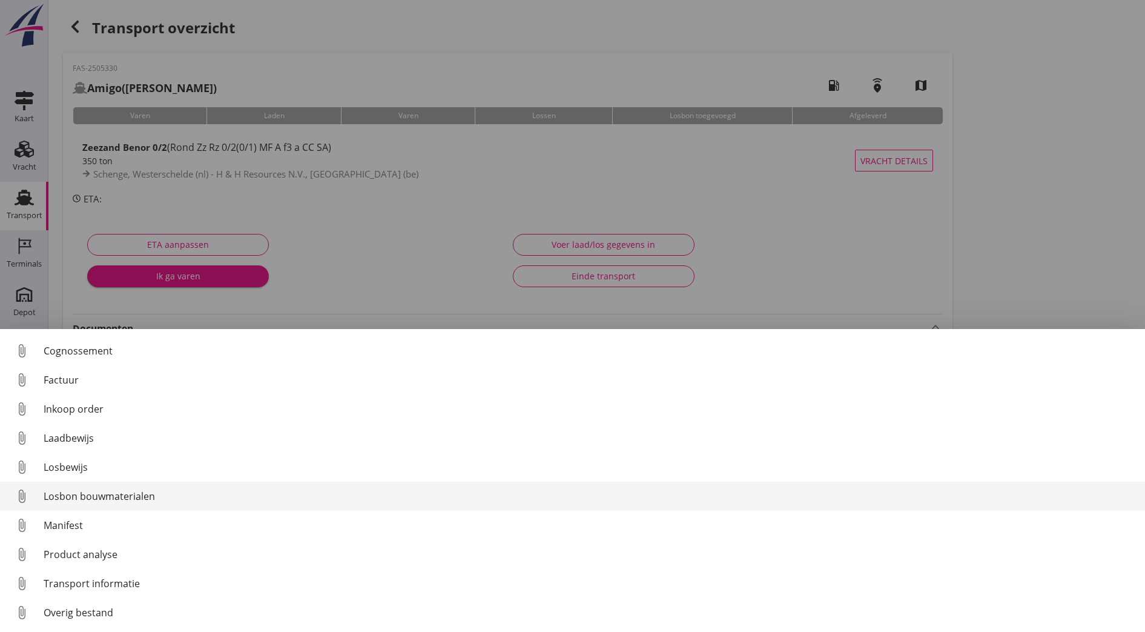
click at [269, 494] on div "Losbon bouwmaterialen" at bounding box center [590, 496] width 1092 height 15
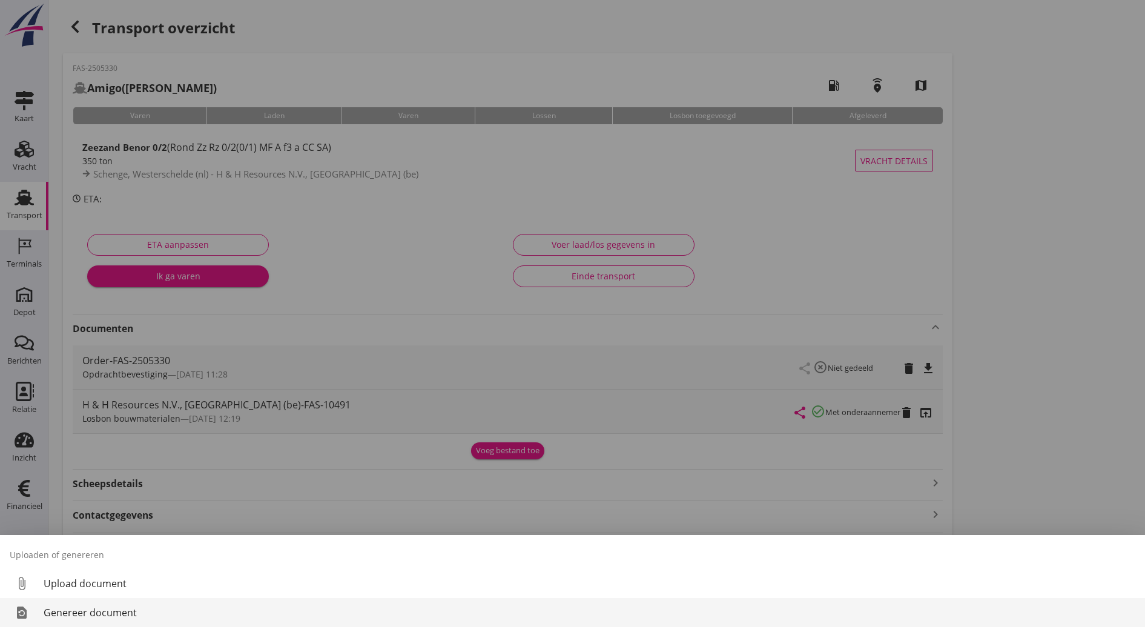
click at [113, 615] on div "Genereer document" at bounding box center [590, 612] width 1092 height 15
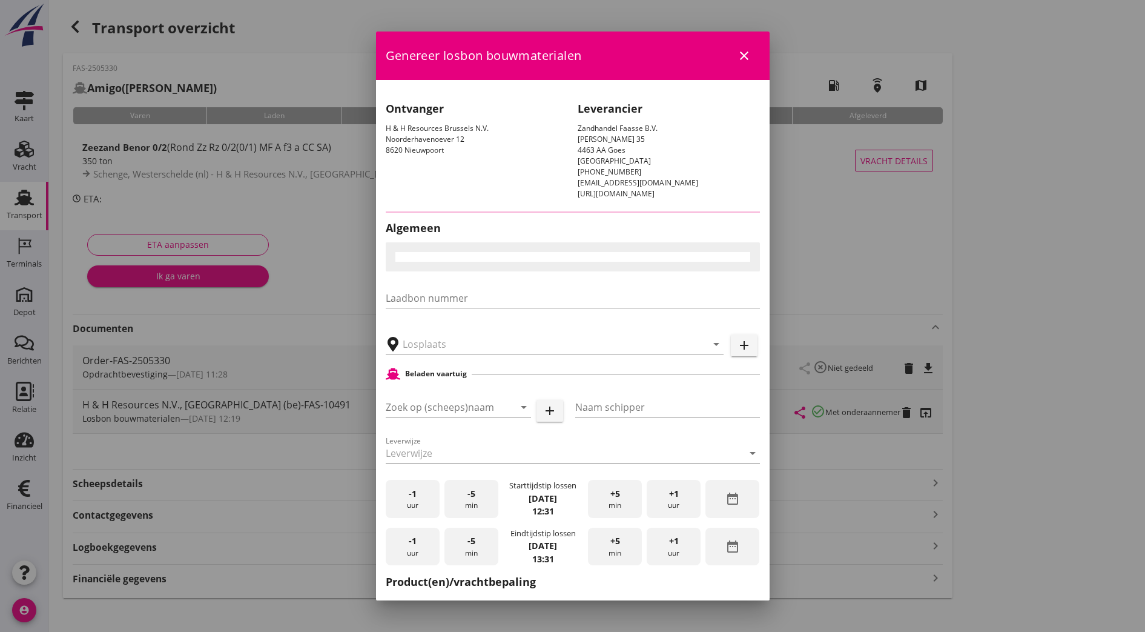
type input "H & H Resources N.V., [GEOGRAPHIC_DATA]"
type input "Amigo"
type input "[PERSON_NAME]"
type input "Zeezand Benor 0/2 (6120)"
checkbox input "true"
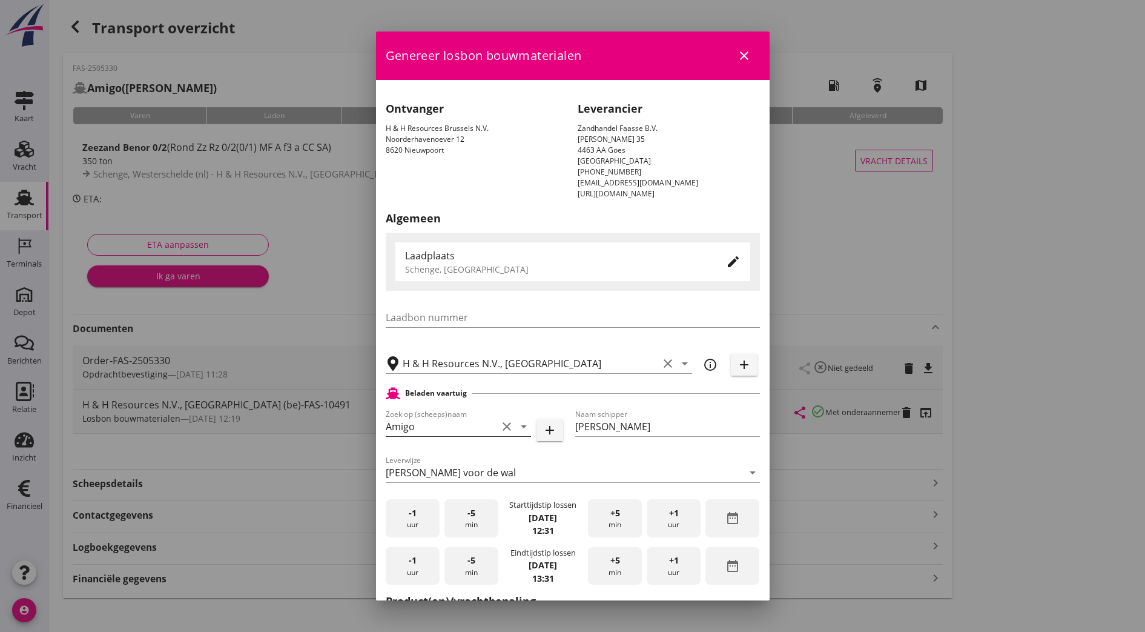
scroll to position [1, 0]
click at [663, 530] on div "+1 uur" at bounding box center [674, 518] width 54 height 38
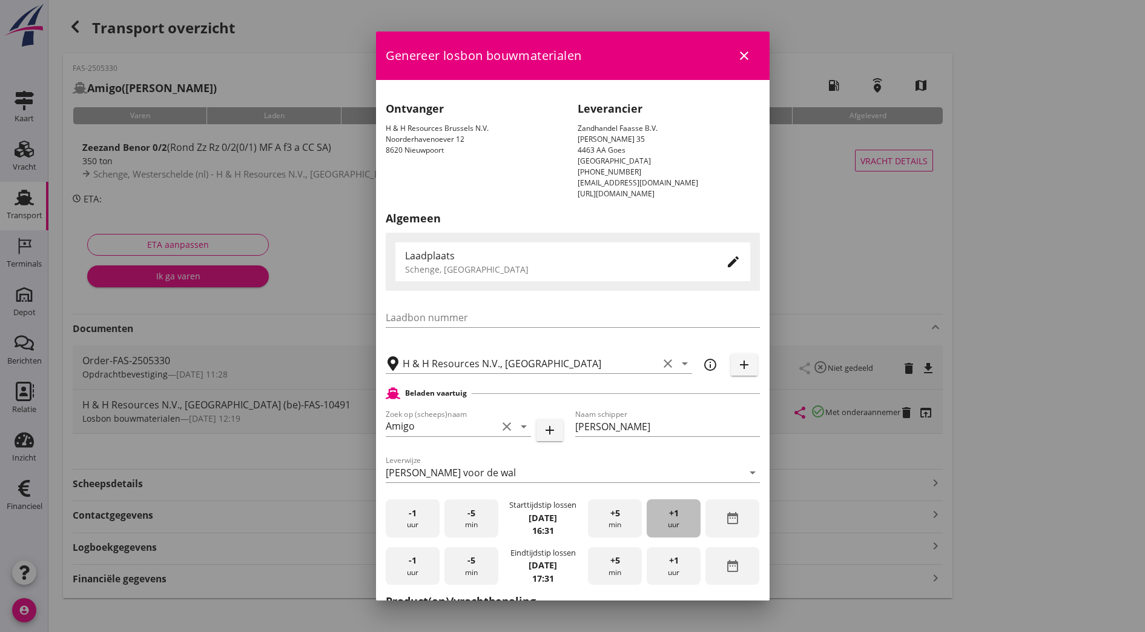
click at [663, 530] on div "+1 uur" at bounding box center [674, 518] width 54 height 38
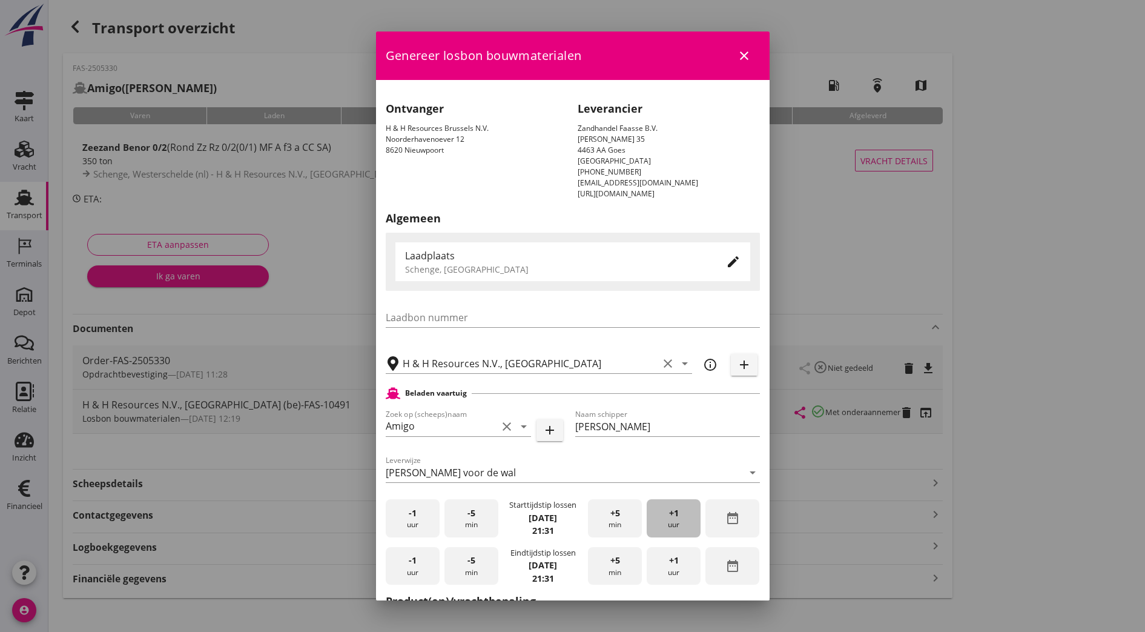
click at [661, 530] on div "+1 uur" at bounding box center [674, 518] width 54 height 38
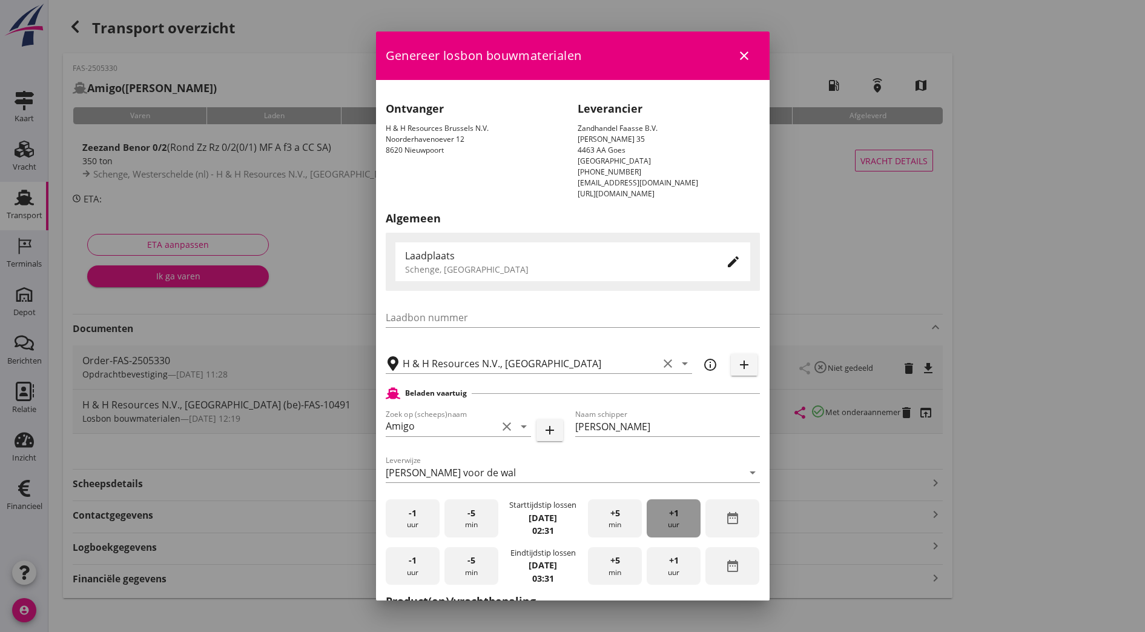
click at [661, 530] on div "+1 uur" at bounding box center [674, 518] width 54 height 38
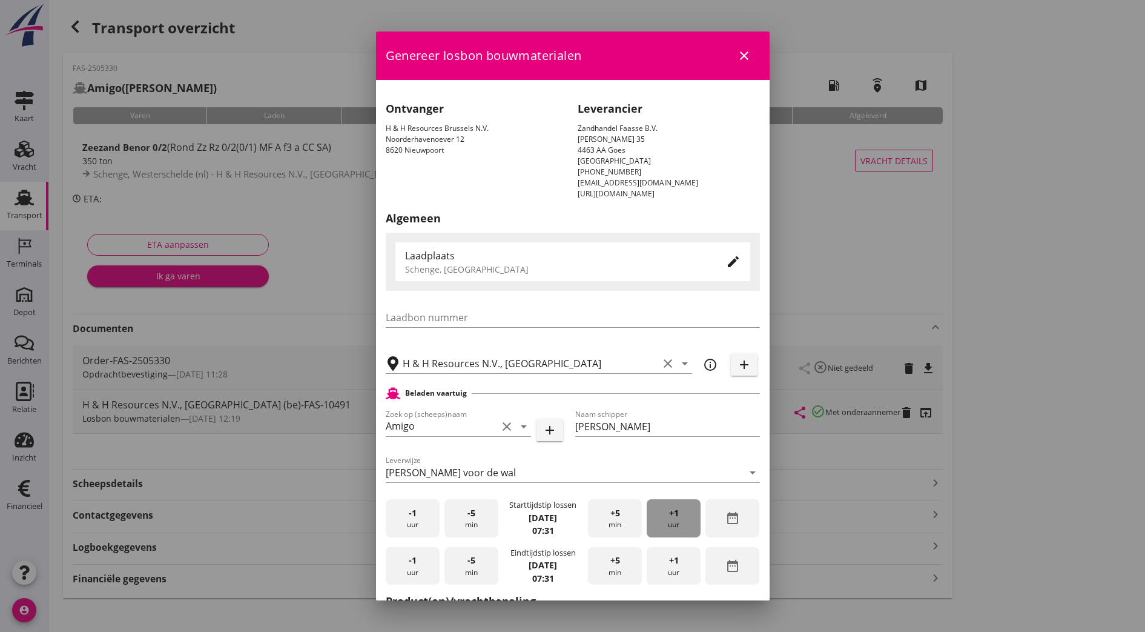
click at [661, 530] on div "+1 uur" at bounding box center [674, 518] width 54 height 38
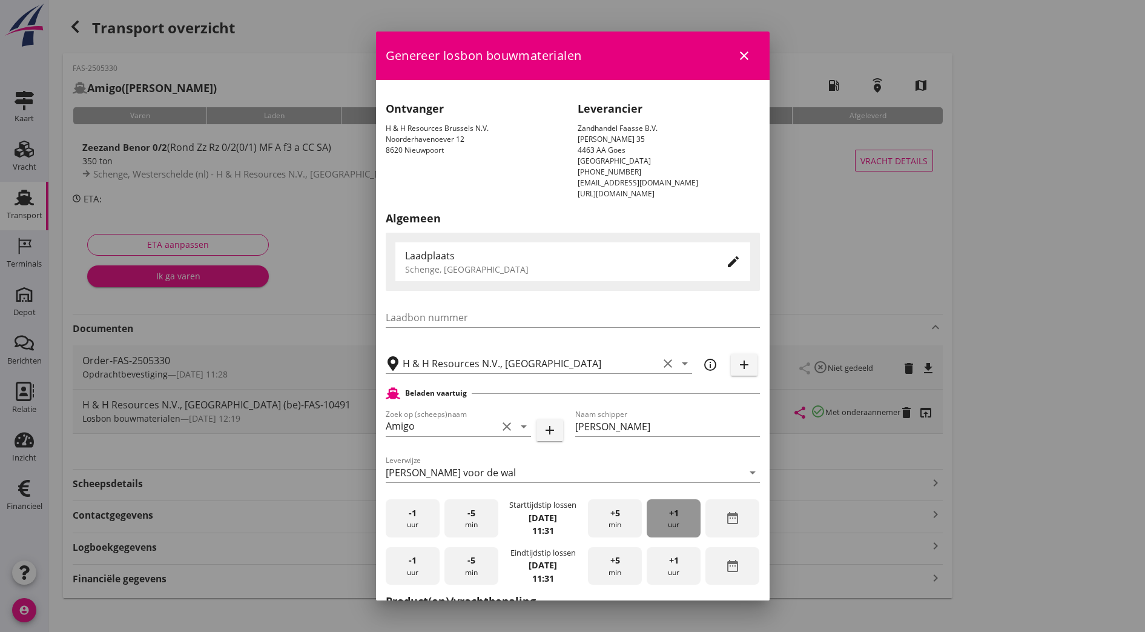
click at [661, 530] on div "+1 uur" at bounding box center [674, 518] width 54 height 38
click at [599, 522] on div "+5 min" at bounding box center [615, 518] width 54 height 38
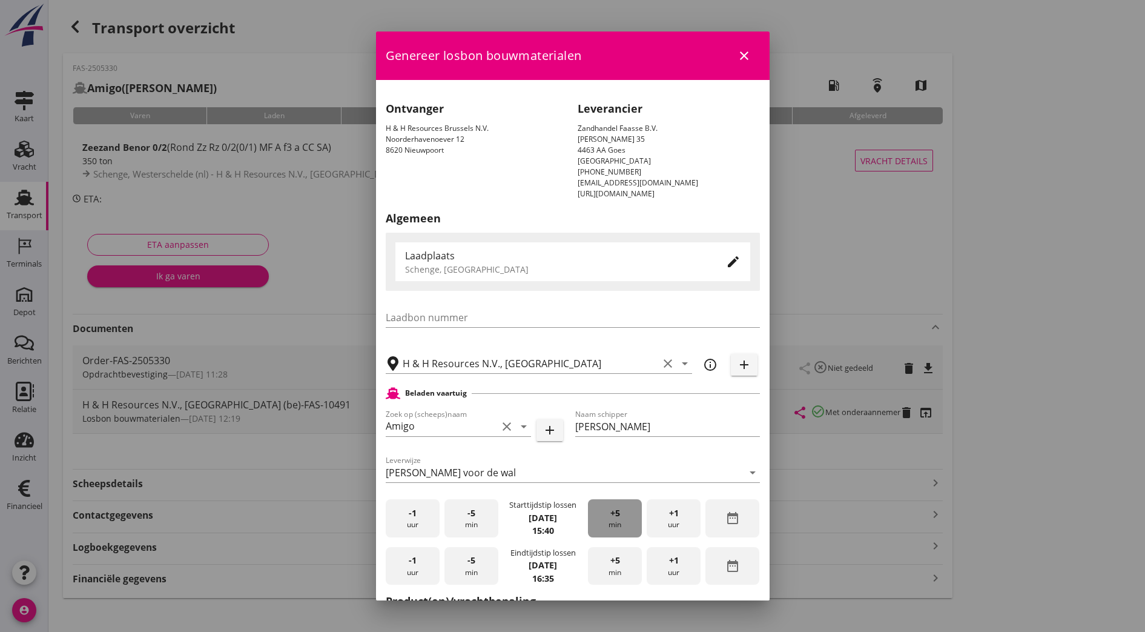
click at [599, 522] on div "+5 min" at bounding box center [615, 518] width 54 height 38
click at [669, 567] on div "+1 uur" at bounding box center [674, 566] width 54 height 38
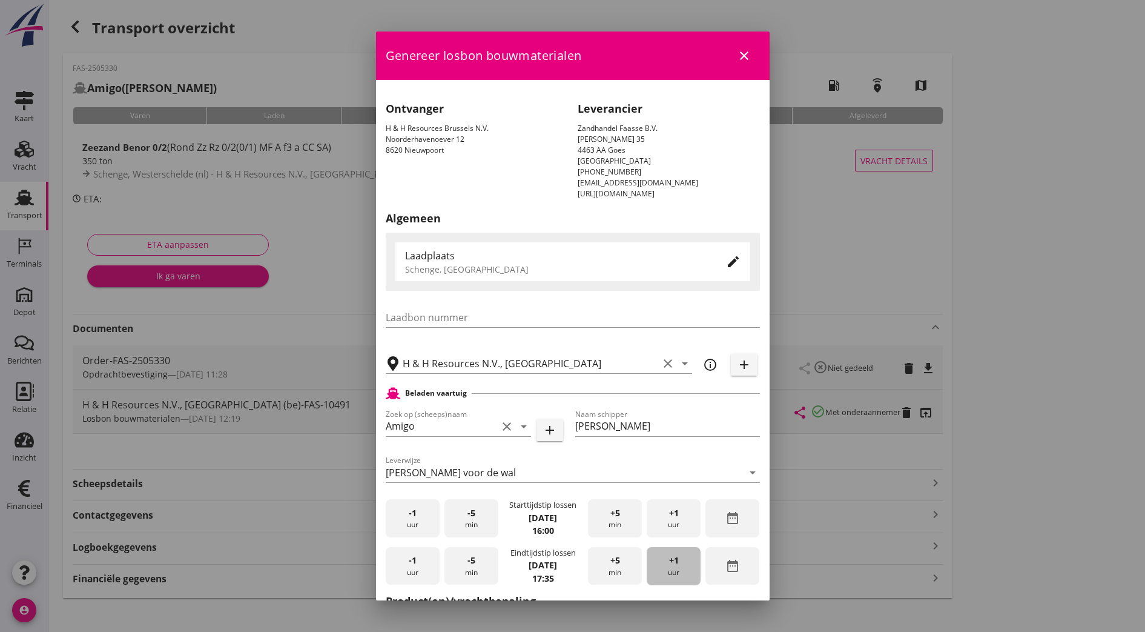
click at [669, 567] on div "+1 uur" at bounding box center [674, 566] width 54 height 38
click at [463, 572] on div "-5 min" at bounding box center [471, 566] width 54 height 38
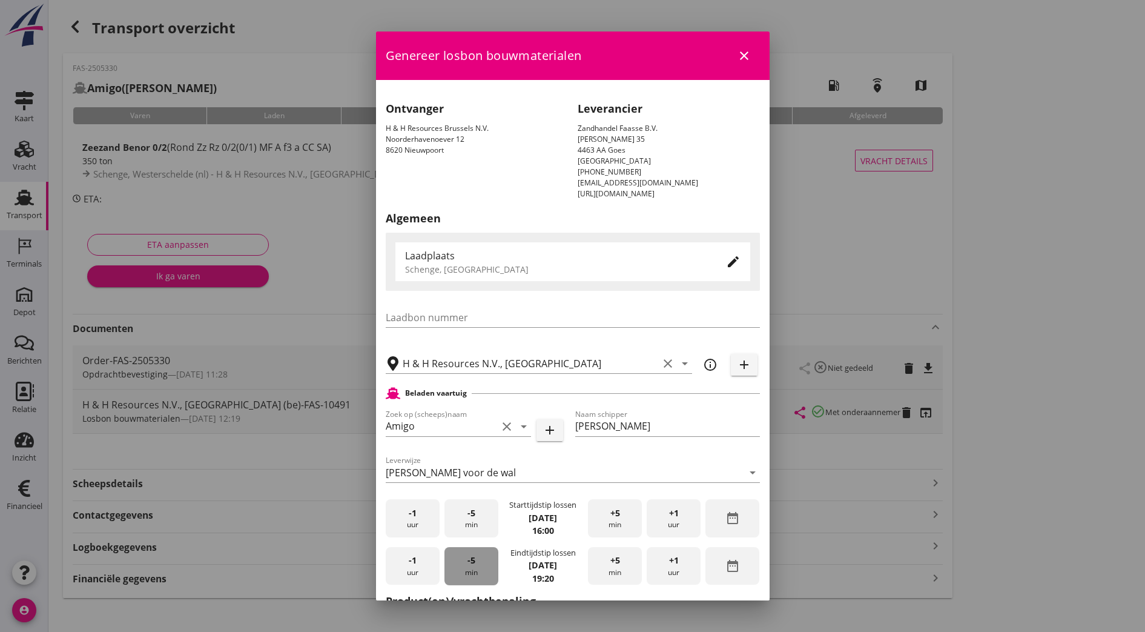
click at [463, 572] on div "-5 min" at bounding box center [471, 566] width 54 height 38
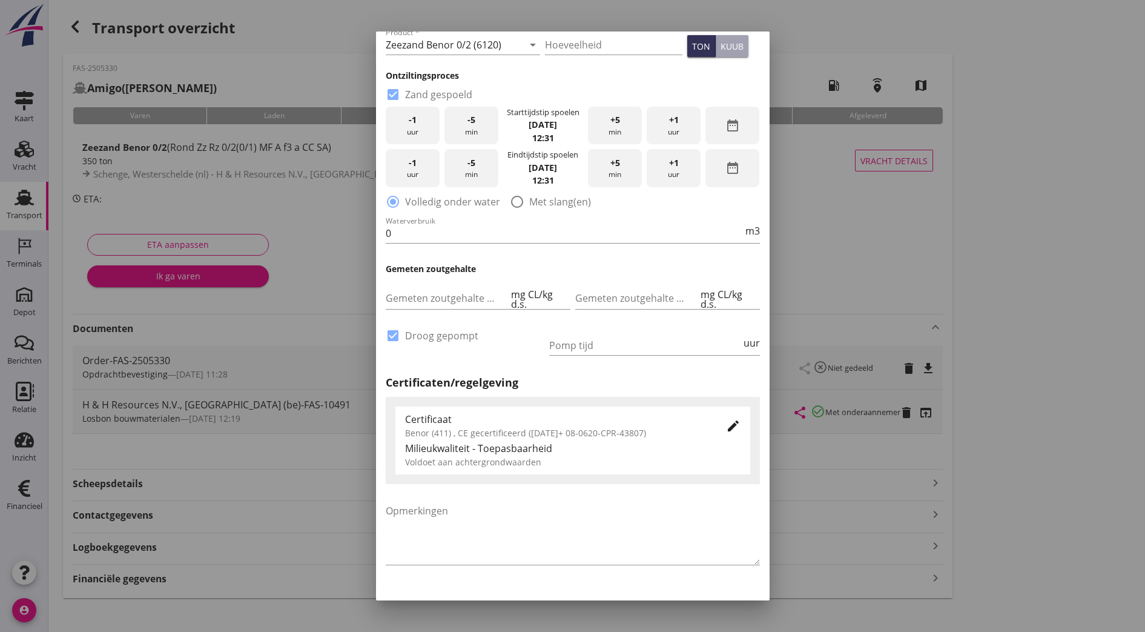
scroll to position [619, 0]
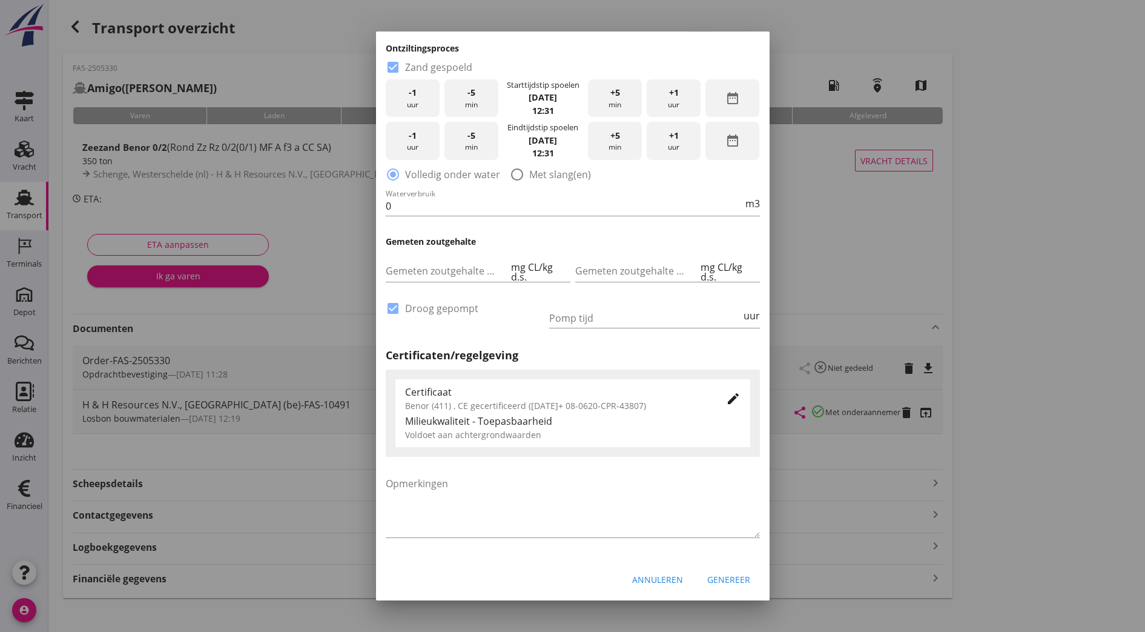
click at [719, 573] on div "Genereer" at bounding box center [728, 579] width 43 height 13
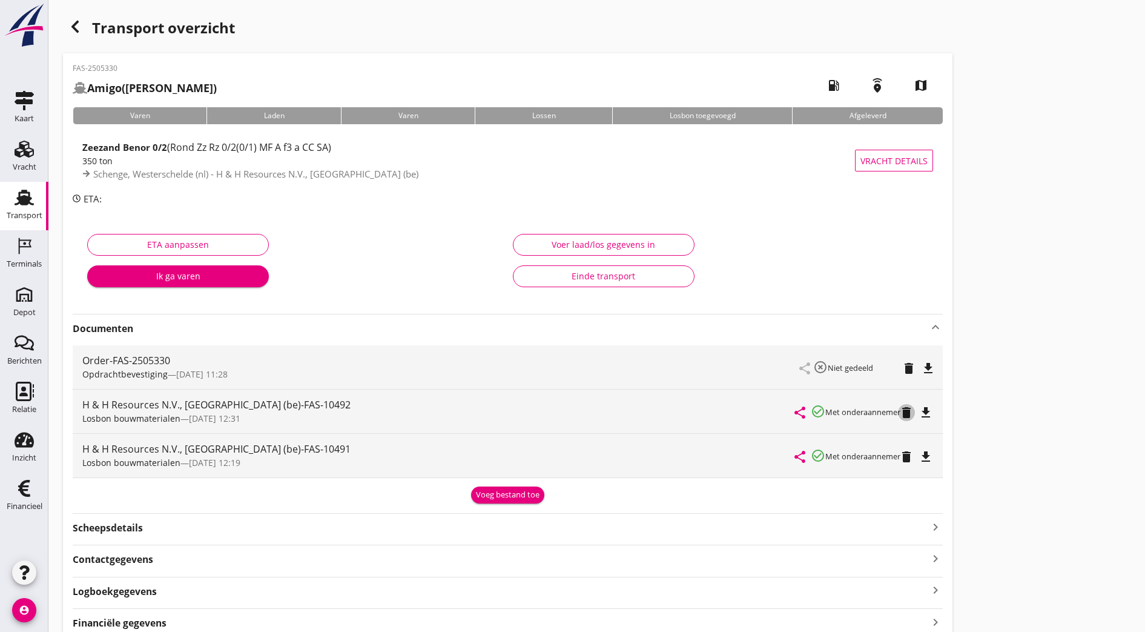
click at [899, 411] on icon "delete" at bounding box center [906, 412] width 15 height 15
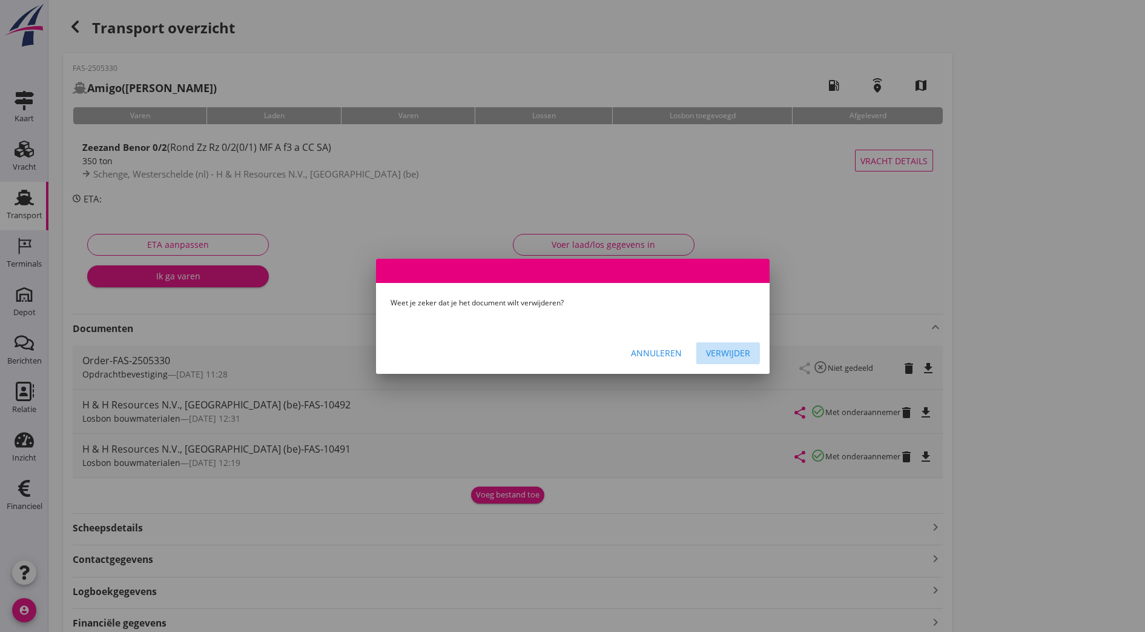
click at [739, 352] on div "Verwijder" at bounding box center [728, 352] width 44 height 13
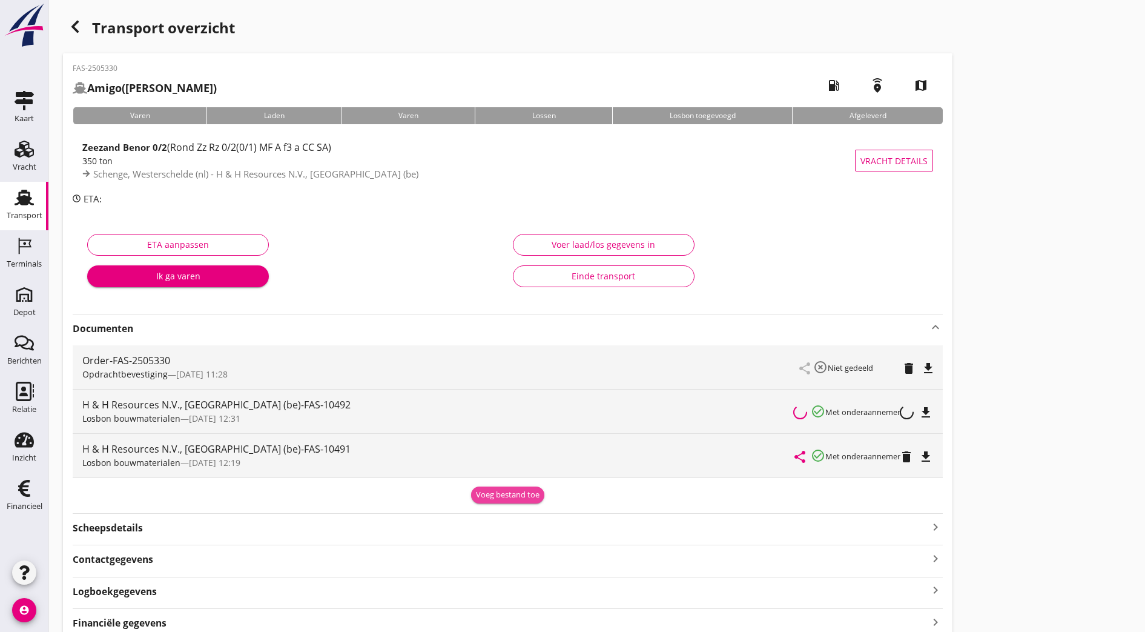
click at [476, 494] on div "Voeg bestand toe" at bounding box center [508, 495] width 64 height 12
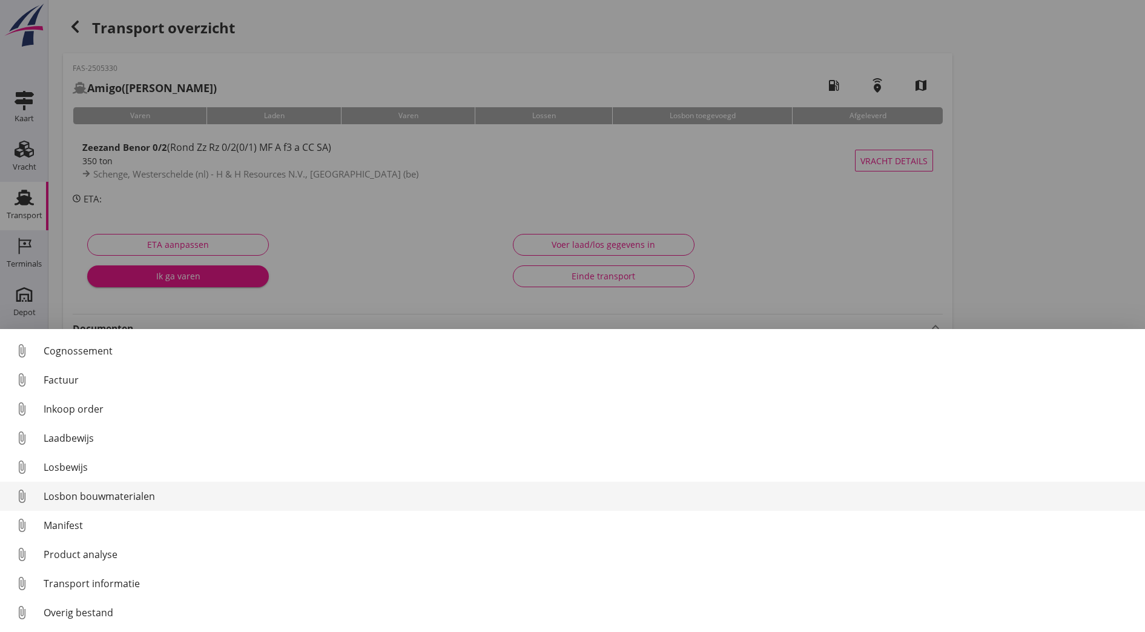
click at [191, 493] on div "Losbon bouwmaterialen" at bounding box center [590, 496] width 1092 height 15
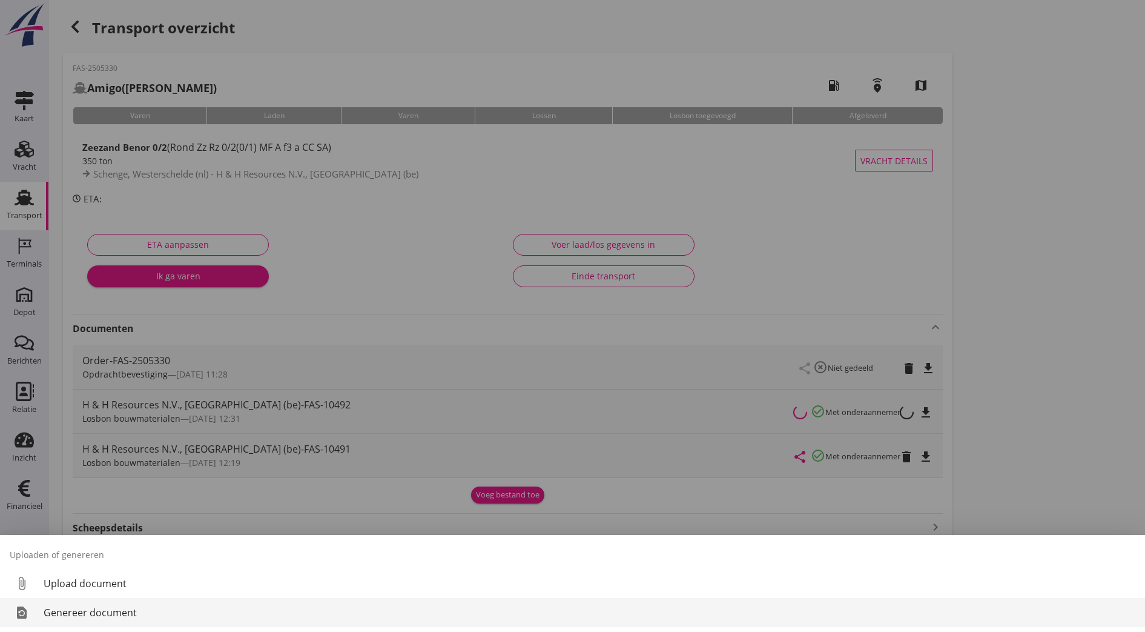
click at [54, 616] on div "Genereer document" at bounding box center [590, 612] width 1092 height 15
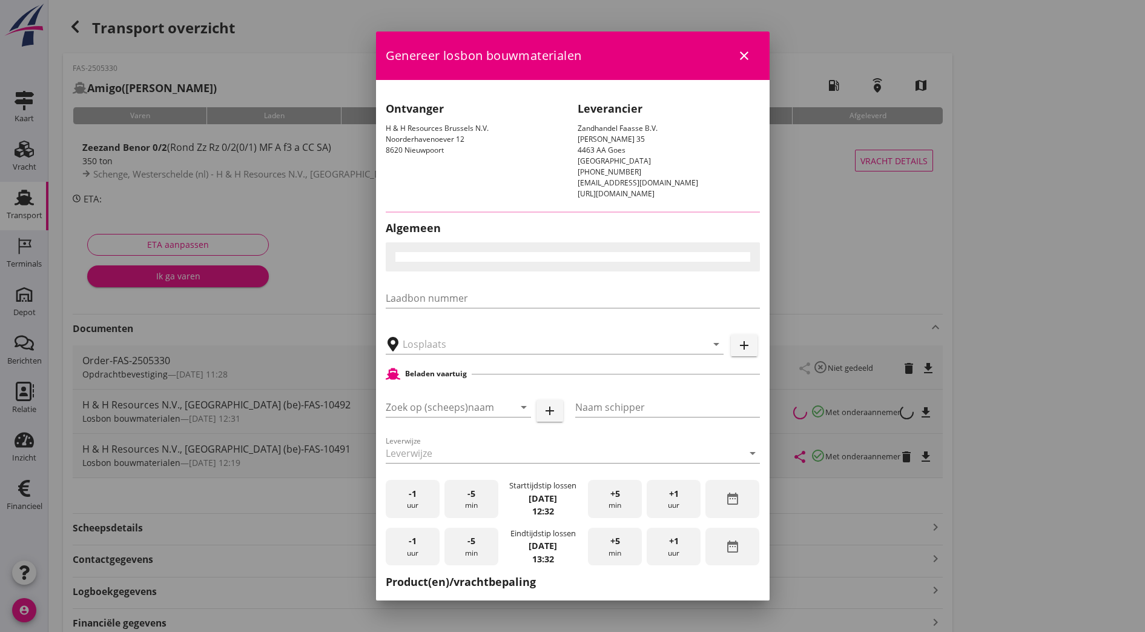
type input "H & H Resources N.V., [GEOGRAPHIC_DATA]"
type input "Amigo"
type input "[PERSON_NAME]"
type input "Zeezand Benor 0/2 (6120)"
checkbox input "true"
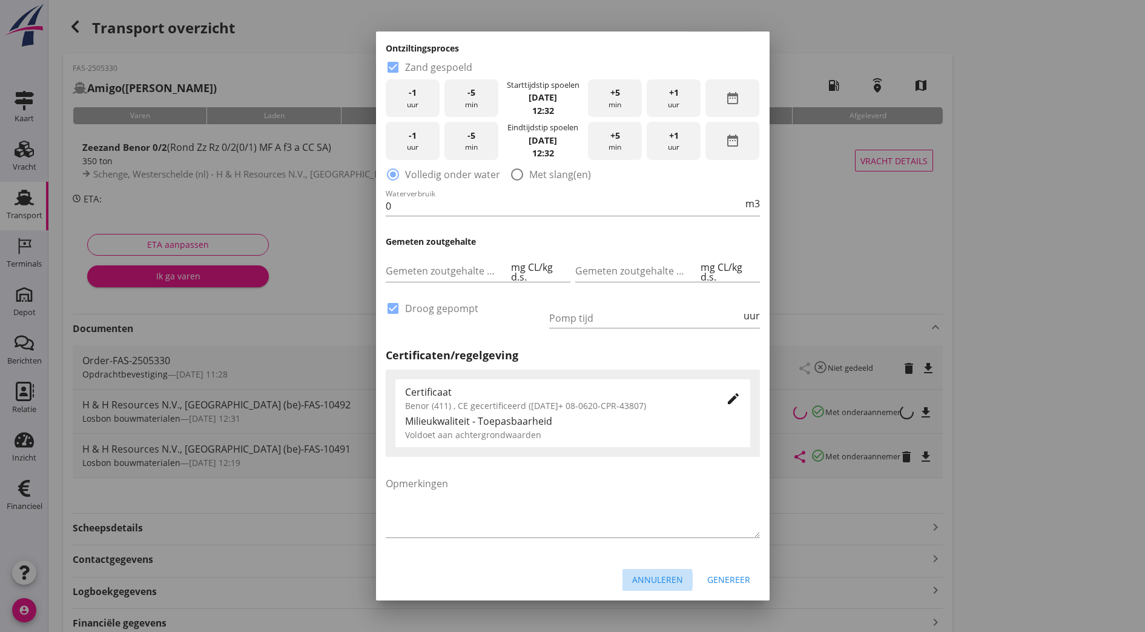
click at [658, 575] on div "Annuleren" at bounding box center [657, 579] width 51 height 13
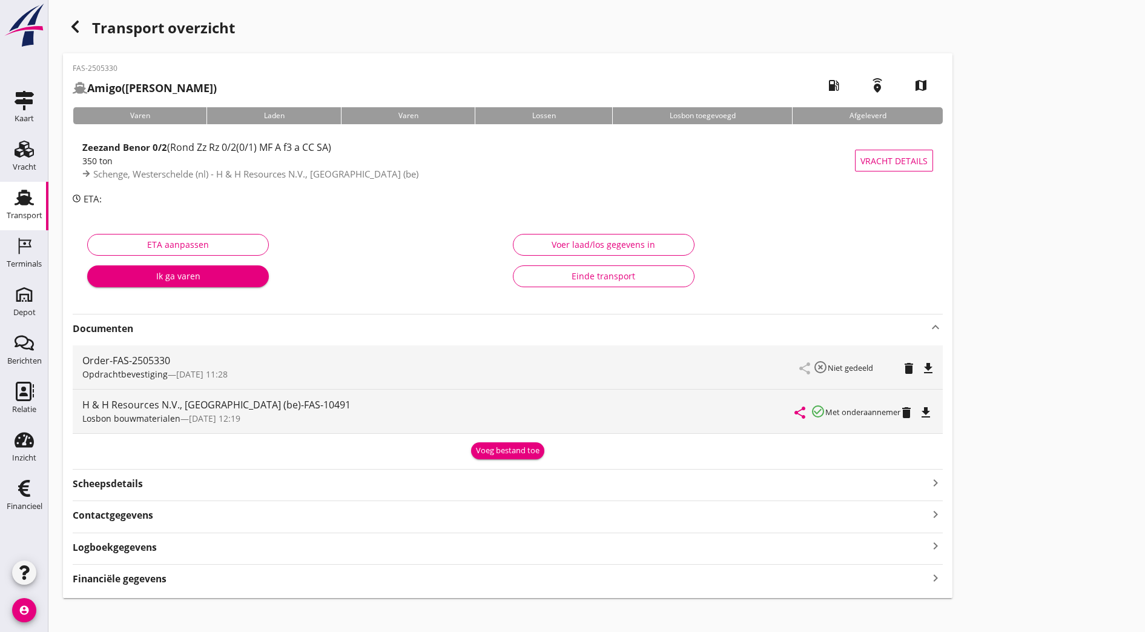
click at [476, 448] on div "Voeg bestand toe" at bounding box center [508, 450] width 64 height 12
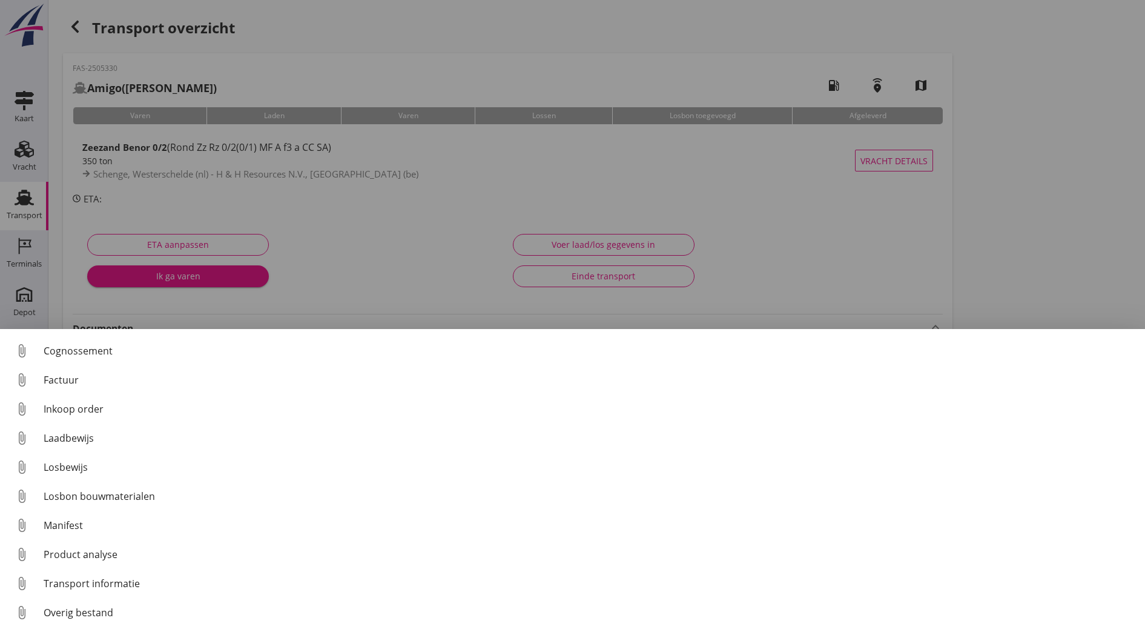
click at [690, 260] on div at bounding box center [572, 316] width 1145 height 632
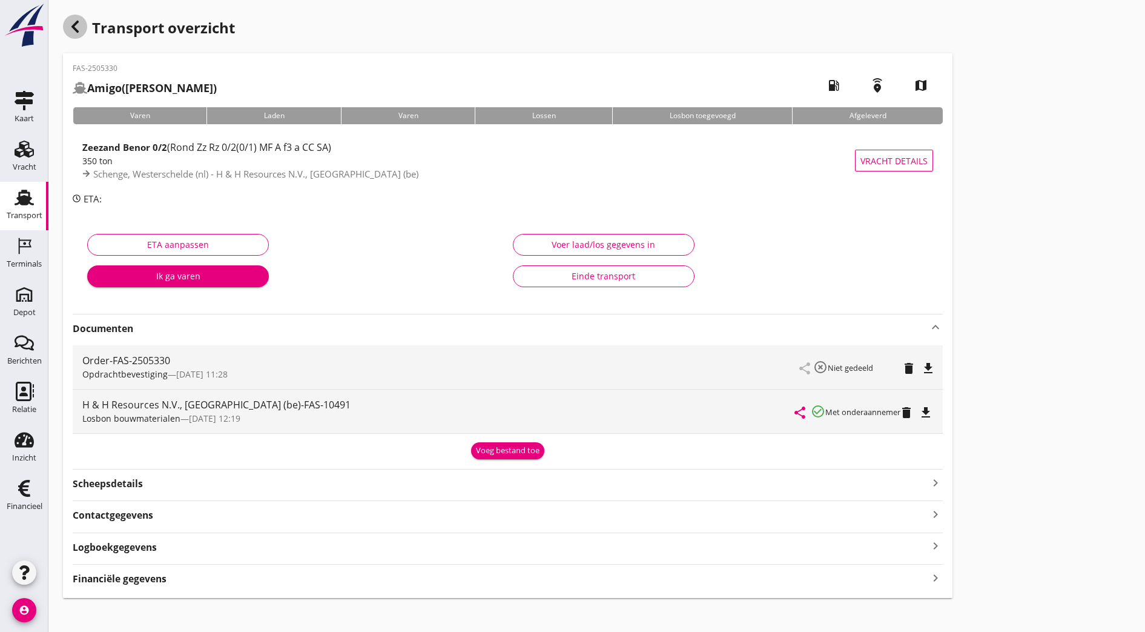
click at [71, 29] on icon "button" at bounding box center [75, 26] width 15 height 15
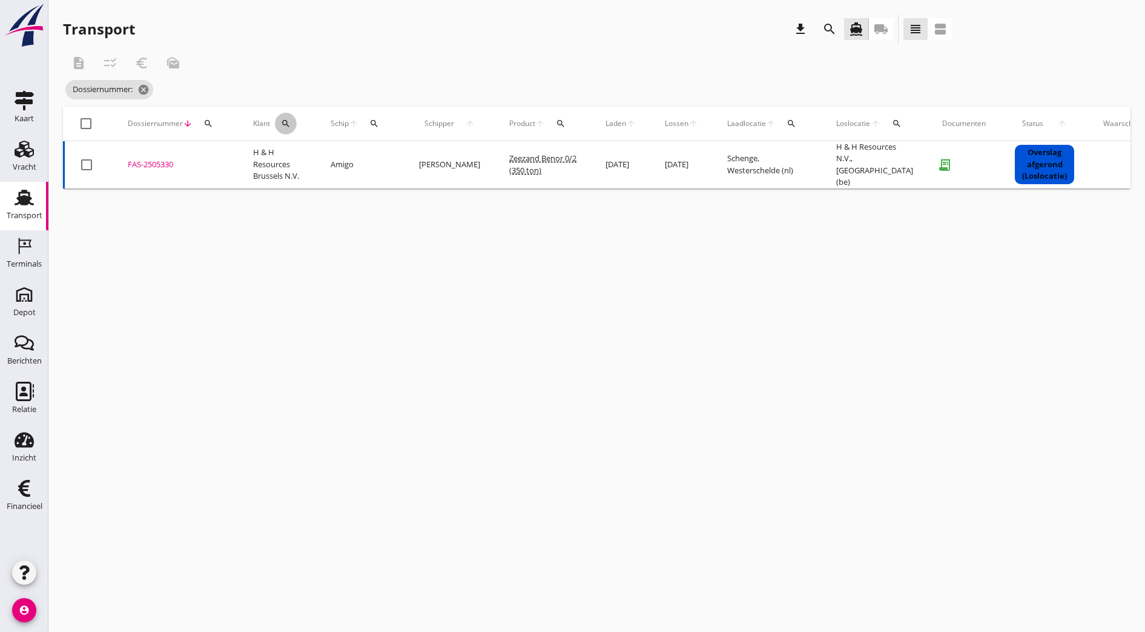
click at [286, 124] on icon "search" at bounding box center [286, 124] width 10 height 10
click at [268, 283] on div "cancel You are impersonating another user. Transport download search directions…" at bounding box center [596, 316] width 1097 height 632
click at [143, 92] on icon "cancel" at bounding box center [143, 90] width 12 height 12
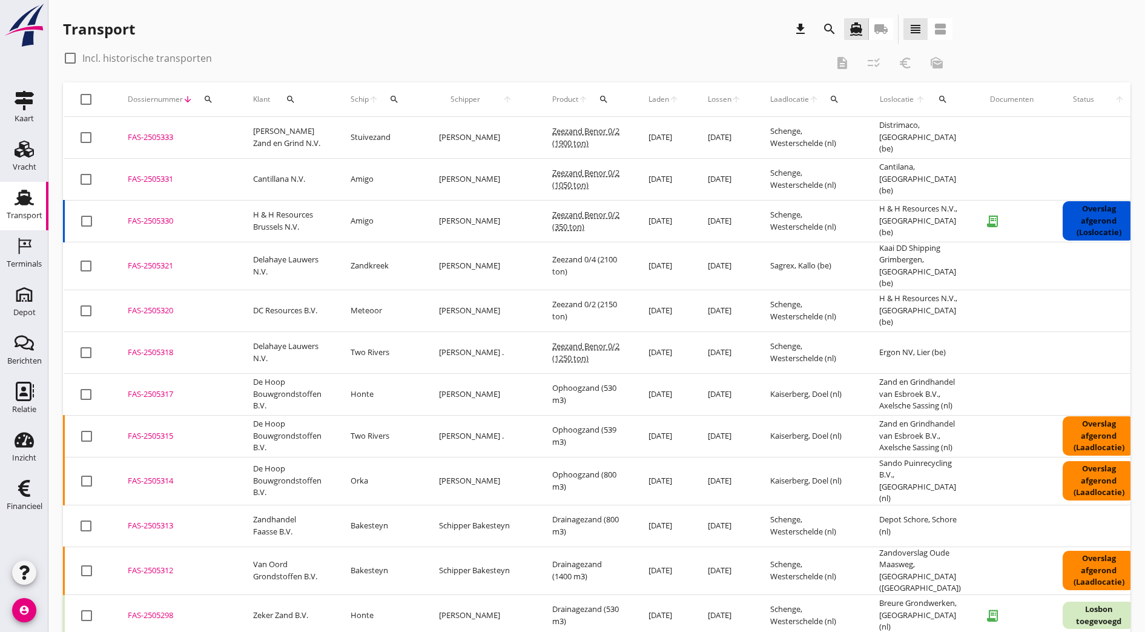
click at [282, 94] on div "search" at bounding box center [291, 99] width 32 height 10
click at [318, 137] on input "Zoeken op opdrachtgever..." at bounding box center [343, 134] width 126 height 19
drag, startPoint x: 337, startPoint y: 140, endPoint x: 226, endPoint y: 143, distance: 110.9
click at [226, 143] on div "Deel track en trace Vracht details Vracht aanpassen Schip wijzigen Vracht kopie…" at bounding box center [572, 516] width 1145 height 1032
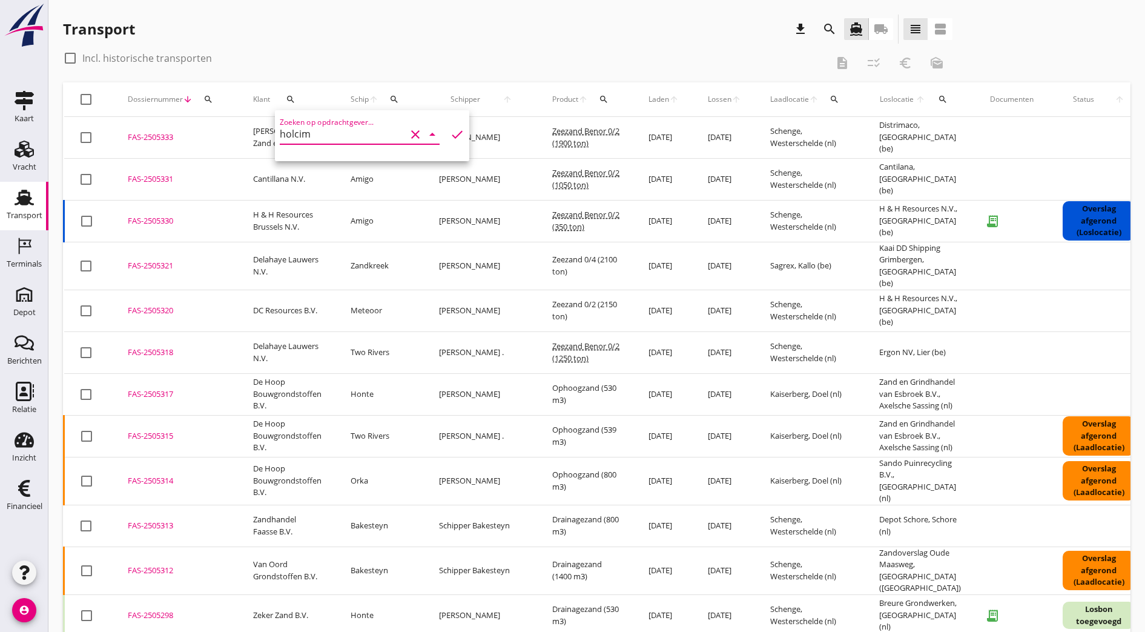
type input "holcim"
click at [164, 179] on div "FAS-2505331" at bounding box center [176, 179] width 96 height 12
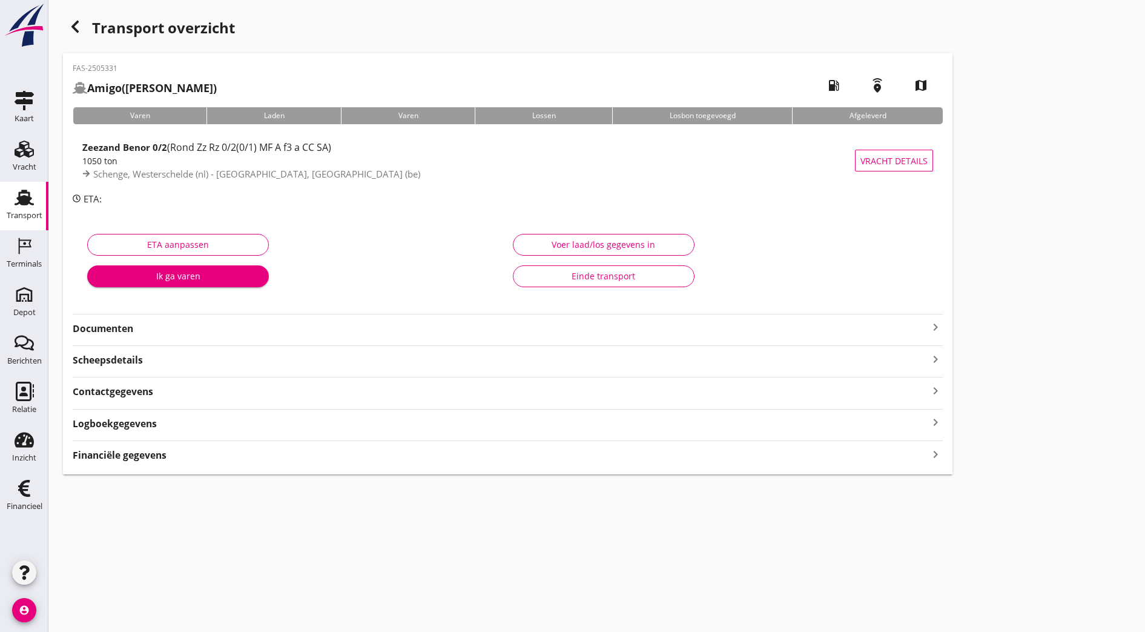
click at [236, 329] on strong "Documenten" at bounding box center [501, 329] width 856 height 14
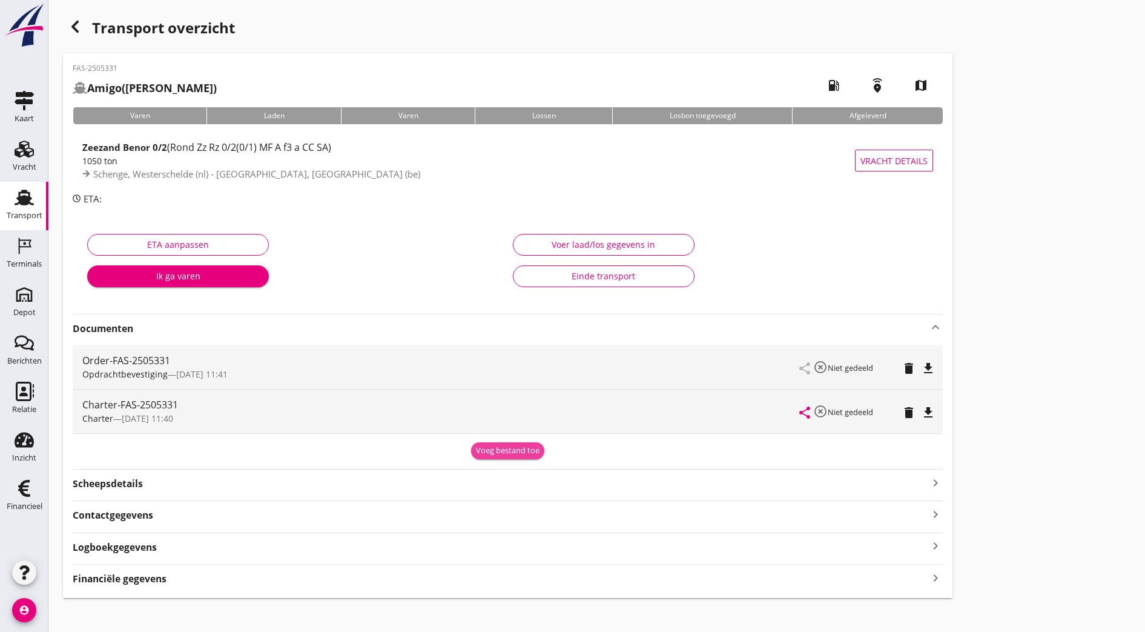
click at [476, 454] on div "Voeg bestand toe" at bounding box center [508, 450] width 64 height 12
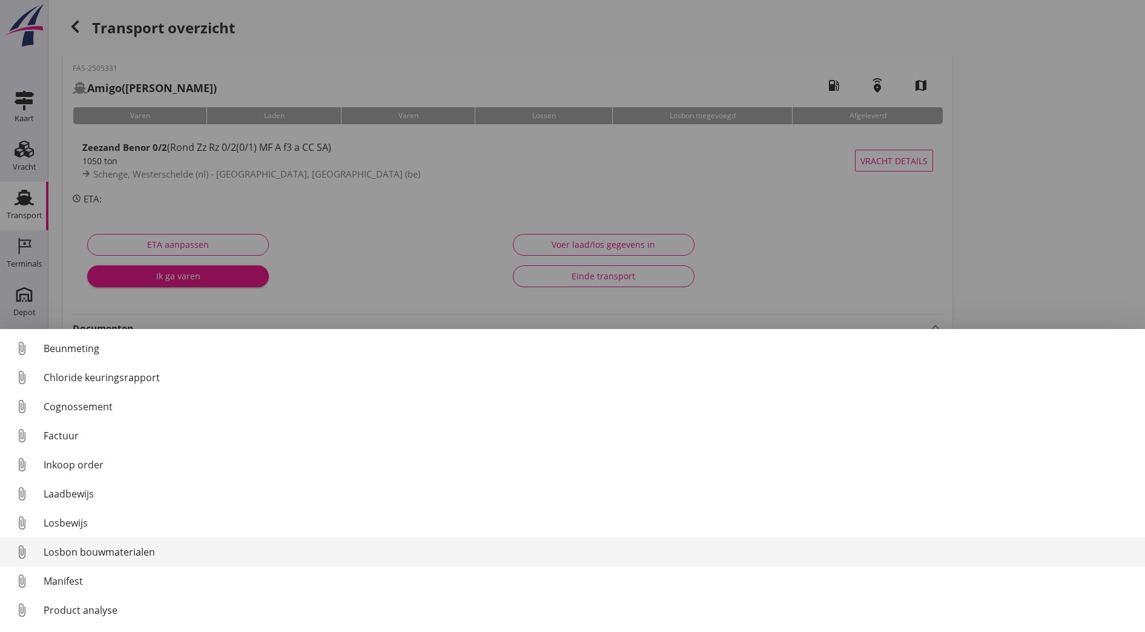
scroll to position [56, 0]
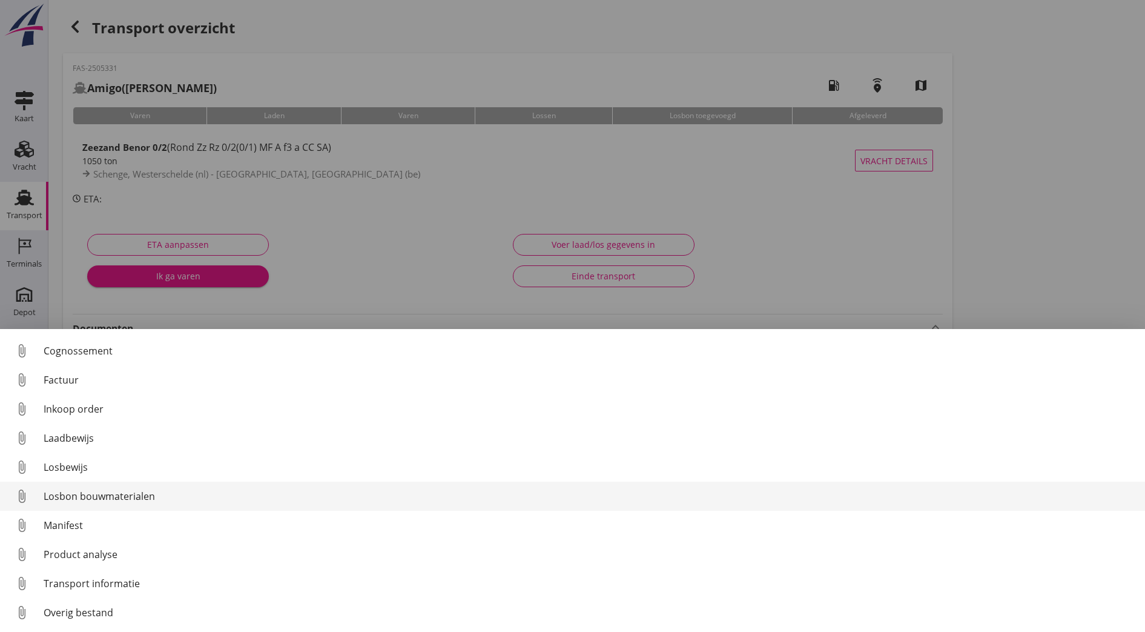
click at [246, 491] on div "Losbon bouwmaterialen" at bounding box center [590, 496] width 1092 height 15
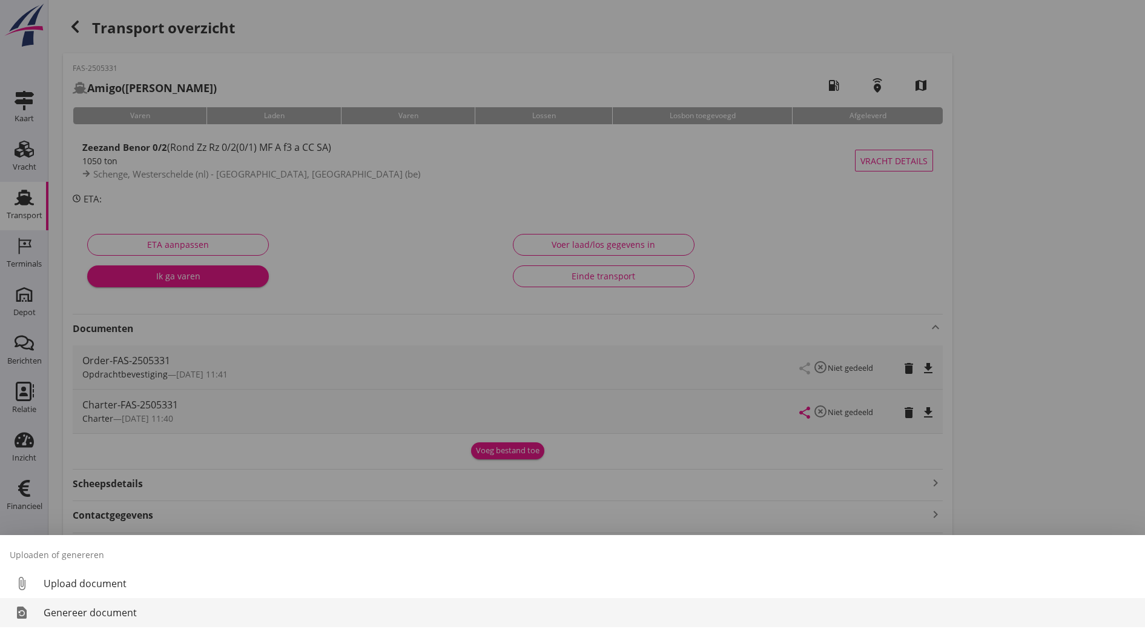
click at [91, 615] on div "Genereer document" at bounding box center [590, 612] width 1092 height 15
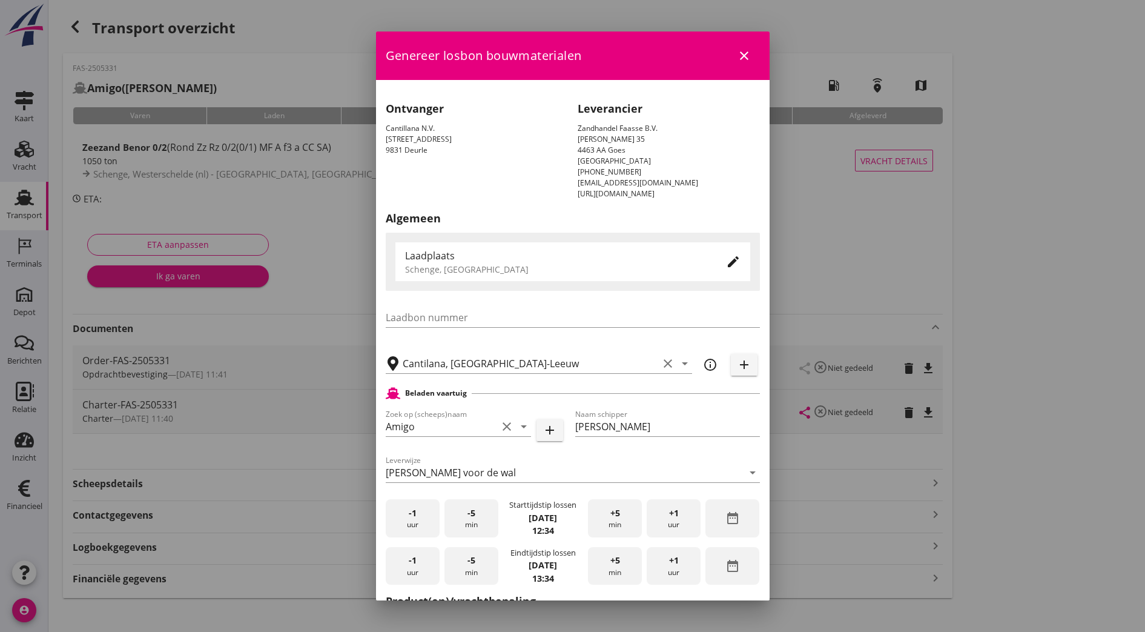
checkbox input "true"
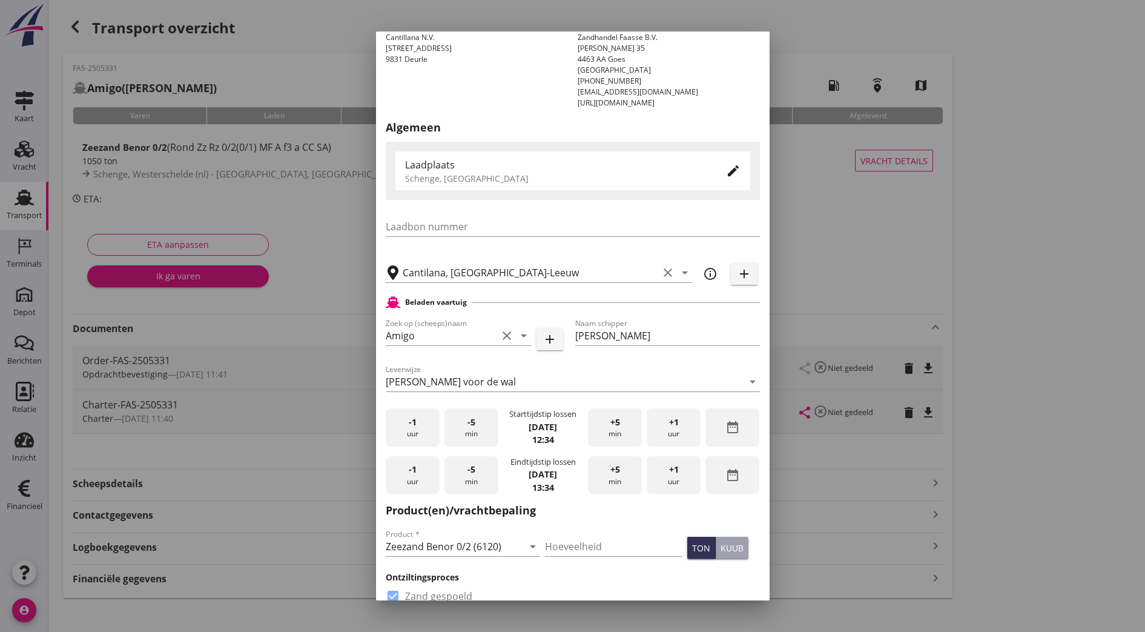
scroll to position [91, 0]
click at [670, 427] on div "+1 uur" at bounding box center [674, 427] width 54 height 38
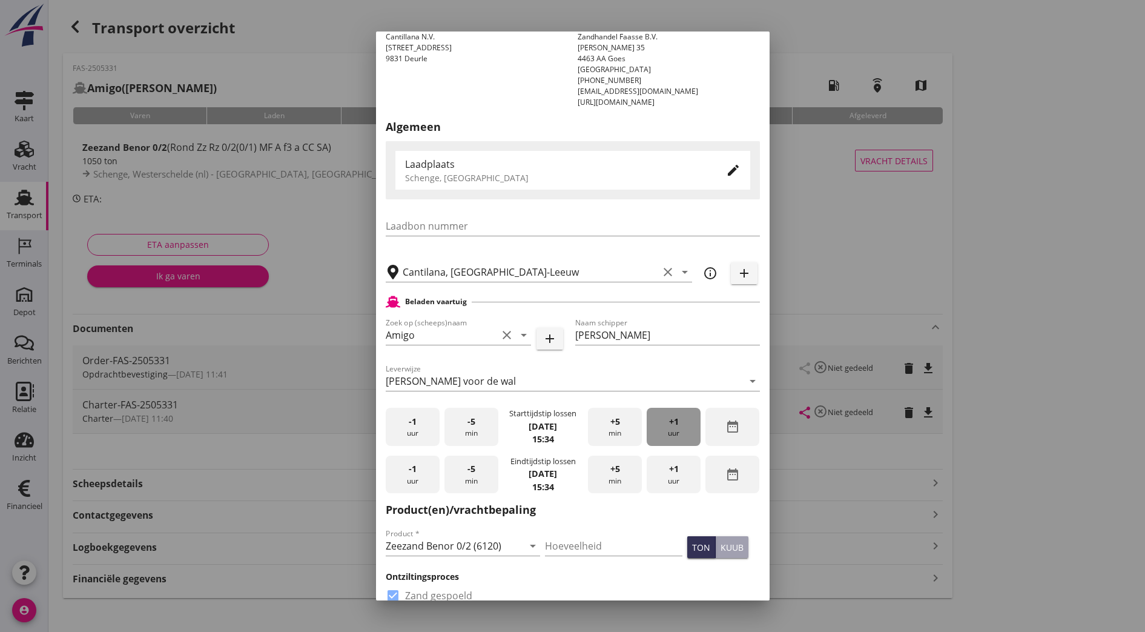
click at [670, 427] on div "+1 uur" at bounding box center [674, 427] width 54 height 38
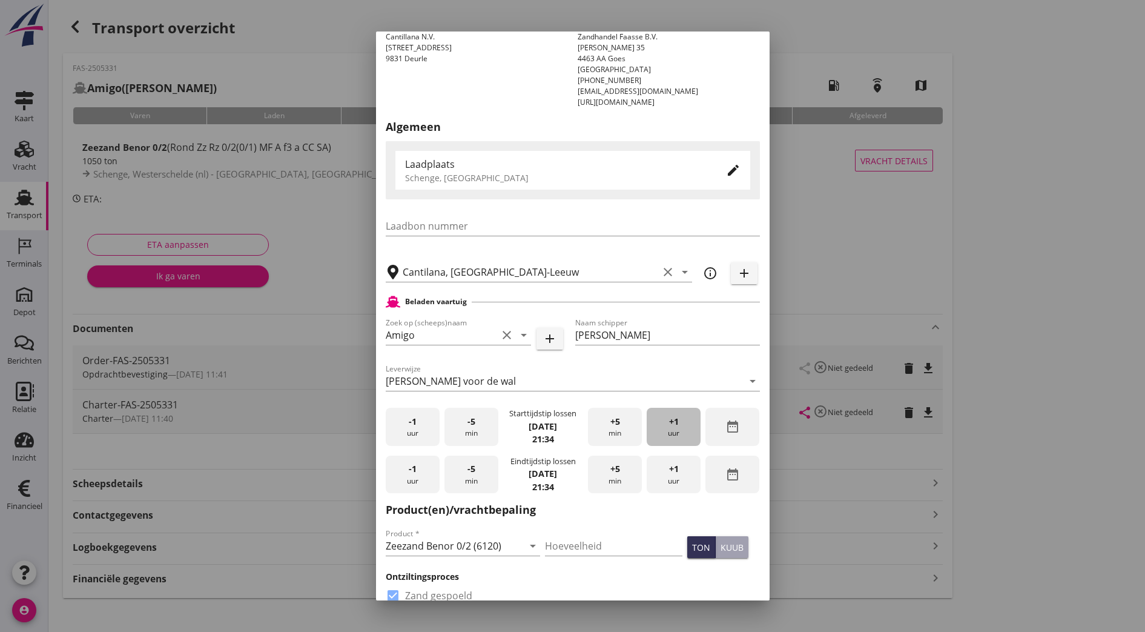
click at [670, 427] on div "+1 uur" at bounding box center [674, 427] width 54 height 38
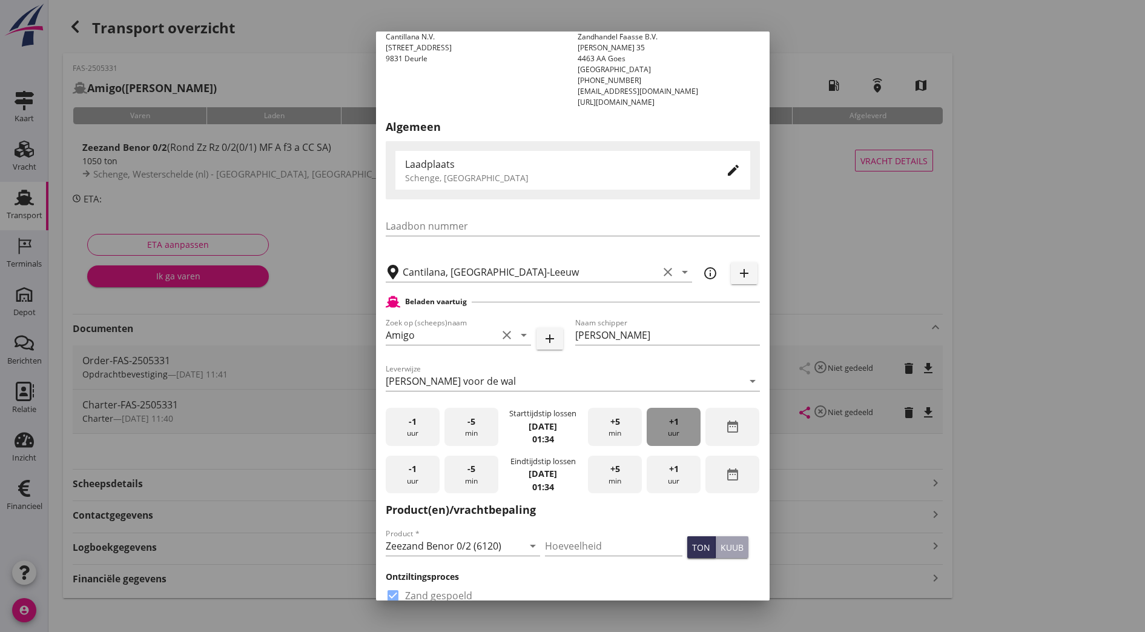
click at [670, 427] on div "+1 uur" at bounding box center [674, 427] width 54 height 38
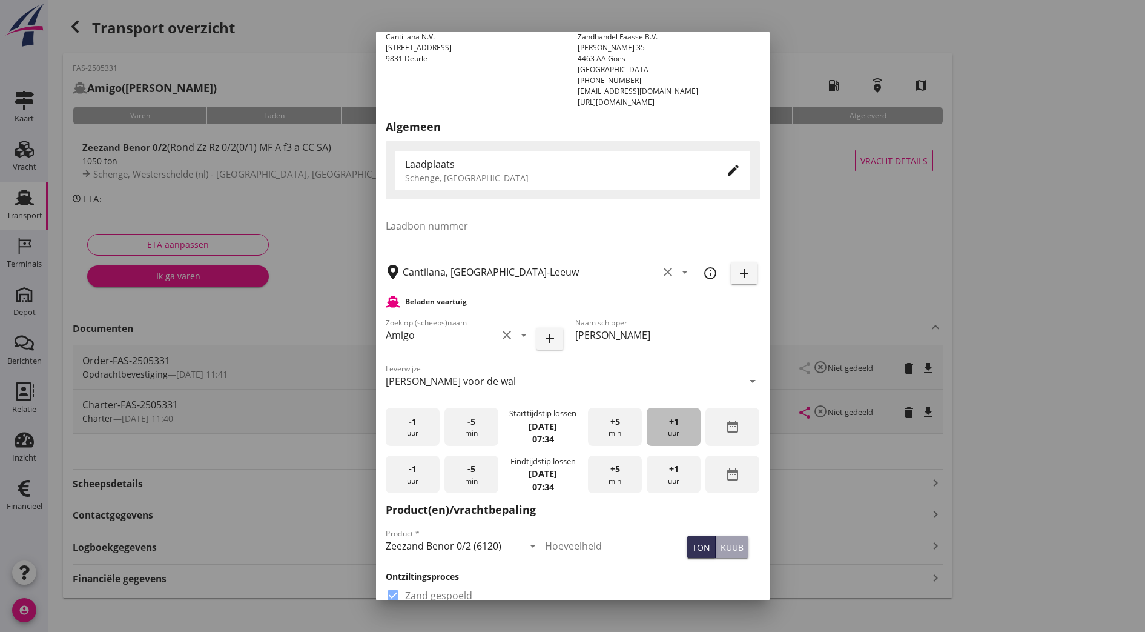
click at [670, 427] on div "+1 uur" at bounding box center [674, 427] width 54 height 38
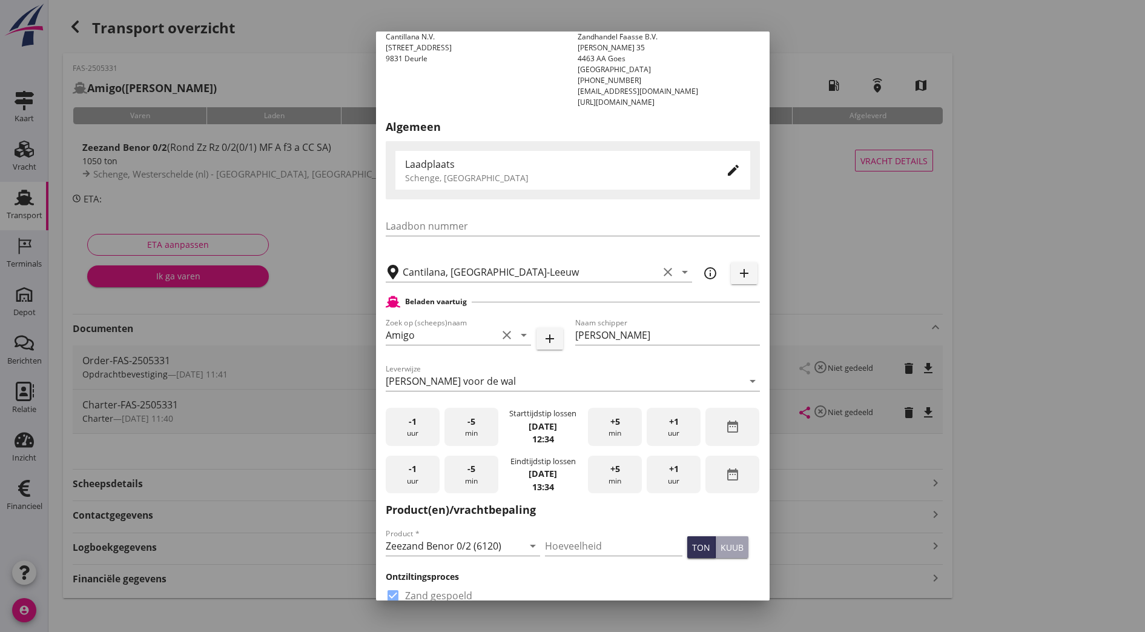
click at [670, 427] on div "+1 uur" at bounding box center [674, 427] width 54 height 38
click at [612, 432] on div "+5 min" at bounding box center [615, 427] width 54 height 38
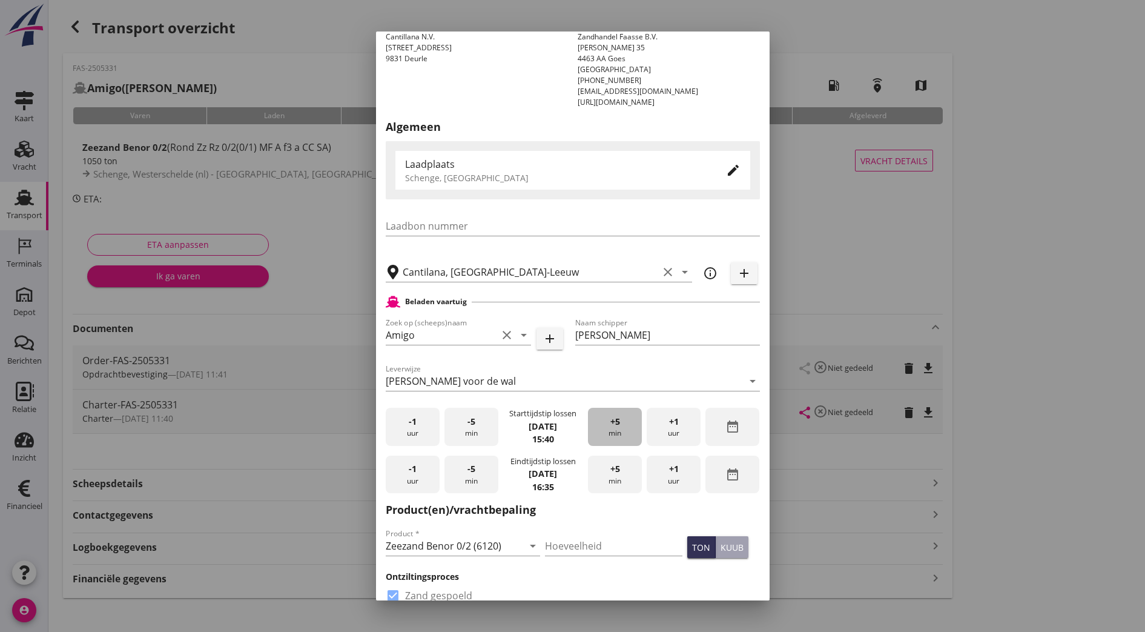
click at [612, 432] on div "+5 min" at bounding box center [615, 427] width 54 height 38
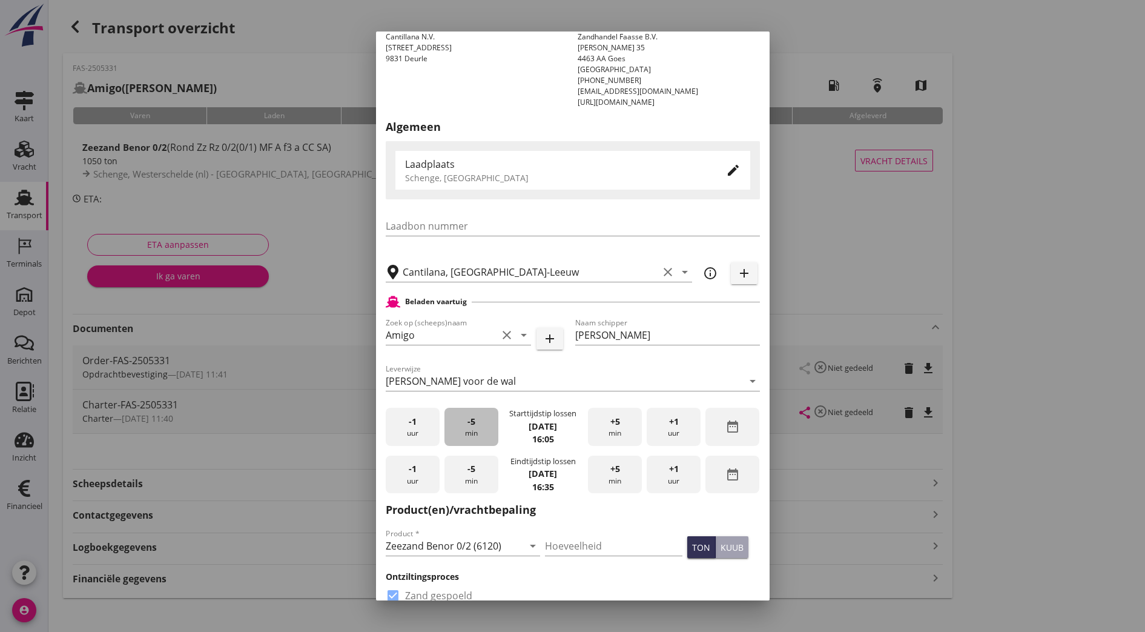
click at [471, 431] on div "-5 min" at bounding box center [471, 427] width 54 height 38
click at [616, 480] on div "+5 min" at bounding box center [615, 474] width 54 height 38
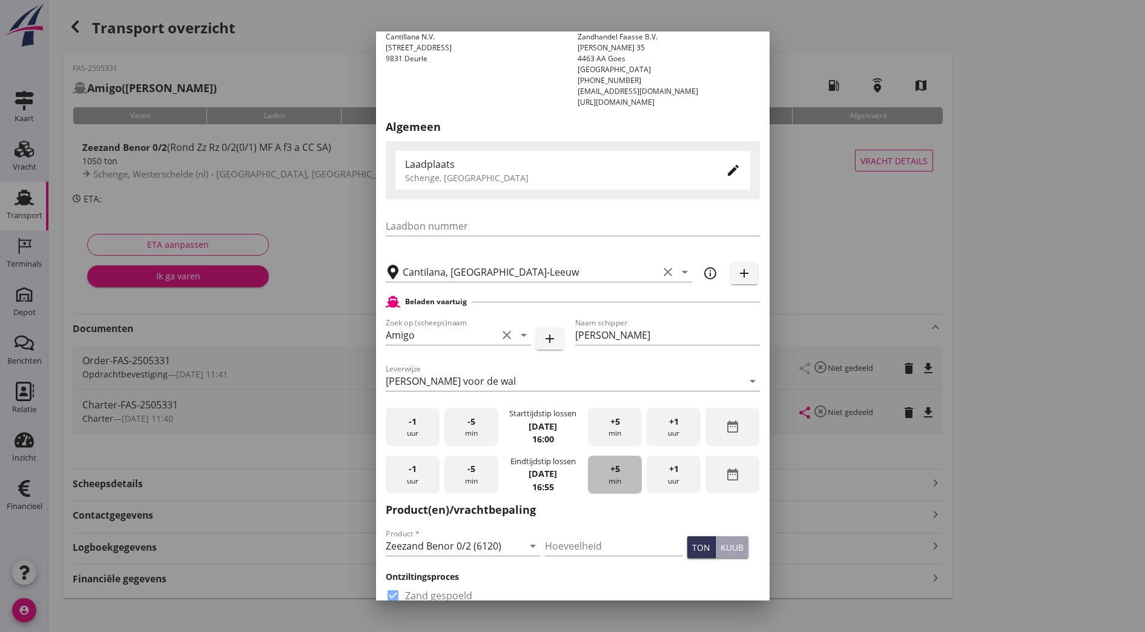
click at [616, 480] on div "+5 min" at bounding box center [615, 474] width 54 height 38
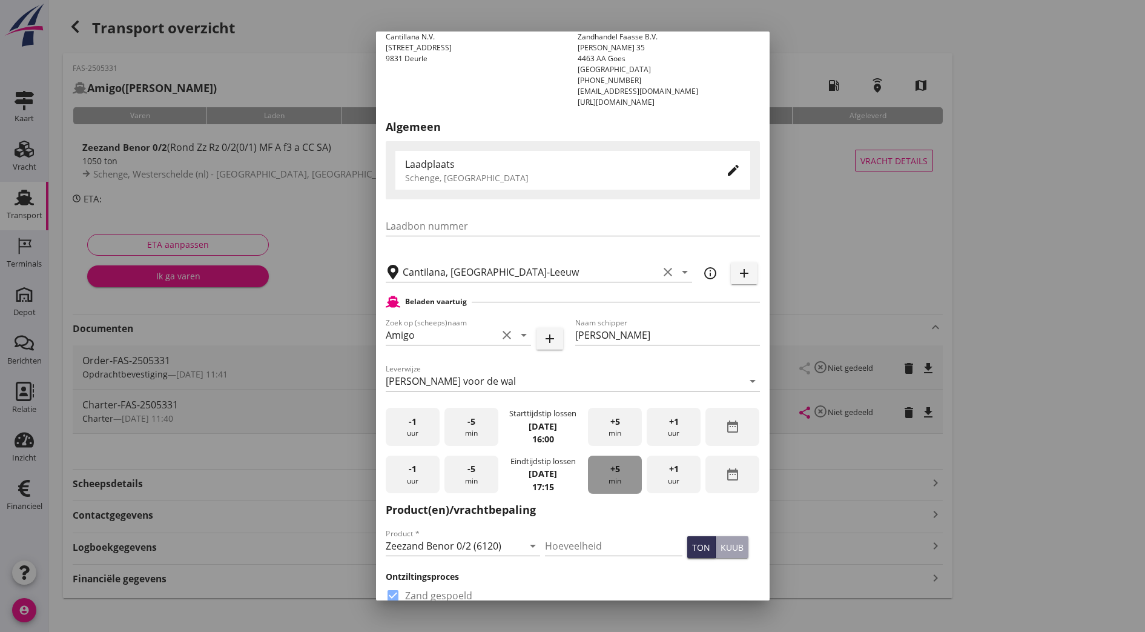
click at [616, 480] on div "+5 min" at bounding box center [615, 474] width 54 height 38
click at [647, 483] on div "+1 uur" at bounding box center [674, 474] width 54 height 38
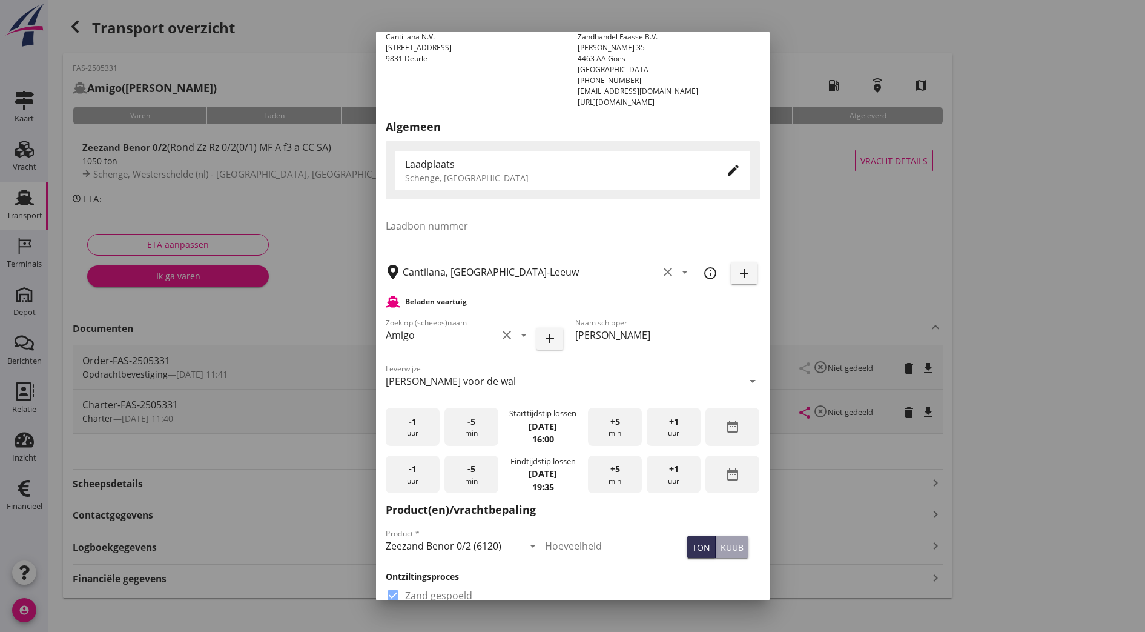
click at [457, 472] on div "-5 min" at bounding box center [471, 474] width 54 height 38
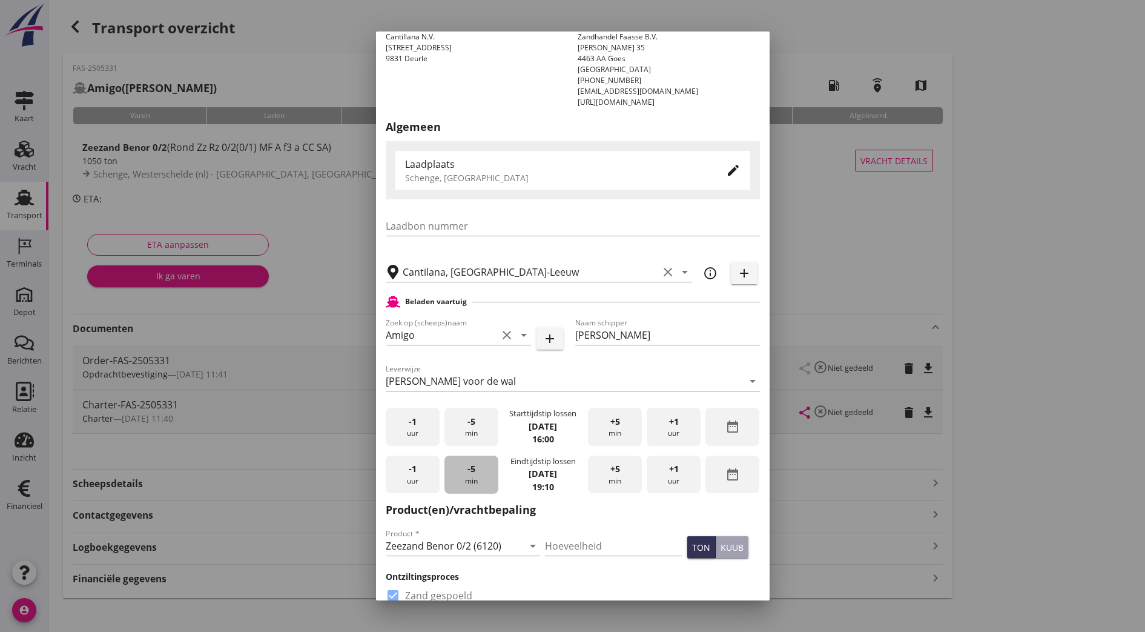
click at [457, 472] on div "-5 min" at bounding box center [471, 474] width 54 height 38
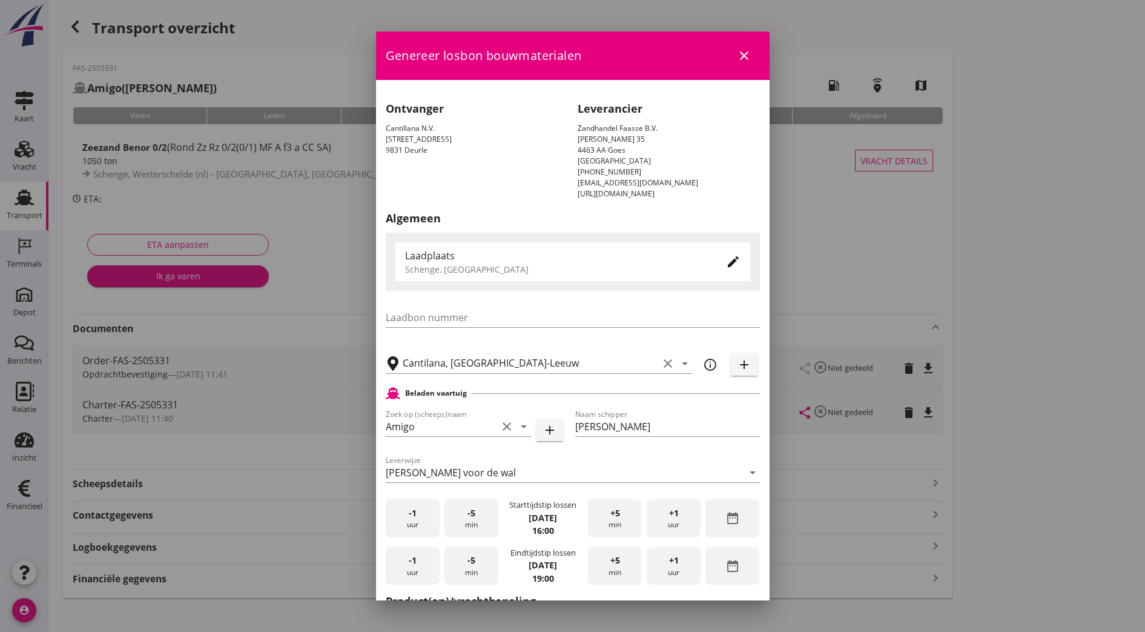
scroll to position [619, 0]
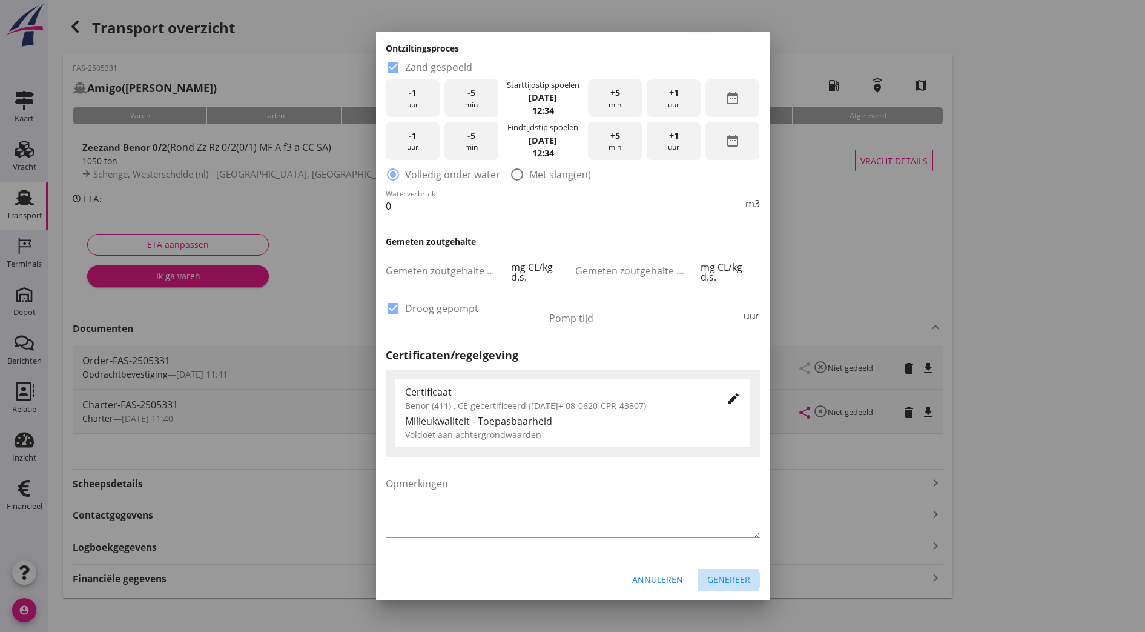
click at [710, 573] on div "Genereer" at bounding box center [728, 579] width 43 height 13
